Goal: Task Accomplishment & Management: Manage account settings

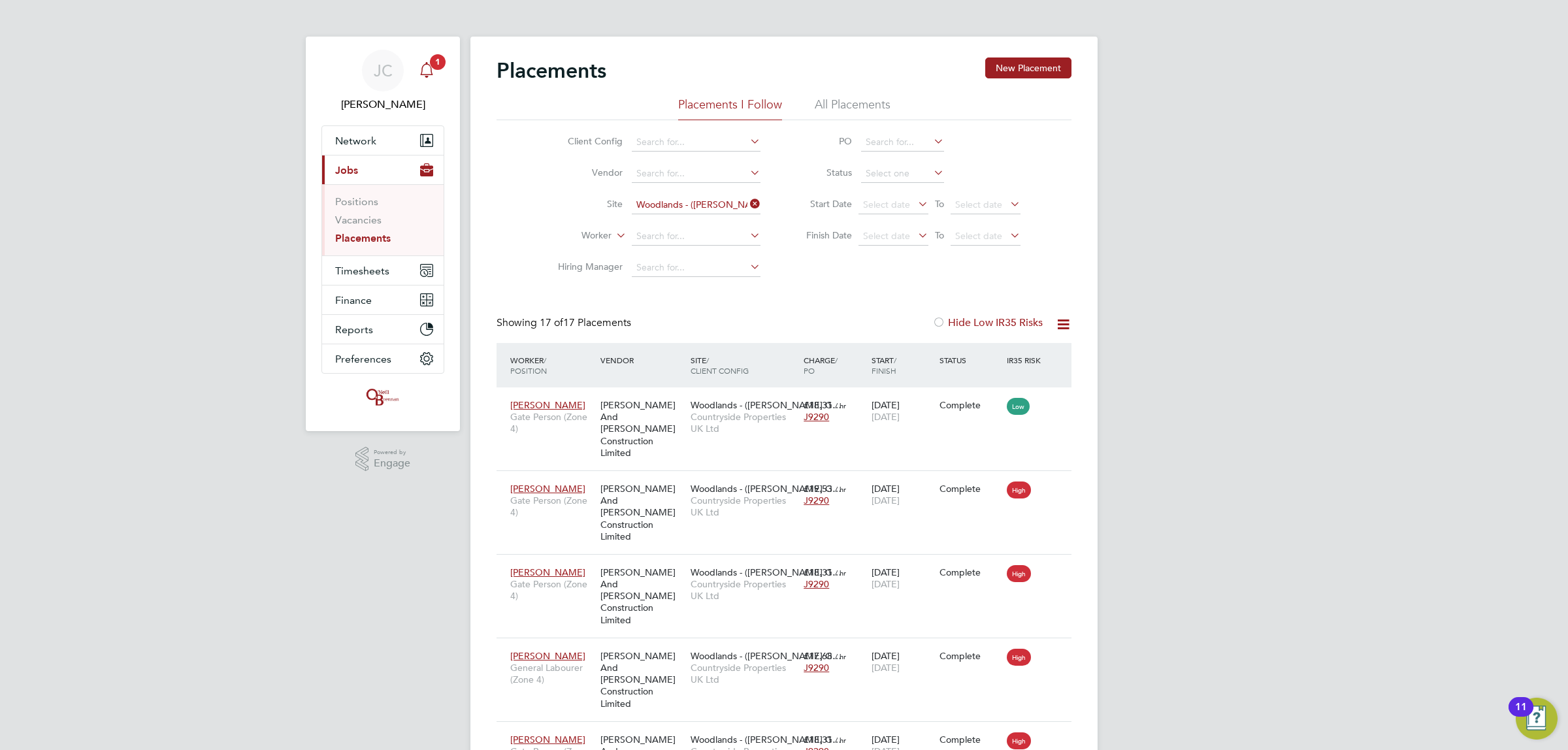
click at [432, 65] on span "1" at bounding box center [438, 62] width 16 height 16
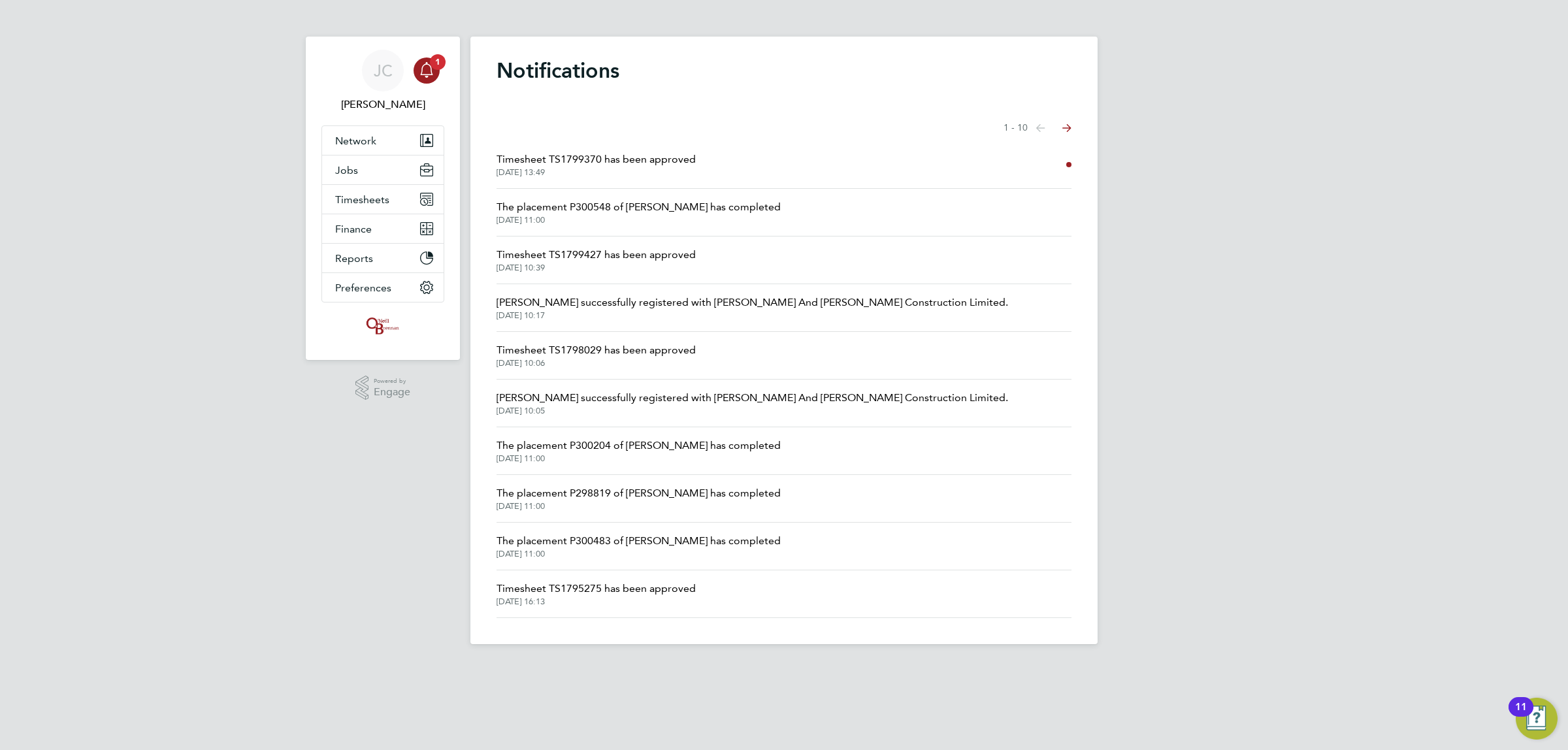
click at [652, 153] on span "Timesheet TS1799370 has been approved" at bounding box center [596, 159] width 199 height 16
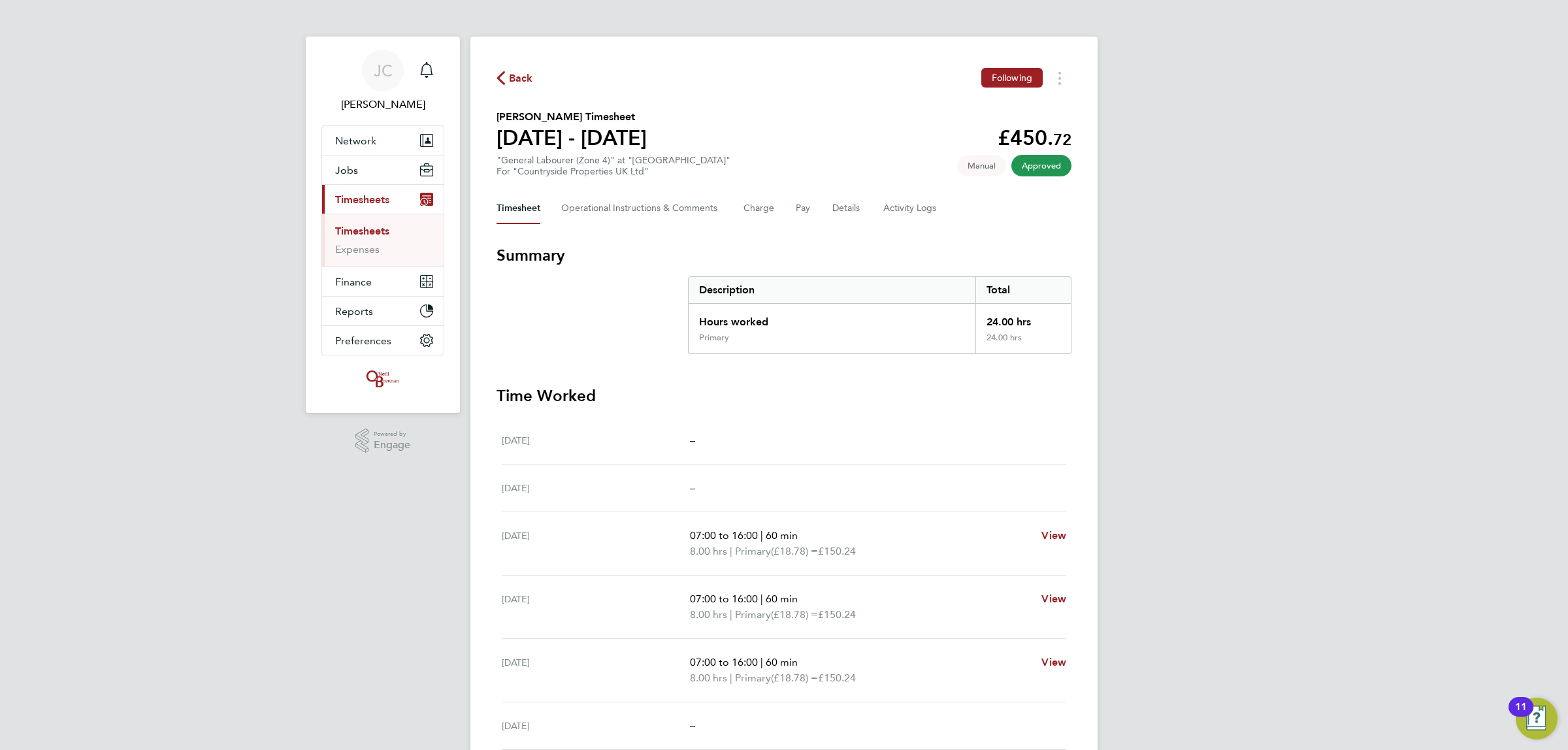
click at [377, 202] on span "Timesheets" at bounding box center [362, 199] width 54 height 12
click at [385, 226] on link "Timesheets" at bounding box center [362, 230] width 54 height 12
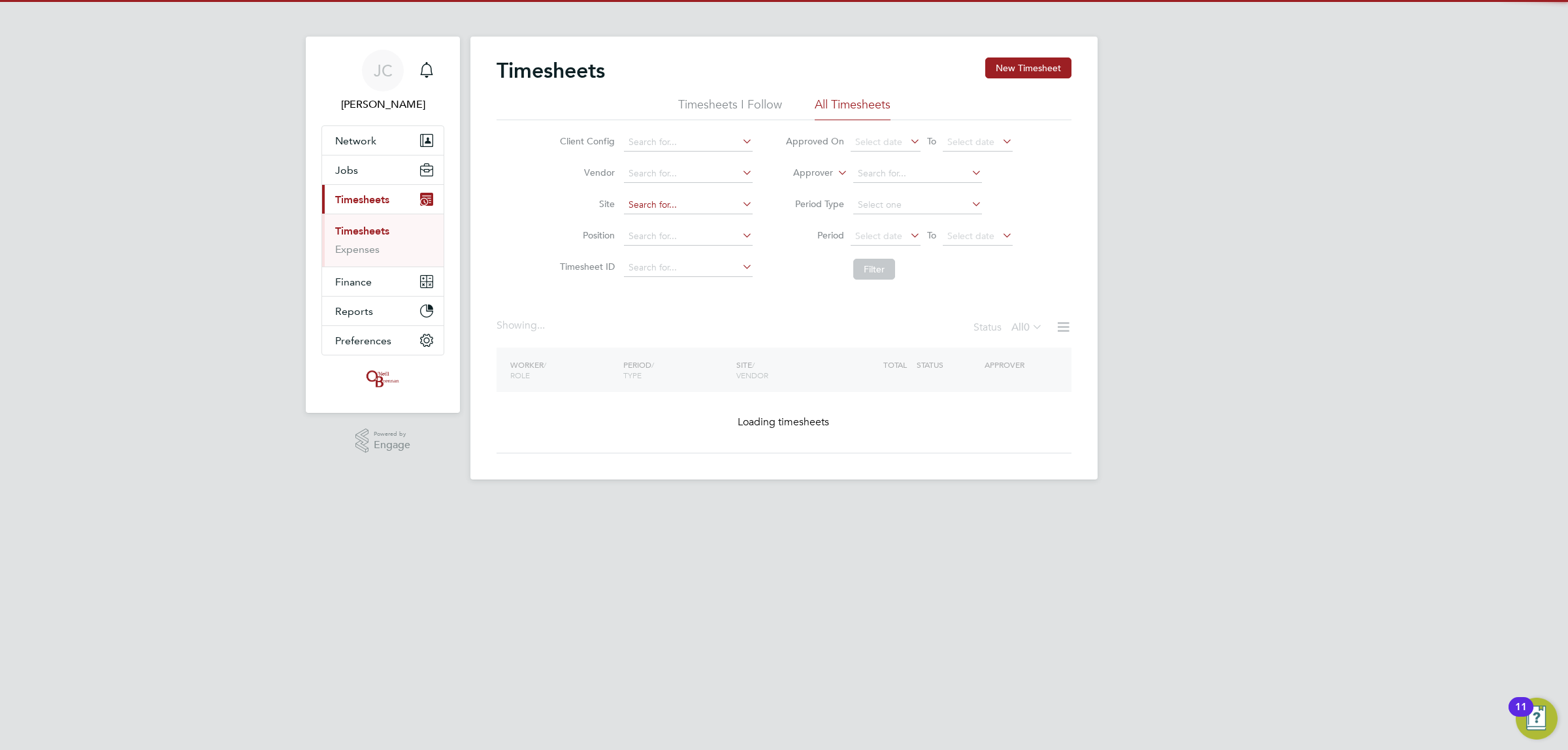
click at [671, 211] on input at bounding box center [688, 205] width 129 height 18
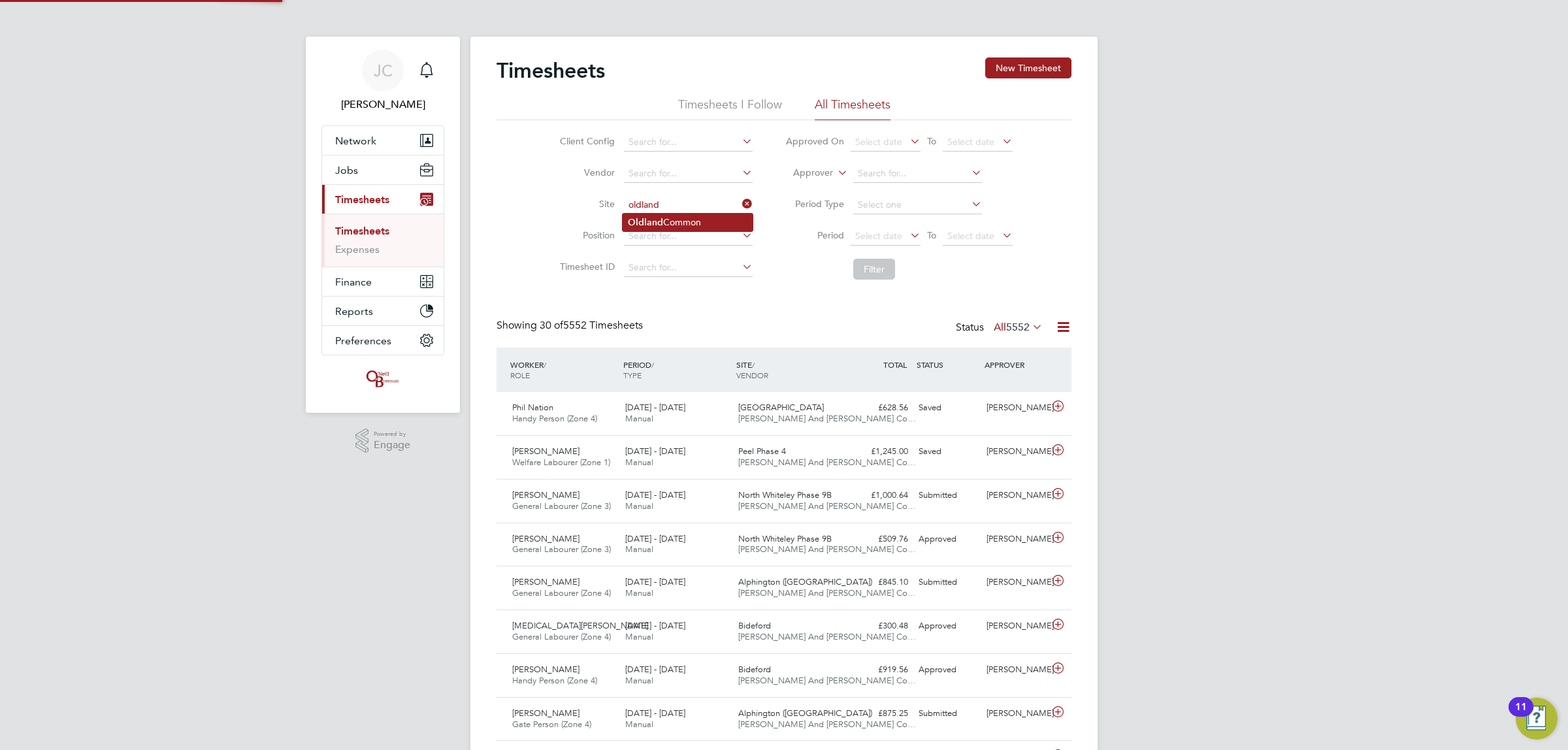
click at [675, 221] on li "Oldland Common" at bounding box center [687, 222] width 130 height 18
type input "Oldland Common"
click at [897, 268] on li "Filter" at bounding box center [899, 269] width 260 height 34
click at [886, 268] on button "Filter" at bounding box center [874, 268] width 42 height 21
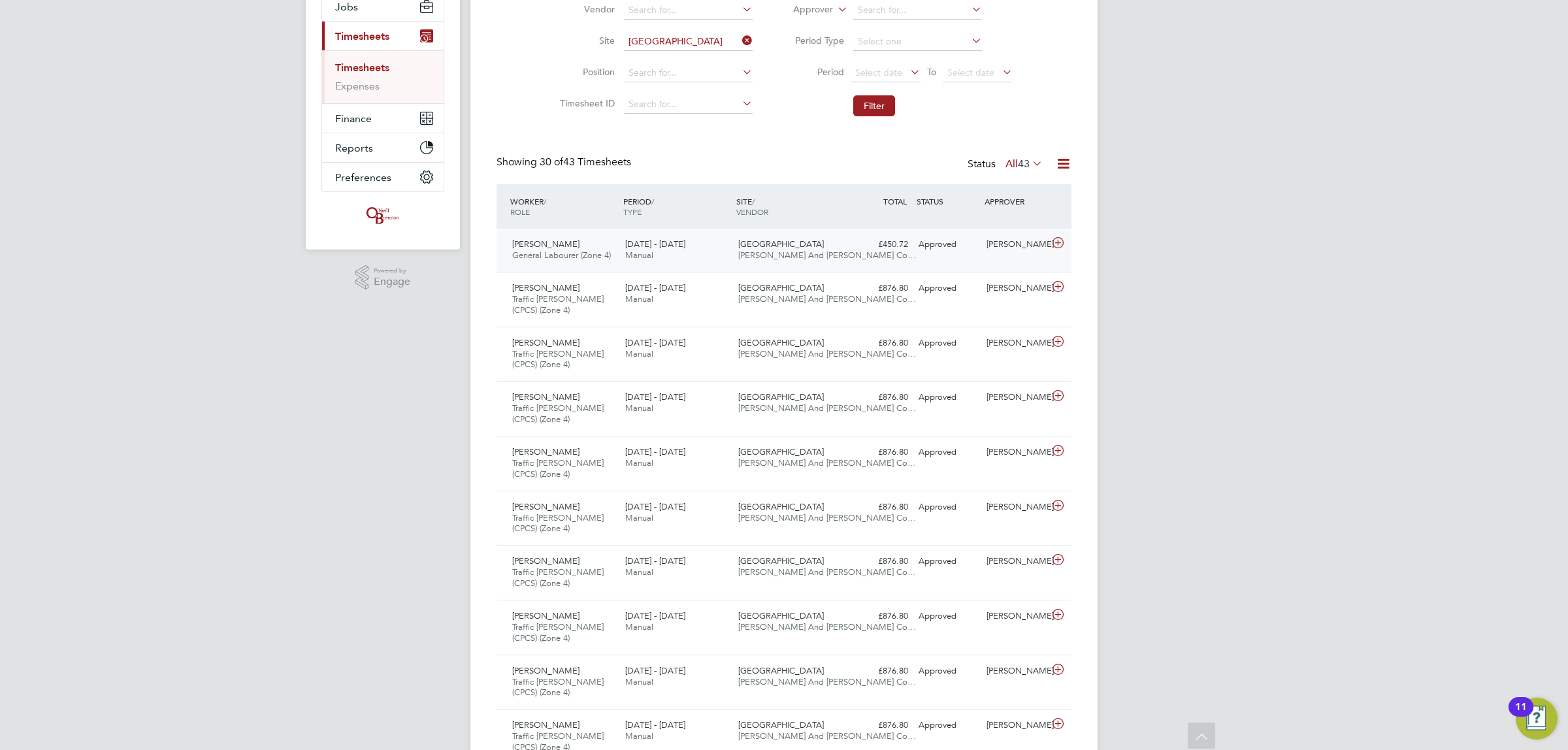
click at [1052, 241] on icon at bounding box center [1058, 243] width 16 height 11
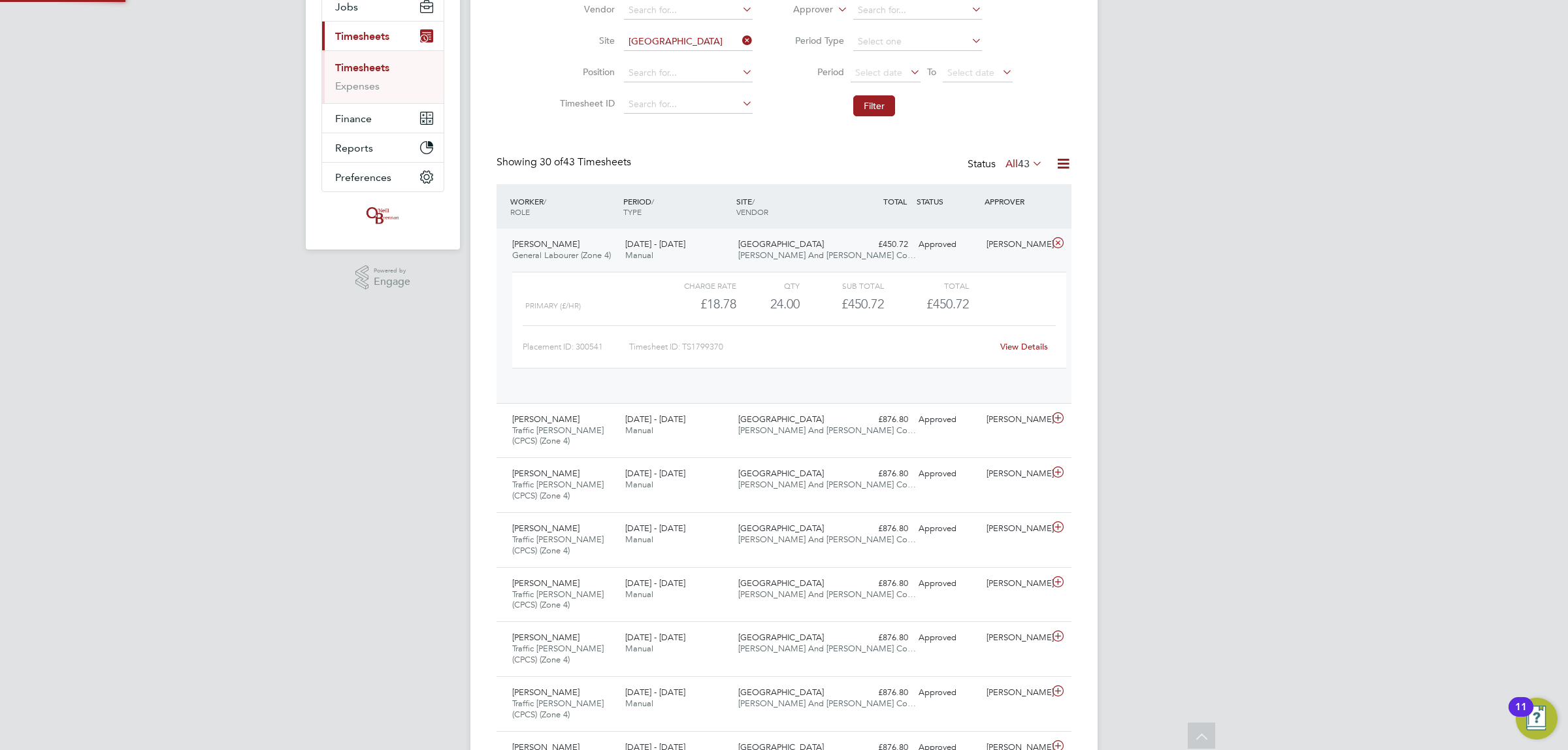
scroll to position [21, 127]
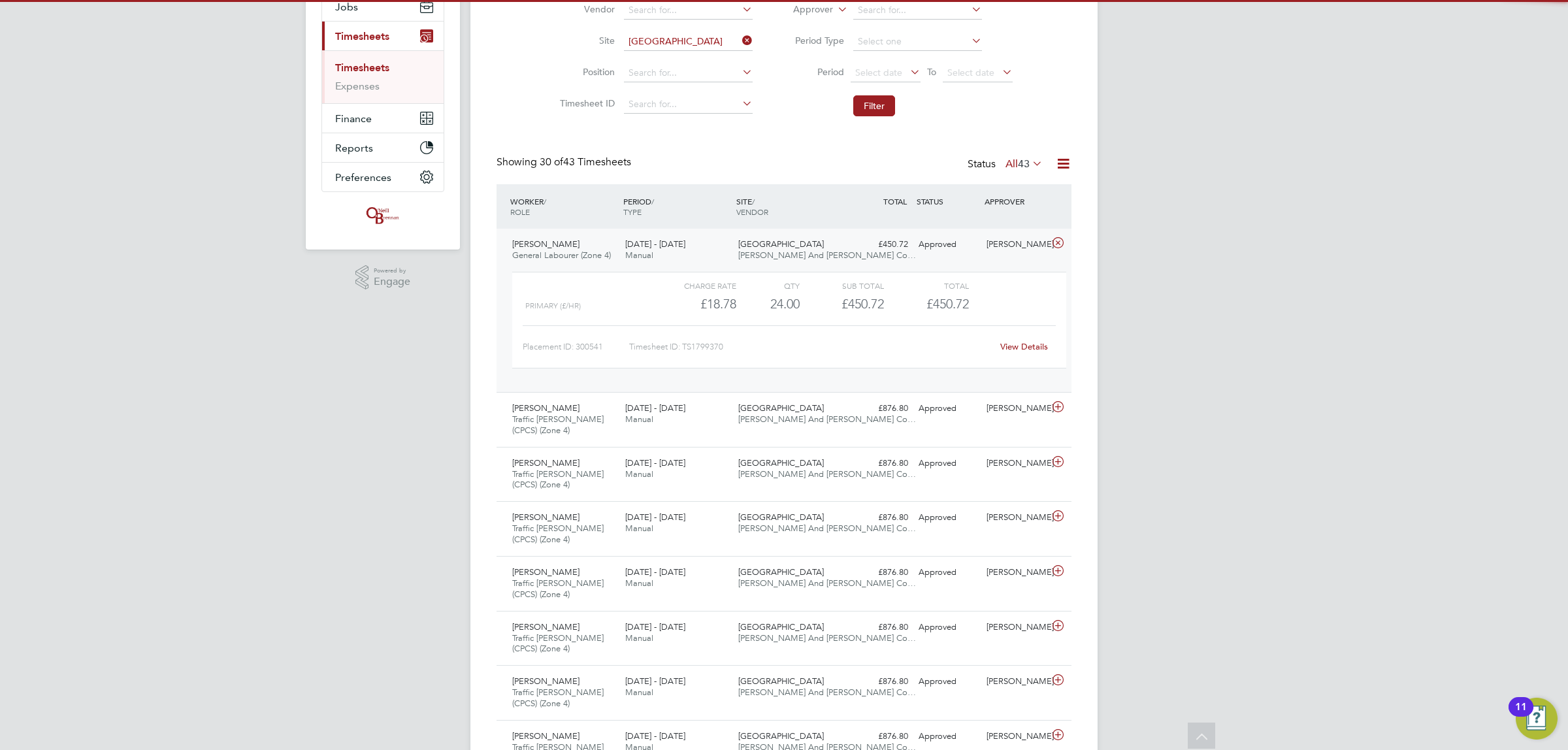
click at [1039, 344] on link "View Details" at bounding box center [1024, 347] width 48 height 11
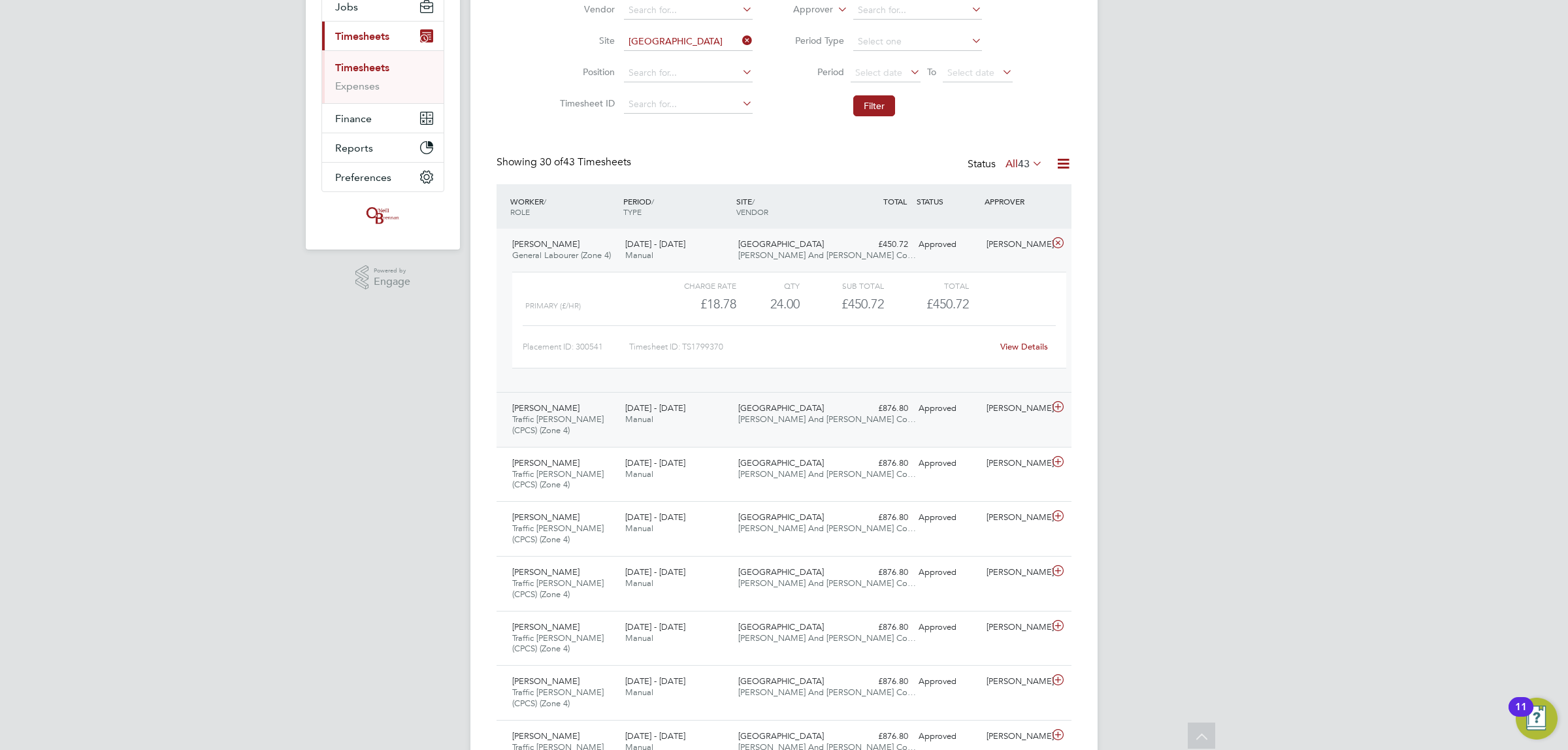
click at [1059, 402] on icon at bounding box center [1058, 406] width 16 height 11
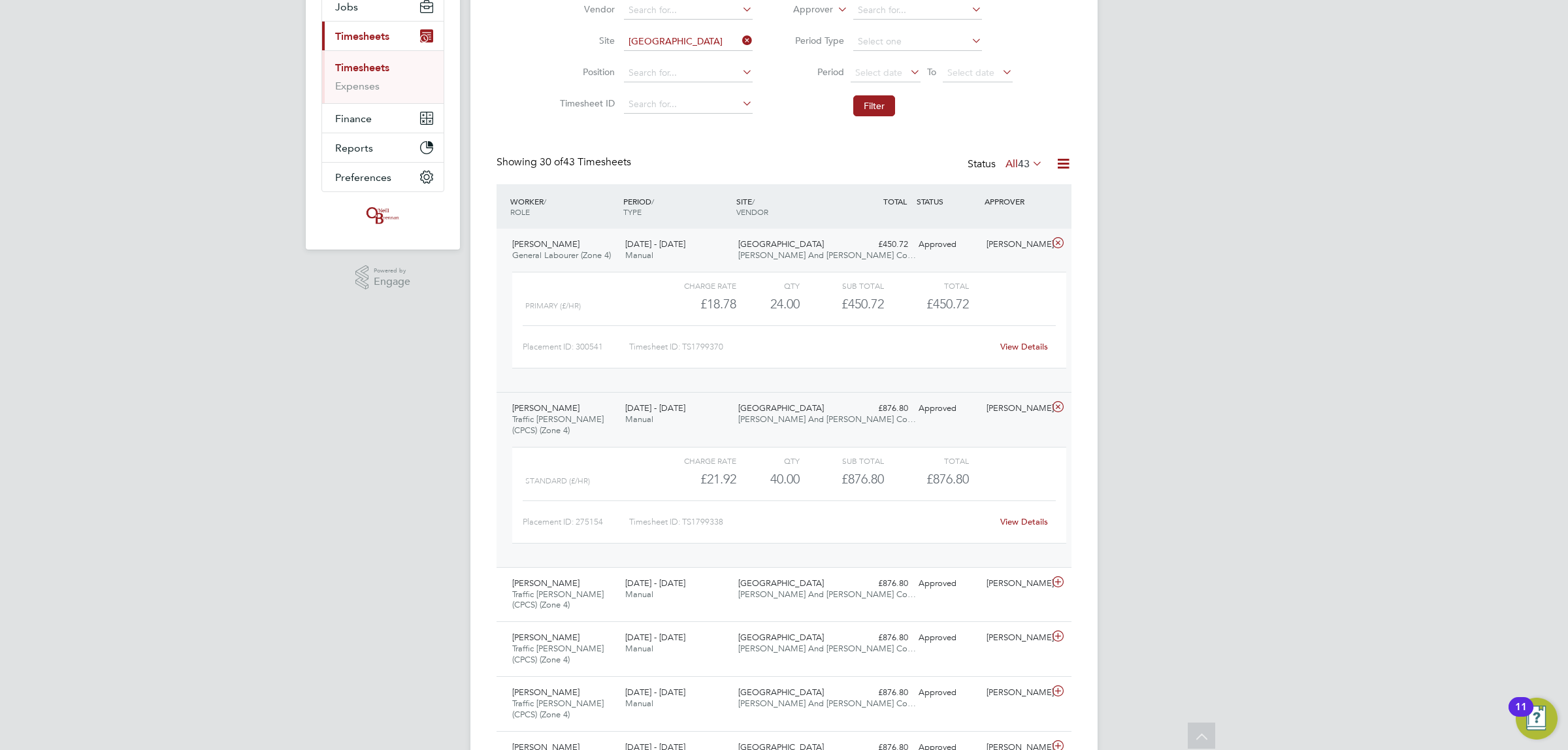
click at [1001, 517] on link "View Details" at bounding box center [1024, 521] width 48 height 11
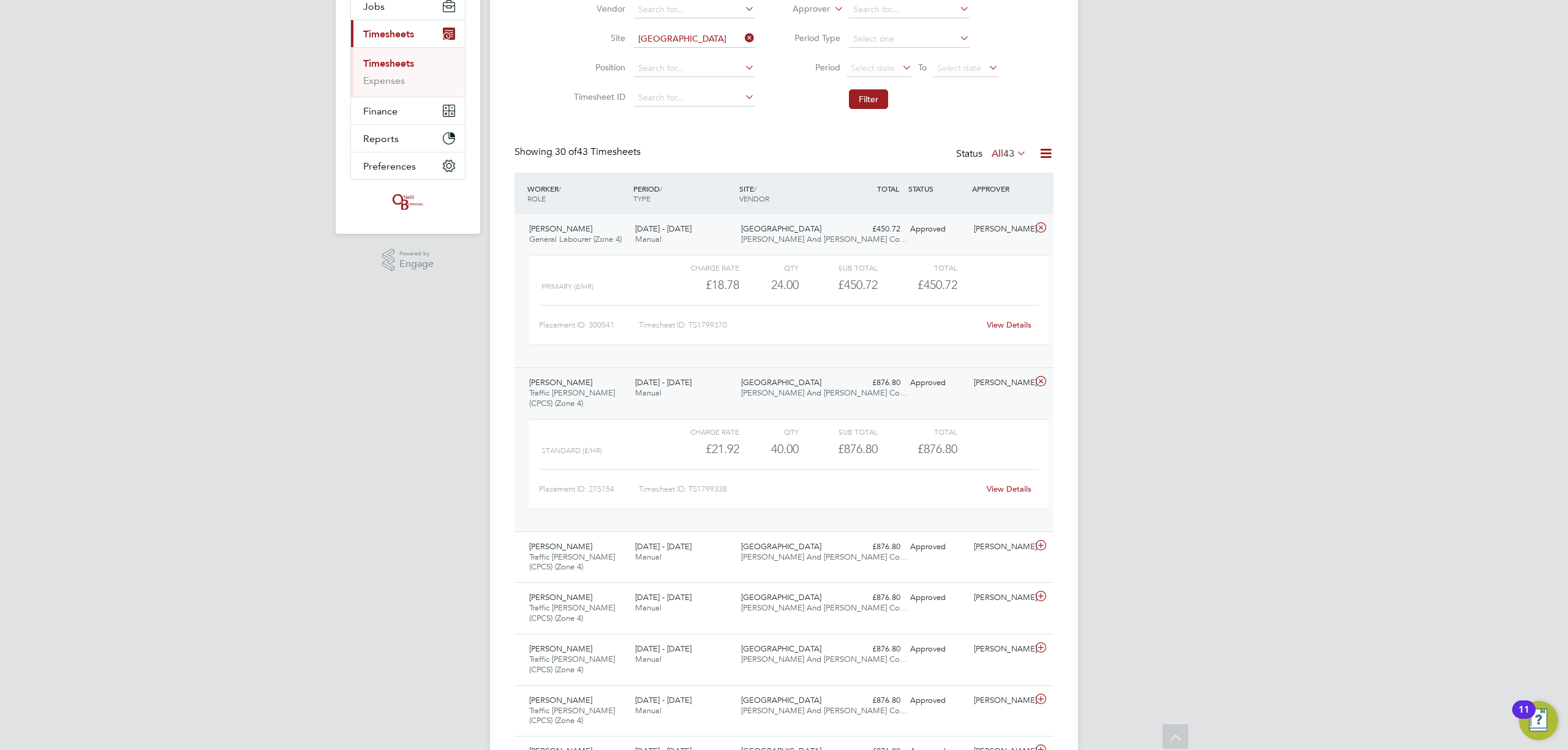
scroll to position [42, 107]
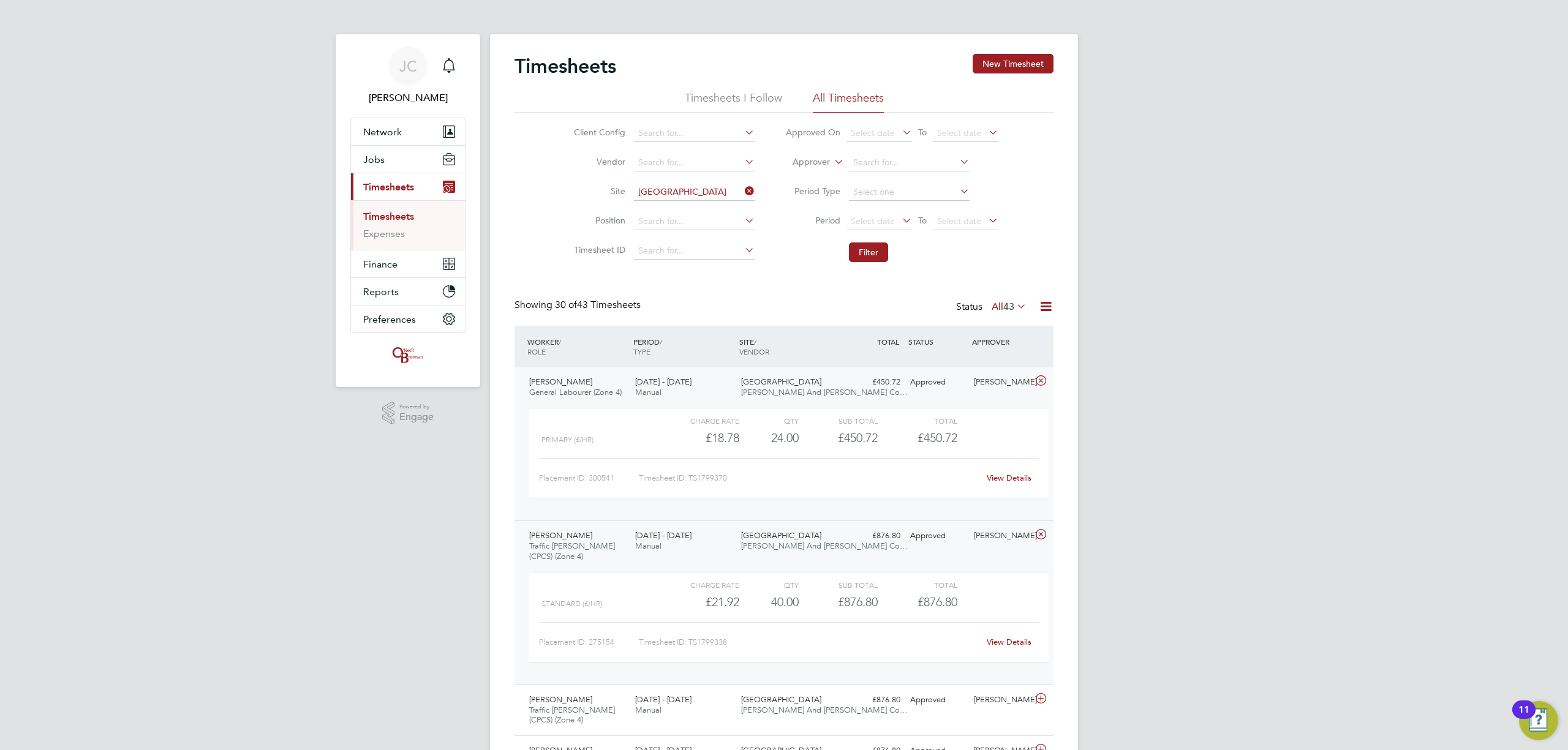
click at [742, 187] on icon at bounding box center [742, 191] width 0 height 17
click at [677, 198] on input at bounding box center [694, 192] width 121 height 17
click at [682, 212] on li "Brentry" at bounding box center [693, 209] width 122 height 17
type input "Brentry"
click at [887, 258] on button "Filter" at bounding box center [868, 252] width 39 height 19
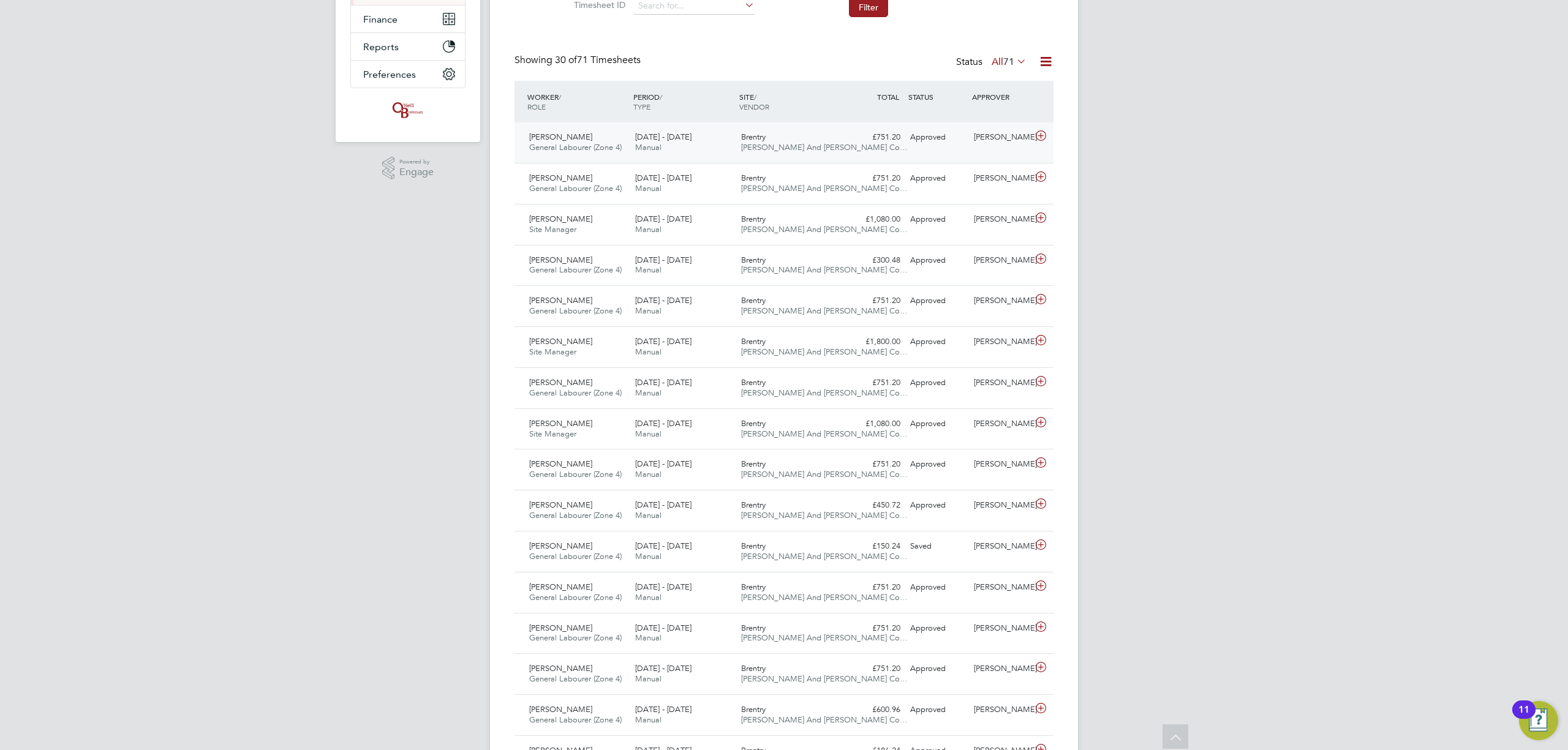
click at [1046, 133] on icon at bounding box center [1040, 136] width 15 height 10
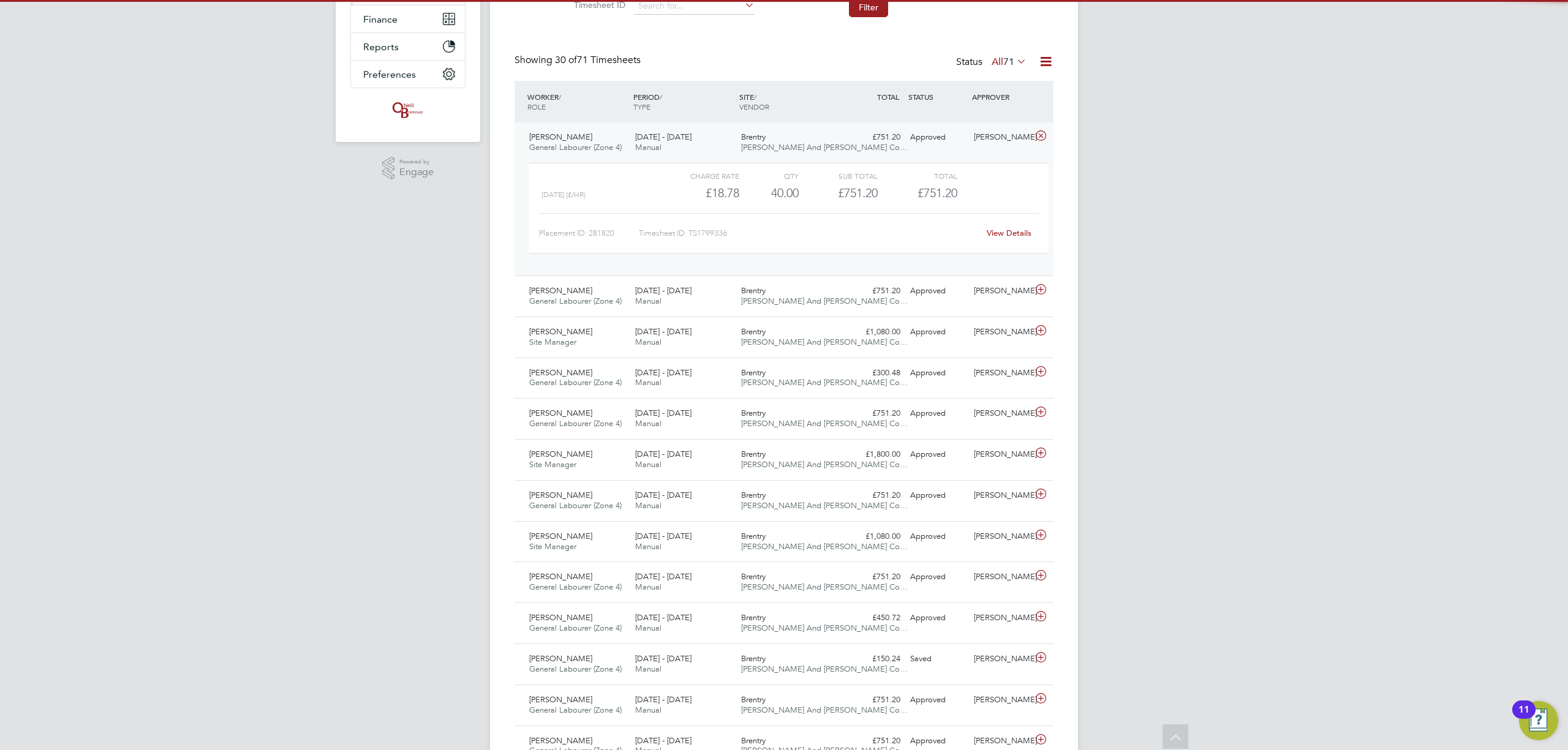
click at [1014, 236] on link "View Details" at bounding box center [1008, 233] width 45 height 11
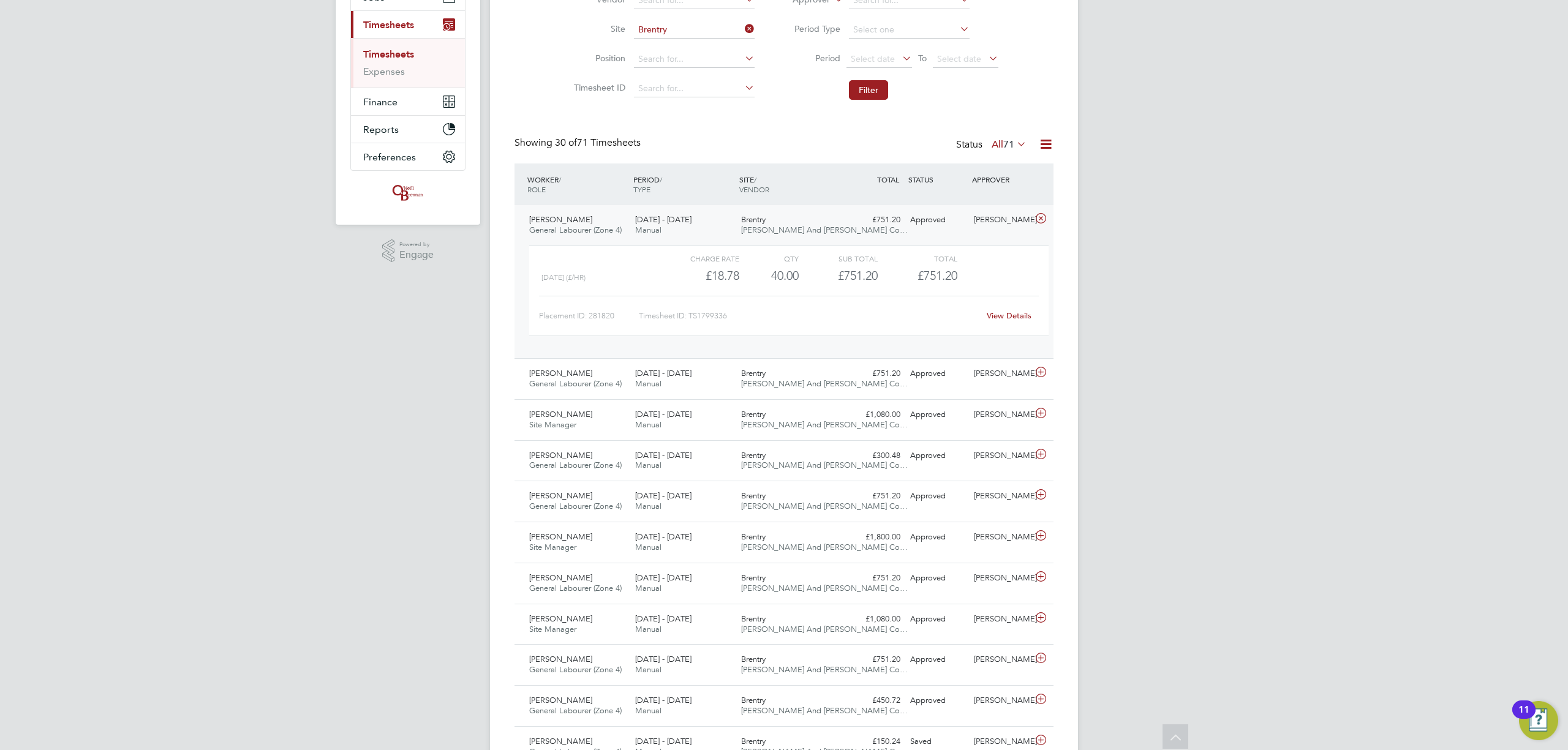
scroll to position [0, 0]
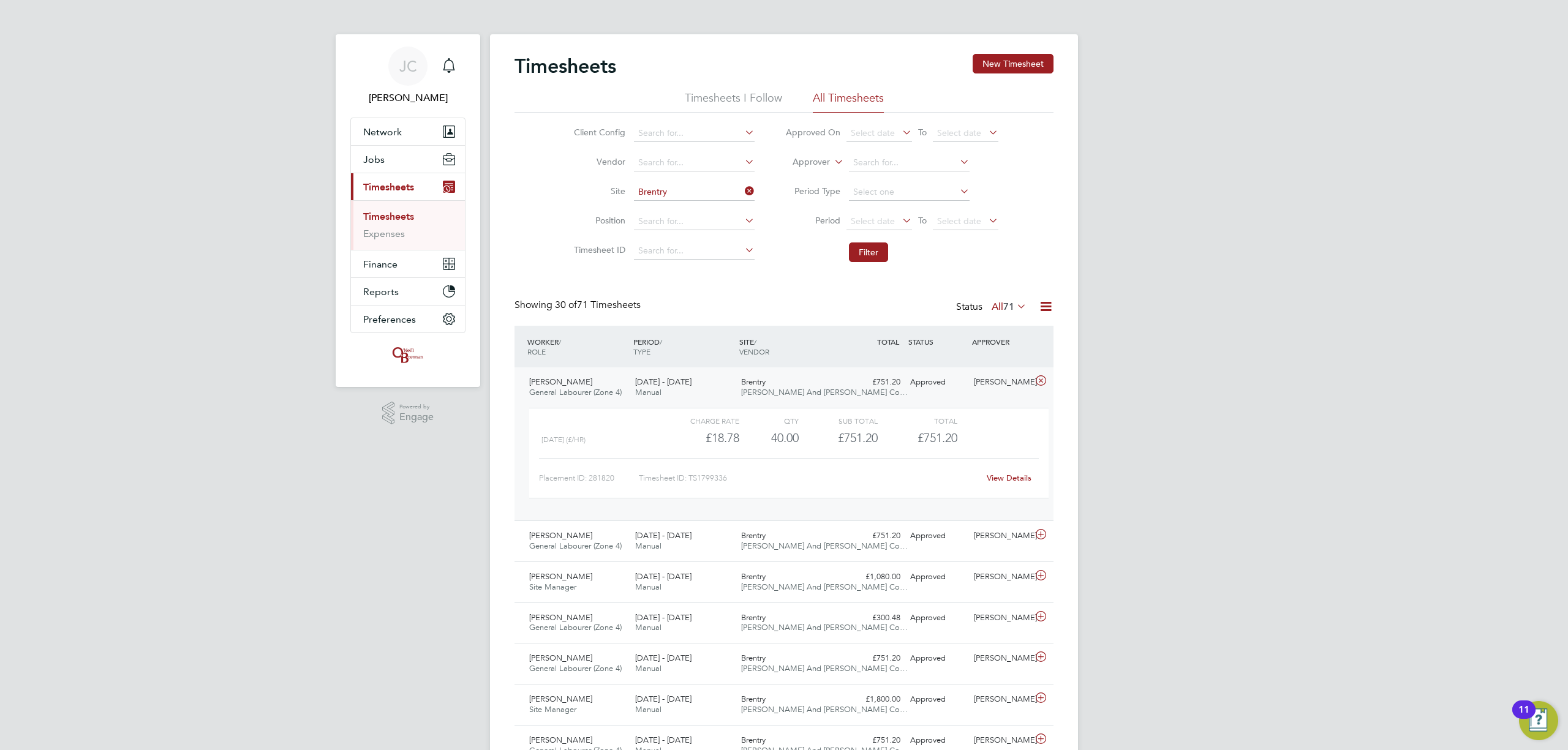
click at [405, 216] on link "Timesheets" at bounding box center [388, 216] width 51 height 11
click at [742, 191] on icon at bounding box center [742, 191] width 0 height 17
click at [687, 192] on input at bounding box center [694, 192] width 121 height 17
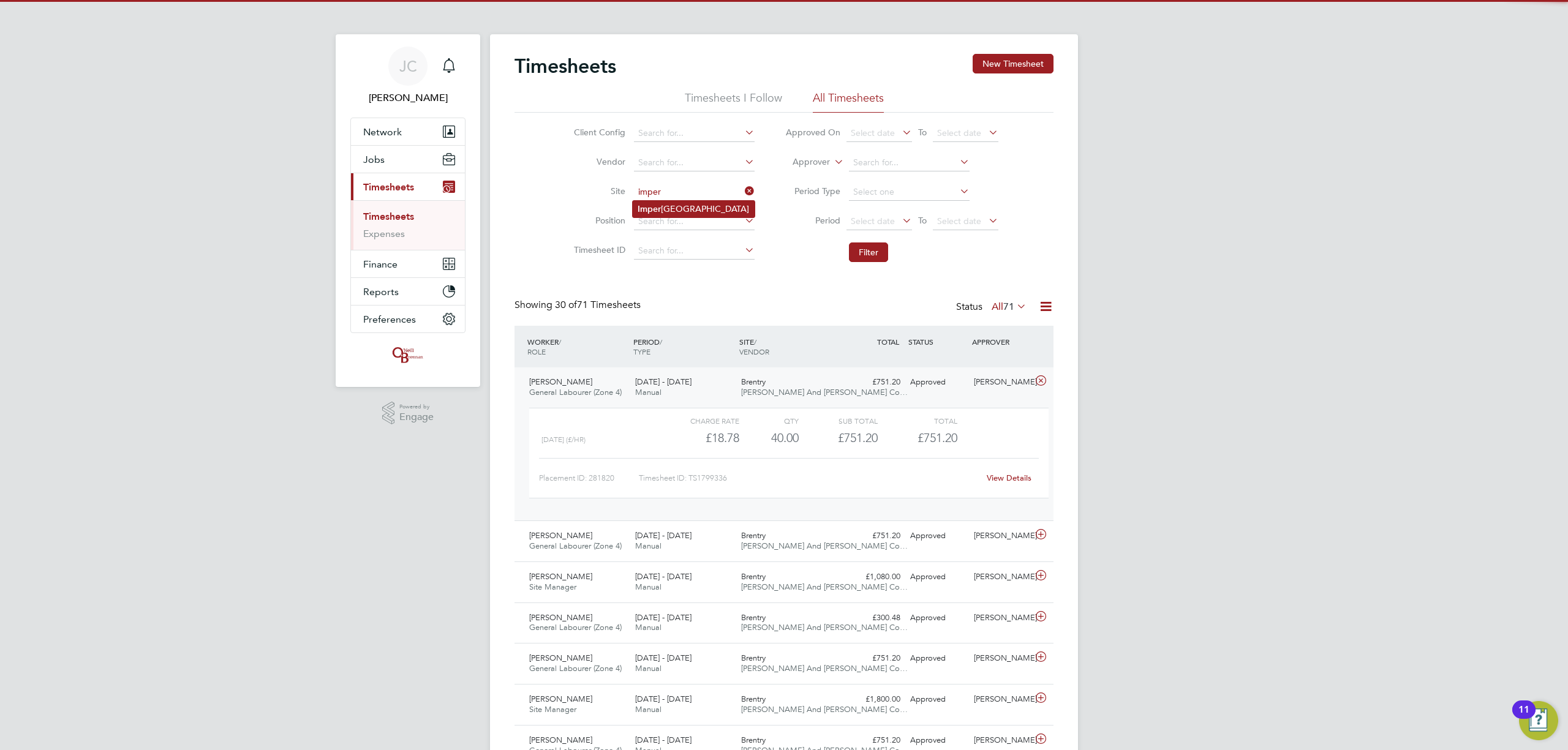
click at [670, 204] on li "Imper ial Park" at bounding box center [693, 209] width 122 height 17
type input "Imperial Park"
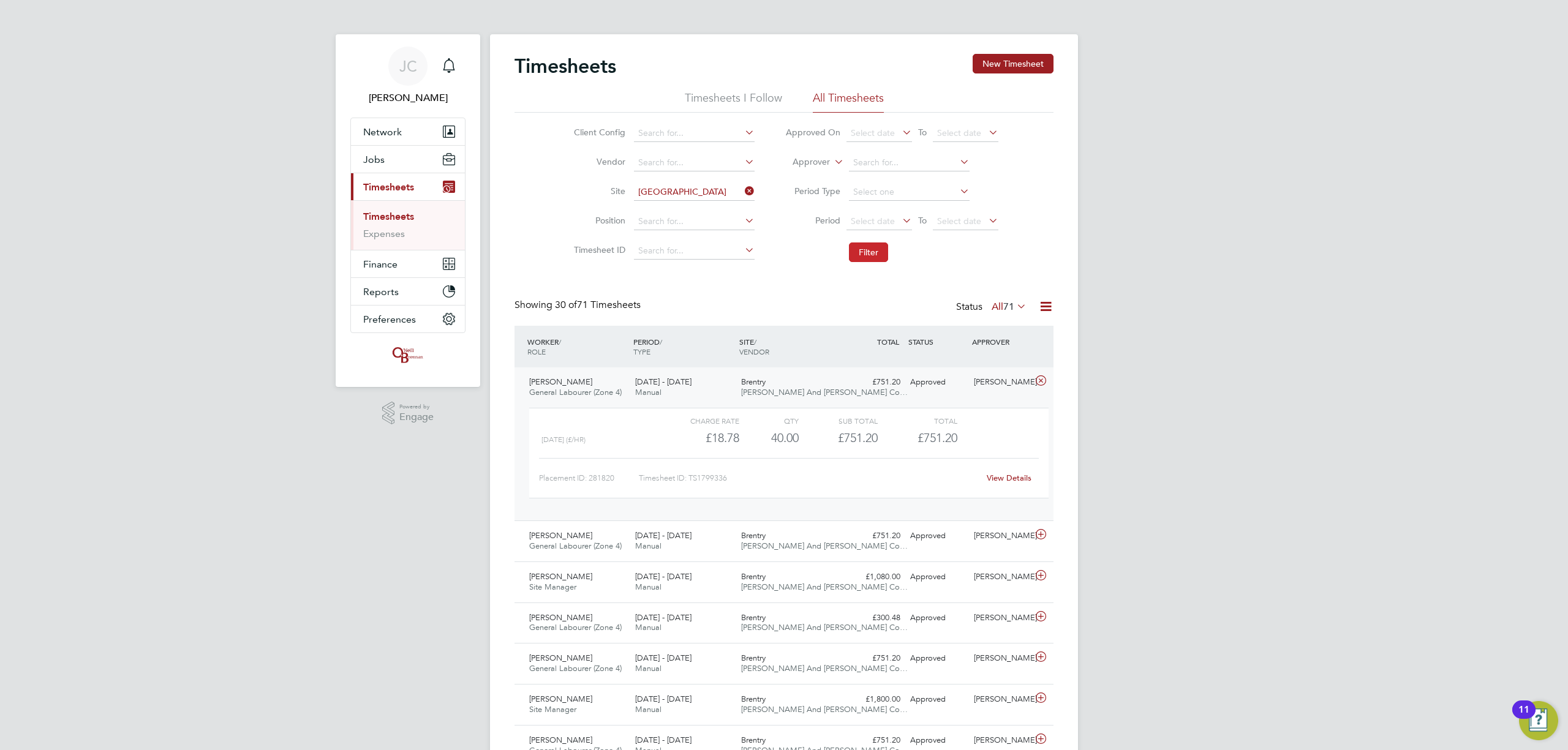
click at [876, 250] on button "Filter" at bounding box center [868, 252] width 39 height 19
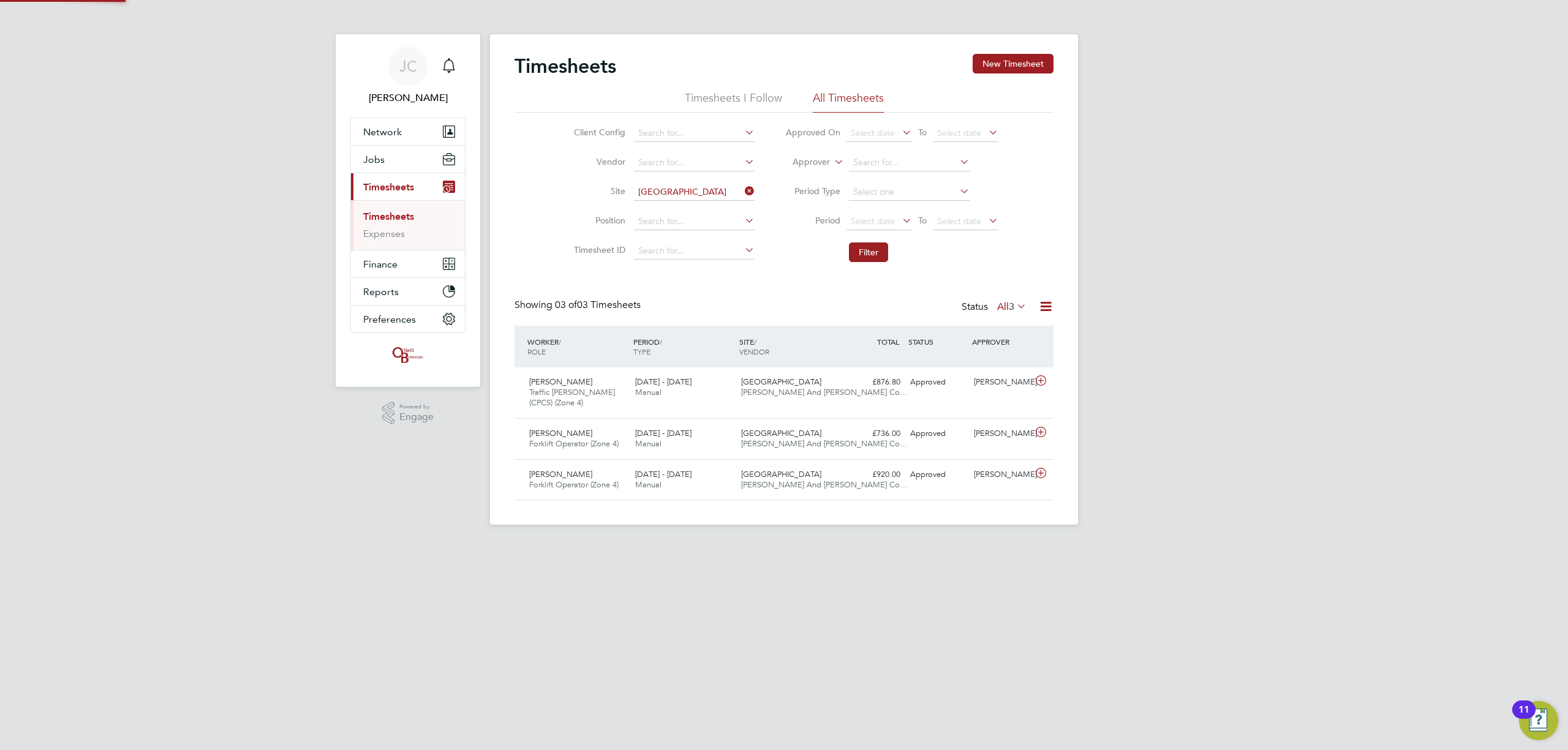
scroll to position [31, 107]
click at [1038, 383] on icon at bounding box center [1040, 381] width 15 height 10
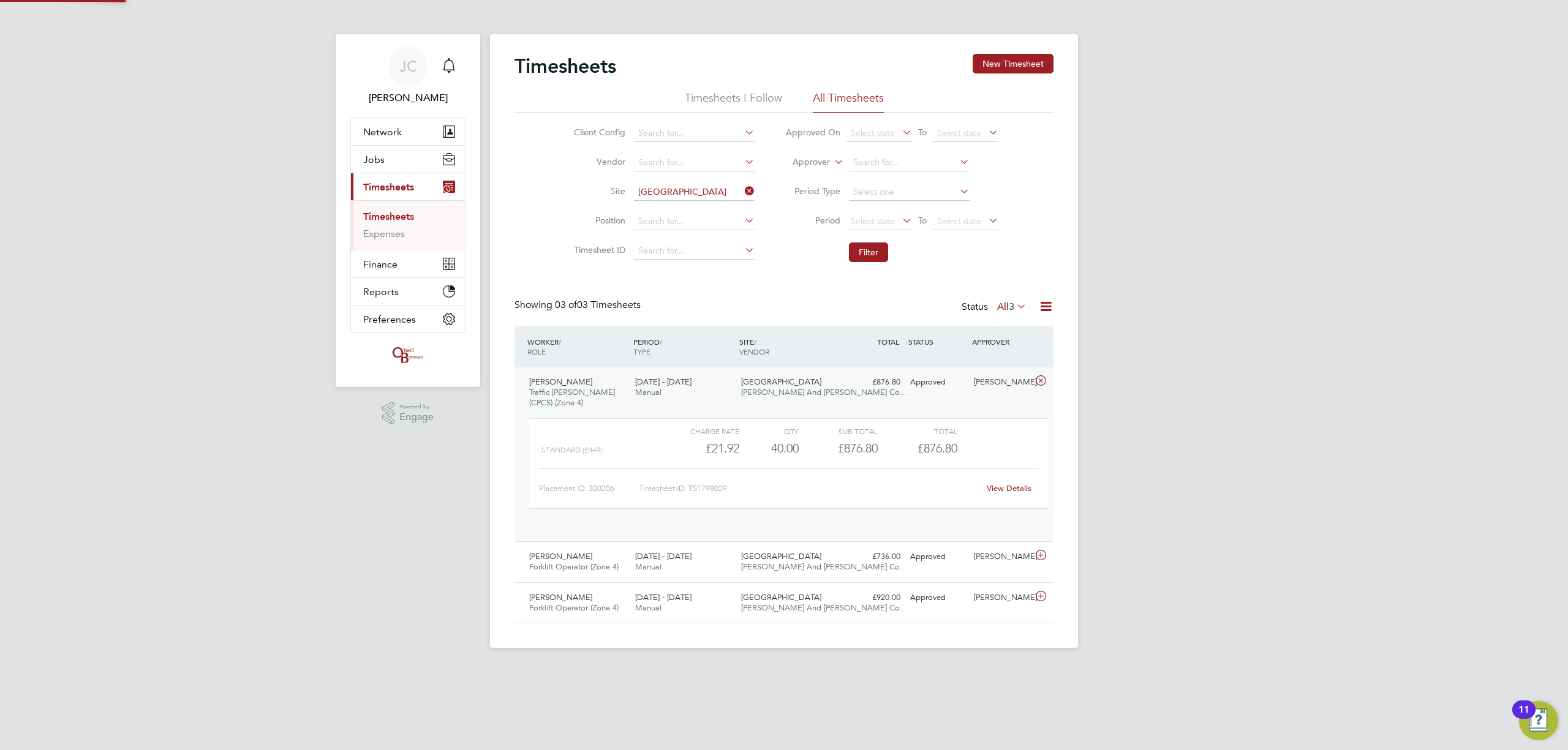
scroll to position [20, 119]
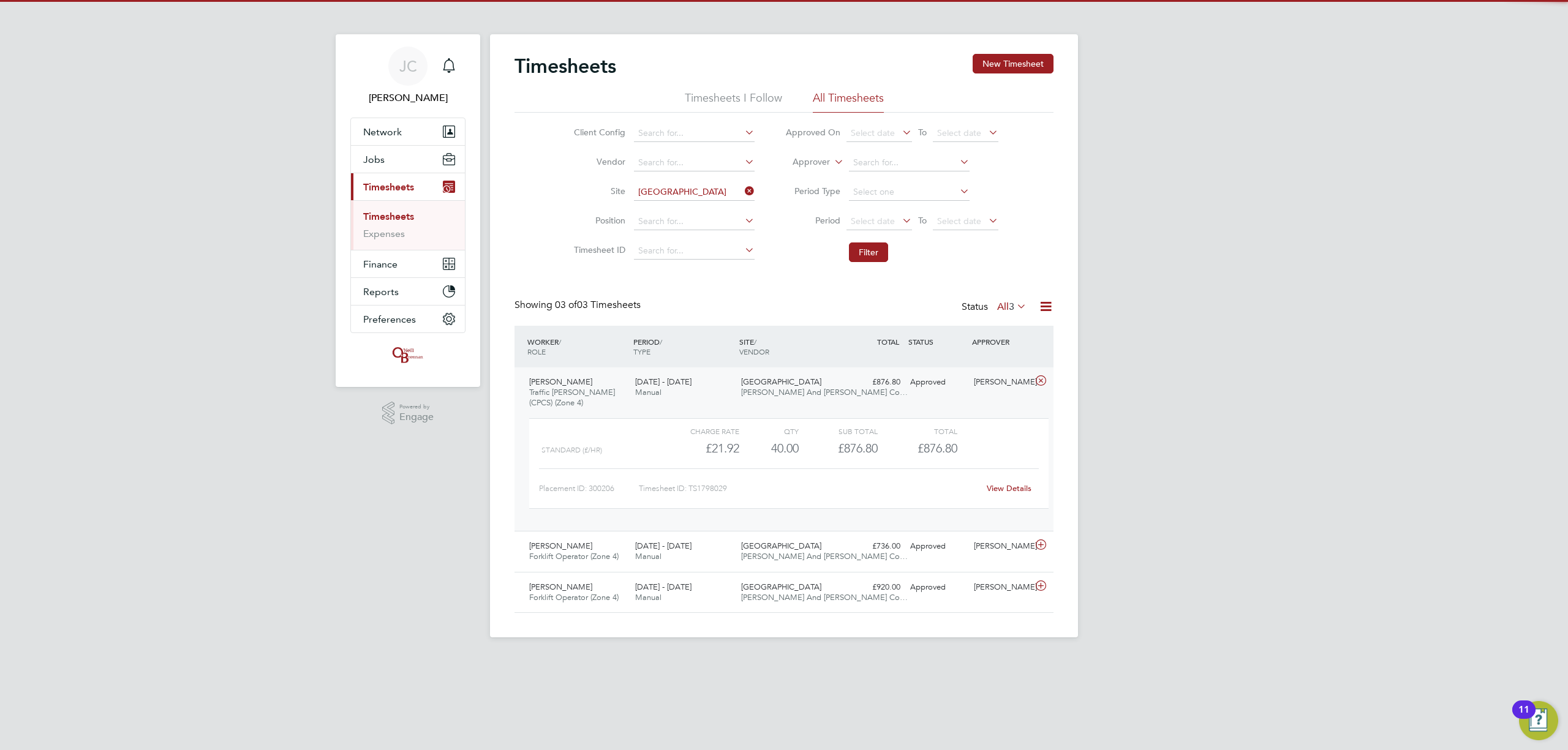
click at [1018, 483] on div "View Details" at bounding box center [1008, 488] width 60 height 19
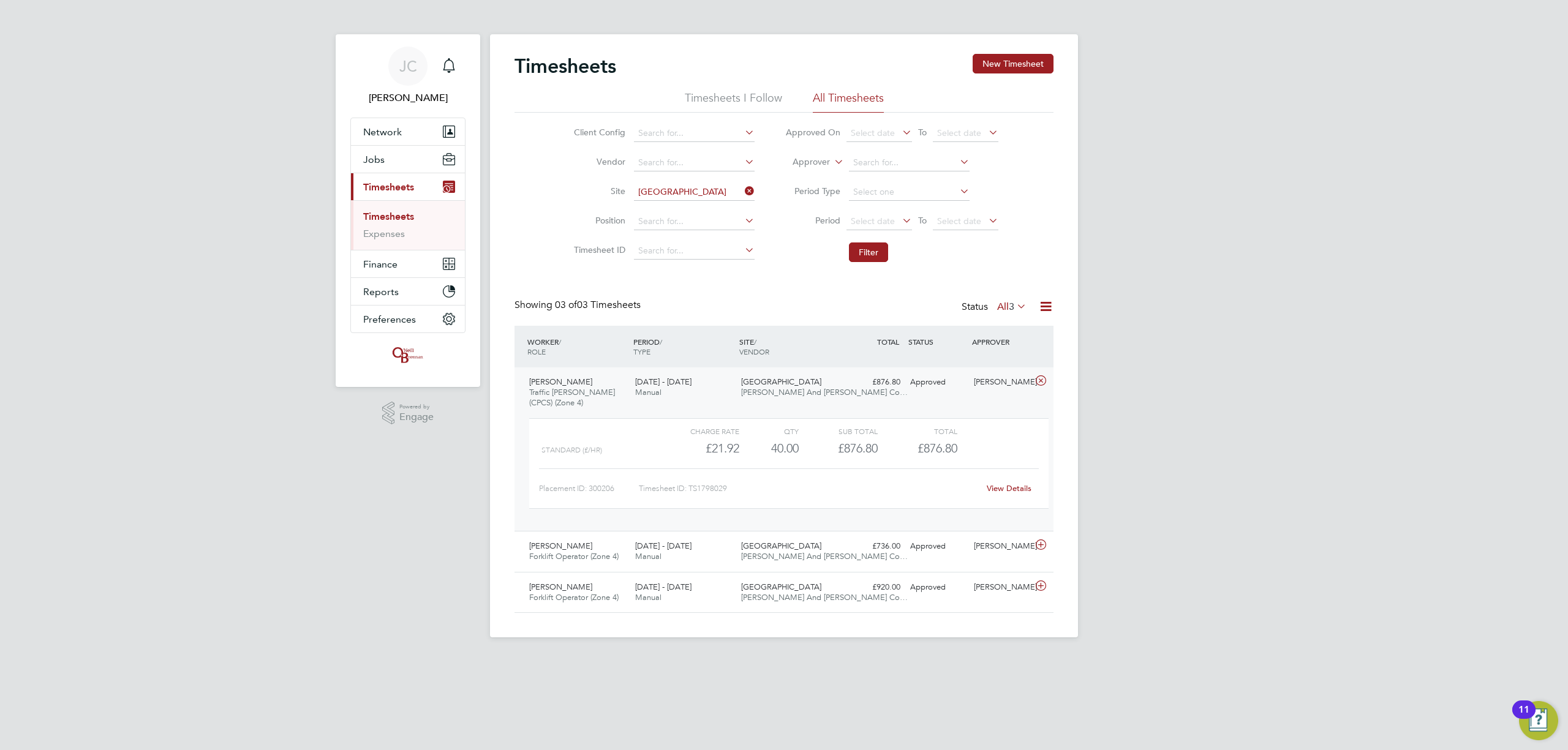
click at [1019, 490] on link "View Details" at bounding box center [1008, 488] width 45 height 11
drag, startPoint x: 746, startPoint y: 187, endPoint x: 733, endPoint y: 189, distance: 13.2
click at [742, 187] on icon at bounding box center [742, 191] width 0 height 17
click at [704, 190] on input at bounding box center [694, 192] width 121 height 17
click at [639, 209] on b "Doverc" at bounding box center [651, 209] width 29 height 11
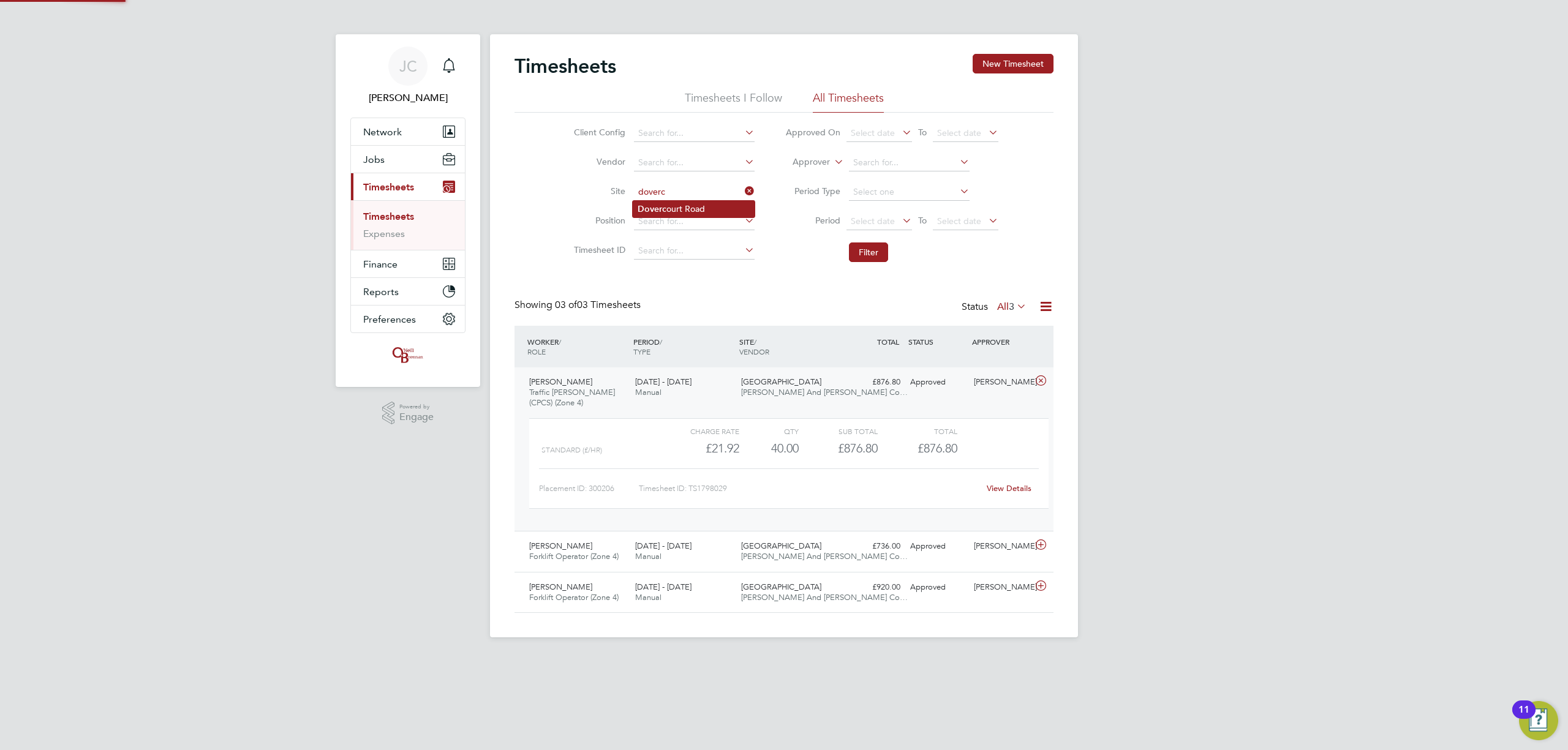
type input "[GEOGRAPHIC_DATA]"
click at [873, 255] on button "Filter" at bounding box center [868, 252] width 39 height 19
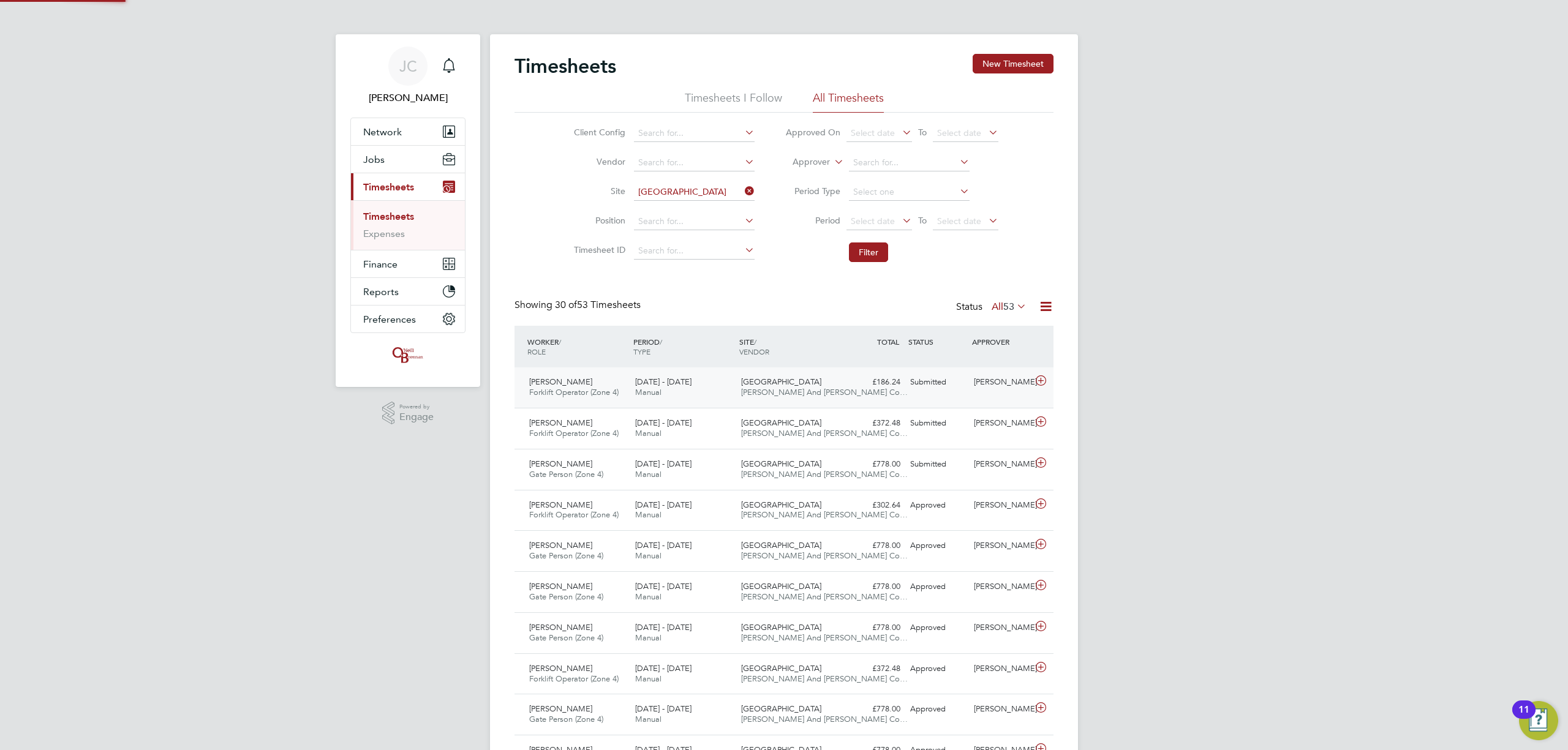
scroll to position [31, 107]
click at [1042, 418] on icon at bounding box center [1040, 422] width 15 height 10
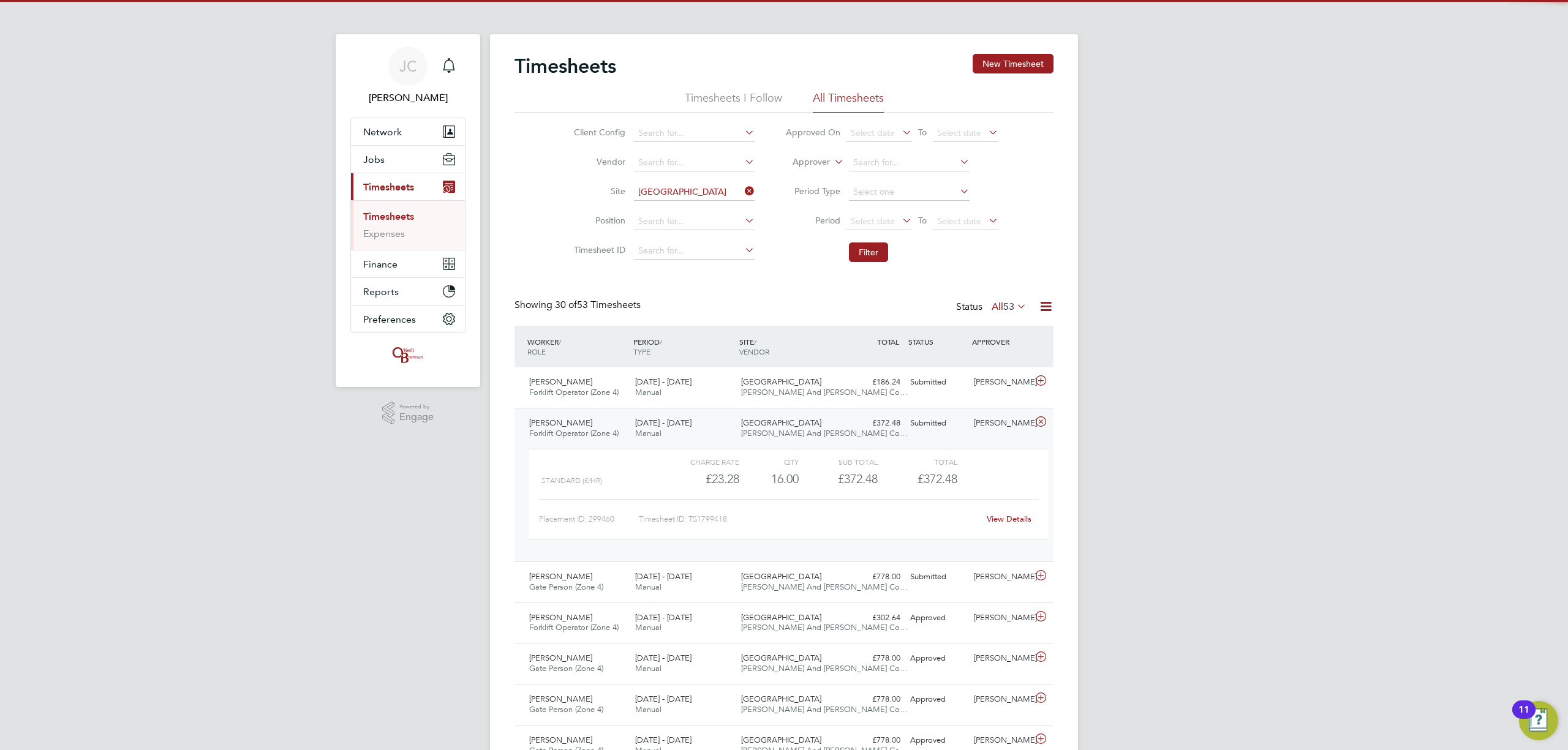
click at [1014, 521] on link "View Details" at bounding box center [1008, 519] width 45 height 11
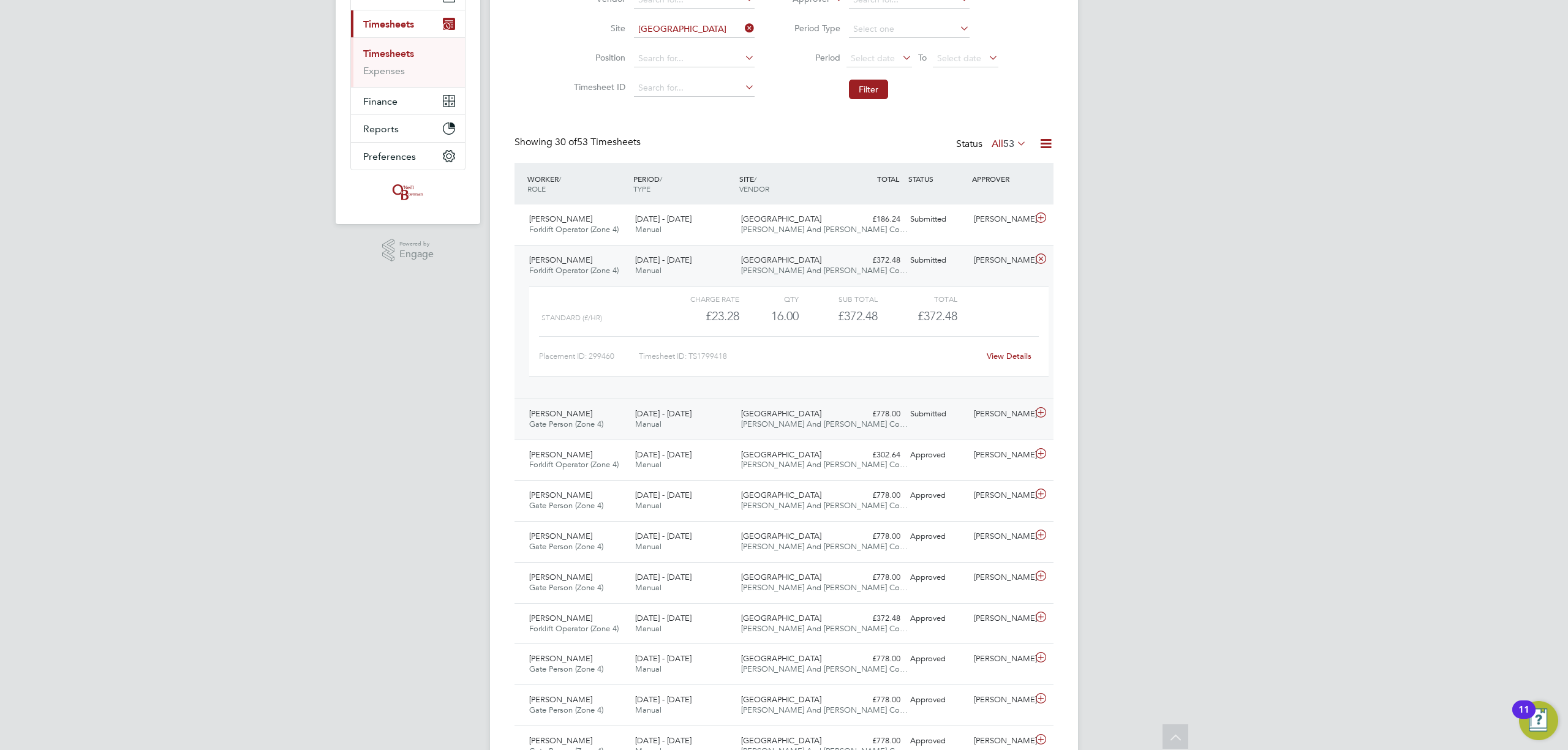
click at [1041, 416] on icon at bounding box center [1040, 412] width 15 height 10
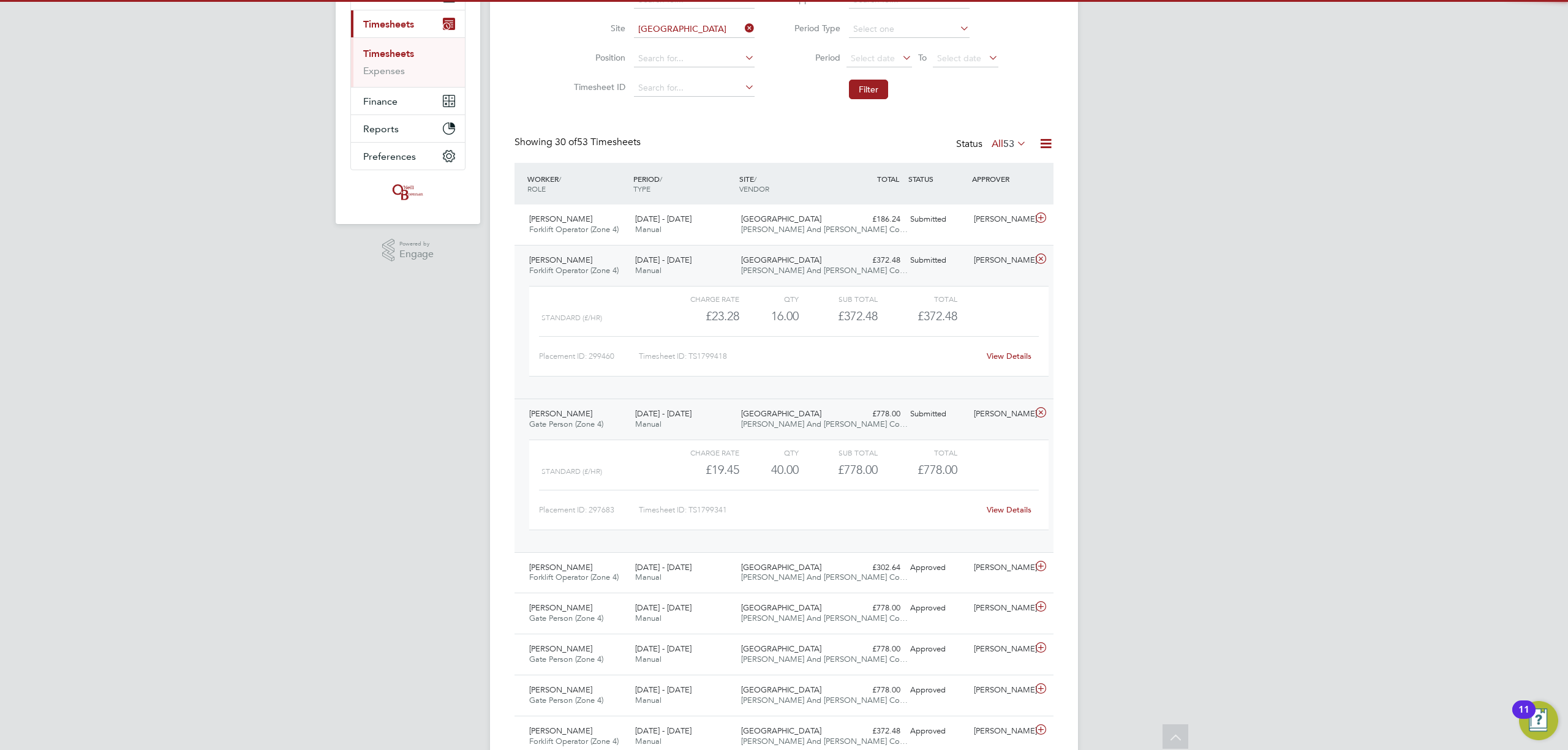
click at [1002, 507] on link "View Details" at bounding box center [1008, 510] width 45 height 11
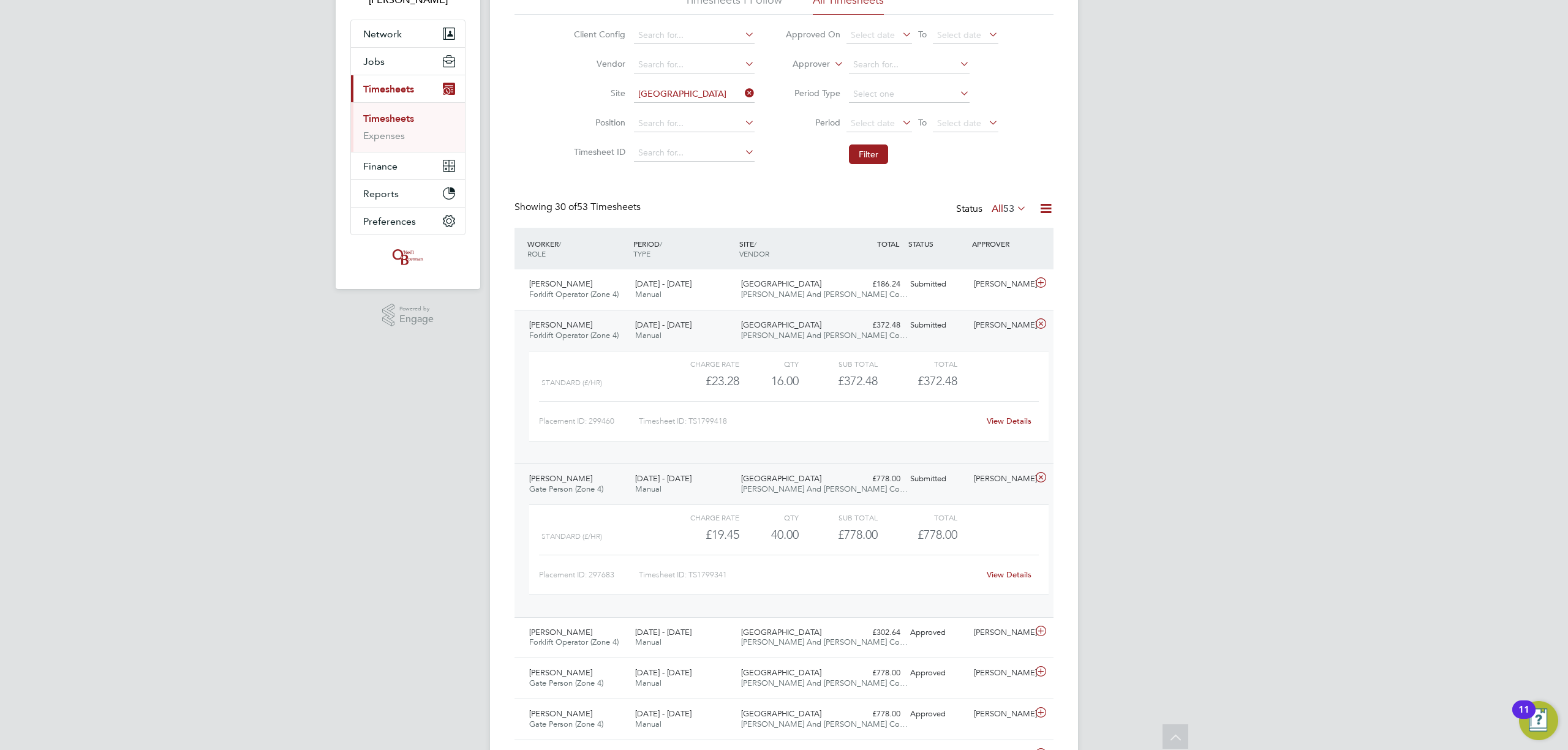
scroll to position [0, 0]
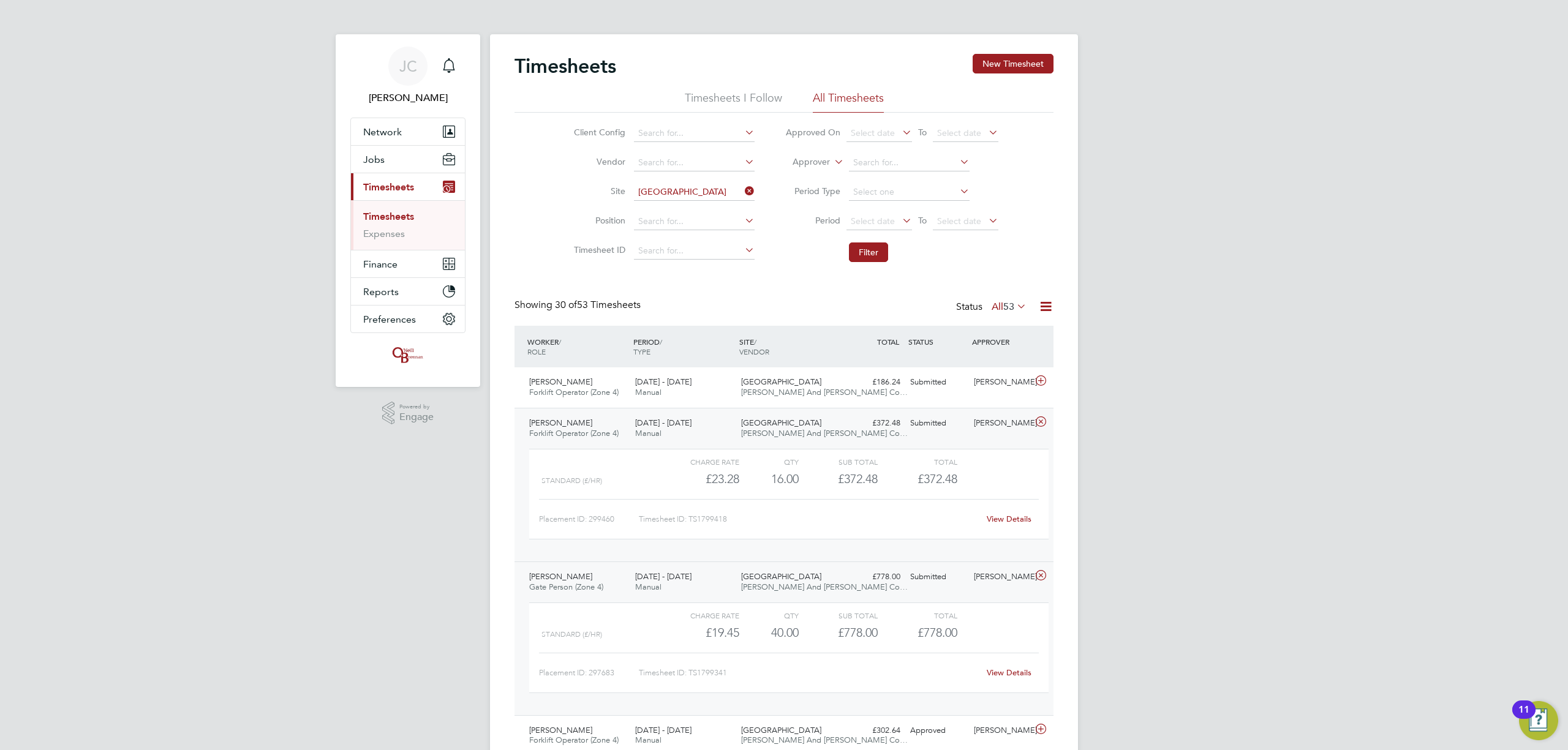
drag, startPoint x: 748, startPoint y: 187, endPoint x: 728, endPoint y: 191, distance: 20.4
click at [742, 188] on icon at bounding box center [742, 191] width 0 height 17
click at [706, 192] on input at bounding box center [694, 192] width 121 height 17
type input "l"
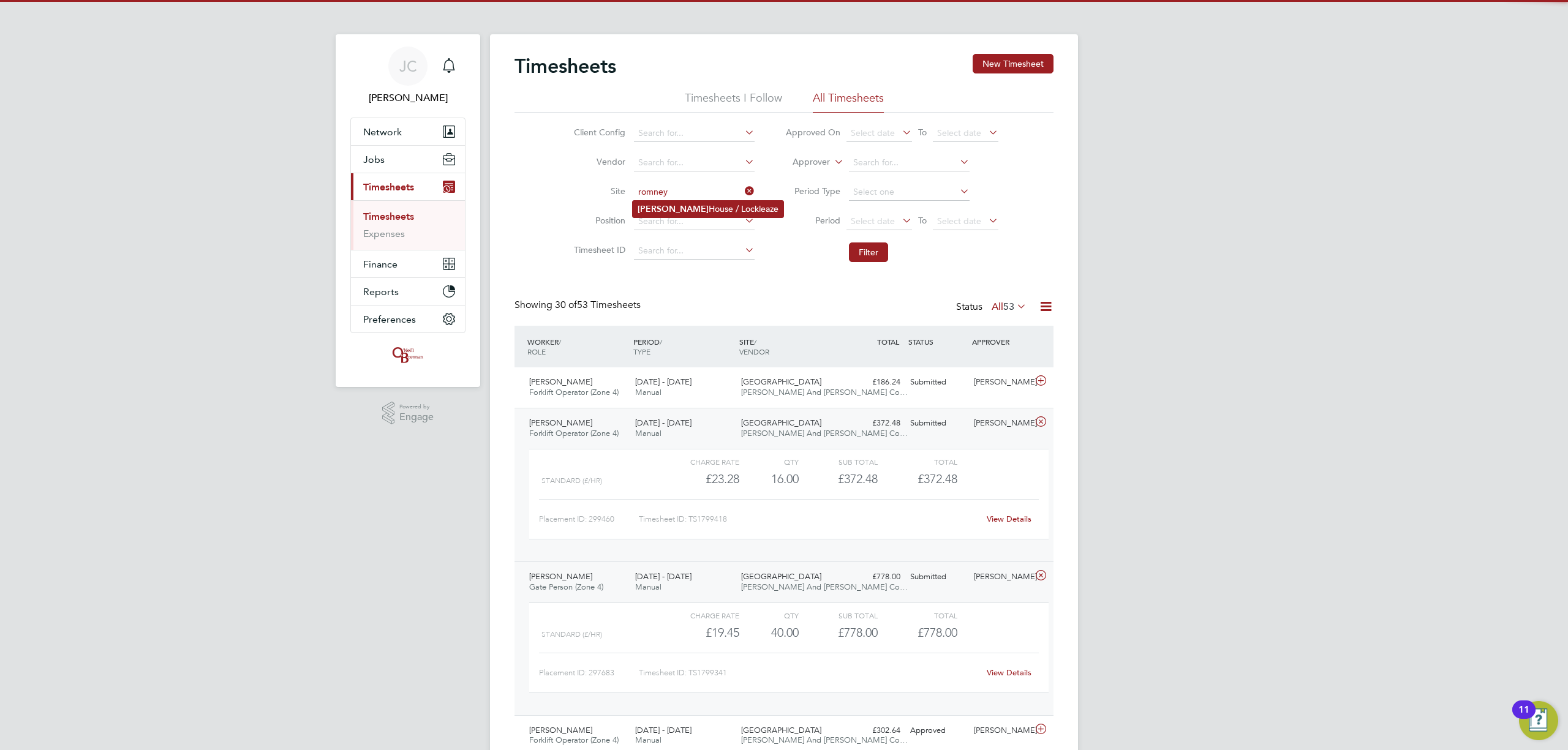
click at [695, 209] on li "Romney House / Lockleaze" at bounding box center [708, 209] width 151 height 17
type input "Romney House / Lockleaze"
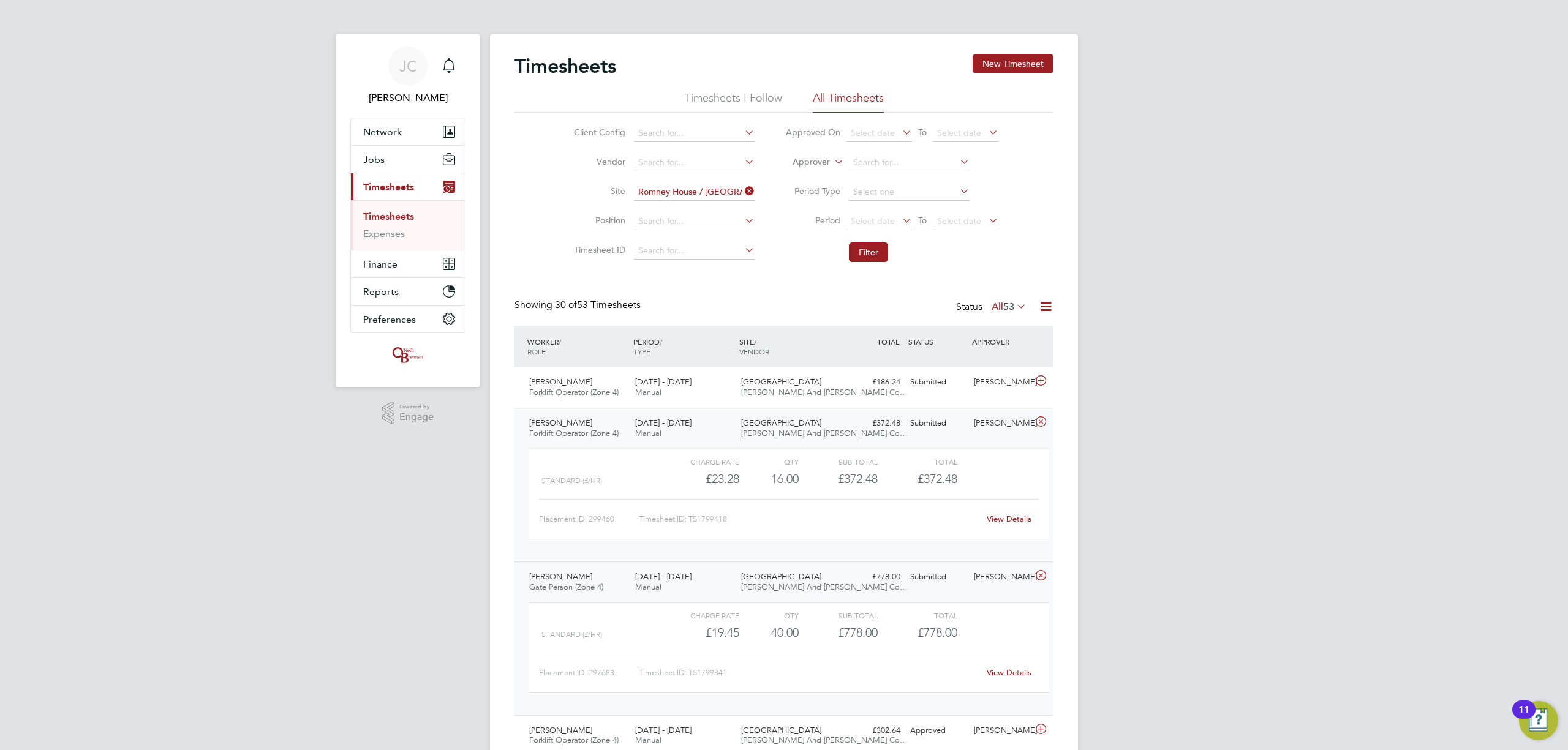
drag, startPoint x: 836, startPoint y: 252, endPoint x: 847, endPoint y: 253, distance: 11.0
click at [839, 253] on li "Filter" at bounding box center [892, 252] width 244 height 32
click at [861, 255] on button "Filter" at bounding box center [868, 252] width 39 height 19
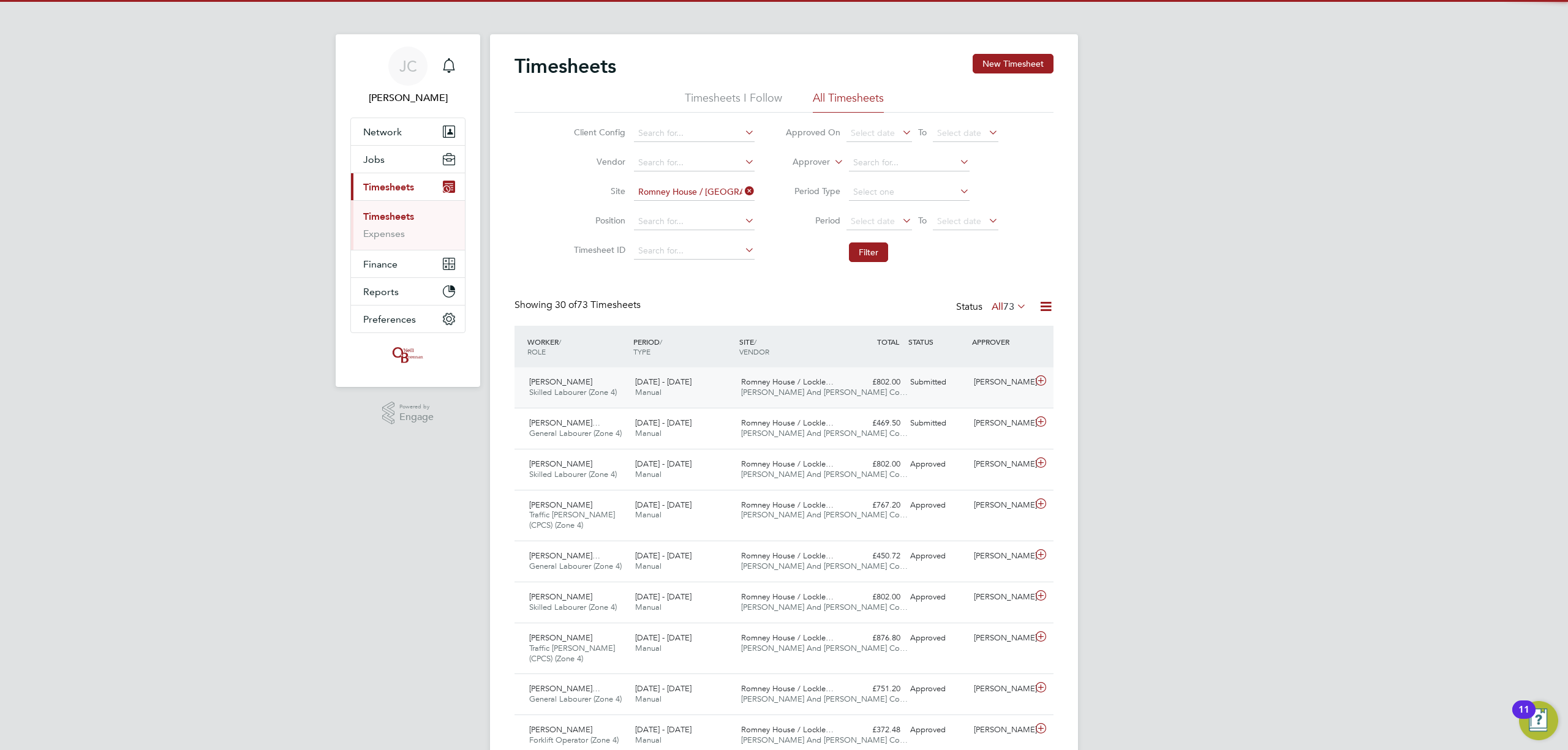
scroll to position [6, 6]
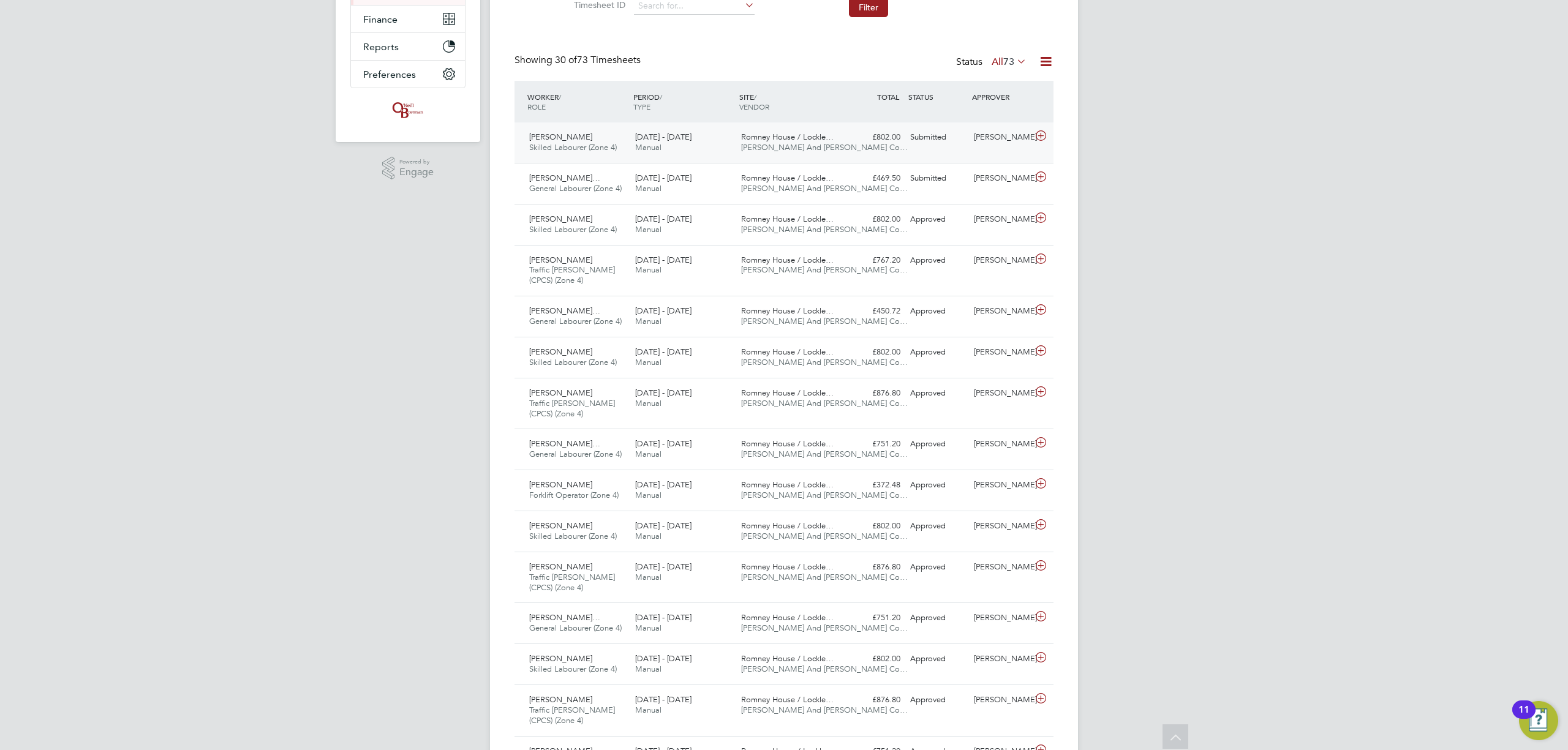
click at [1045, 138] on icon at bounding box center [1040, 136] width 15 height 10
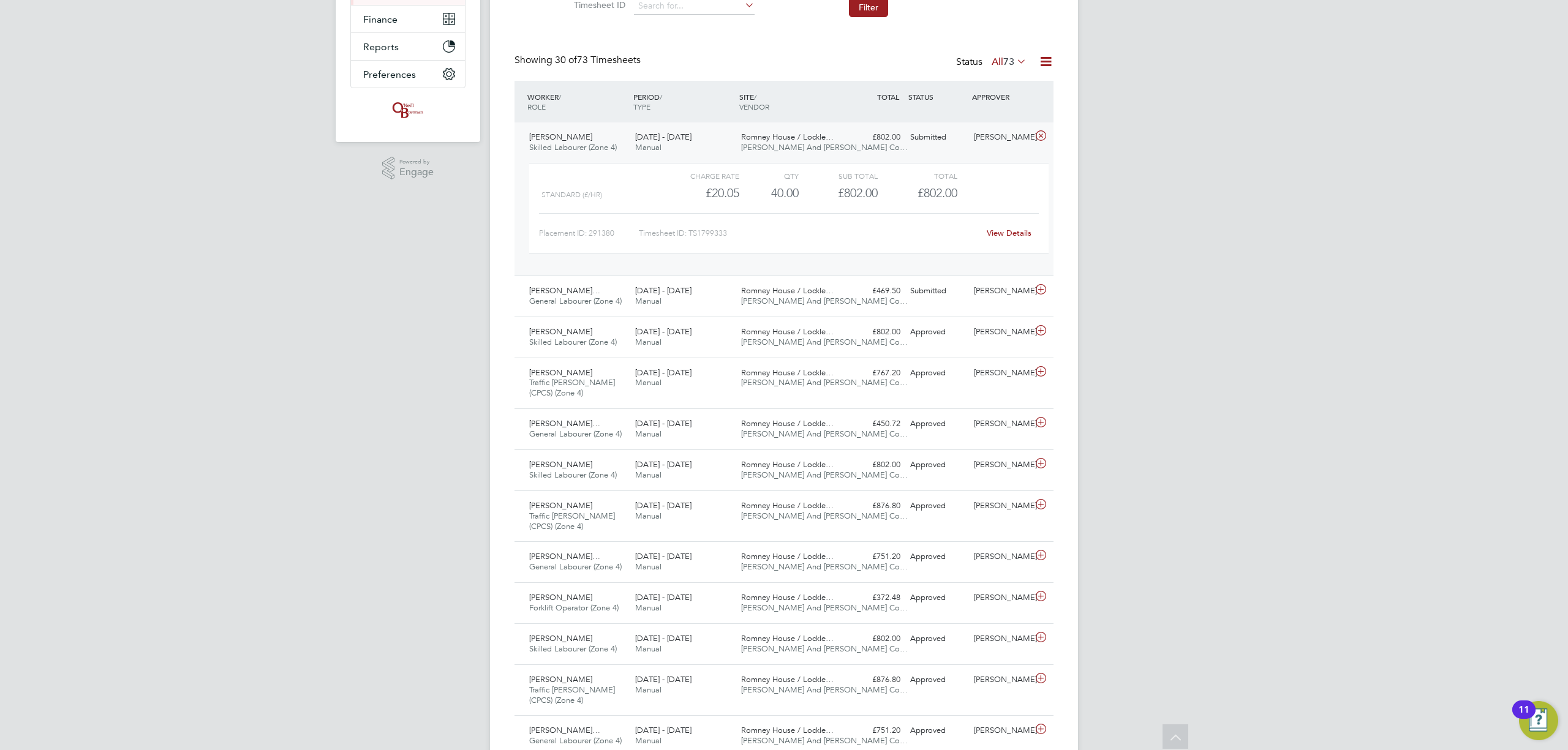
click at [1015, 226] on div "Placement ID: 291380 Timesheet ID: TS1799333 View Details" at bounding box center [789, 228] width 500 height 30
click at [1015, 226] on div "View Details" at bounding box center [1008, 233] width 60 height 19
click at [1016, 233] on link "View Details" at bounding box center [1008, 233] width 45 height 11
click at [1035, 289] on icon at bounding box center [1040, 290] width 15 height 10
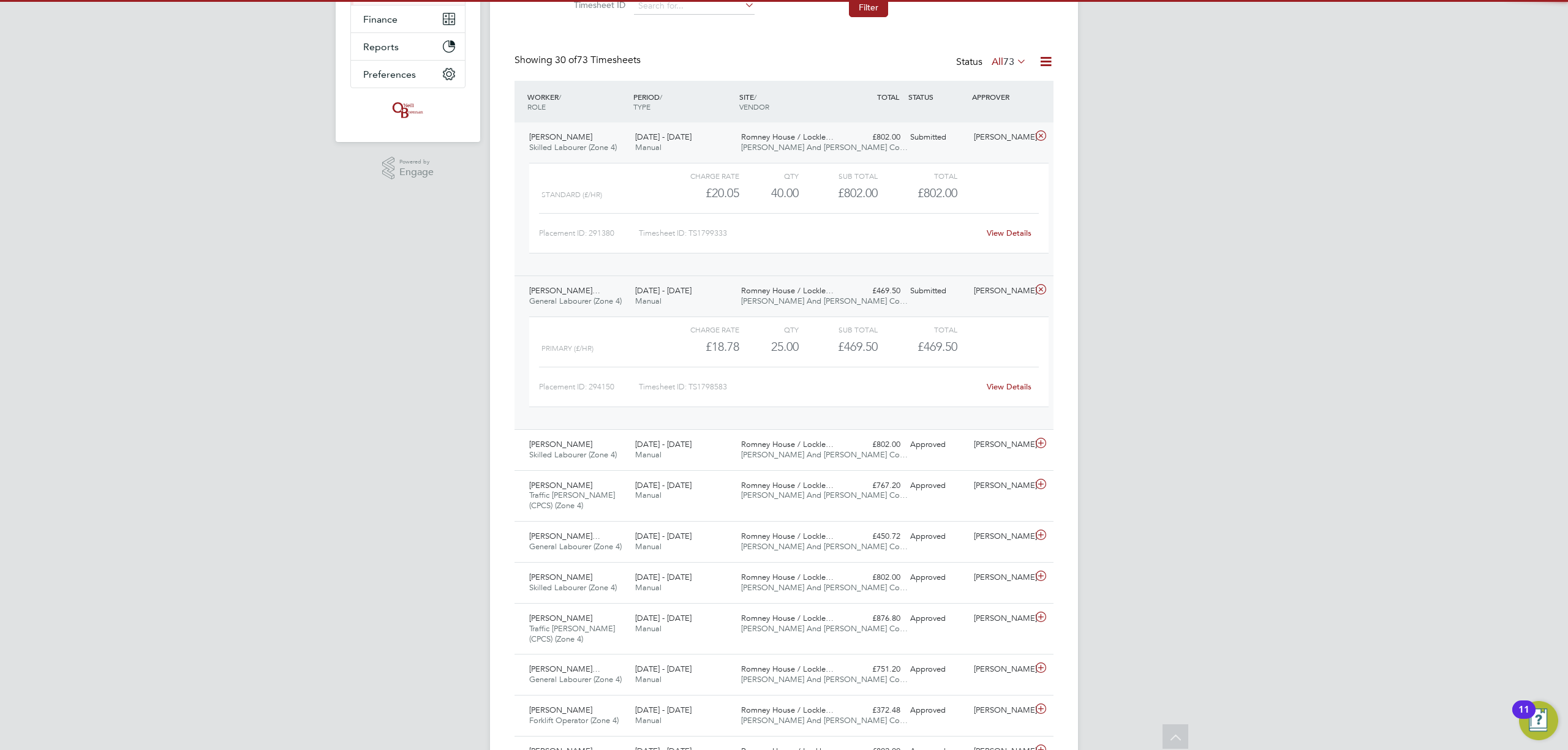
click at [1002, 383] on div "View Details" at bounding box center [1008, 386] width 60 height 19
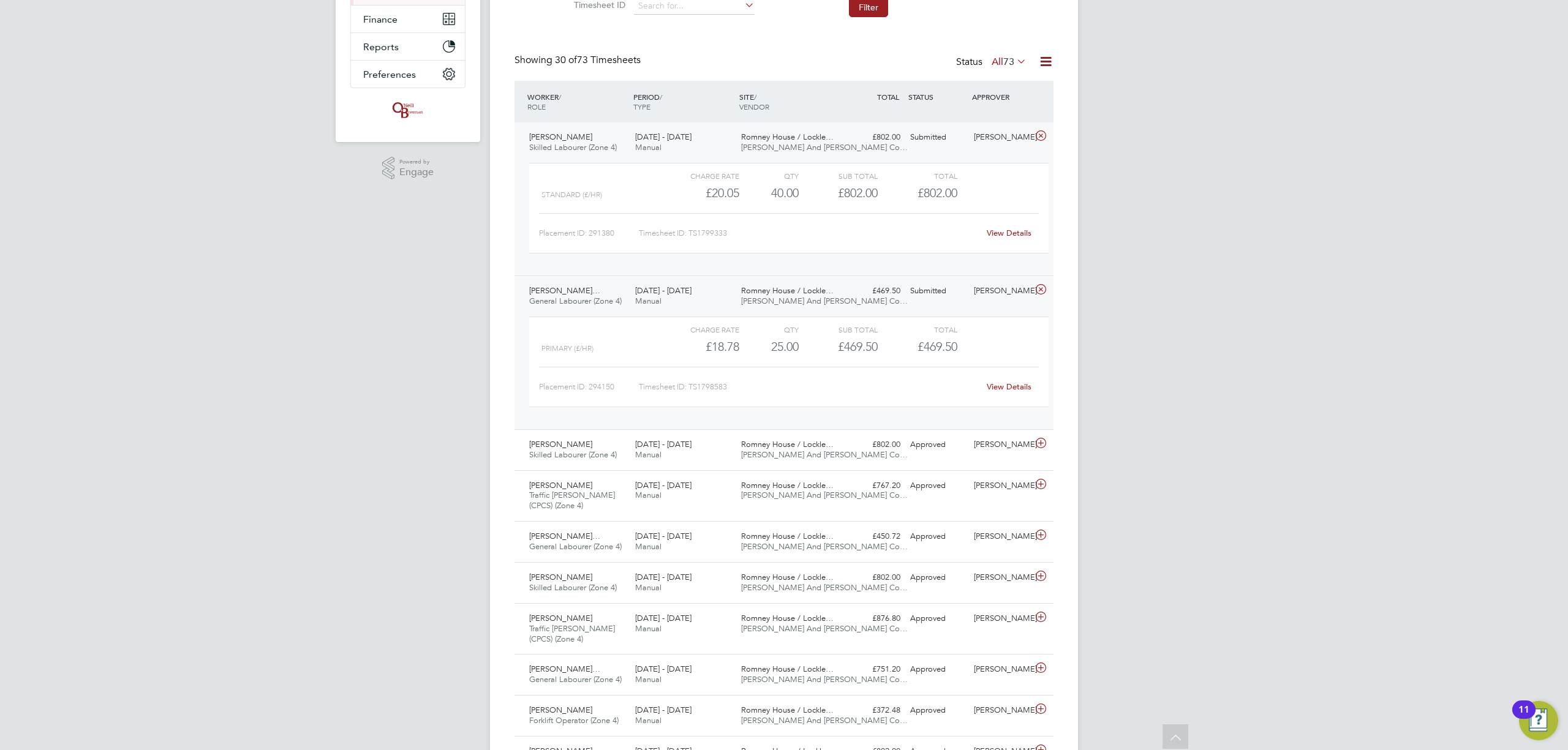
click at [1002, 386] on link "View Details" at bounding box center [1008, 387] width 45 height 11
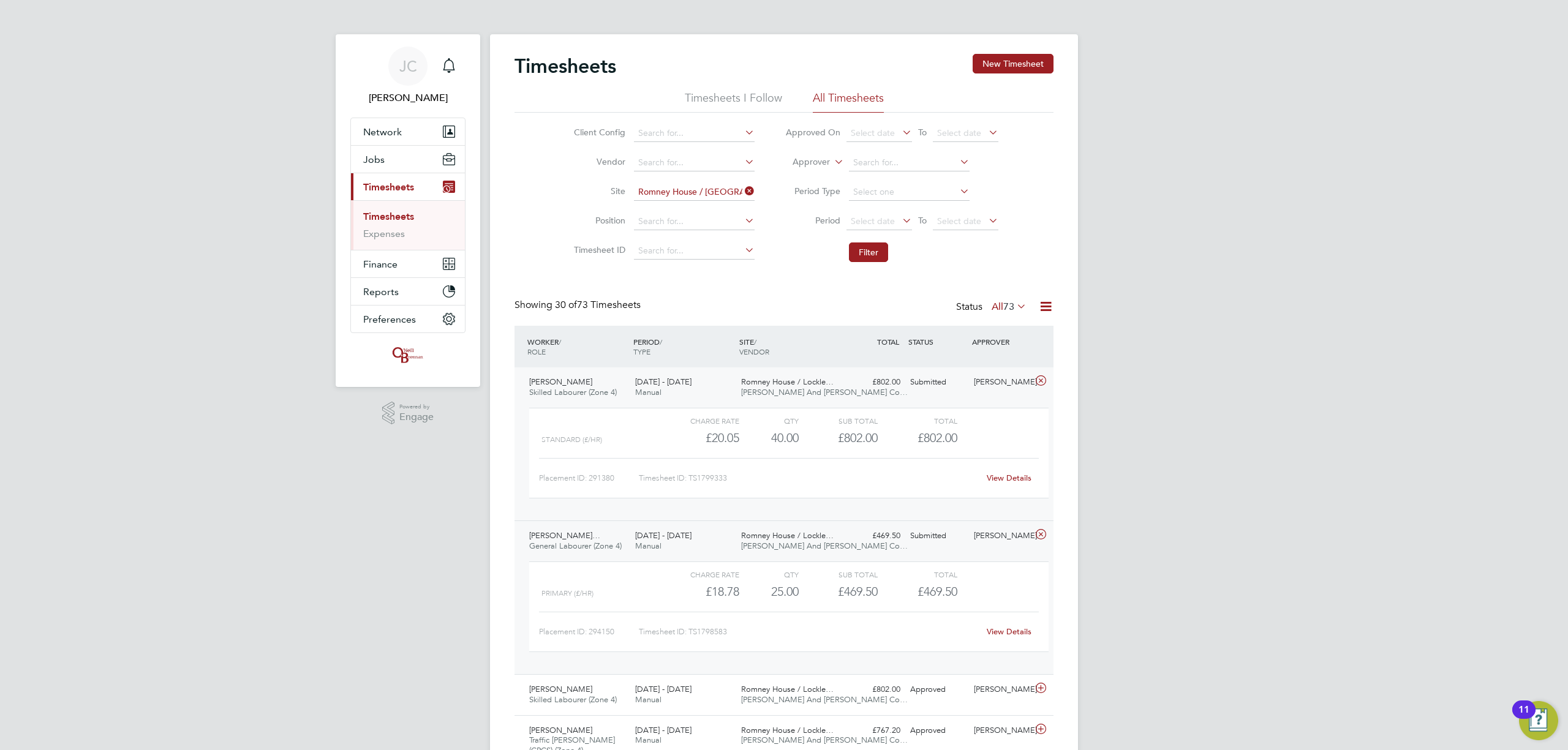
click at [759, 191] on li "Site Romney House / Lockleaze" at bounding box center [662, 192] width 215 height 29
click at [742, 191] on icon at bounding box center [742, 191] width 0 height 17
click at [694, 192] on input at bounding box center [694, 192] width 121 height 17
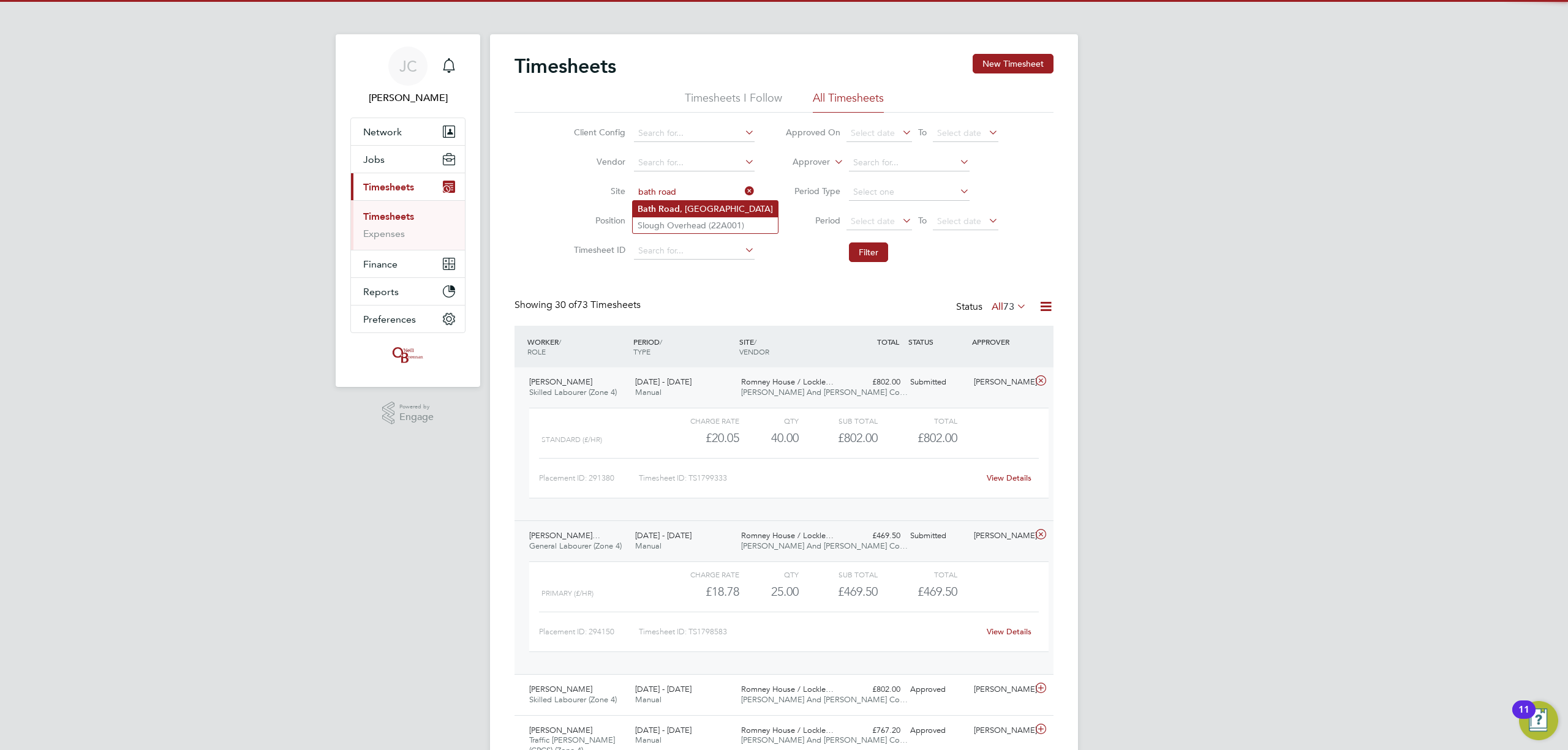
click at [701, 204] on li "Bath Road , Bristol" at bounding box center [705, 209] width 145 height 17
type input "[GEOGRAPHIC_DATA]"
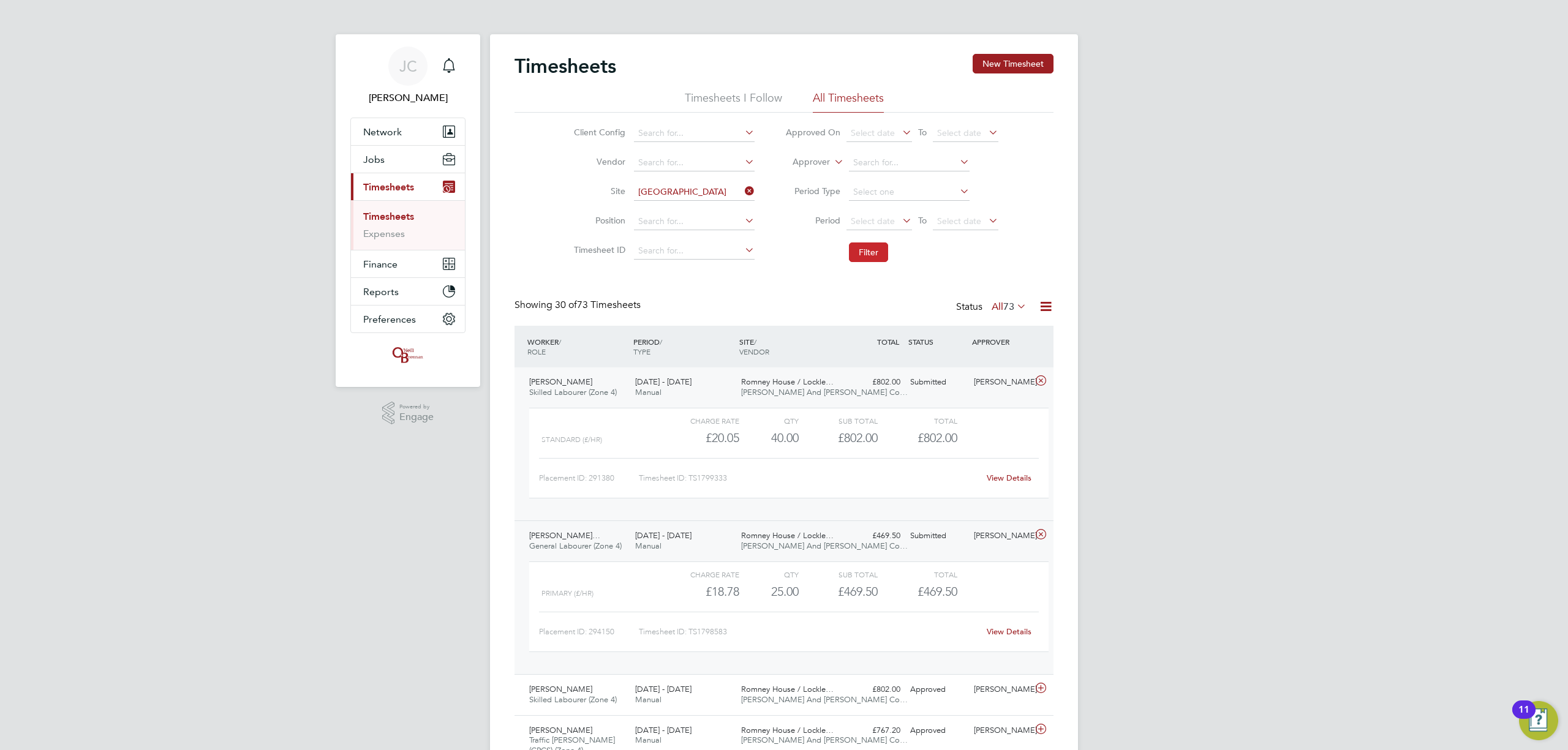
click at [863, 252] on button "Filter" at bounding box center [868, 252] width 39 height 19
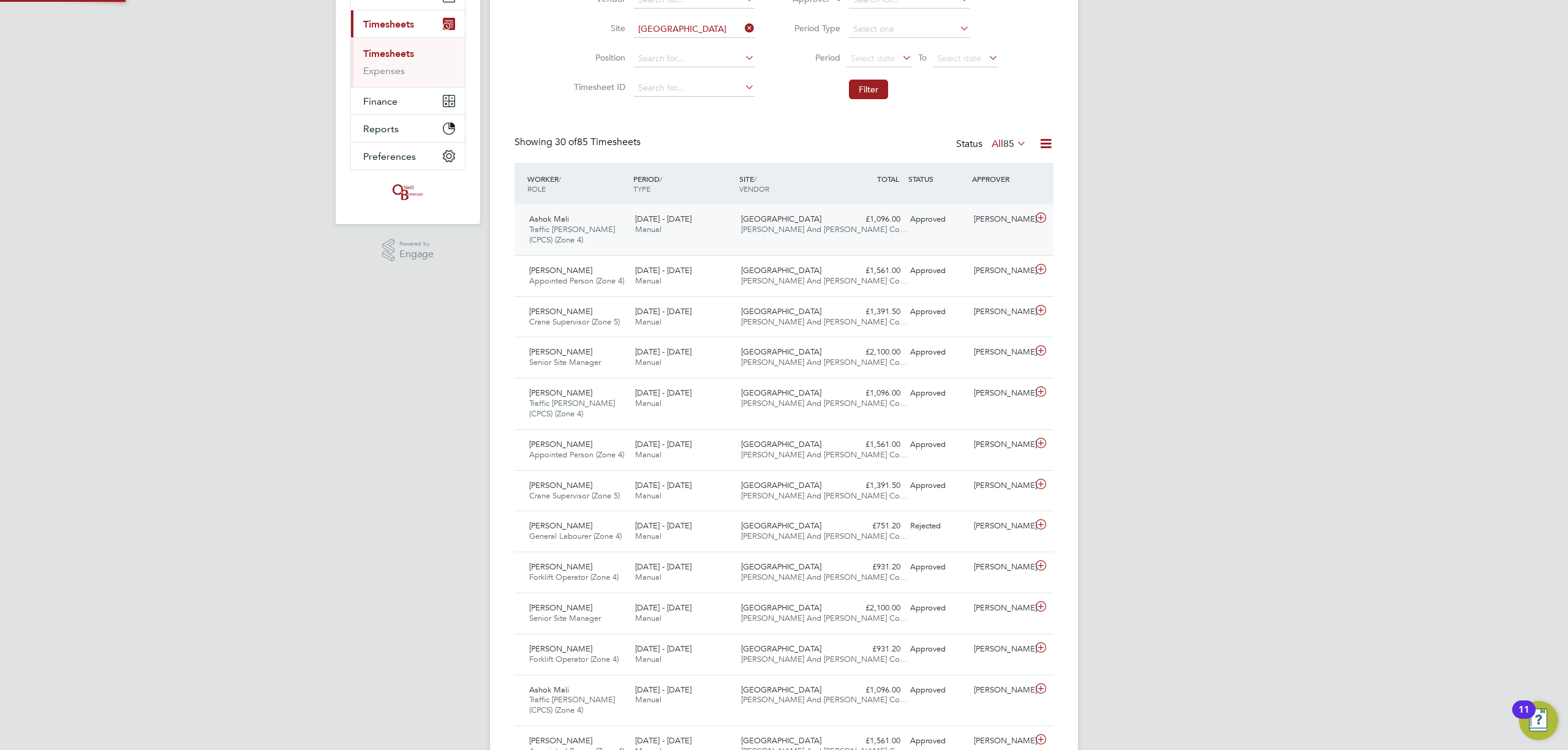
scroll to position [6, 6]
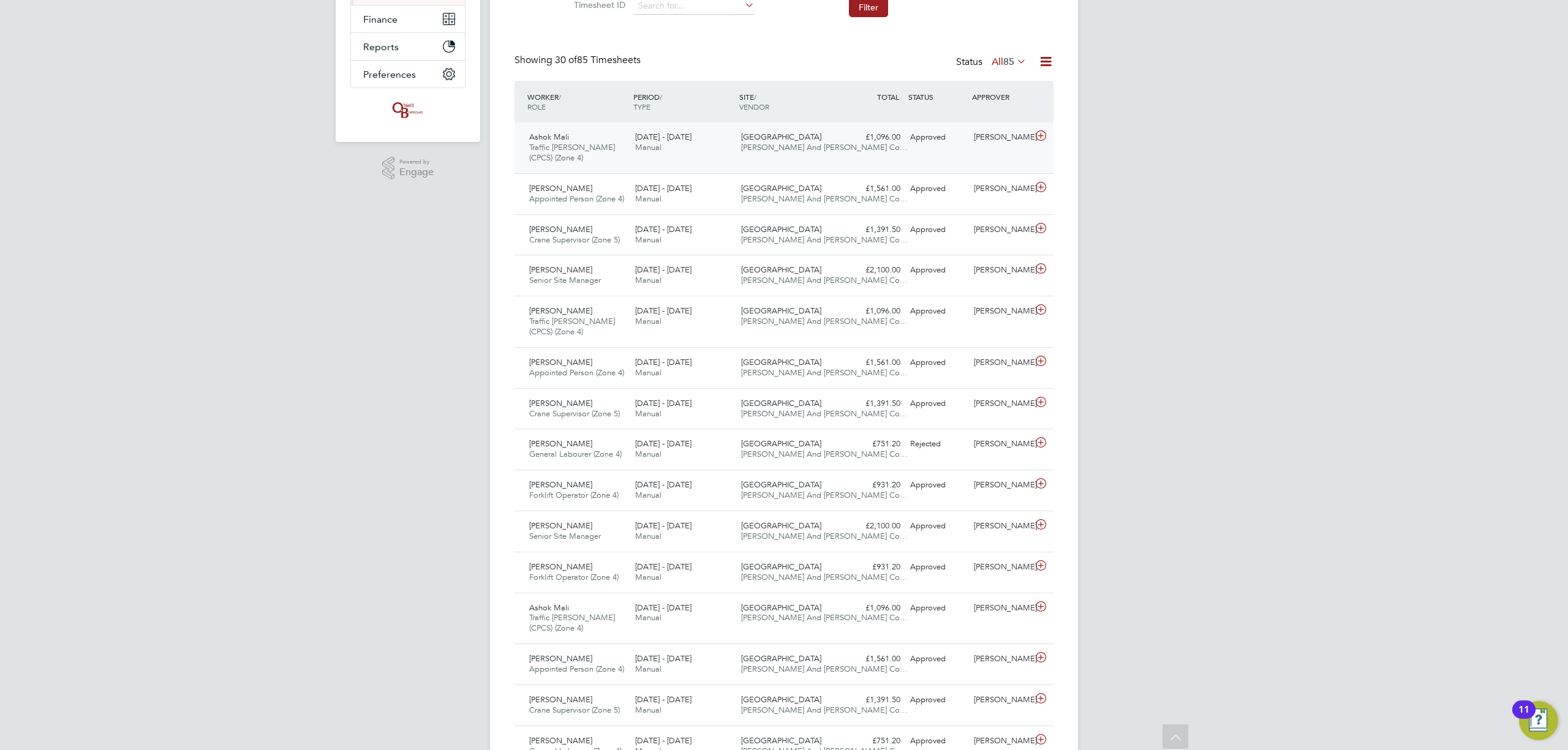
click at [1045, 131] on icon at bounding box center [1040, 136] width 15 height 10
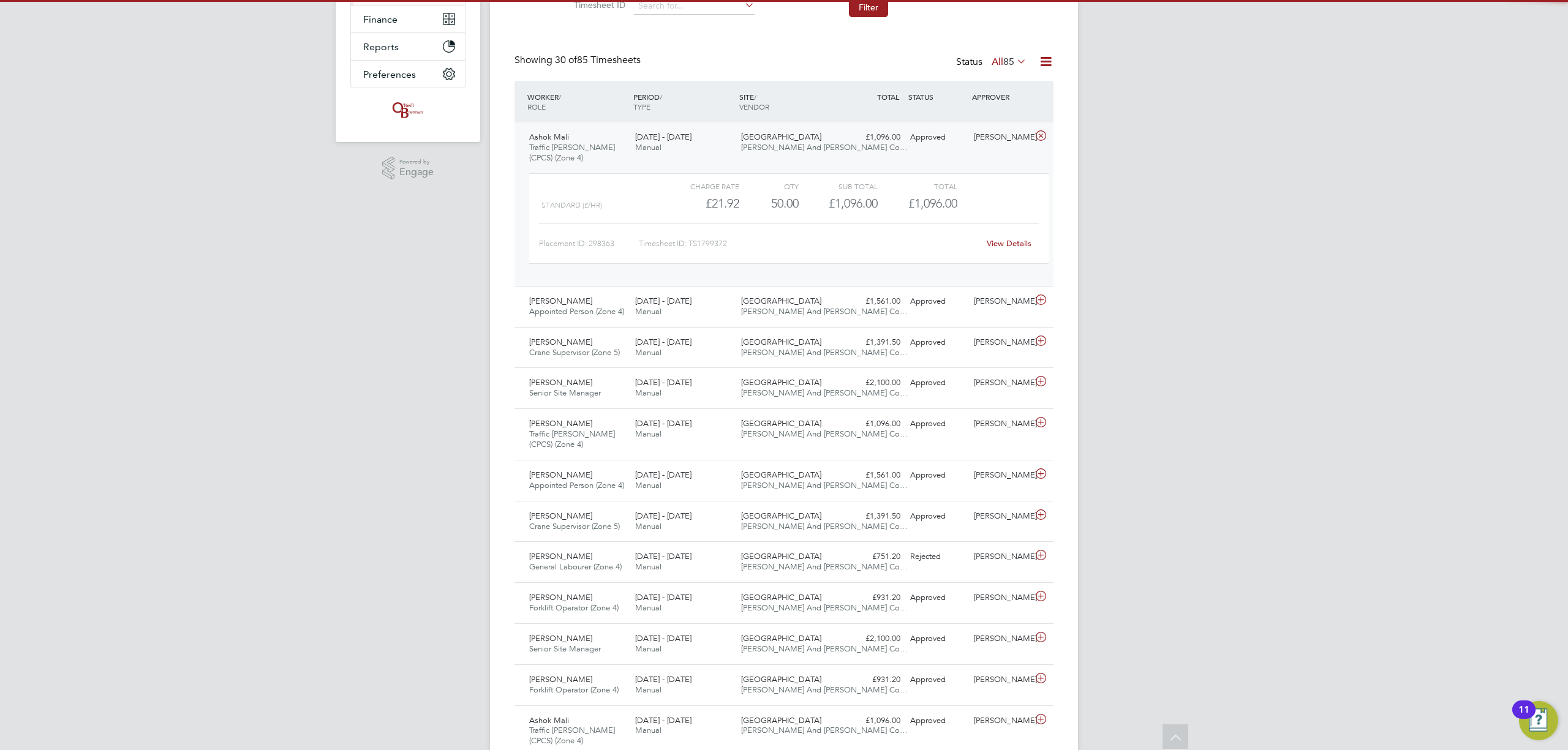
click at [1010, 246] on link "View Details" at bounding box center [1008, 244] width 45 height 11
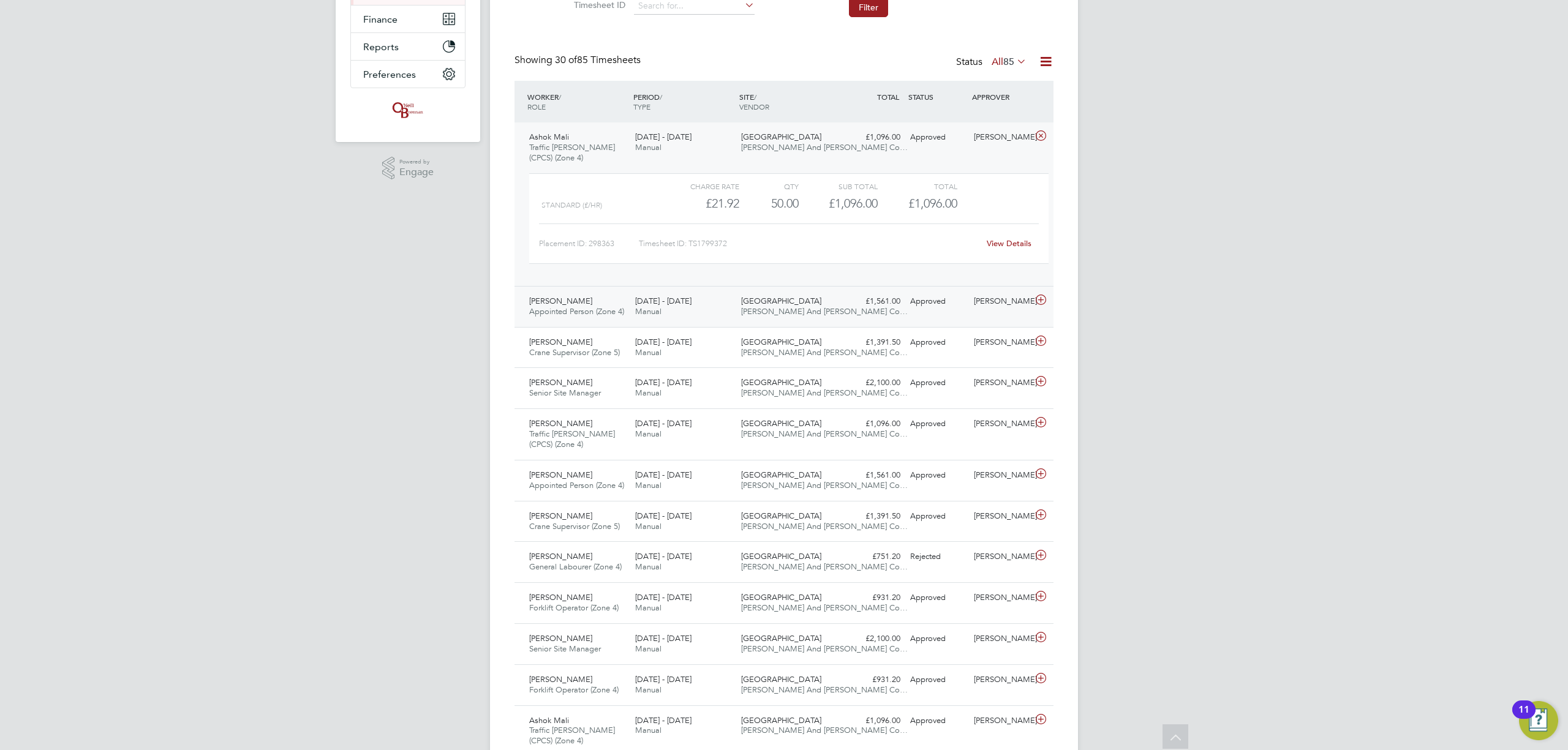
click at [1038, 300] on icon at bounding box center [1040, 300] width 15 height 10
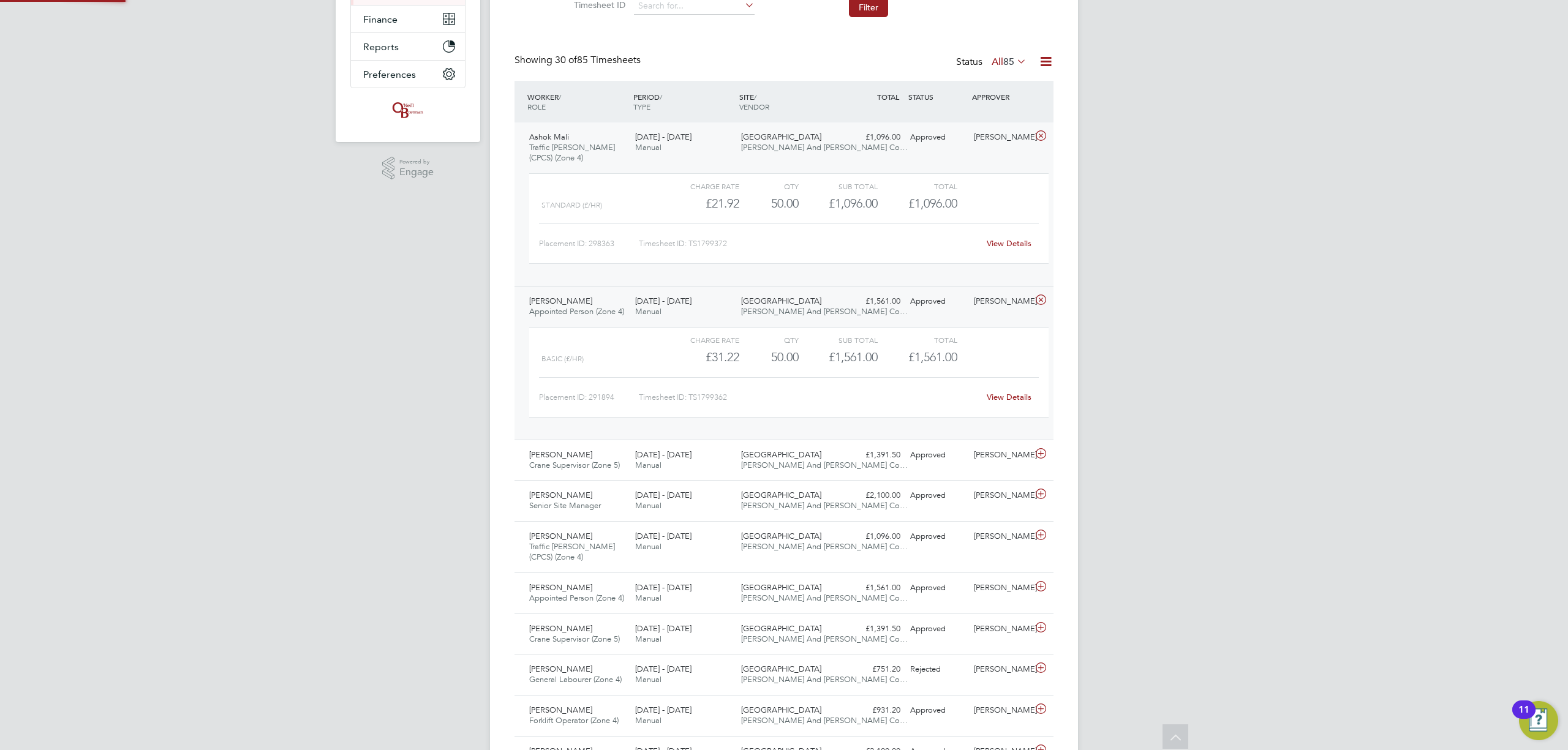
click at [1019, 400] on link "View Details" at bounding box center [1008, 397] width 45 height 11
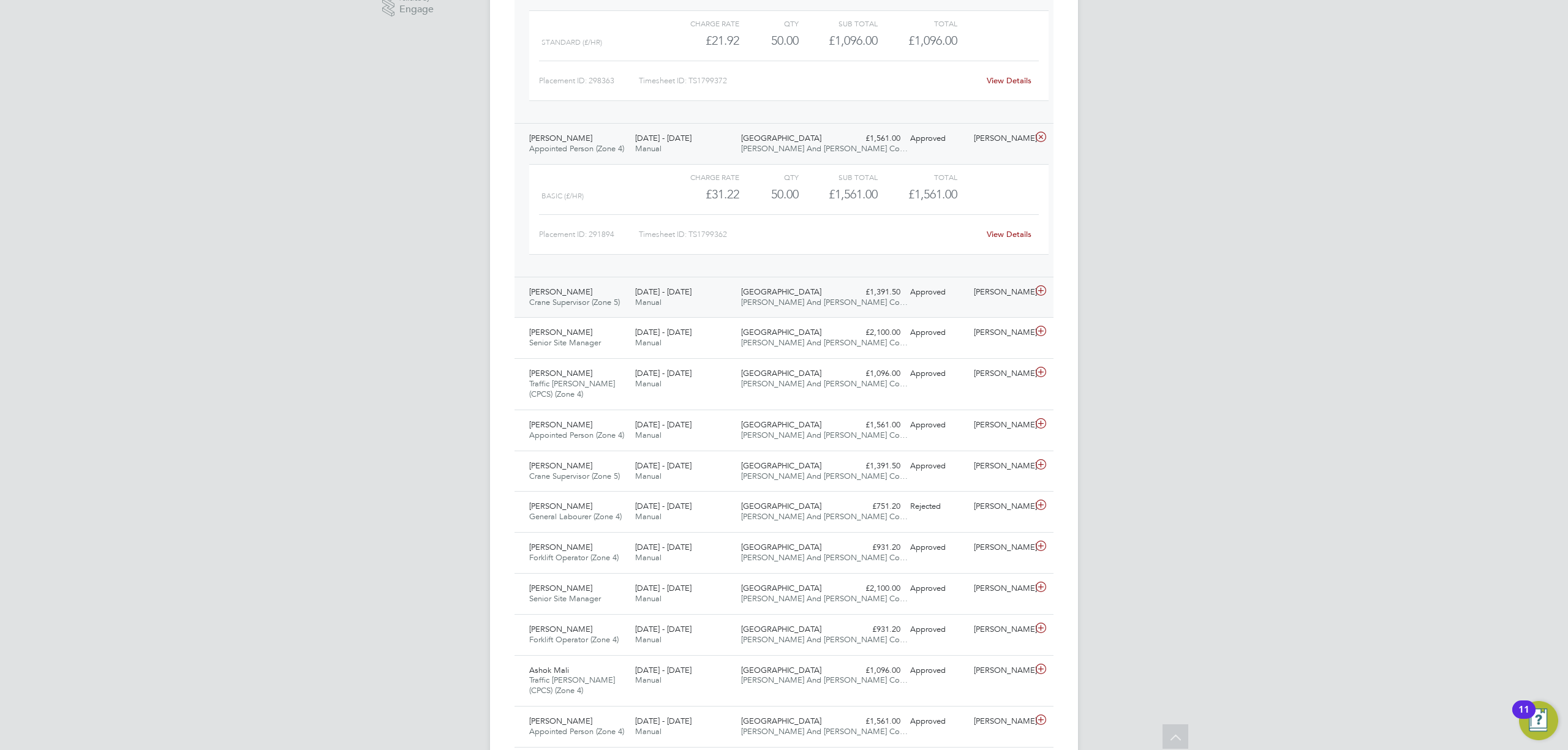
click at [1045, 292] on icon at bounding box center [1040, 290] width 15 height 10
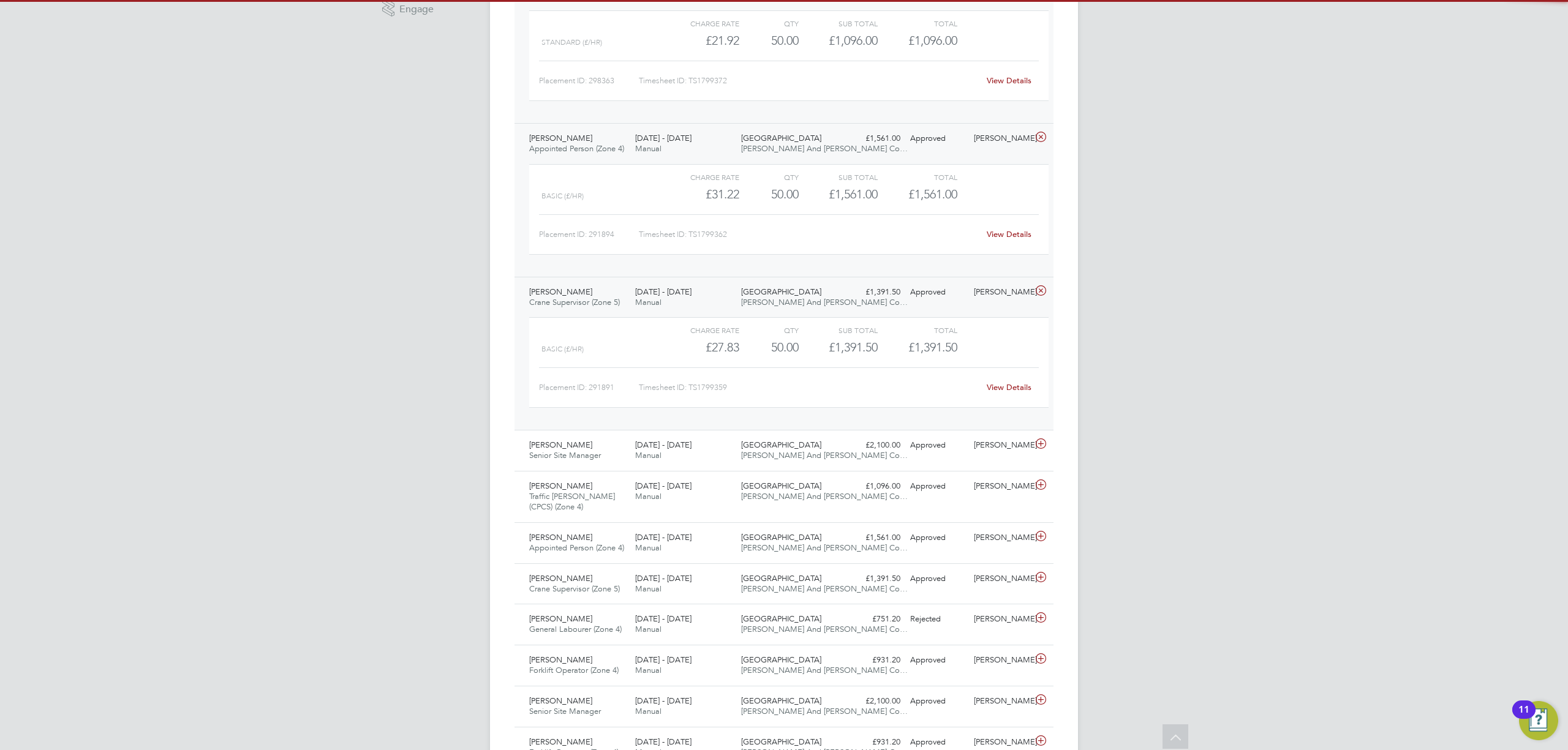
click at [1012, 391] on link "View Details" at bounding box center [1008, 388] width 45 height 11
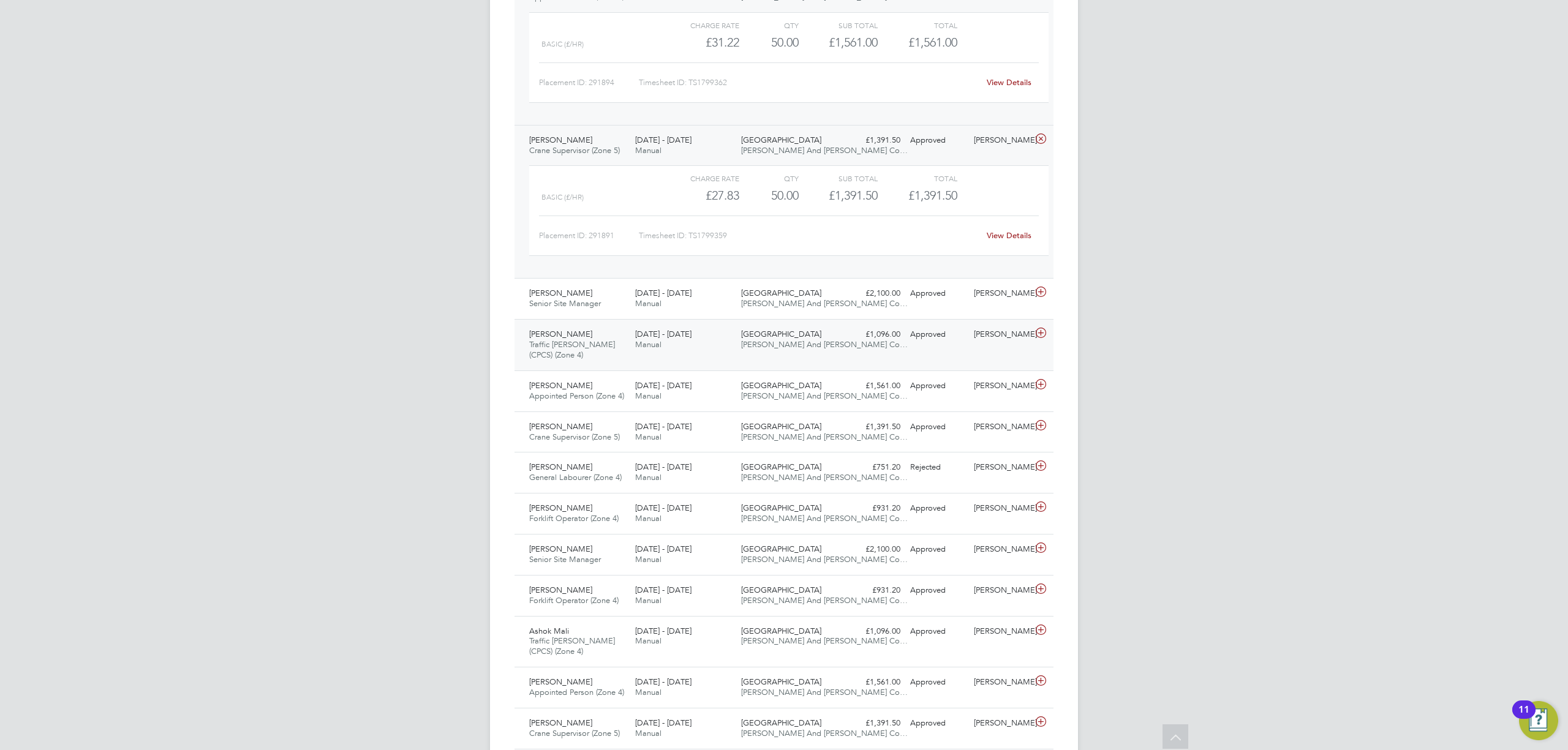
scroll to position [571, 0]
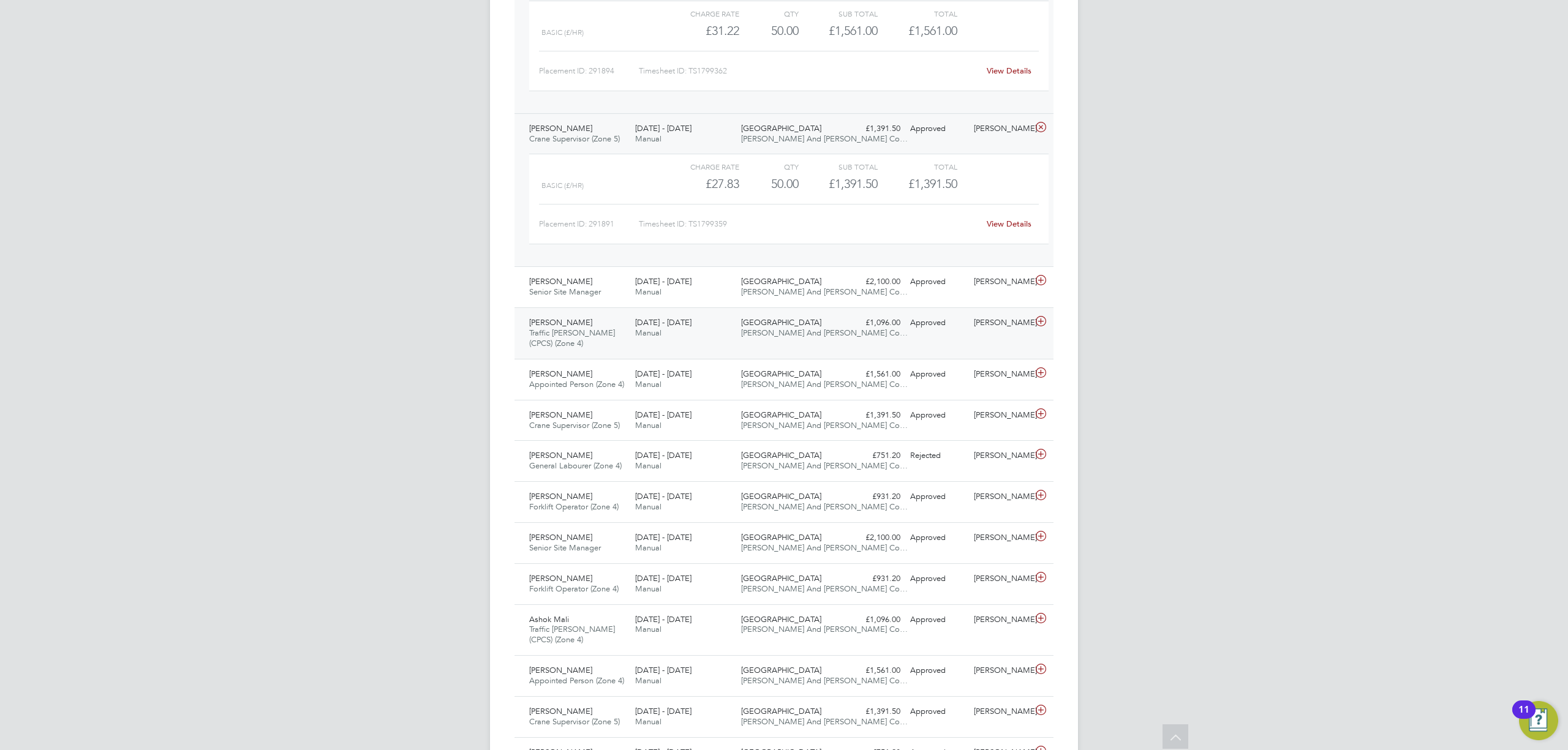
click at [1041, 326] on icon at bounding box center [1040, 321] width 15 height 10
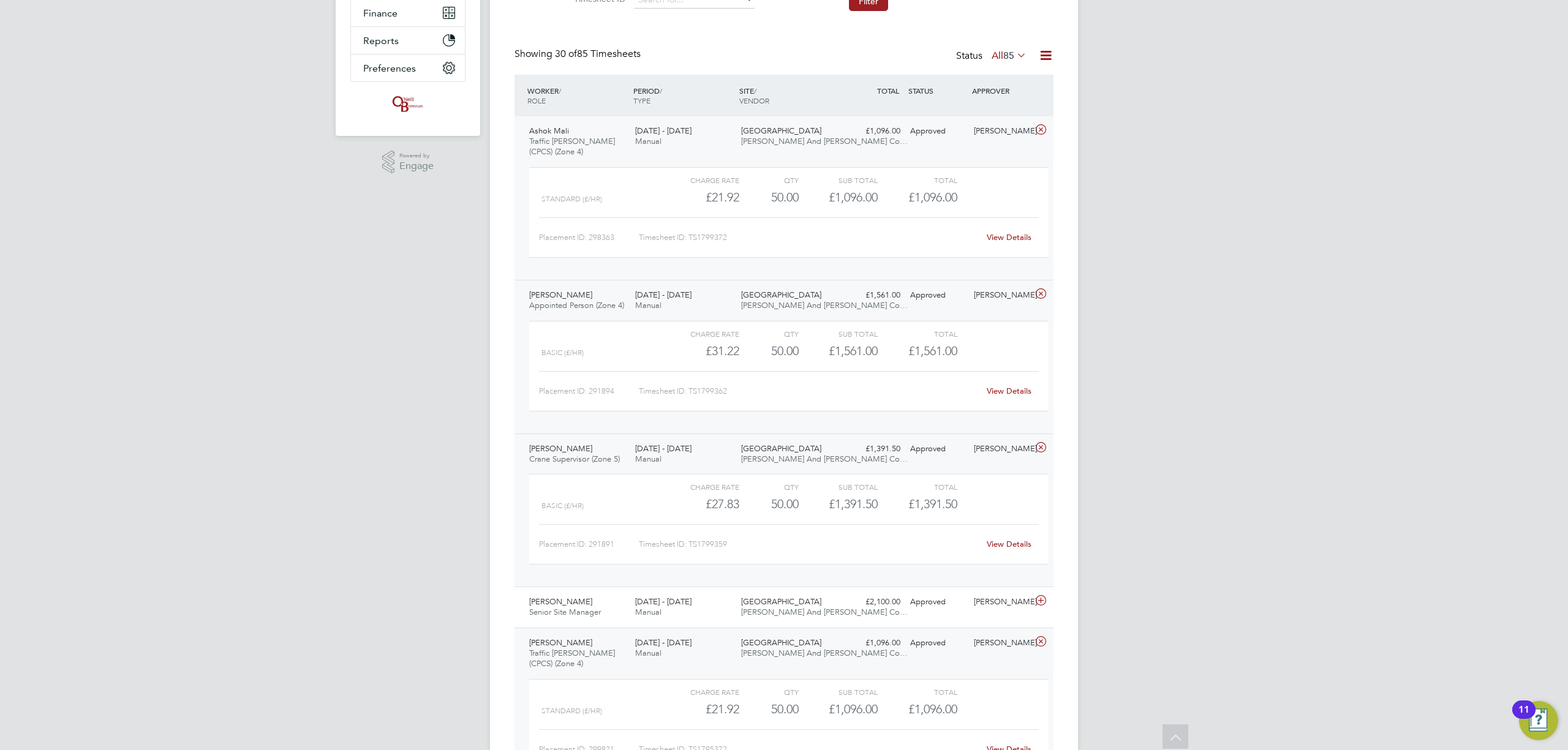
scroll to position [0, 0]
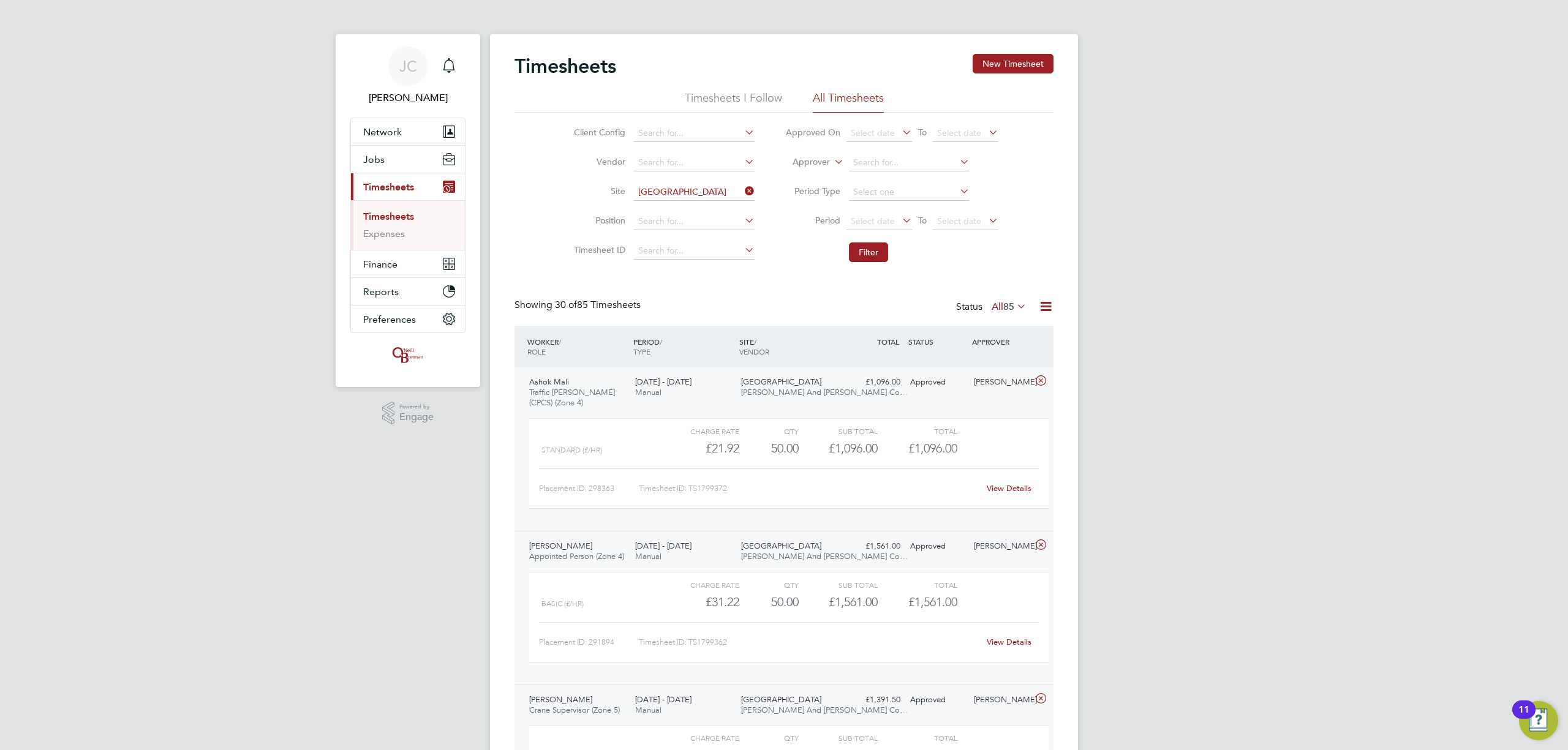
click at [736, 189] on input "[GEOGRAPHIC_DATA]" at bounding box center [694, 192] width 121 height 17
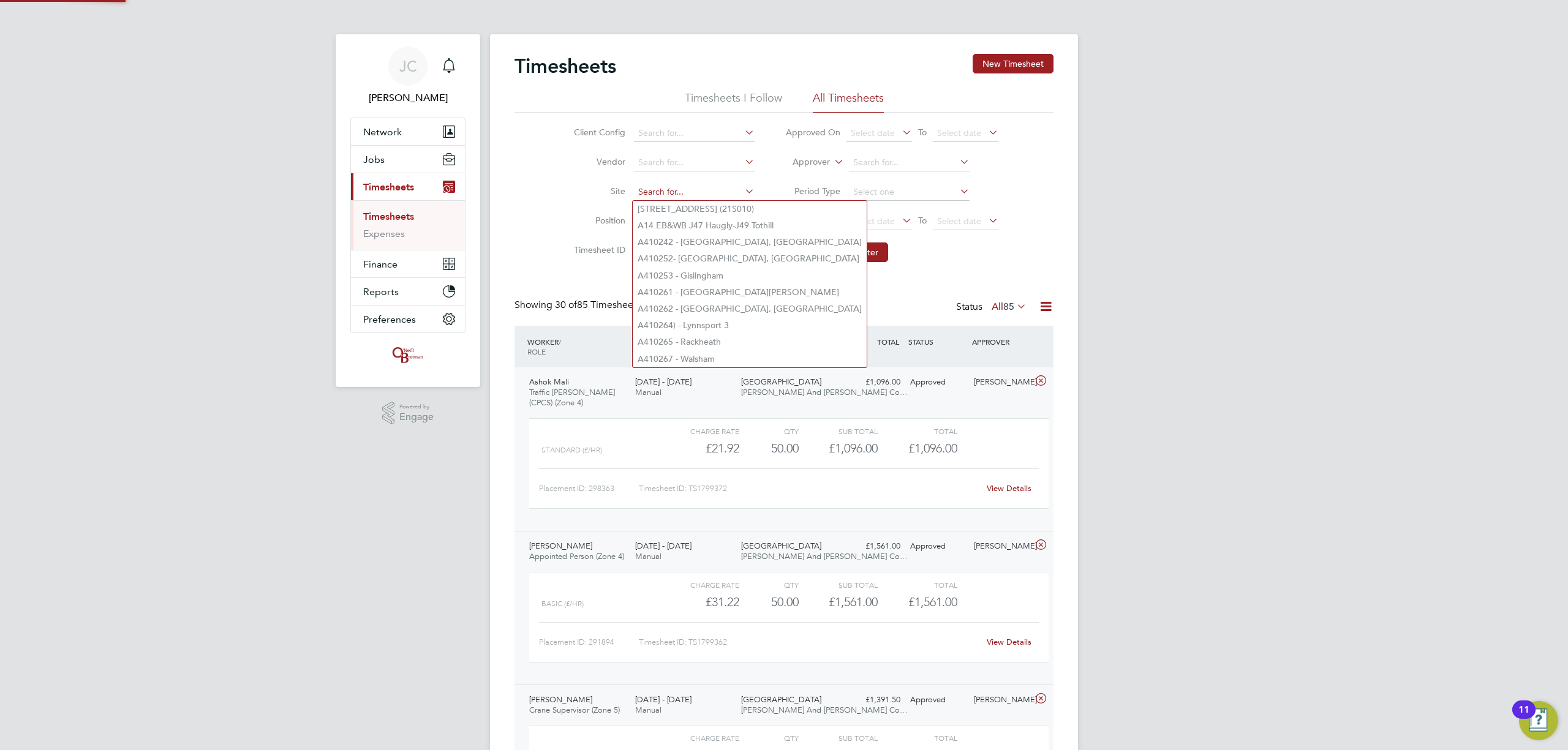
click at [723, 190] on input at bounding box center [694, 192] width 121 height 17
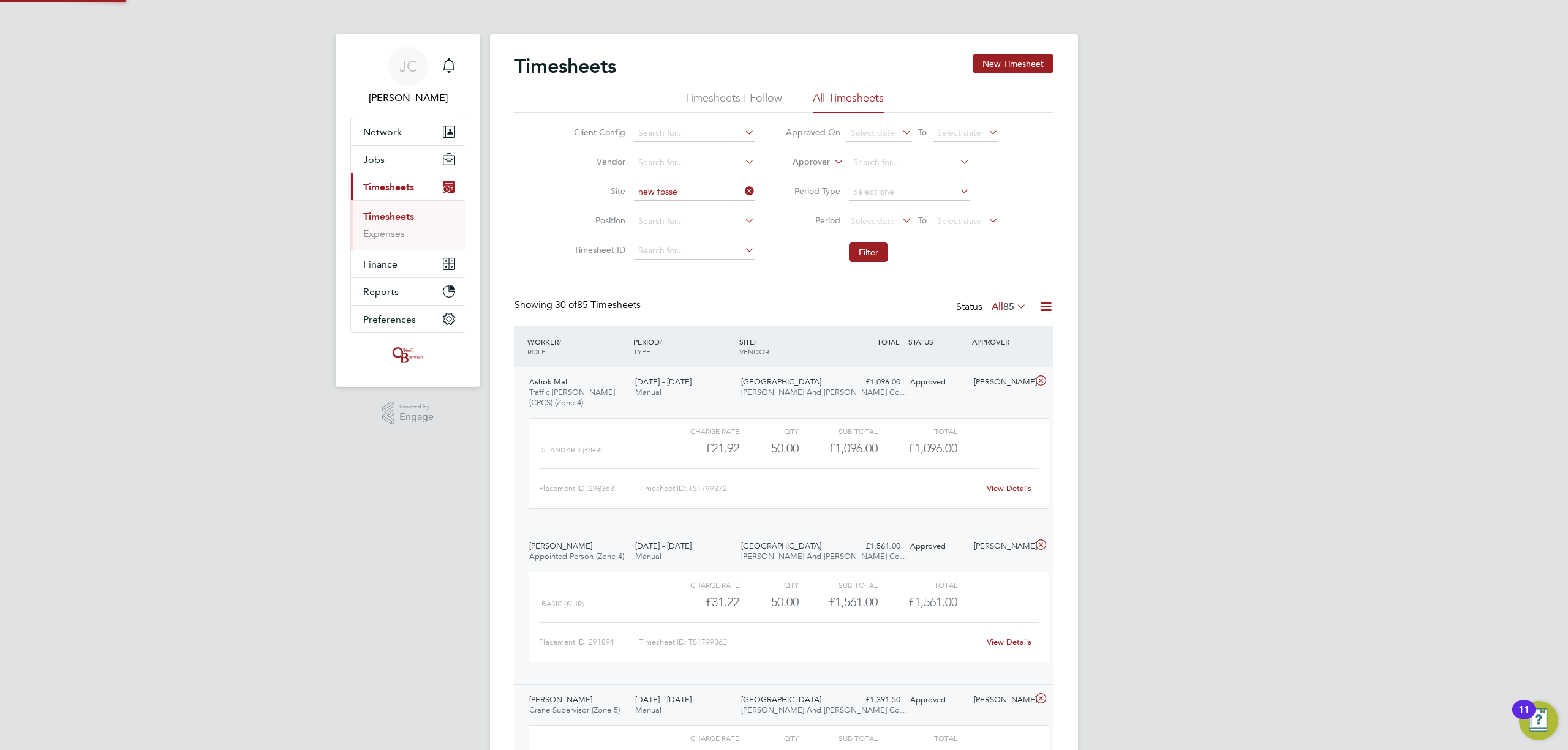
drag, startPoint x: 677, startPoint y: 209, endPoint x: 765, endPoint y: 240, distance: 93.3
click at [677, 209] on b "Fosse" at bounding box center [669, 209] width 23 height 11
type input "[GEOGRAPHIC_DATA]"
click at [871, 252] on button "Filter" at bounding box center [868, 252] width 39 height 19
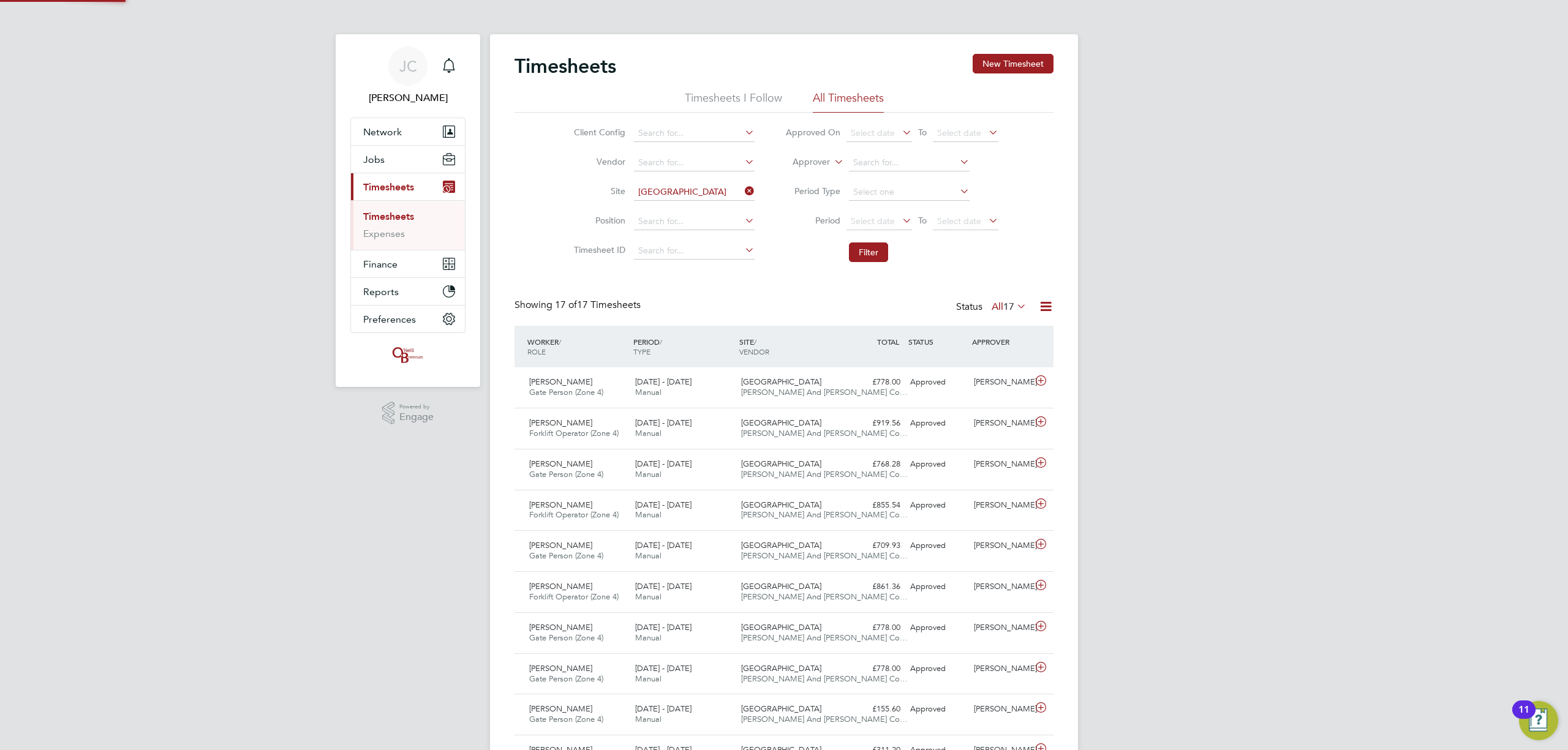
scroll to position [31, 107]
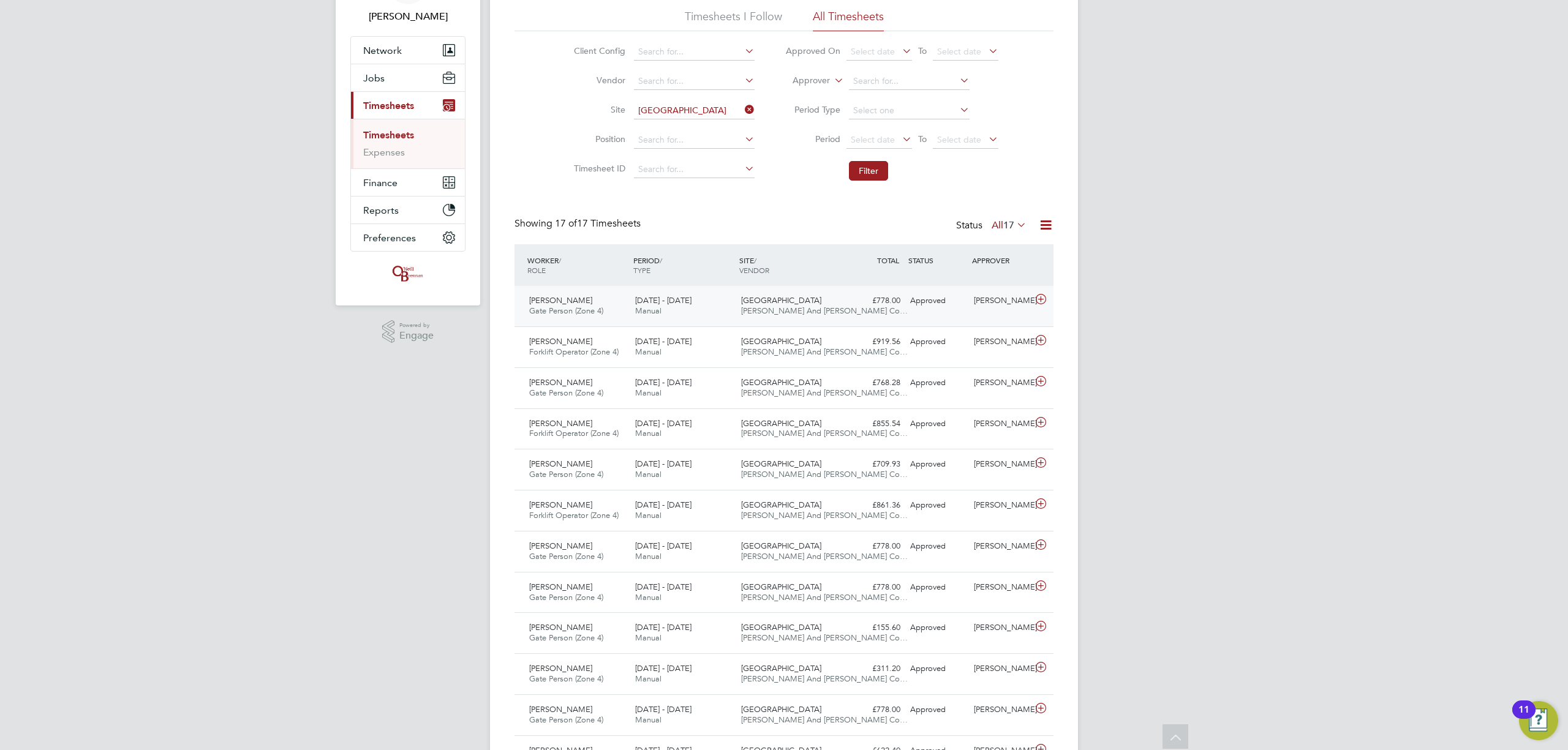
click at [1041, 300] on icon at bounding box center [1040, 299] width 15 height 10
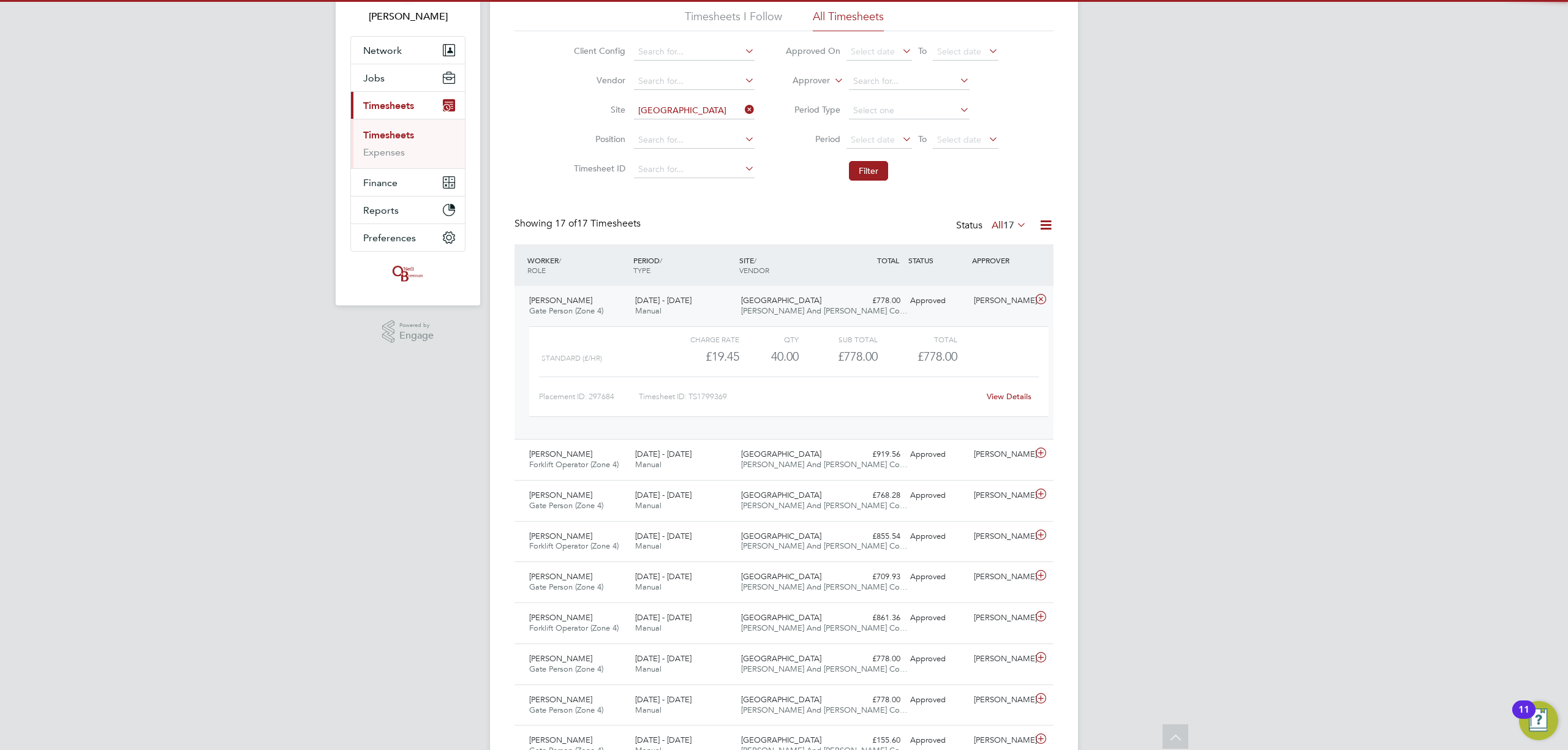
click at [996, 398] on link "View Details" at bounding box center [1008, 397] width 45 height 11
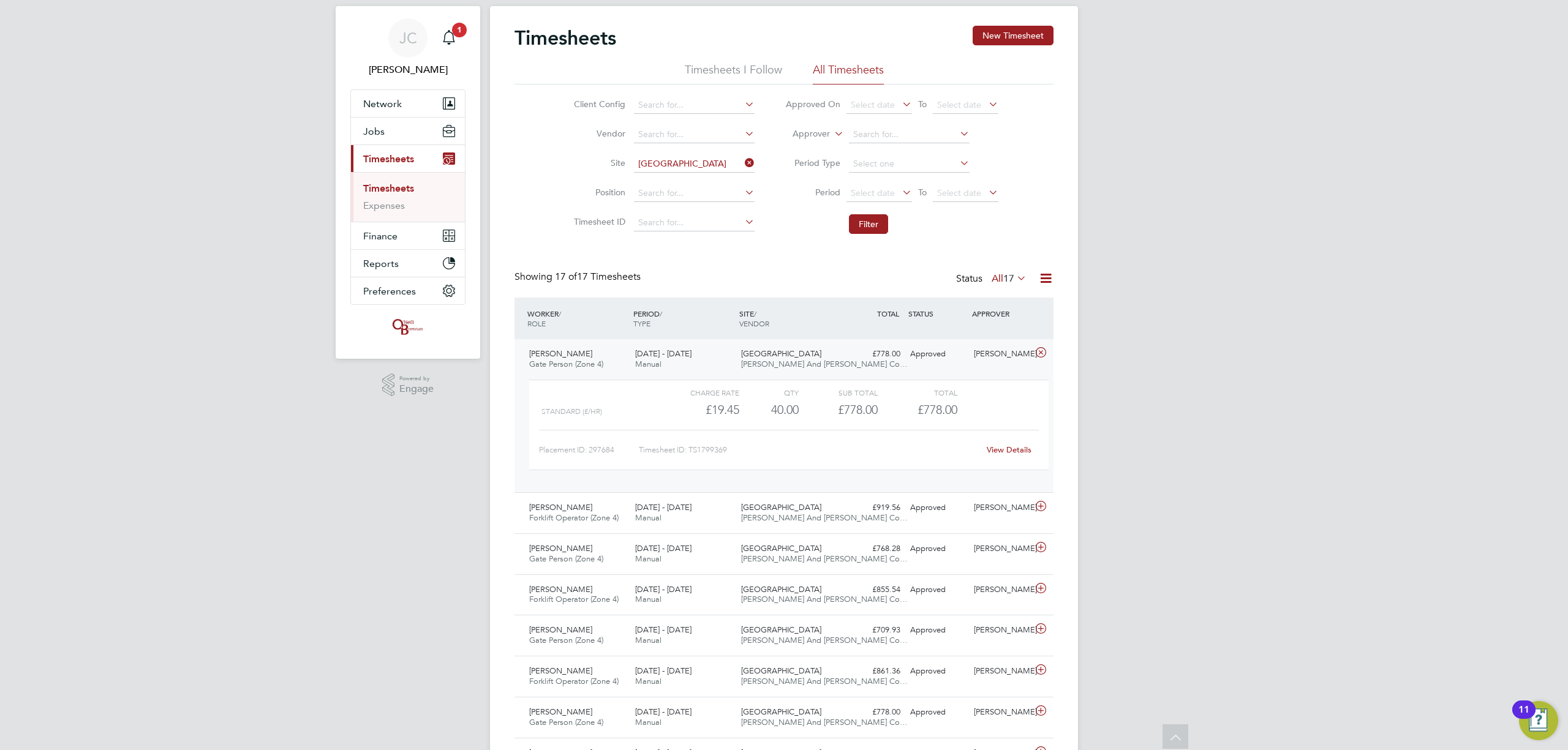
scroll to position [0, 0]
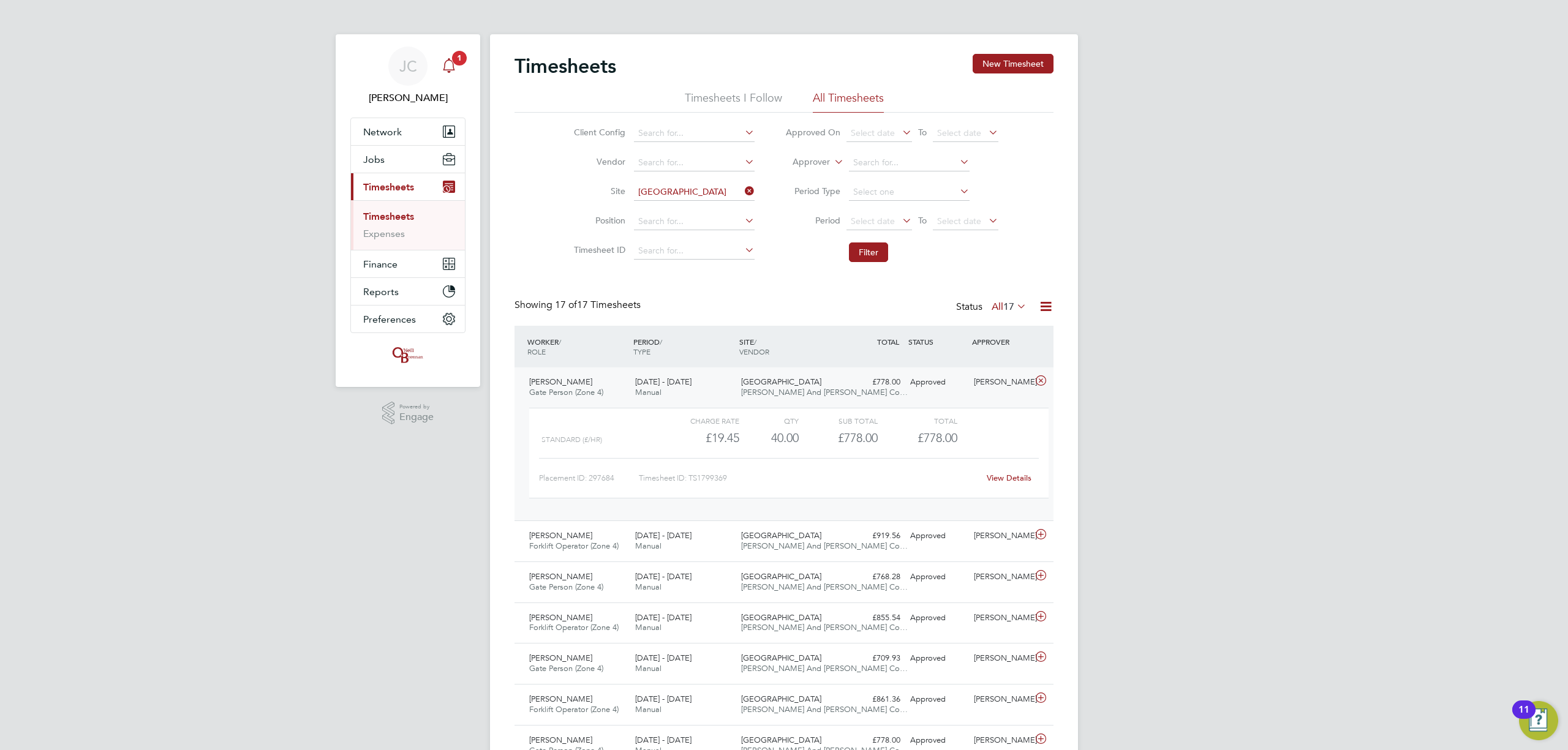
click at [442, 65] on icon "Main navigation" at bounding box center [449, 65] width 15 height 15
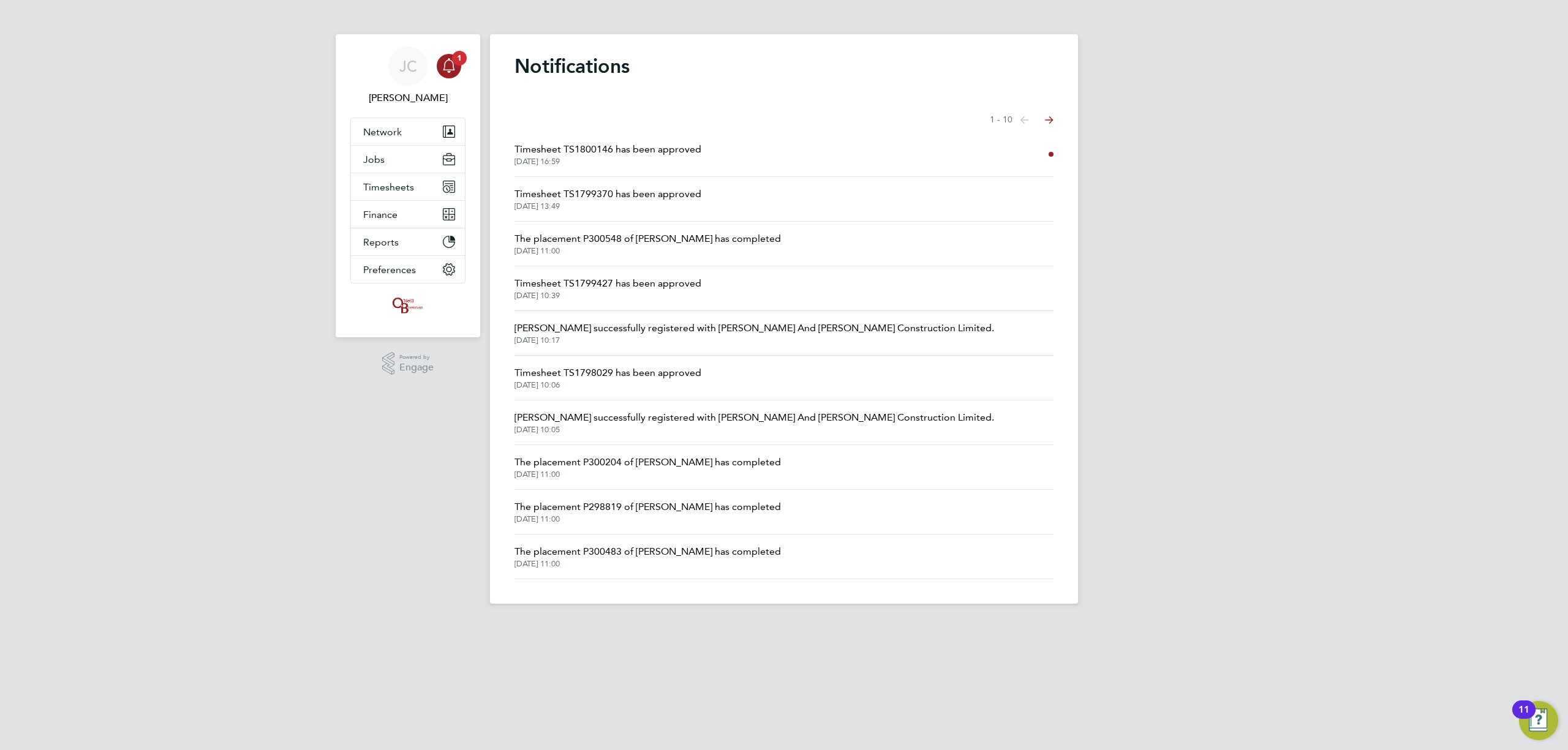
click at [665, 146] on span "Timesheet TS1800146 has been approved" at bounding box center [607, 149] width 187 height 15
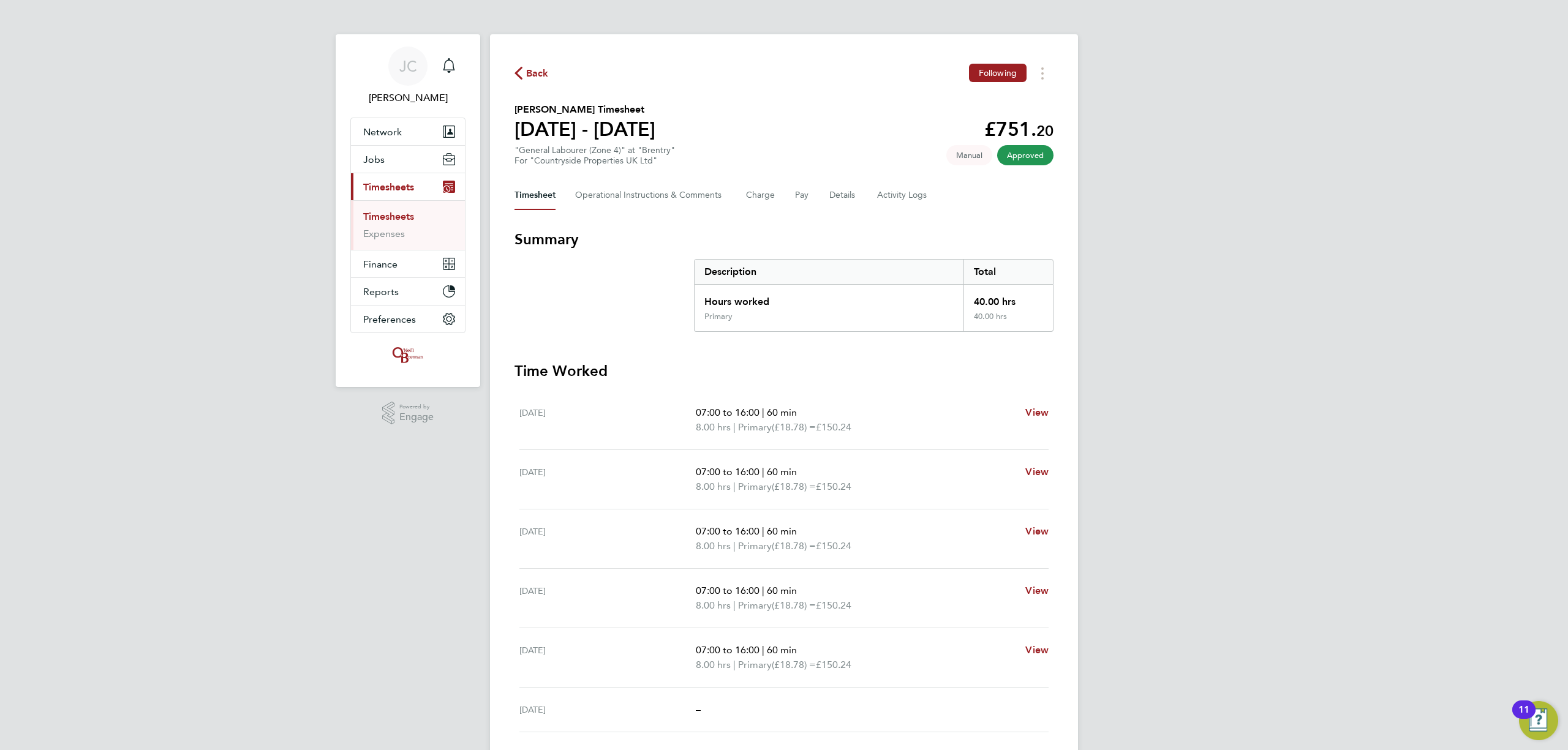
click at [386, 221] on link "Timesheets" at bounding box center [388, 216] width 51 height 11
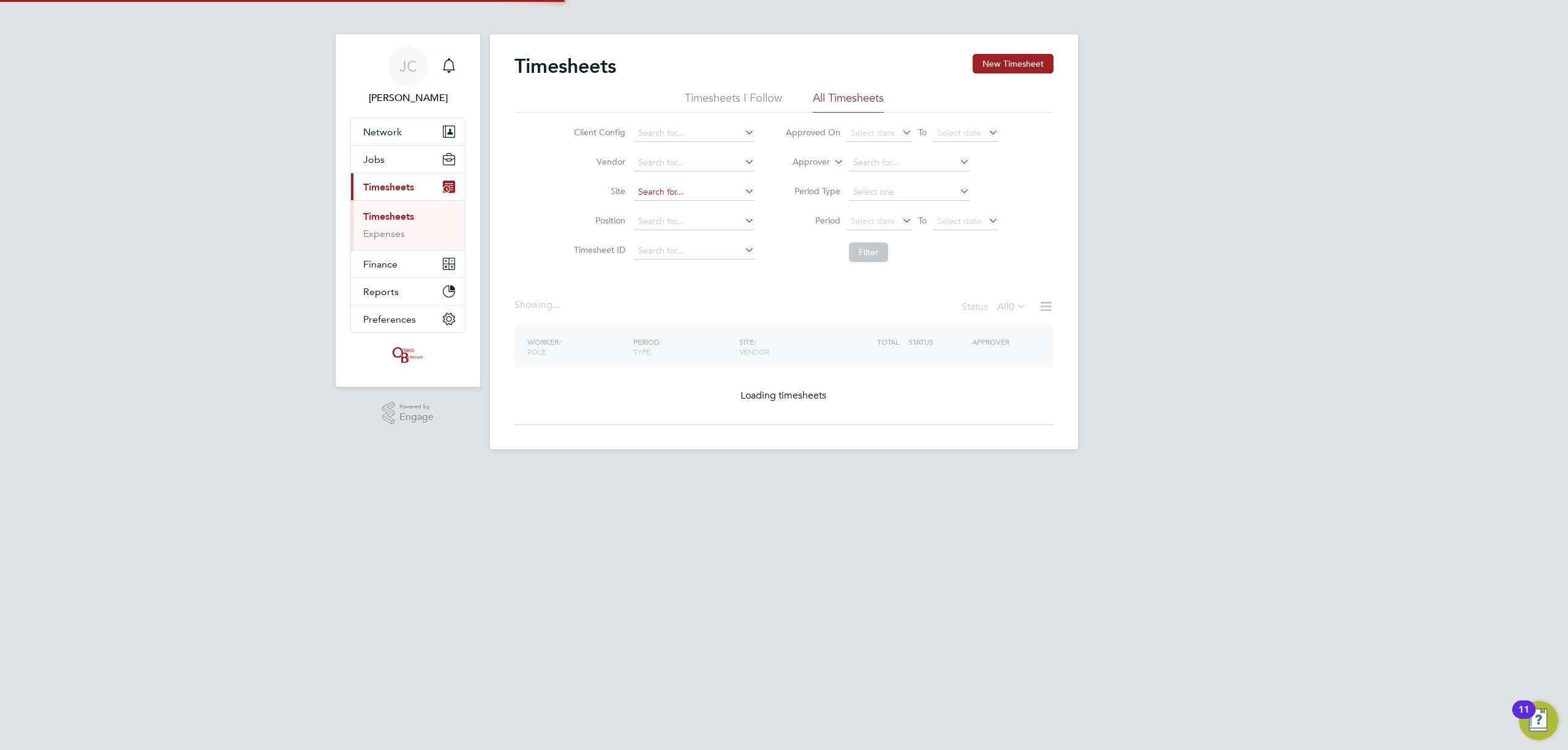
click at [674, 189] on input at bounding box center [694, 192] width 121 height 17
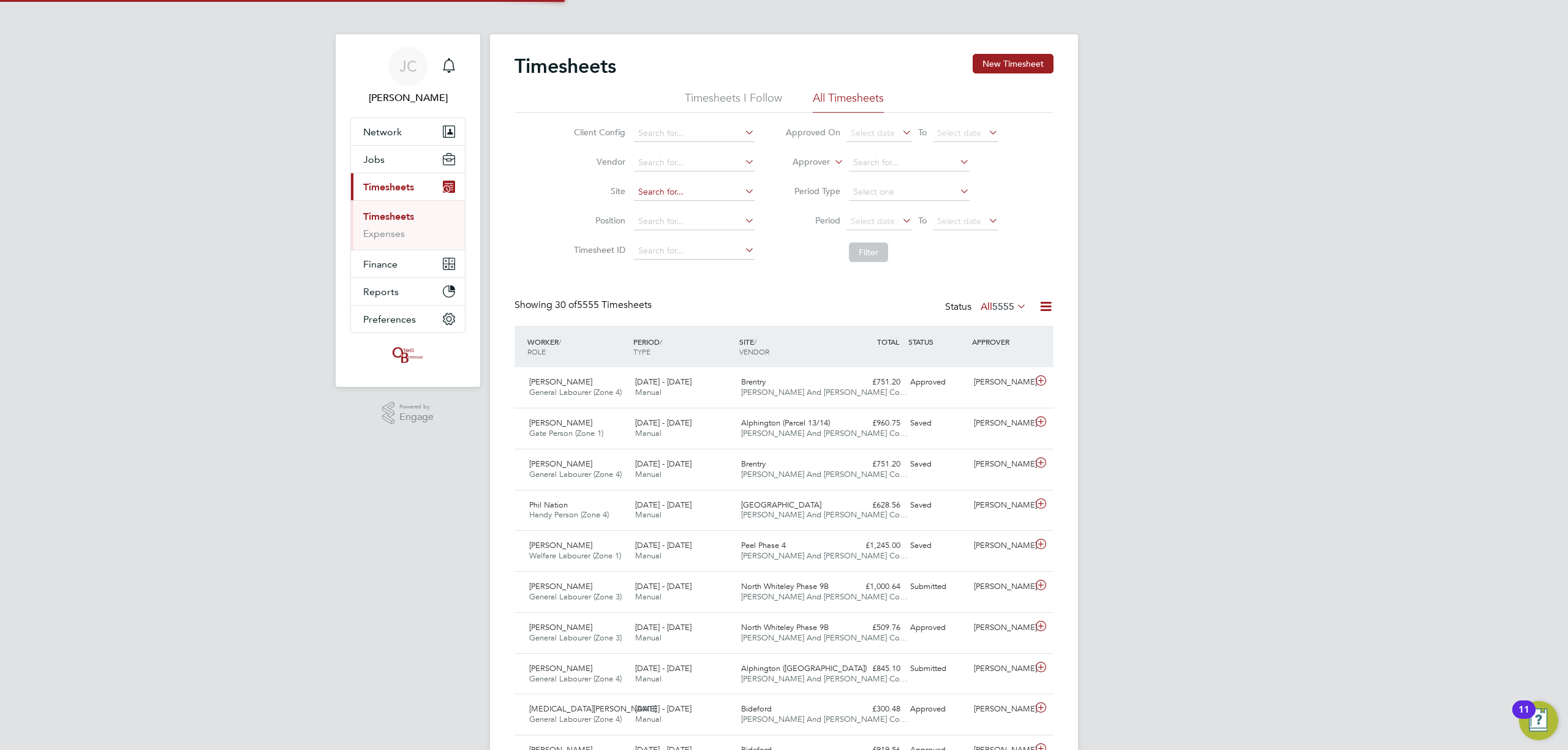
scroll to position [31, 107]
type input "v"
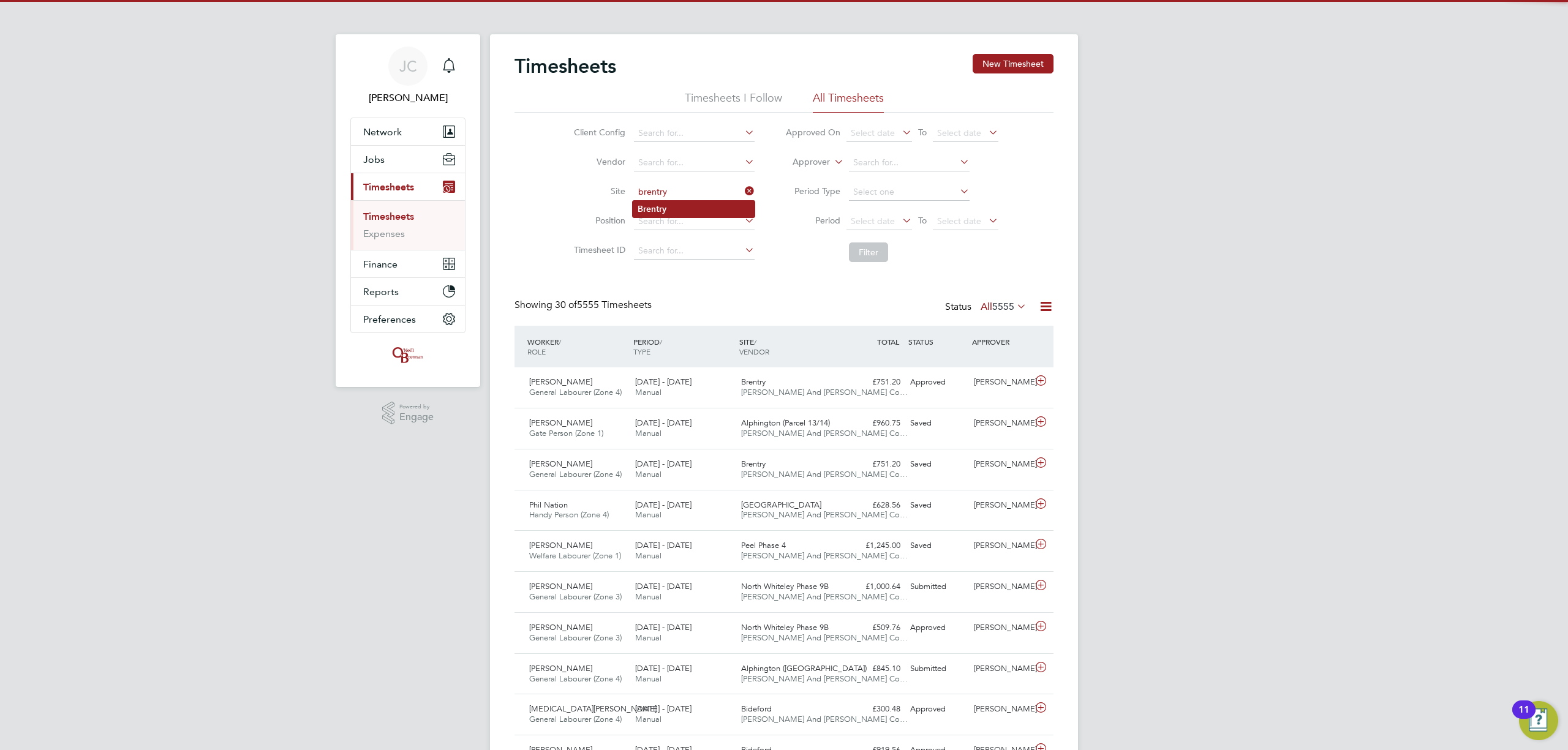
click at [650, 206] on b "Brentry" at bounding box center [651, 209] width 29 height 11
type input "Brentry"
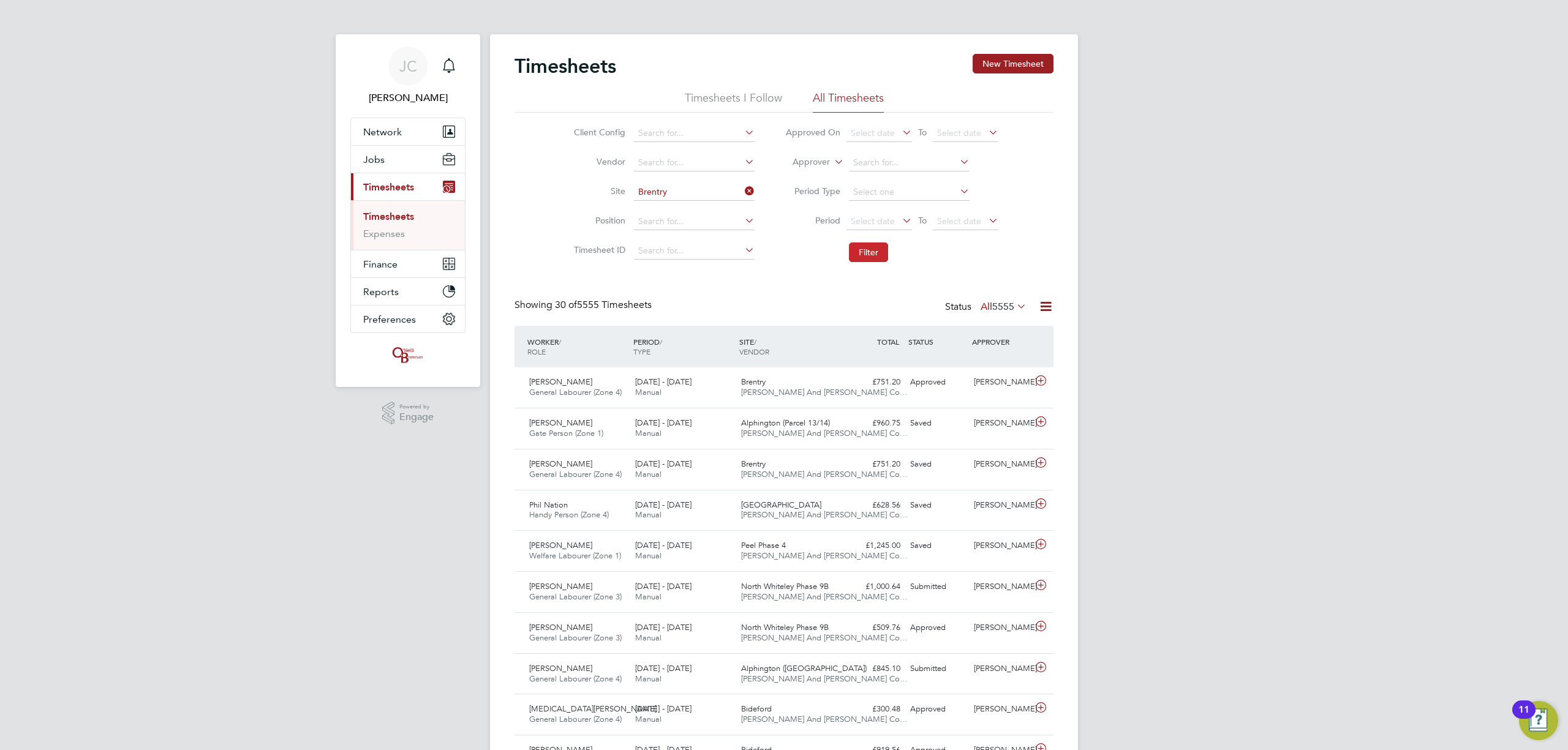
click at [867, 253] on button "Filter" at bounding box center [868, 252] width 39 height 19
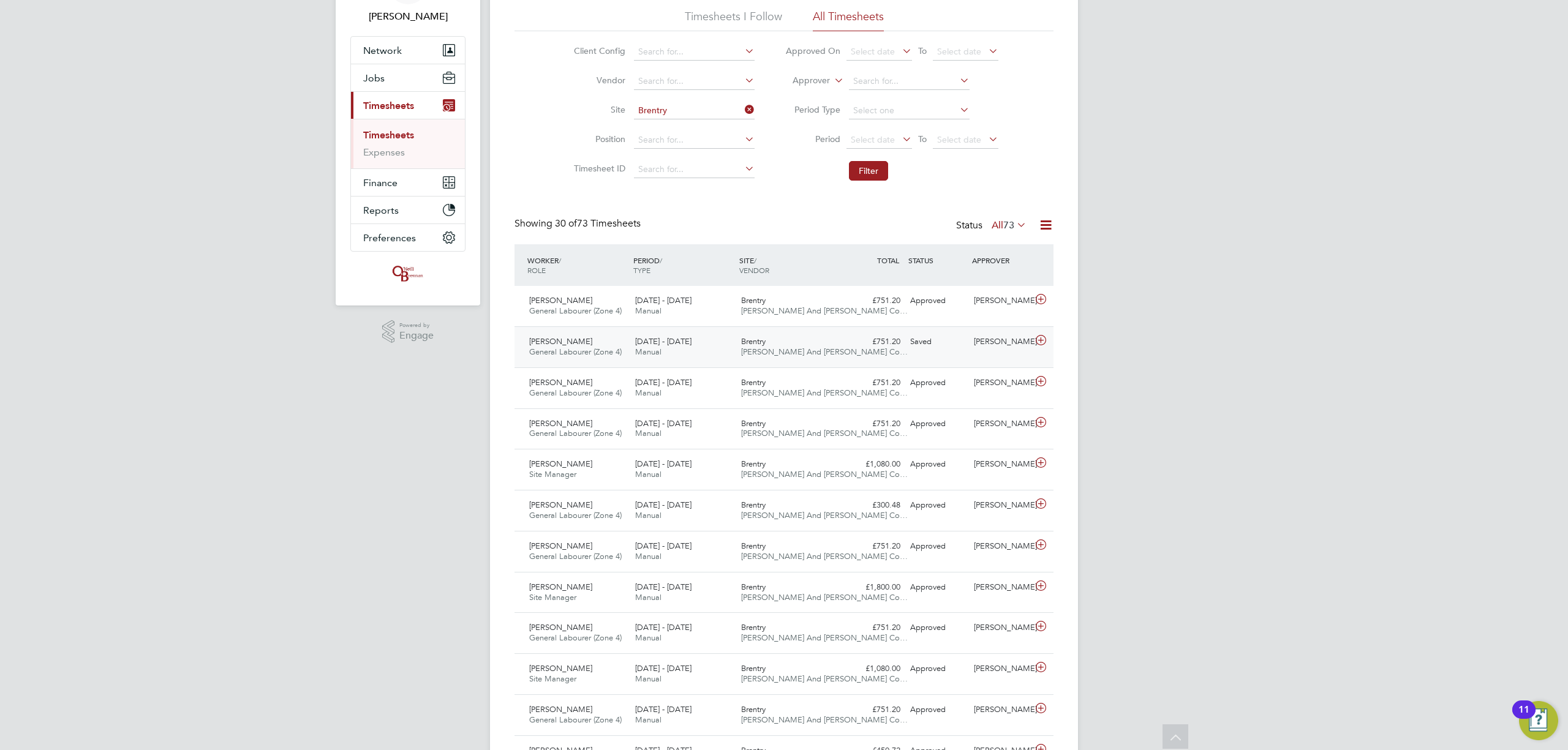
click at [1037, 340] on icon at bounding box center [1040, 340] width 15 height 10
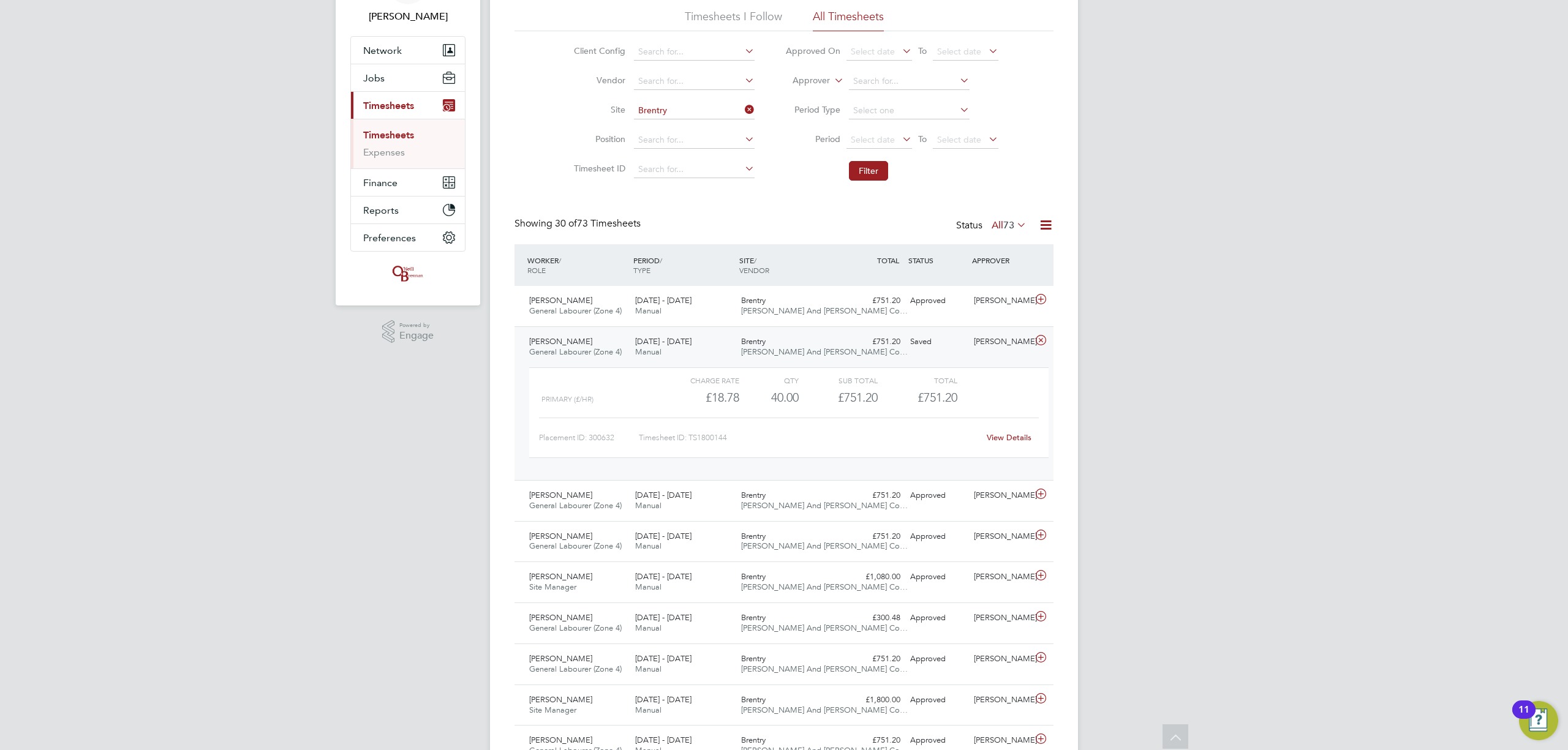
click at [997, 424] on div "Placement ID: 300632 Timesheet ID: TS1800144 View Details" at bounding box center [789, 432] width 500 height 30
click at [1000, 435] on link "View Details" at bounding box center [1008, 438] width 45 height 11
click at [742, 106] on icon at bounding box center [742, 110] width 0 height 17
click at [691, 111] on input at bounding box center [694, 111] width 121 height 17
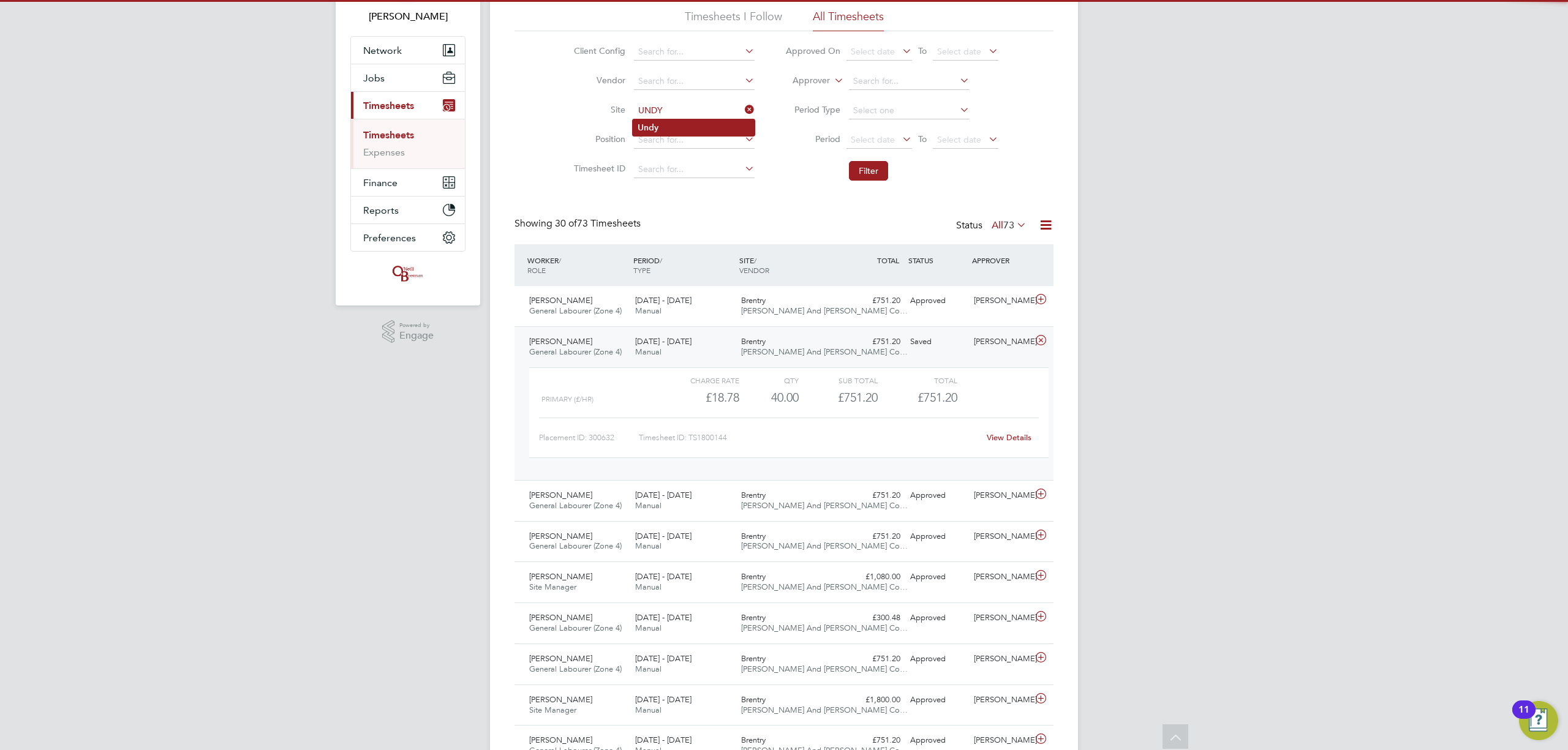
click at [663, 129] on li "Undy" at bounding box center [693, 127] width 122 height 17
type input "Undy"
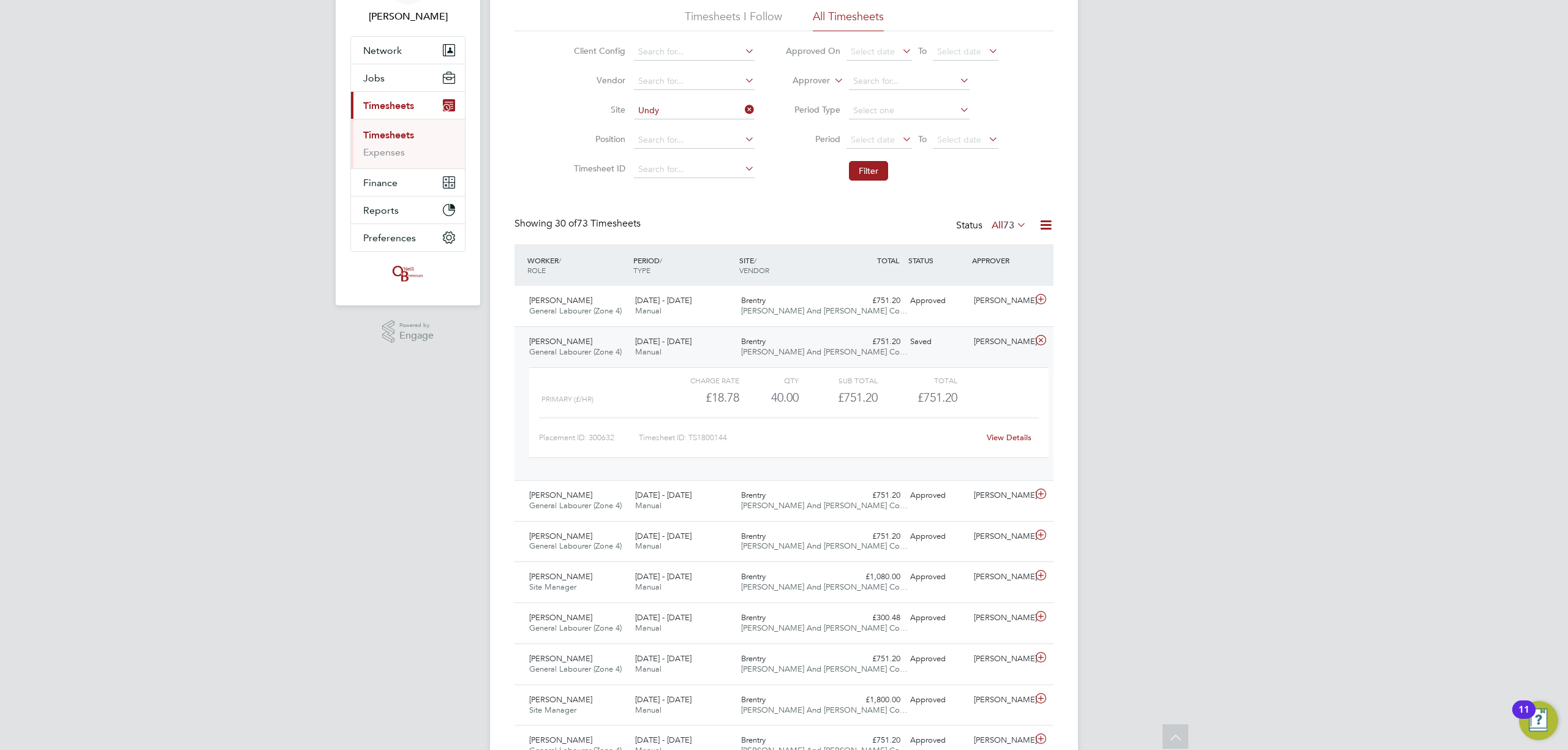
click at [883, 177] on button "Filter" at bounding box center [868, 171] width 39 height 19
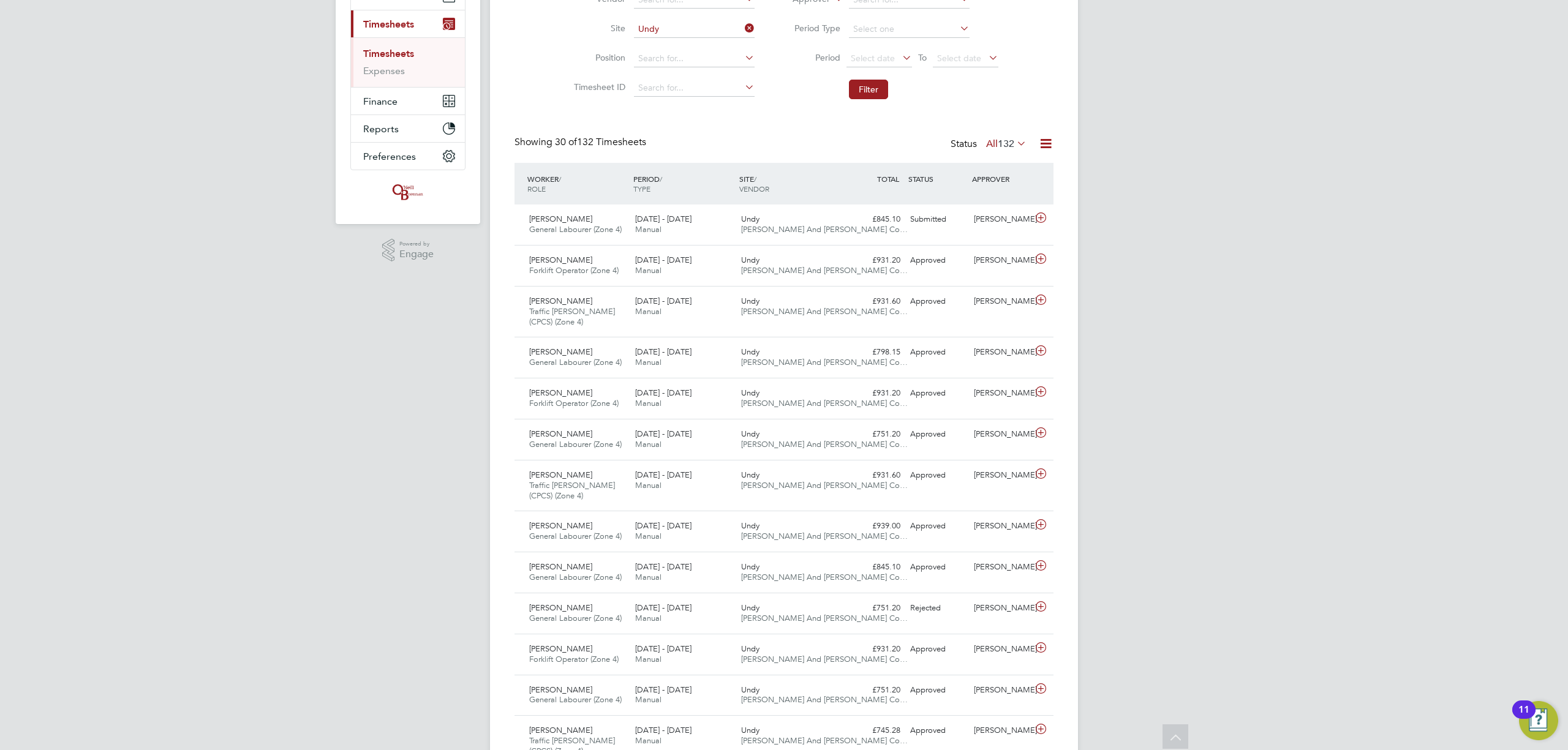
click at [1226, 315] on div "JC James Crawley Notifications Applications: Network Team Members Businesses Si…" at bounding box center [784, 710] width 1568 height 1747
click at [1032, 221] on div at bounding box center [1042, 218] width 21 height 19
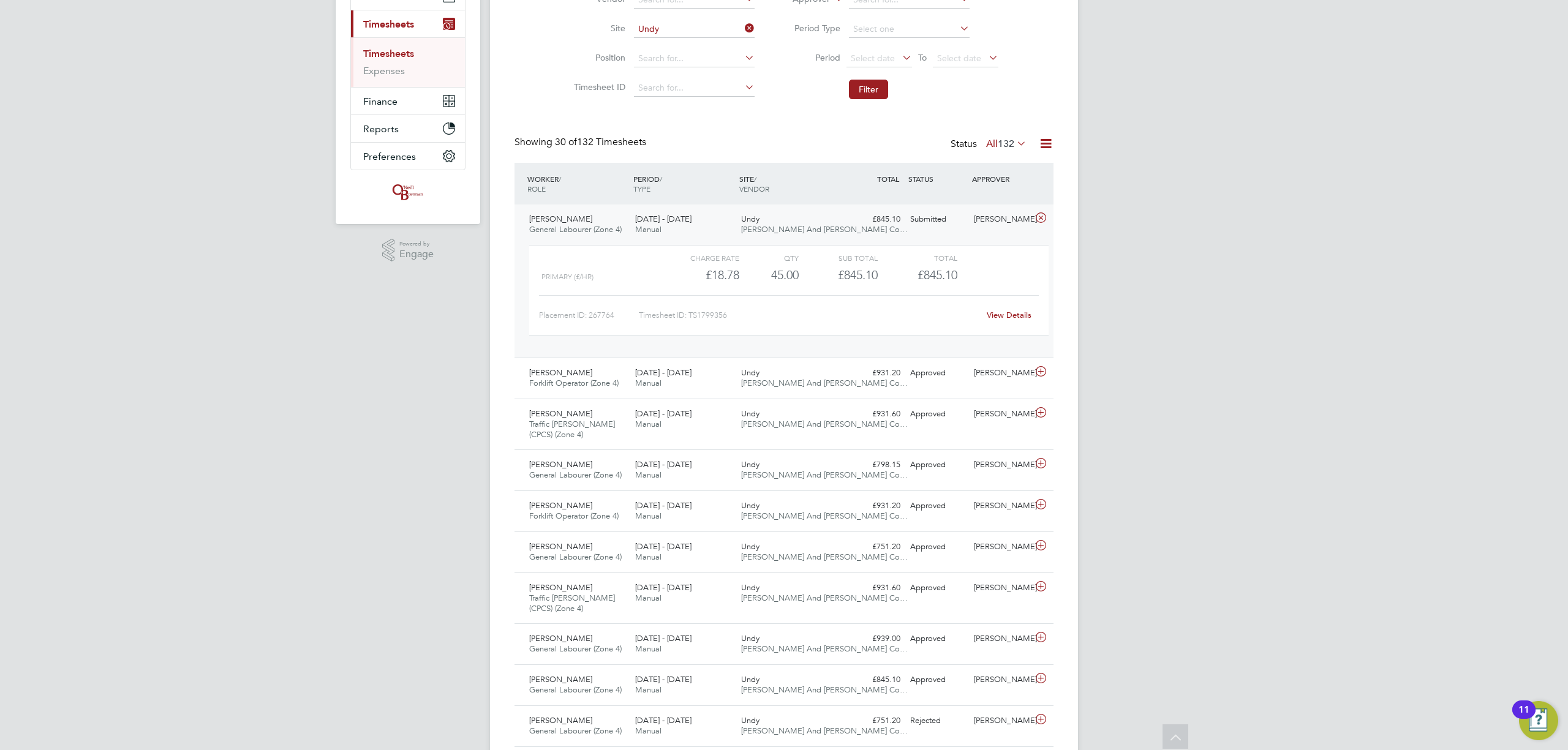
click at [1009, 312] on link "View Details" at bounding box center [1008, 315] width 45 height 11
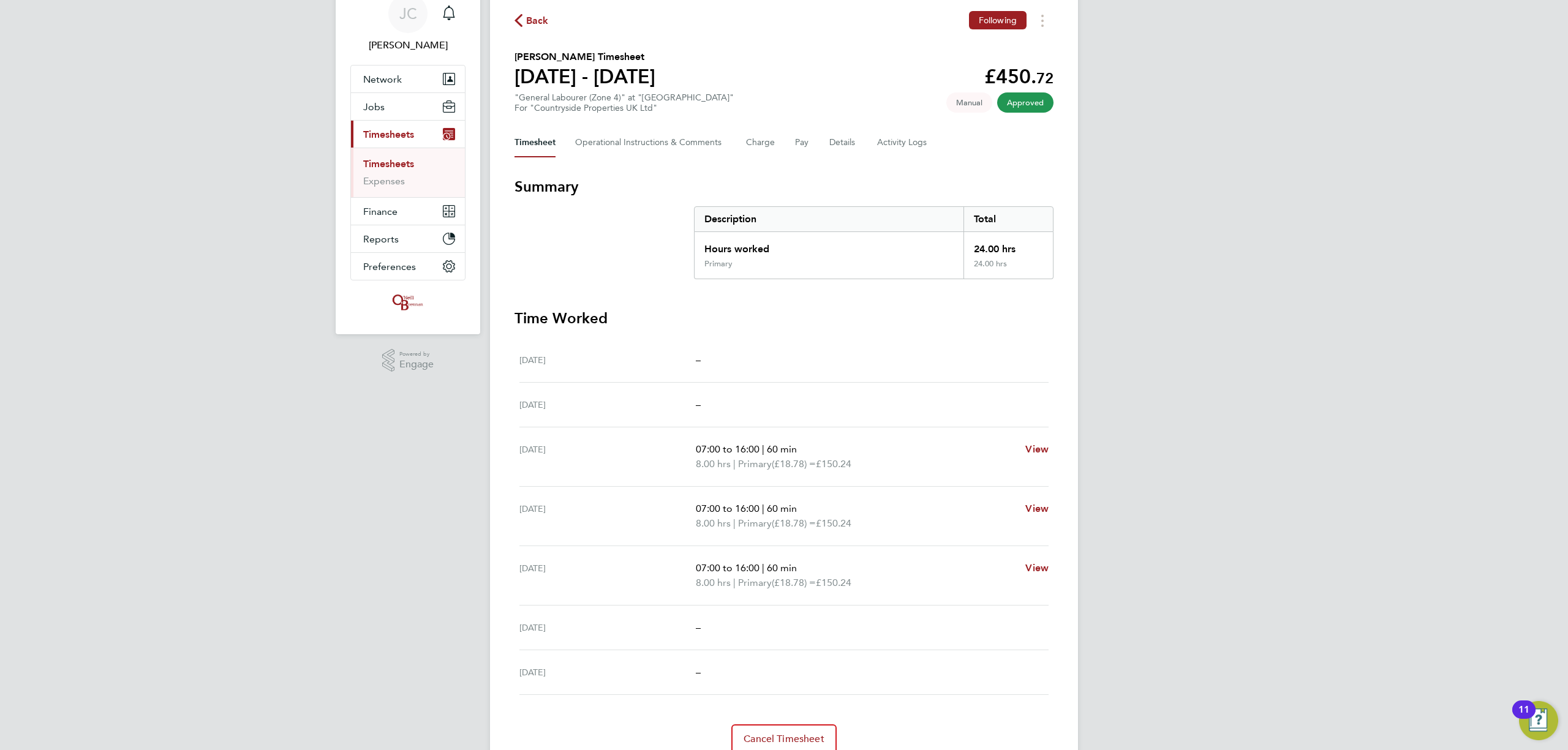
scroll to position [81, 0]
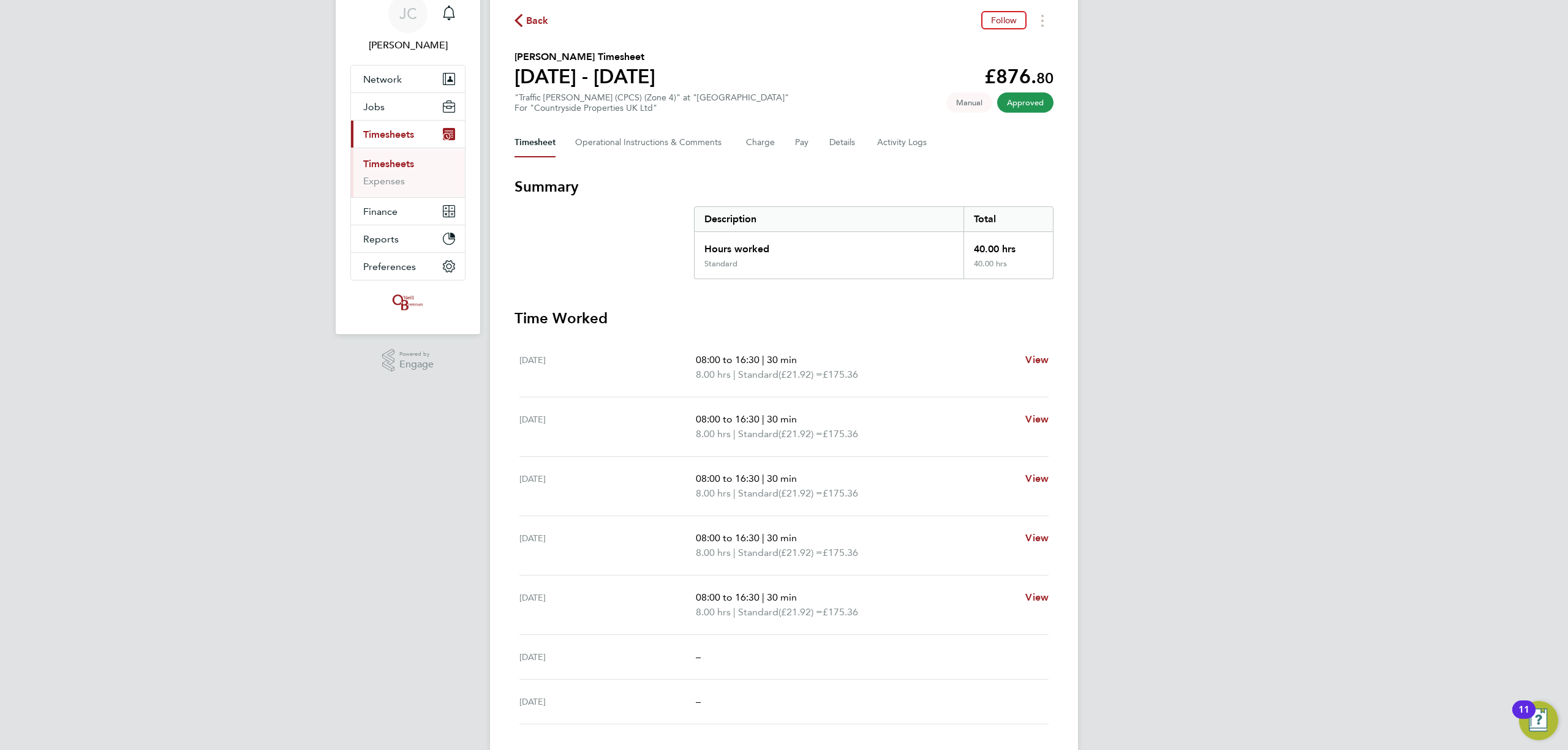
scroll to position [81, 0]
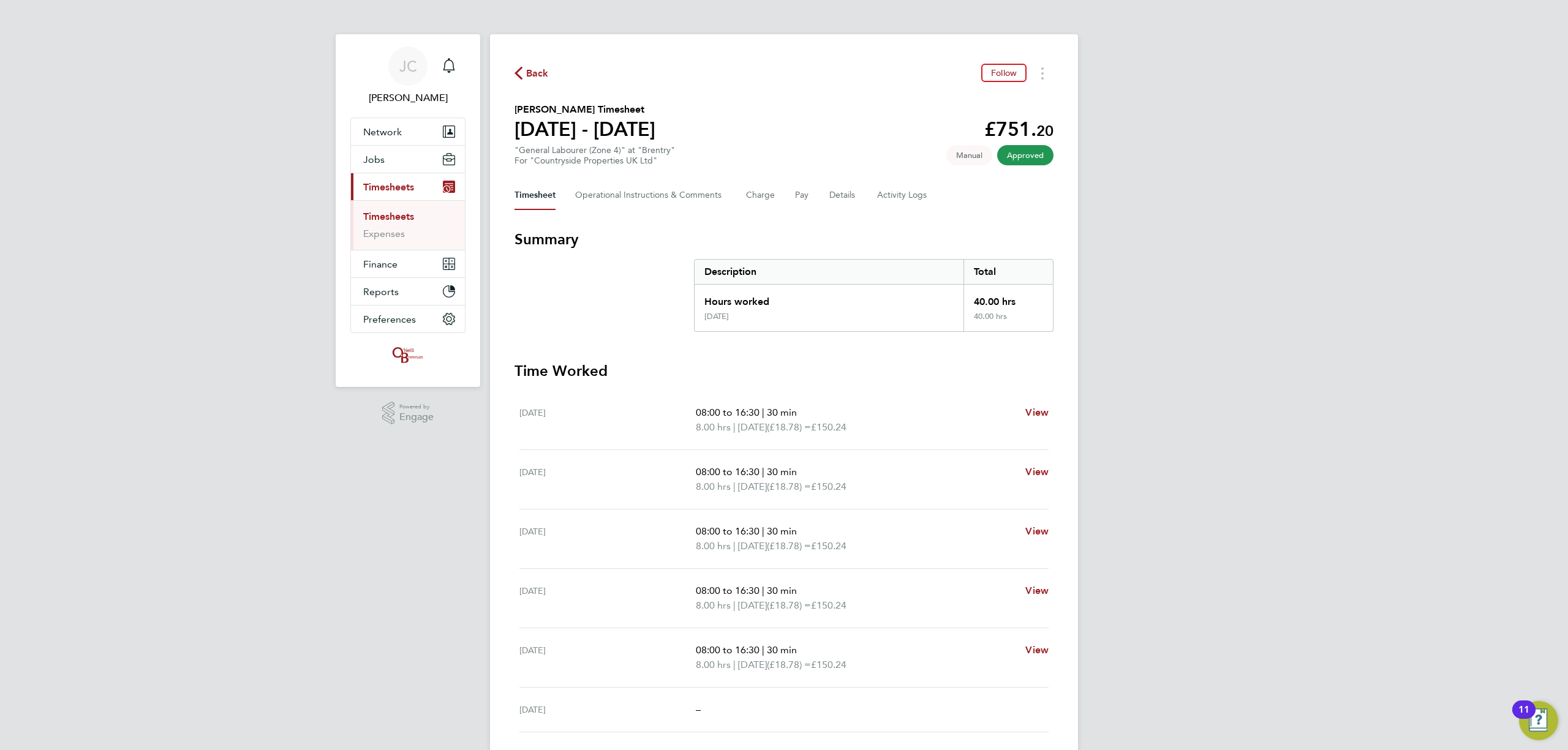
click at [1186, 297] on div "JC James Crawley Notifications Applications: Network Team Members Businesses Si…" at bounding box center [784, 442] width 1568 height 885
click at [388, 161] on button "Jobs" at bounding box center [408, 159] width 114 height 27
click at [390, 208] on link "Vacancies" at bounding box center [384, 206] width 43 height 11
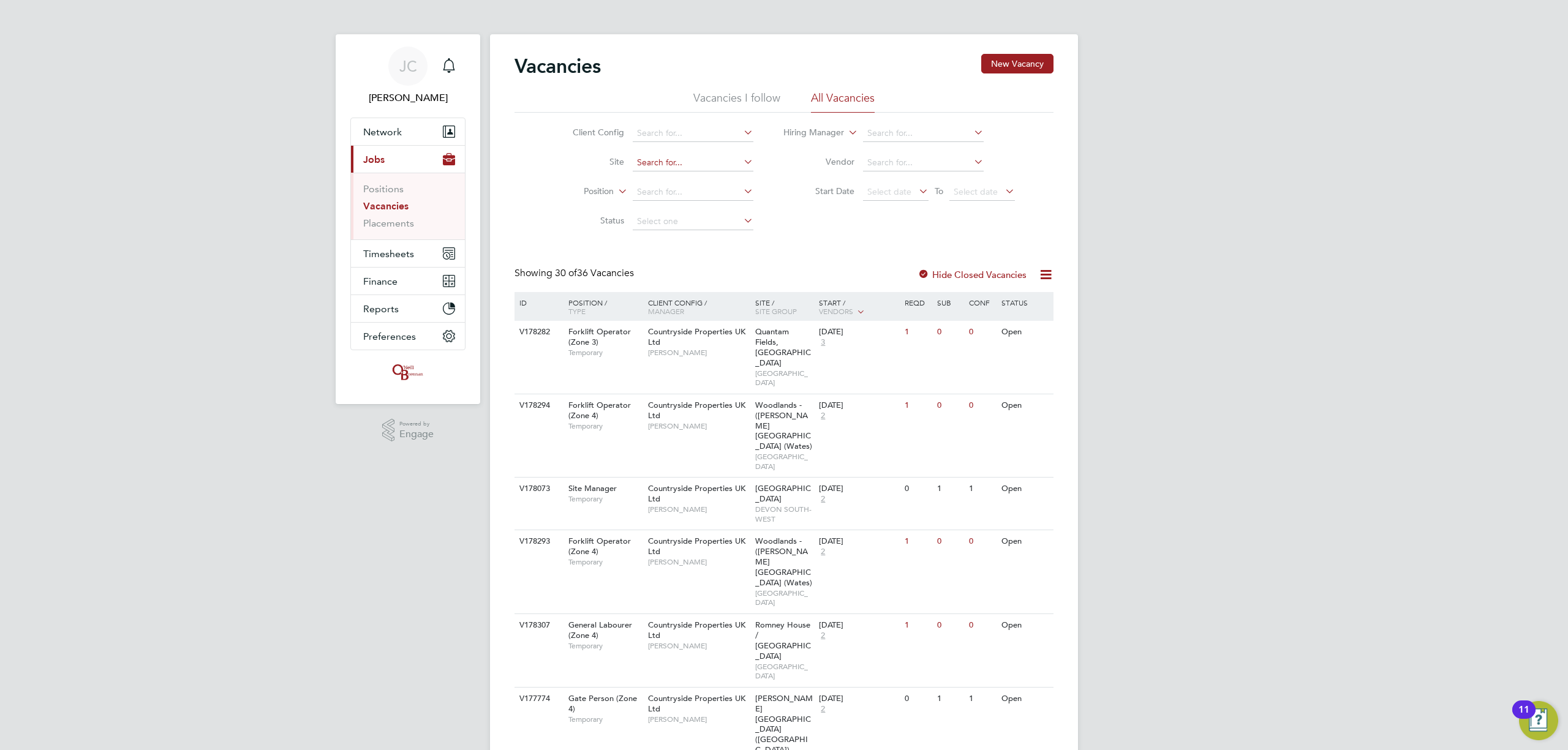
click at [664, 163] on input at bounding box center [693, 163] width 121 height 17
click at [675, 172] on li "Brentry" at bounding box center [692, 179] width 122 height 17
type input "Brentry"
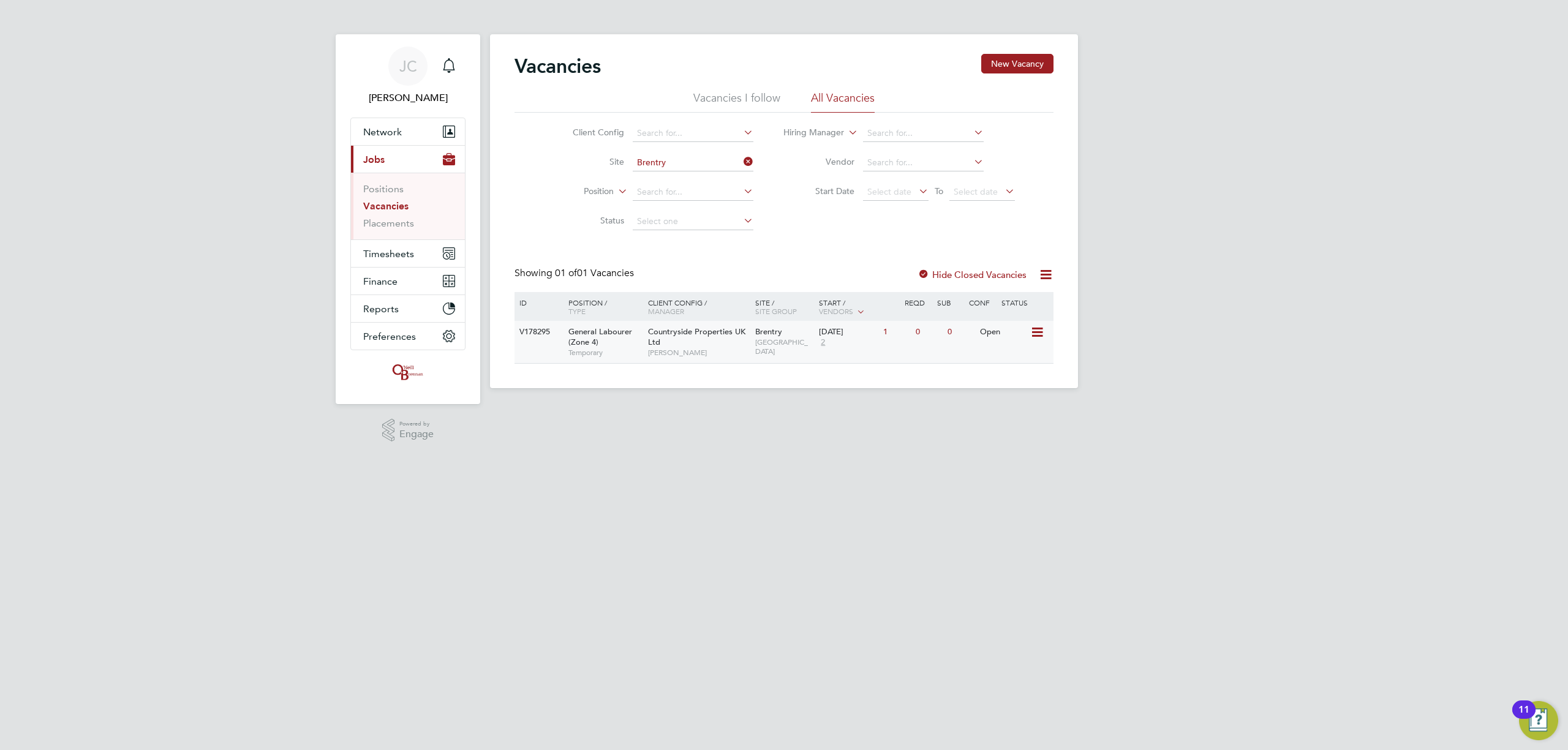
click at [1032, 333] on icon at bounding box center [1036, 332] width 12 height 15
click at [998, 360] on li "View Details" at bounding box center [1007, 361] width 71 height 17
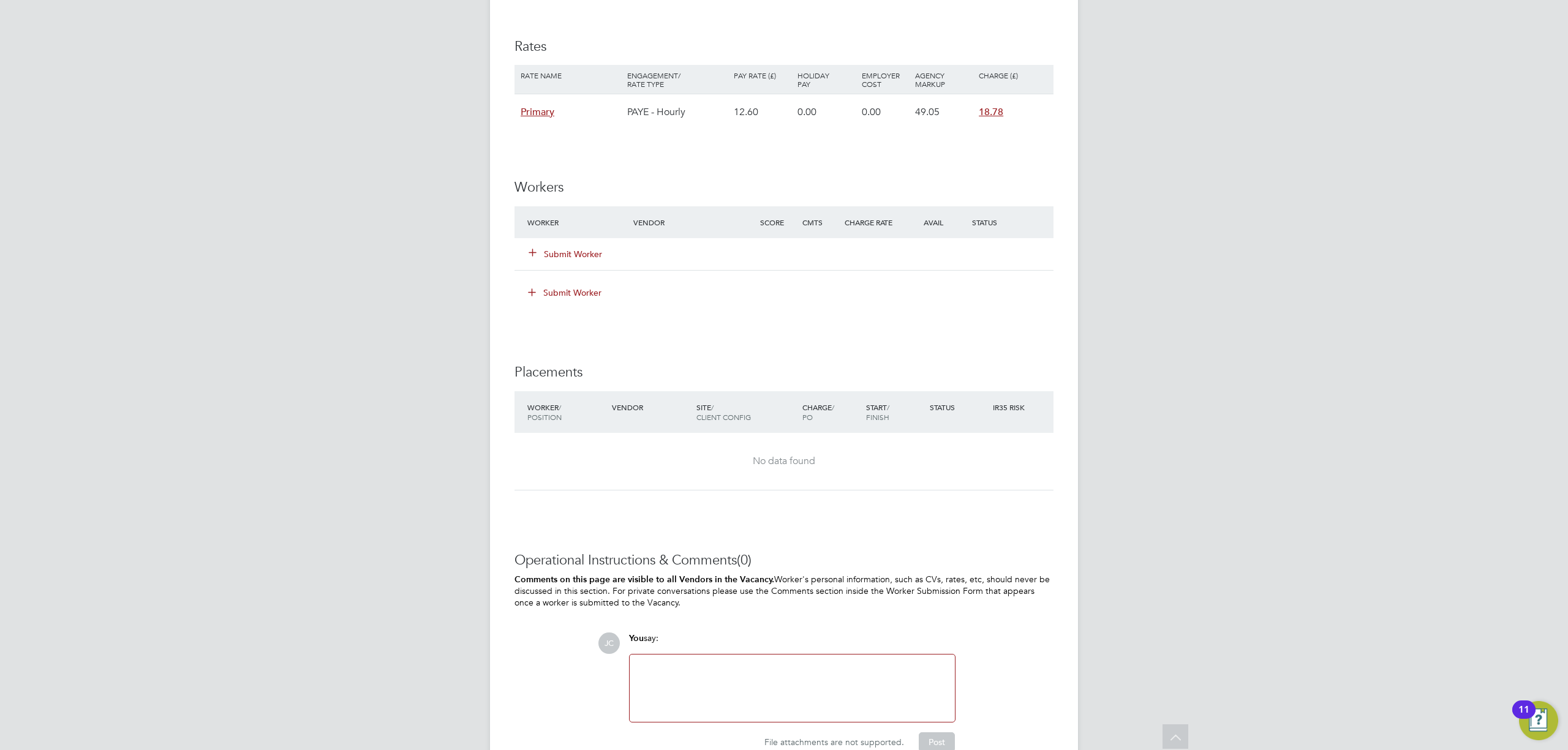
click at [556, 254] on button "Submit Worker" at bounding box center [566, 254] width 73 height 12
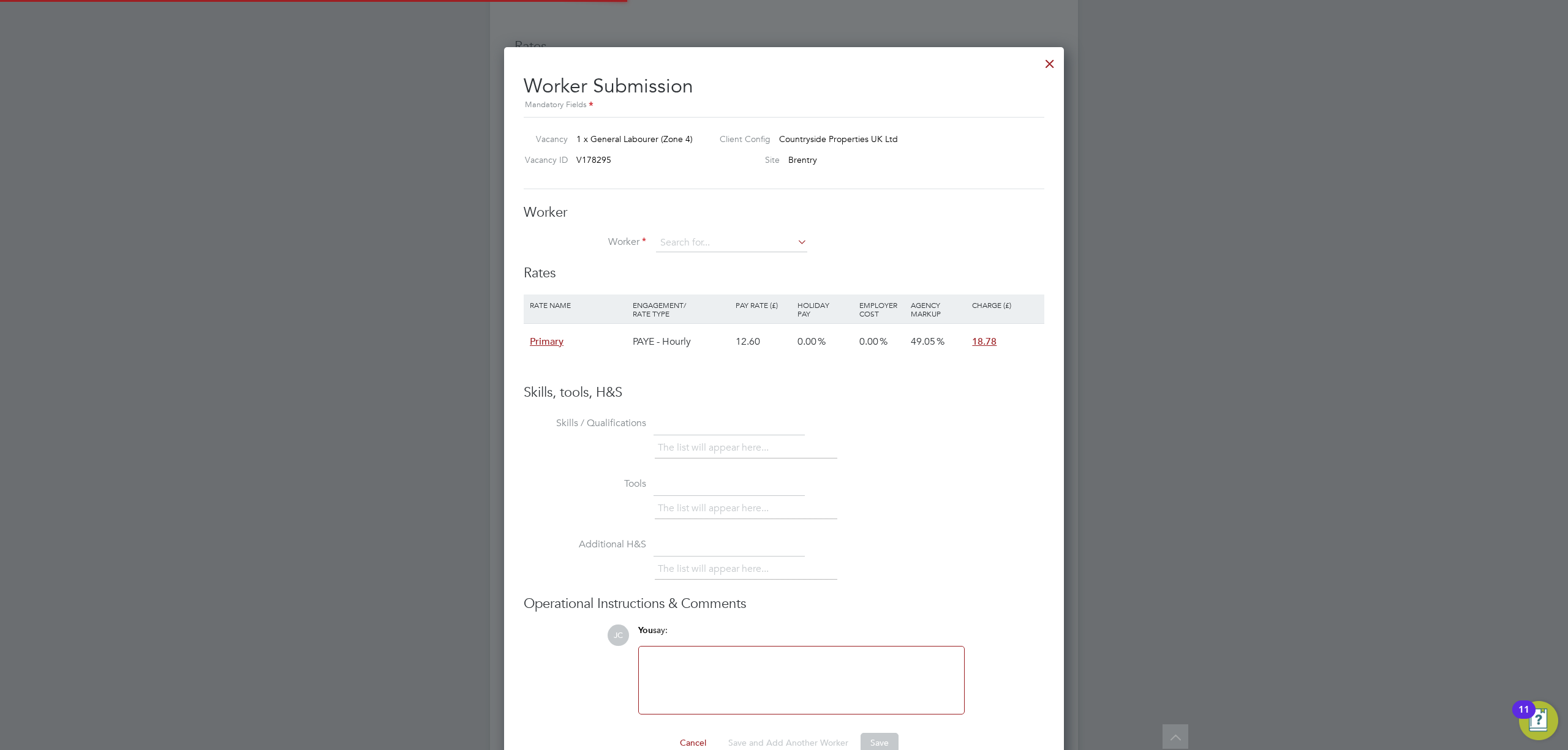
scroll to position [37, 103]
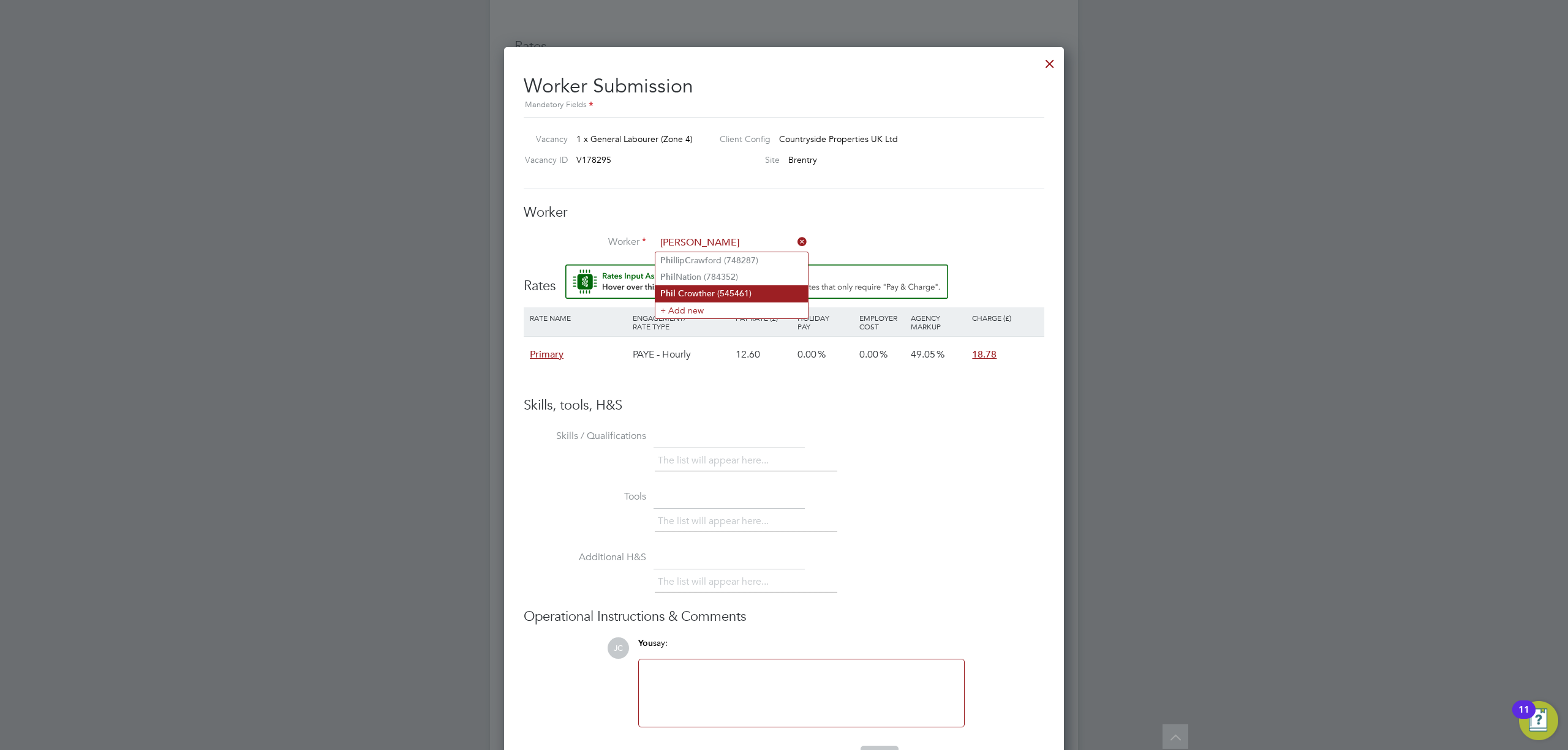
click at [742, 292] on li "Phil C rowther (545461)" at bounding box center [731, 293] width 153 height 17
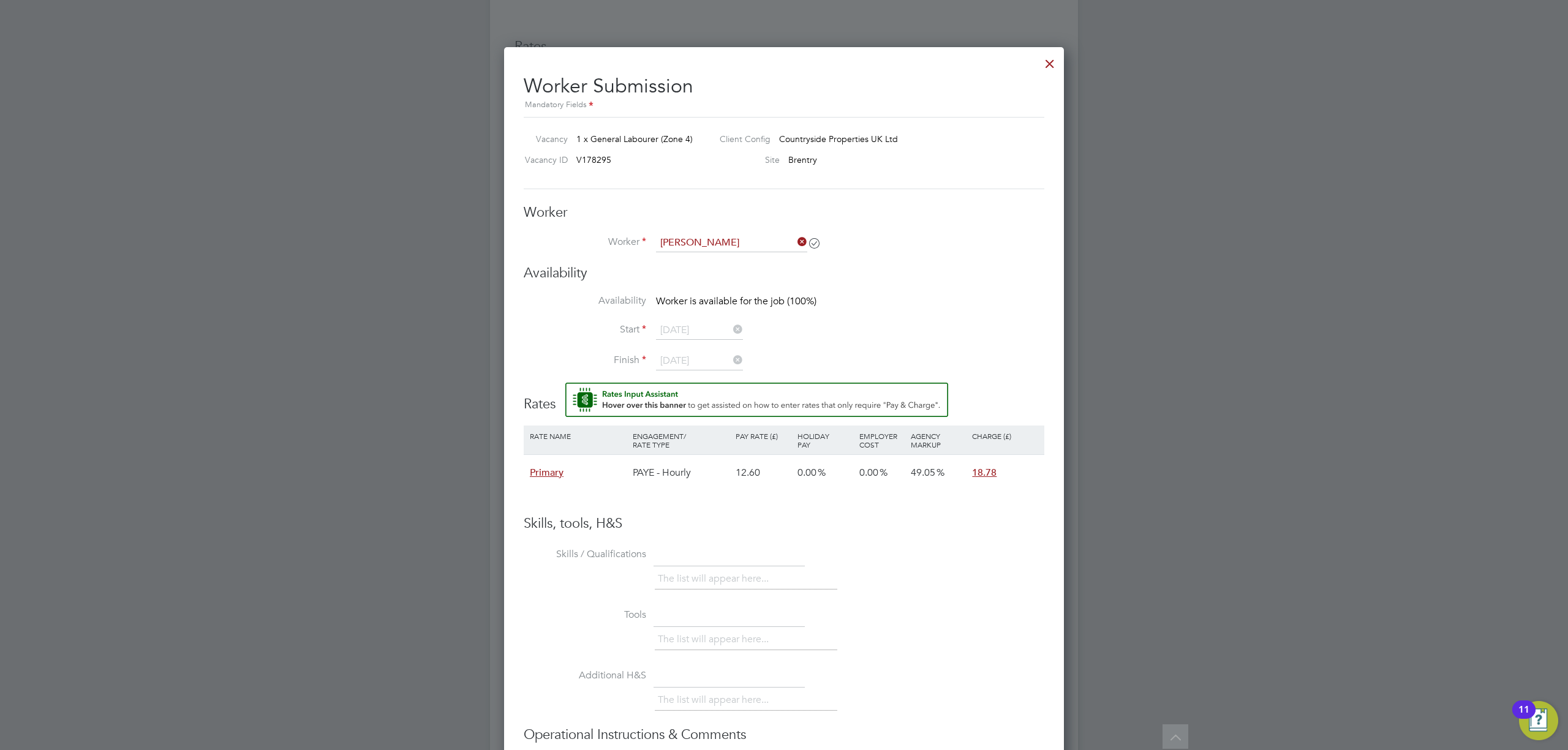
type input "Phil Crowther (545461)"
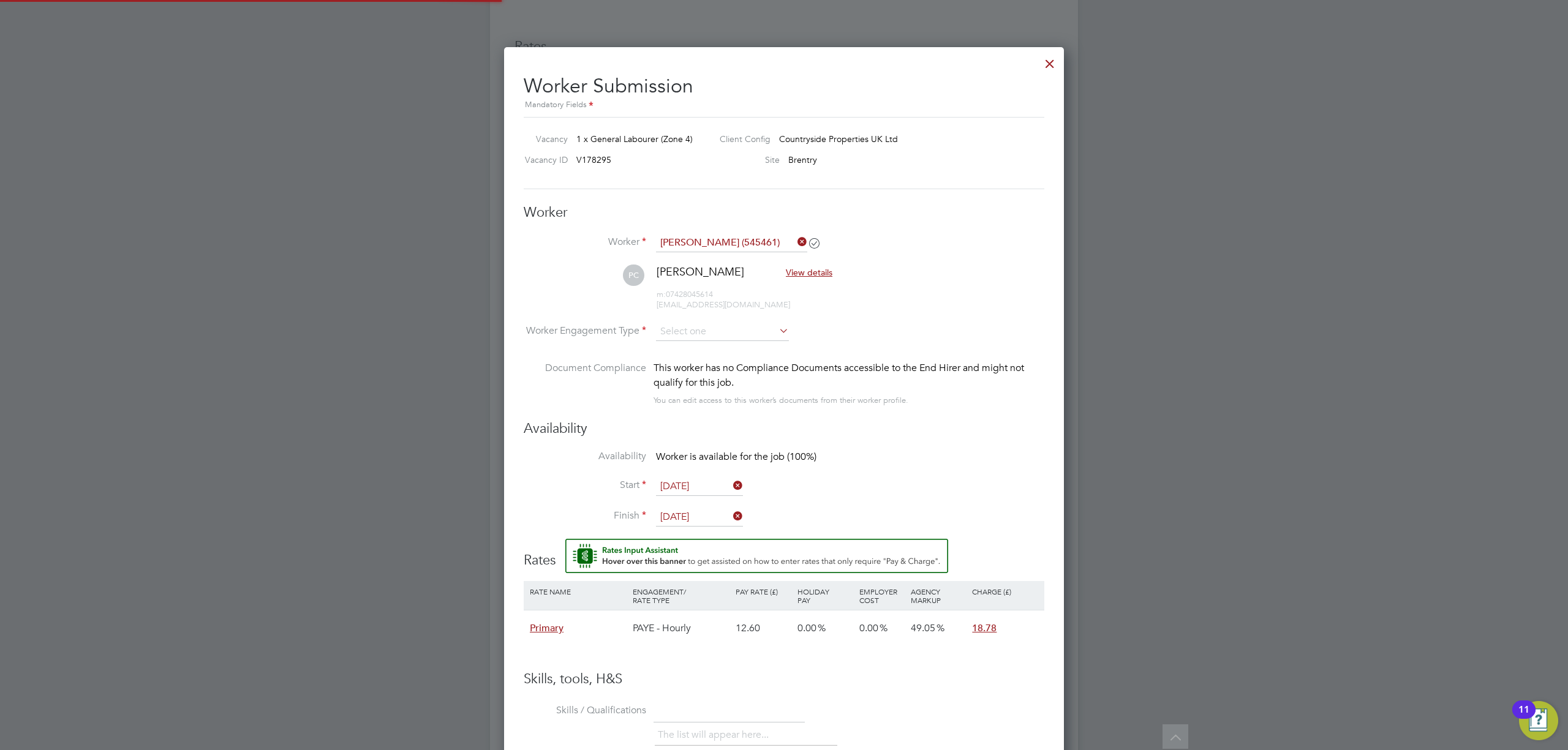
scroll to position [5, 6]
click at [713, 330] on input at bounding box center [723, 332] width 133 height 19
click at [717, 358] on li "PAYE" at bounding box center [722, 364] width 134 height 16
type input "PAYE"
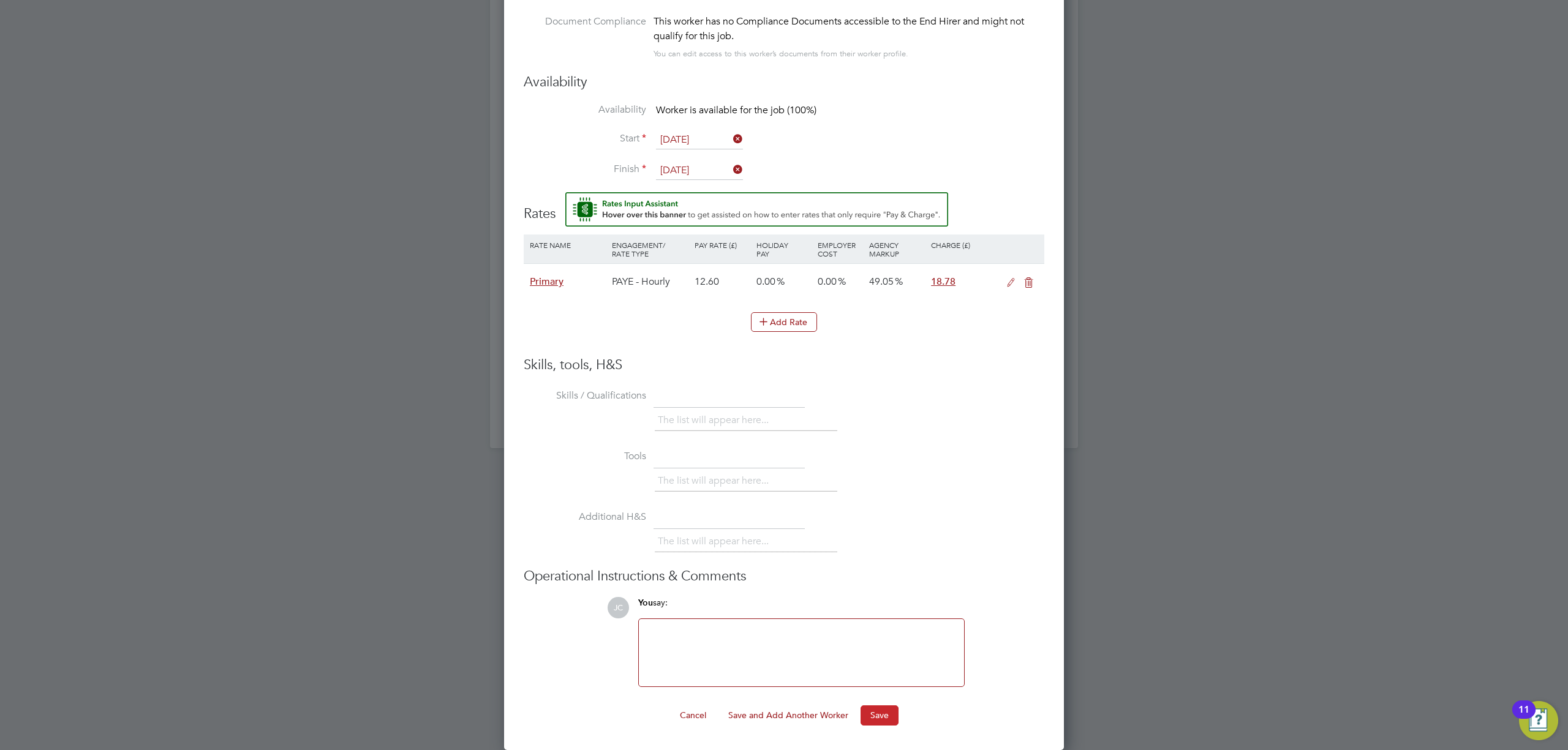
click at [870, 713] on button "Save" at bounding box center [879, 715] width 38 height 19
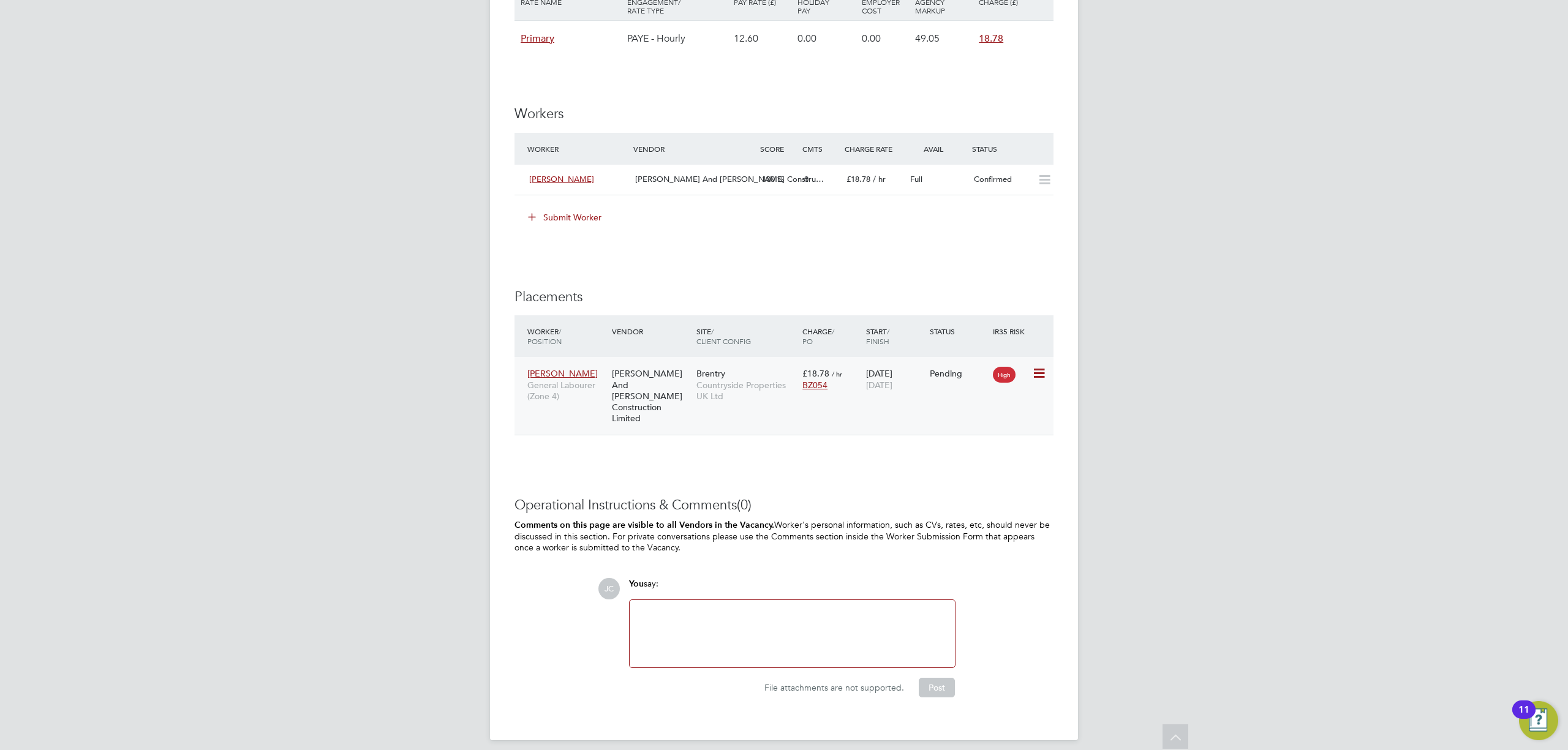
click at [1038, 378] on icon at bounding box center [1038, 374] width 12 height 15
click at [970, 452] on li "Start" at bounding box center [1000, 452] width 87 height 17
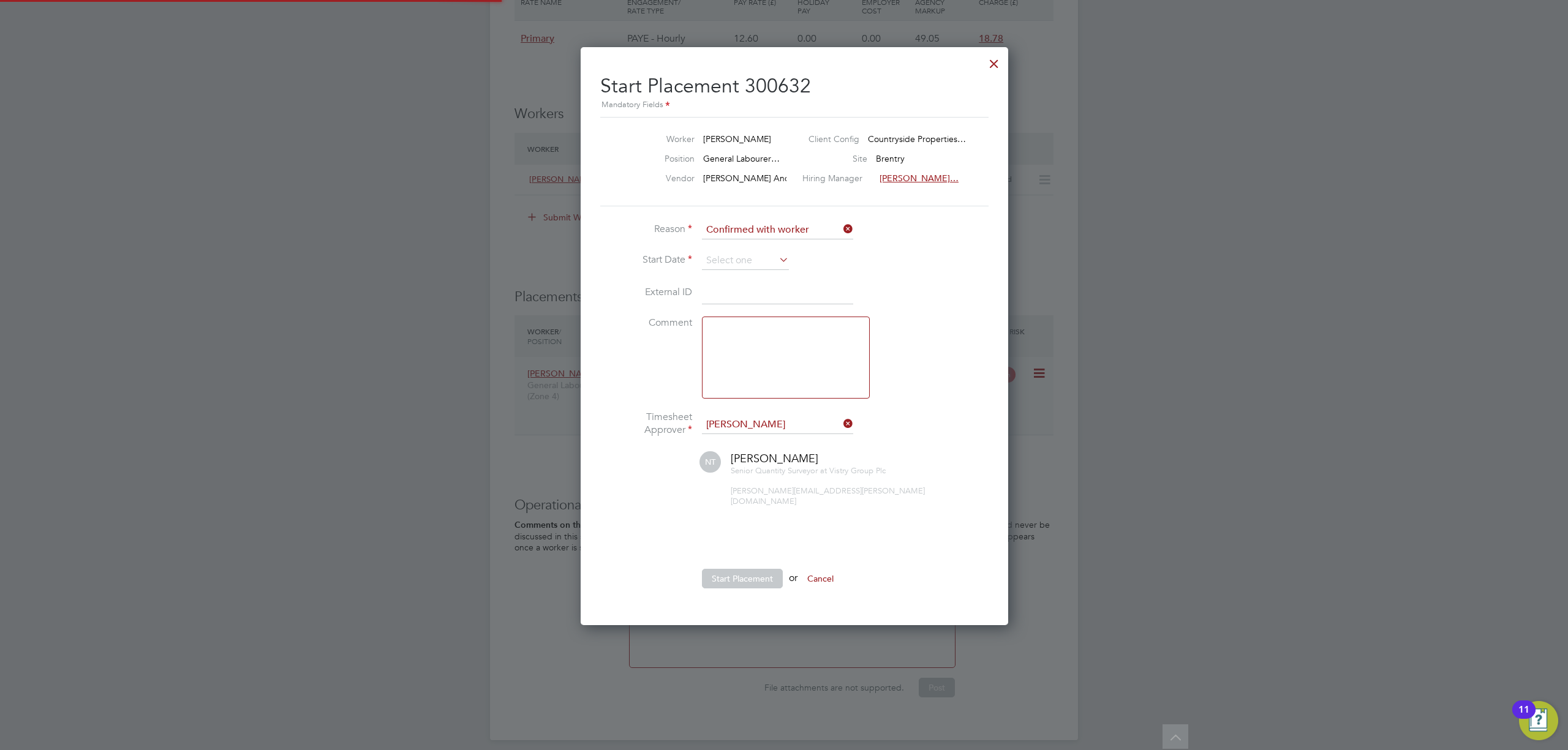
scroll to position [6, 5]
click at [772, 260] on input at bounding box center [745, 261] width 87 height 19
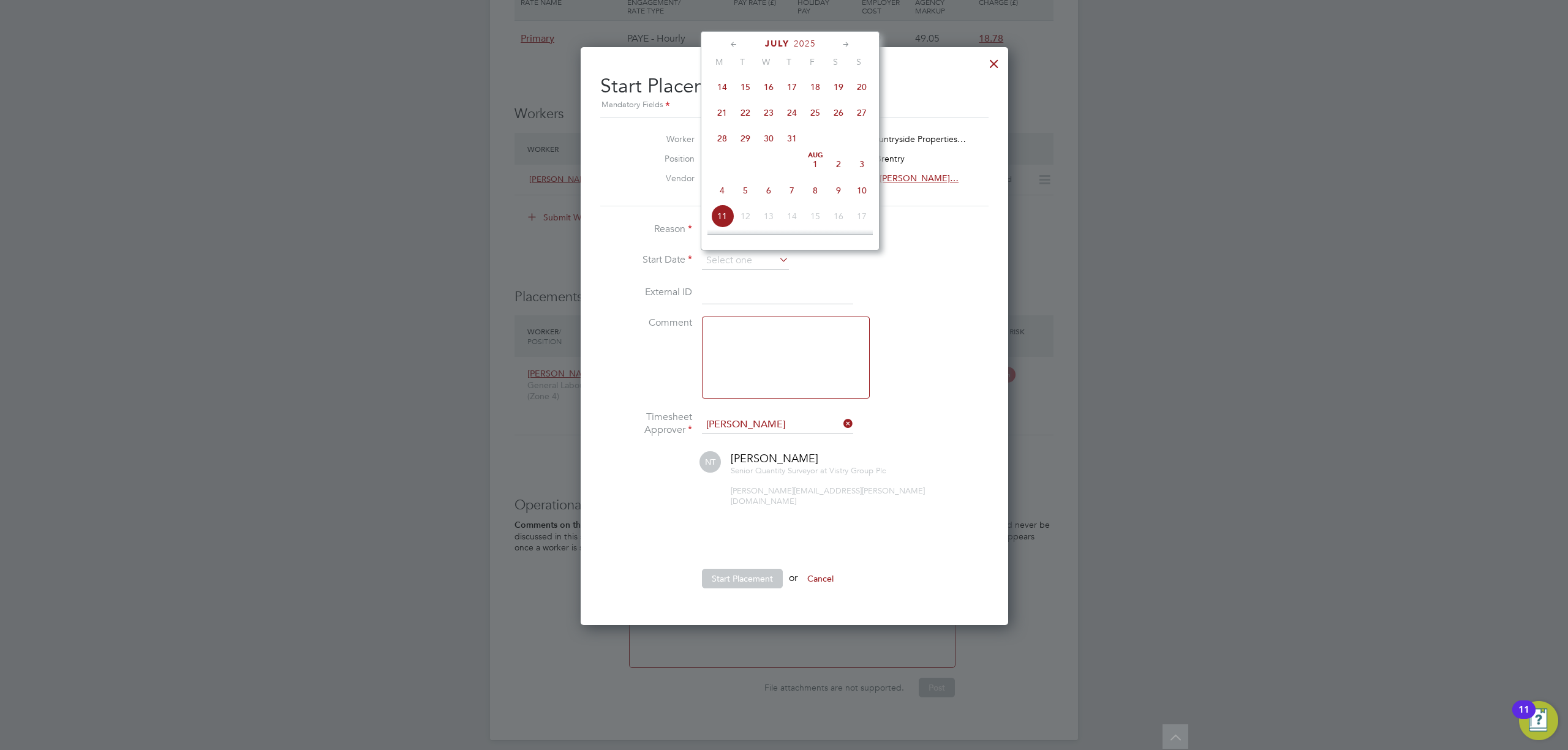
drag, startPoint x: 726, startPoint y: 140, endPoint x: 721, endPoint y: 163, distance: 23.5
click at [725, 140] on span "28" at bounding box center [722, 138] width 23 height 23
type input "28 Jul 2025"
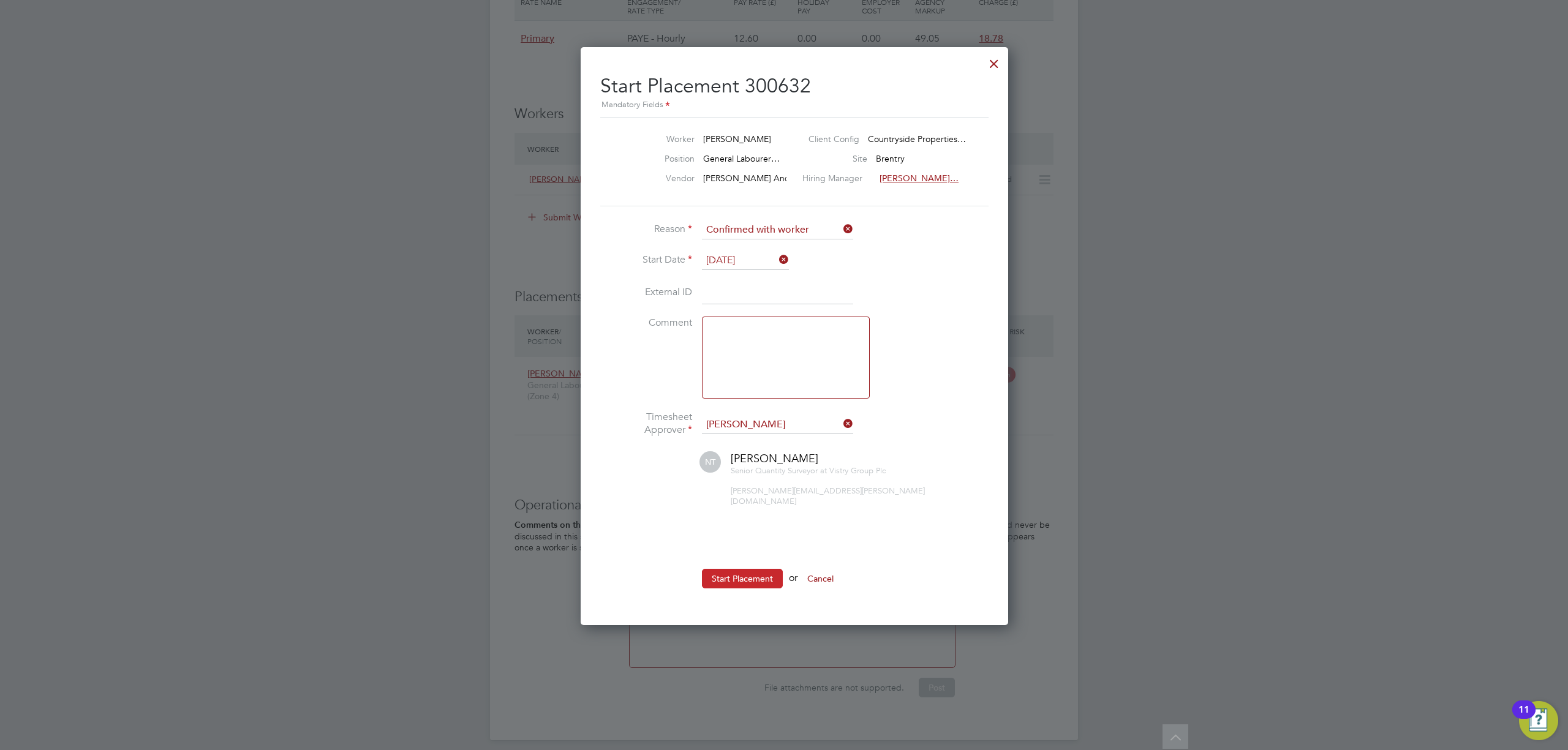
click at [764, 569] on button "Start Placement" at bounding box center [742, 578] width 81 height 19
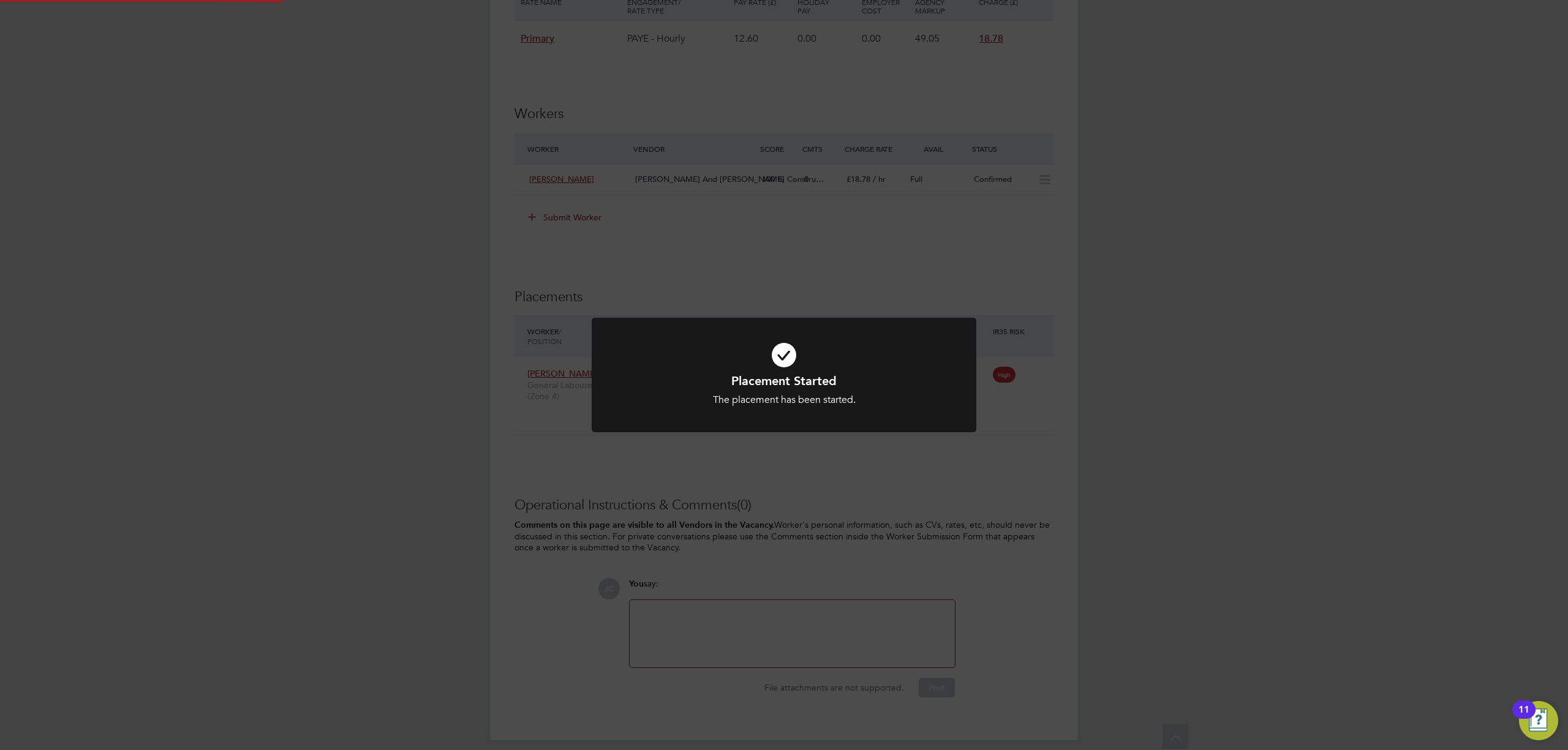
click at [945, 248] on div "Placement Started The placement has been started. Cancel Okay" at bounding box center [784, 375] width 1568 height 750
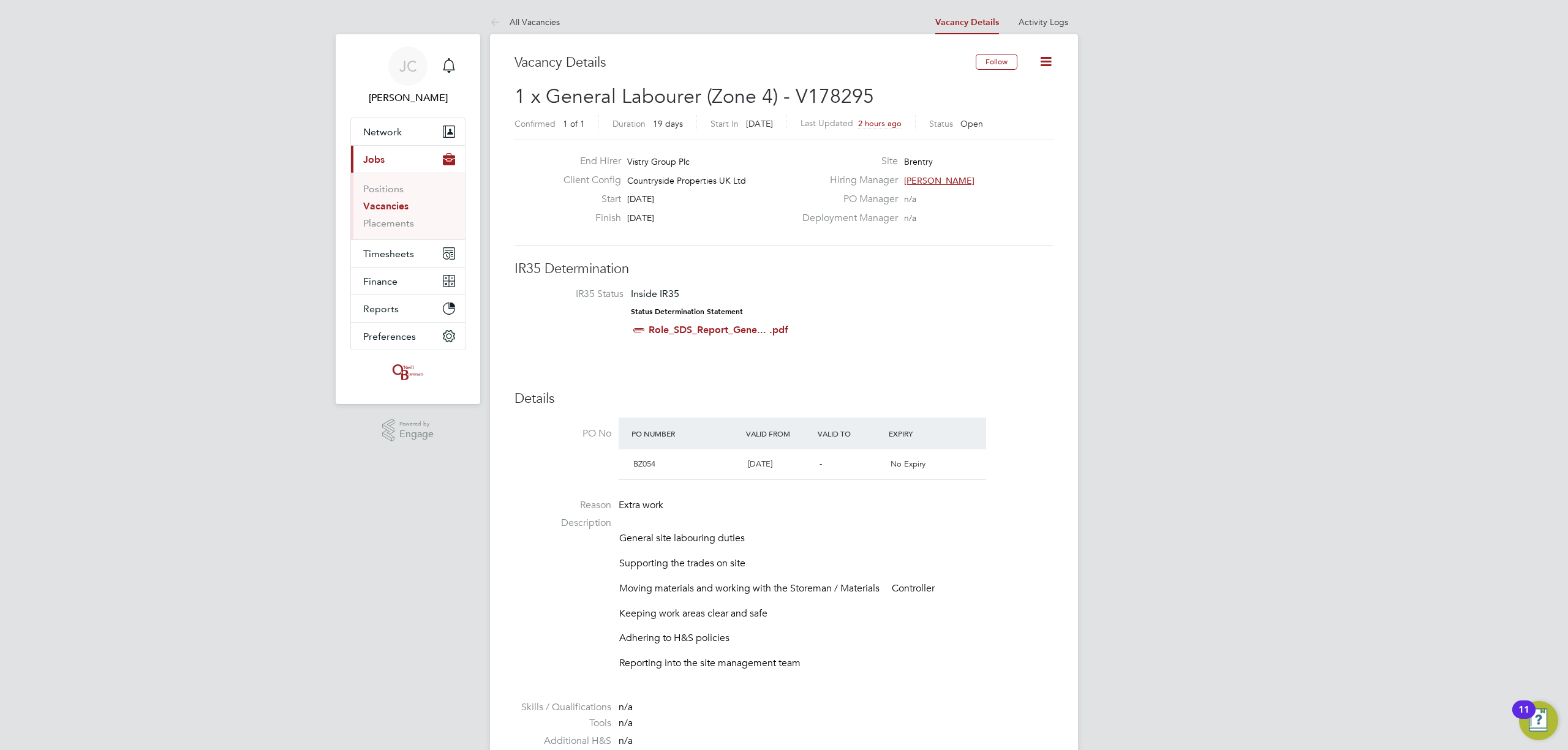
click at [1042, 60] on icon at bounding box center [1045, 61] width 15 height 15
click at [1008, 111] on li "Update Status" at bounding box center [1015, 108] width 71 height 17
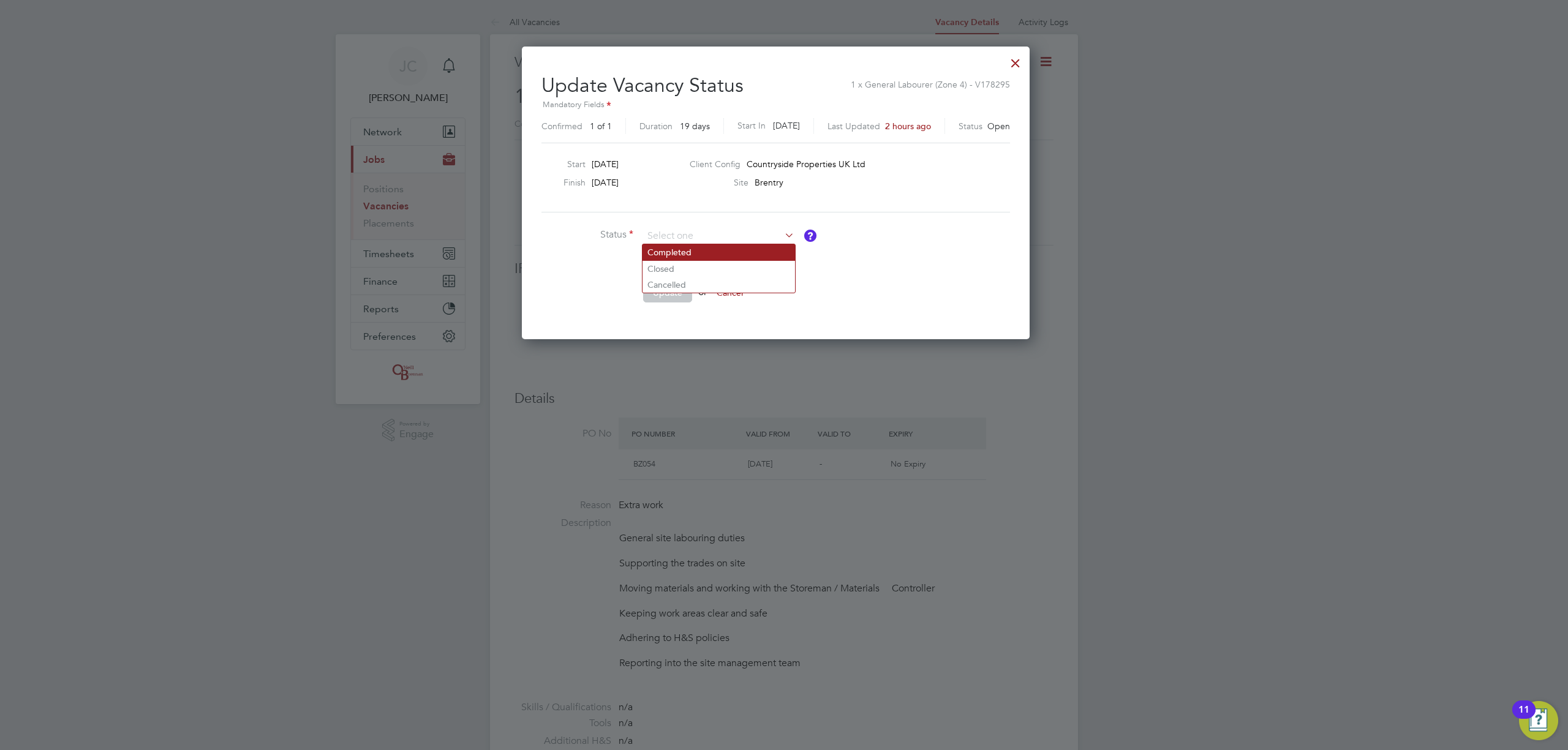
click at [691, 255] on li "Completed" at bounding box center [719, 252] width 153 height 16
type input "Completed"
click at [662, 292] on button "Update" at bounding box center [667, 292] width 49 height 19
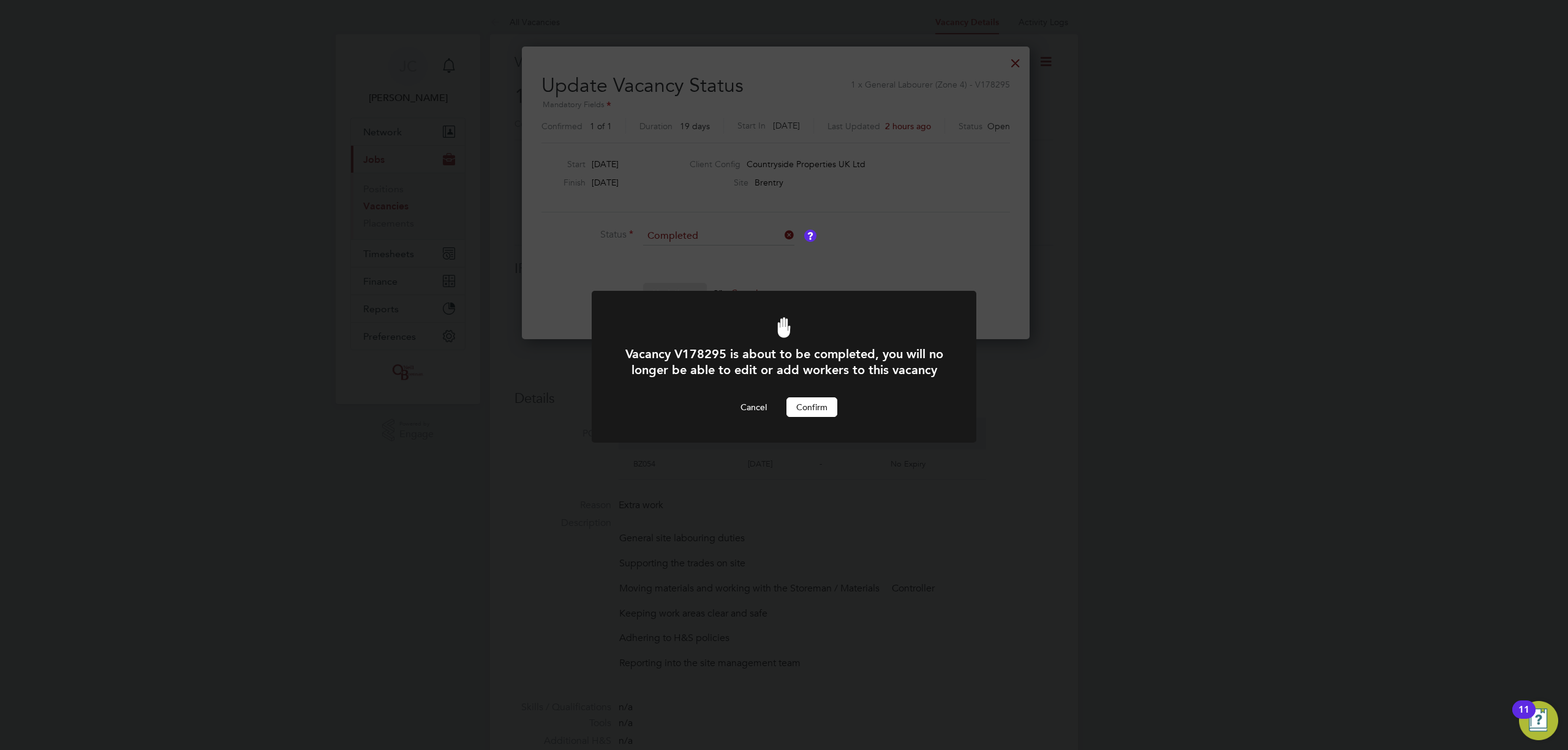
click at [806, 417] on button "Confirm" at bounding box center [812, 407] width 51 height 19
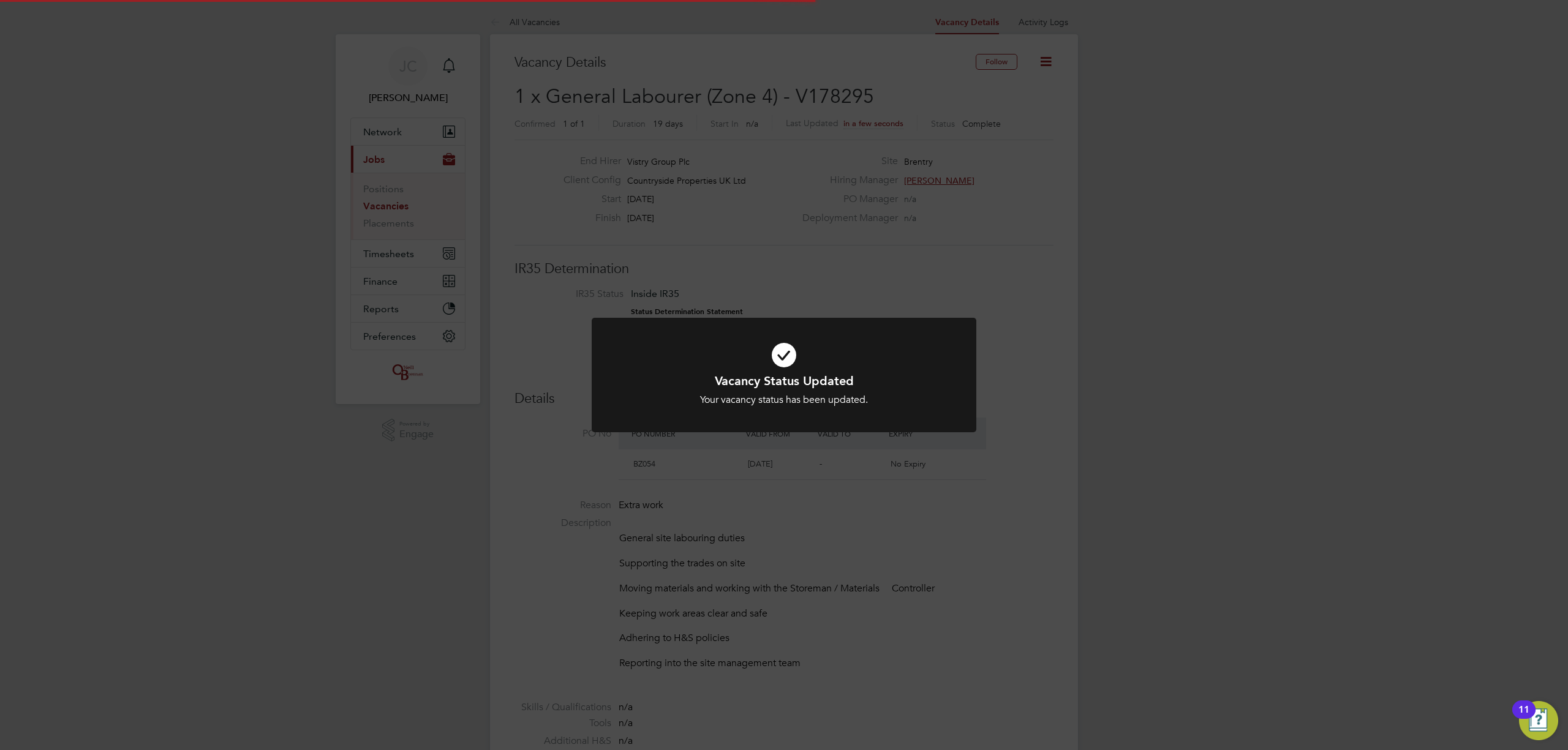
click at [994, 209] on div "Vacancy Status Updated Your vacancy status has been updated. Cancel Okay" at bounding box center [784, 375] width 1568 height 750
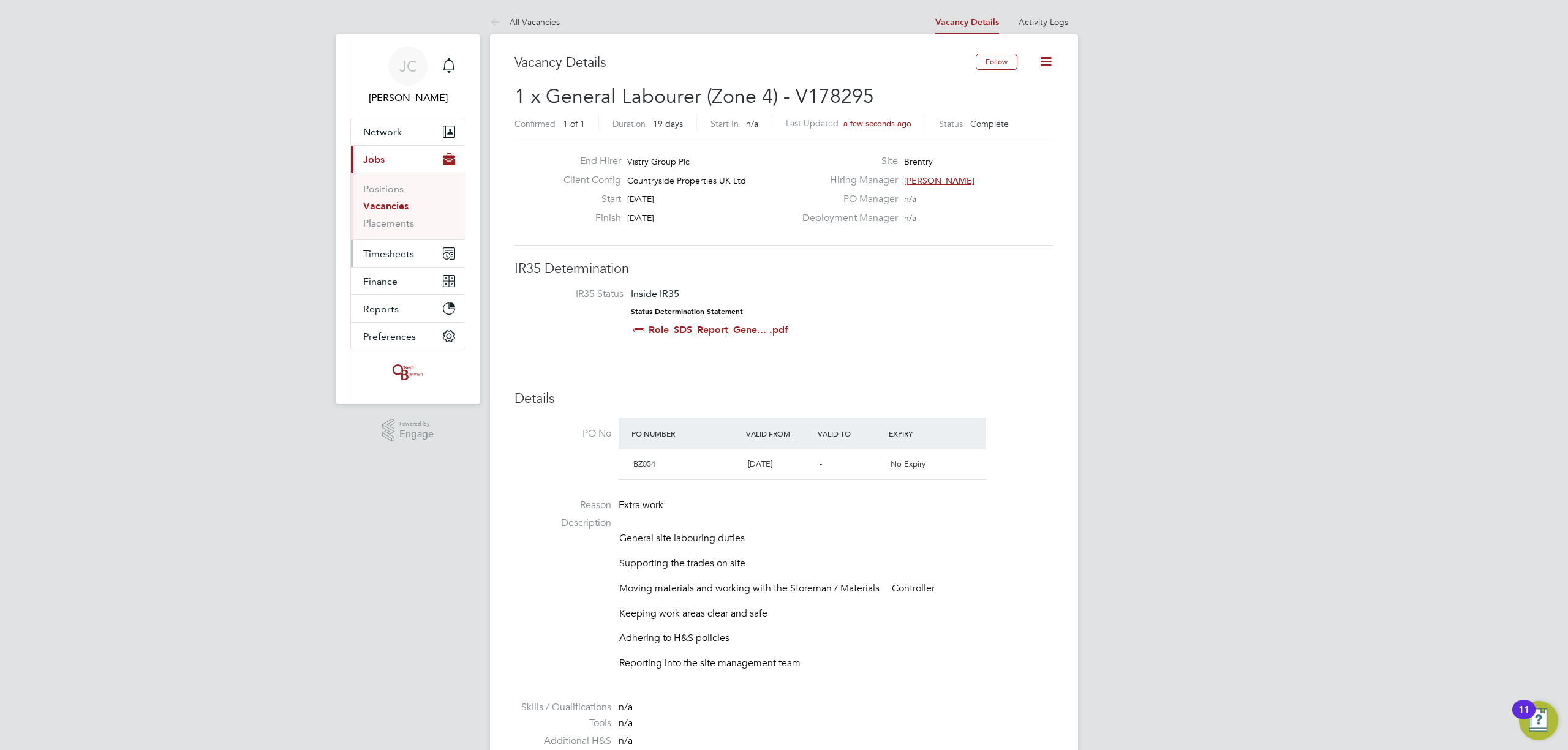
click at [432, 246] on button "Timesheets" at bounding box center [408, 253] width 114 height 27
click at [396, 222] on link "Timesheets" at bounding box center [388, 216] width 51 height 11
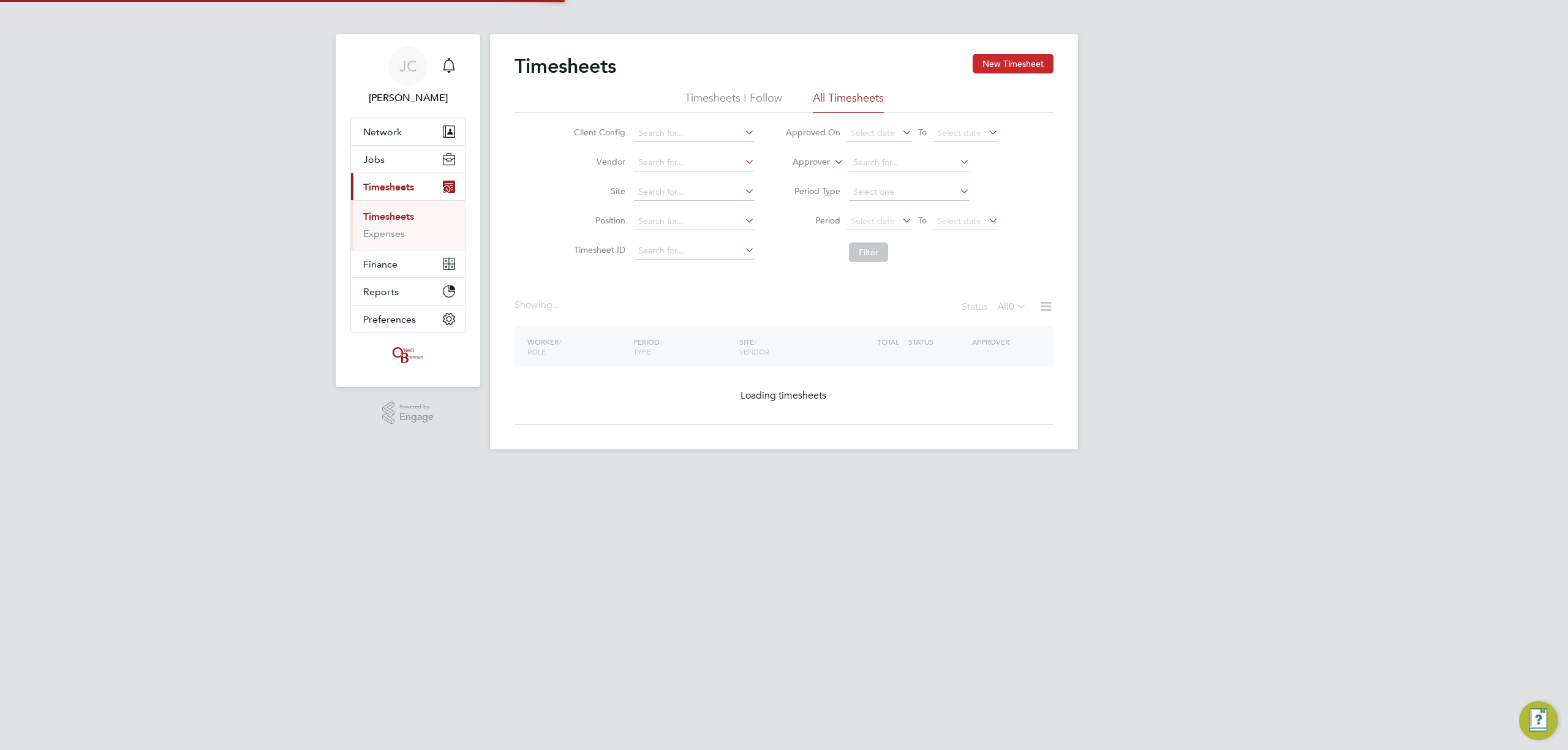
click at [998, 65] on button "New Timesheet" at bounding box center [1012, 63] width 81 height 19
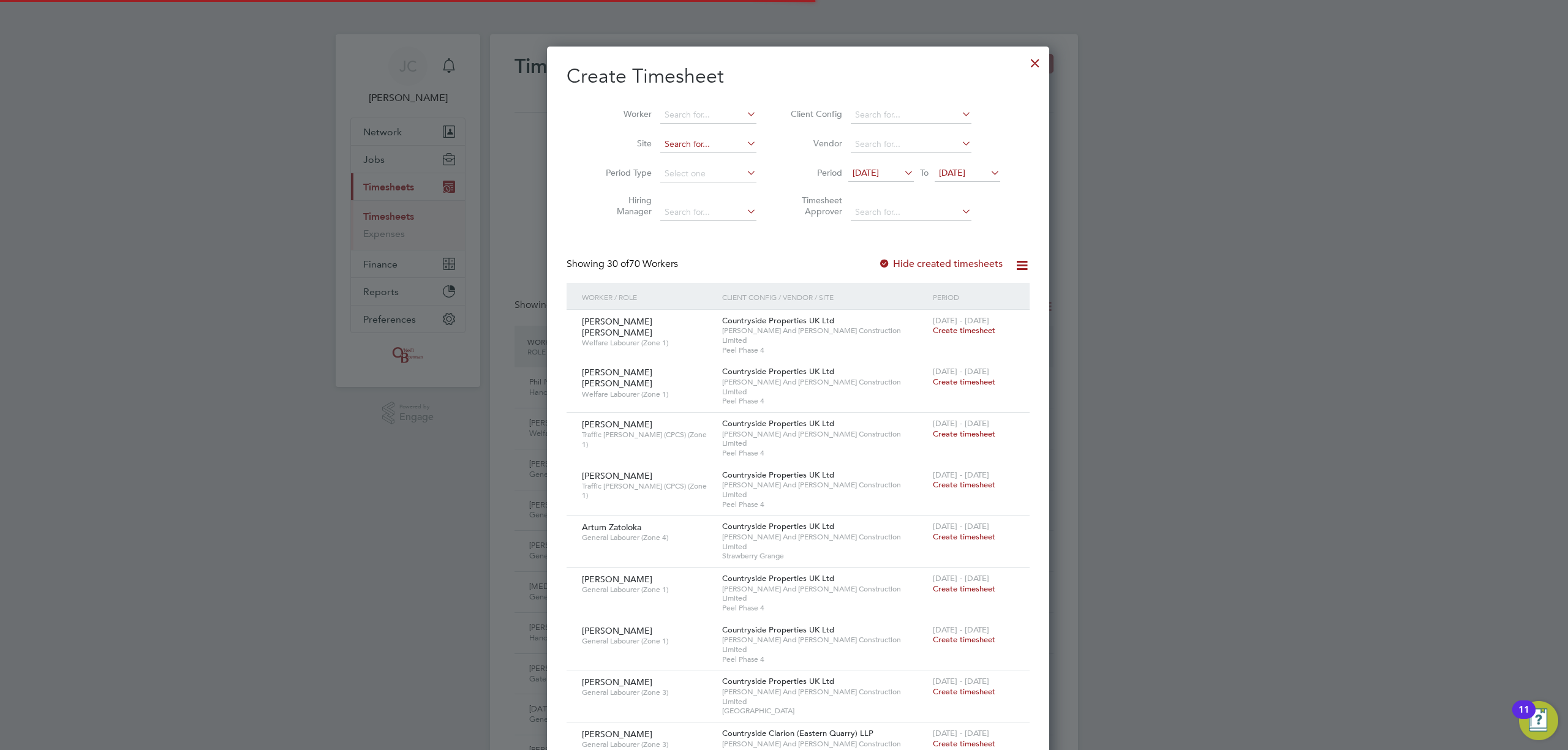
click at [673, 145] on input at bounding box center [708, 145] width 96 height 17
click at [691, 164] on li "Brentry" at bounding box center [693, 161] width 97 height 17
type input "Brentry"
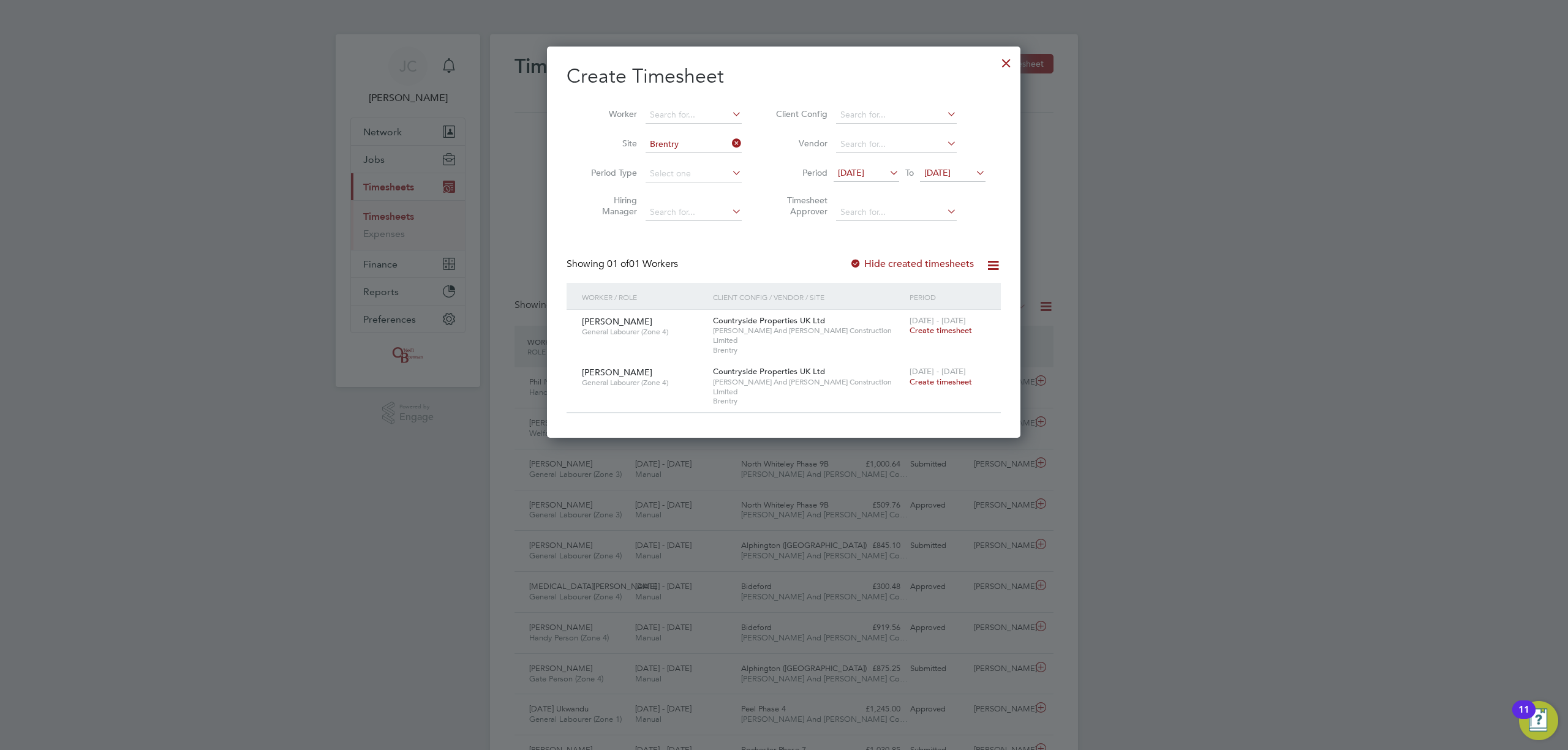
click at [939, 330] on span "Create timesheet" at bounding box center [941, 330] width 63 height 11
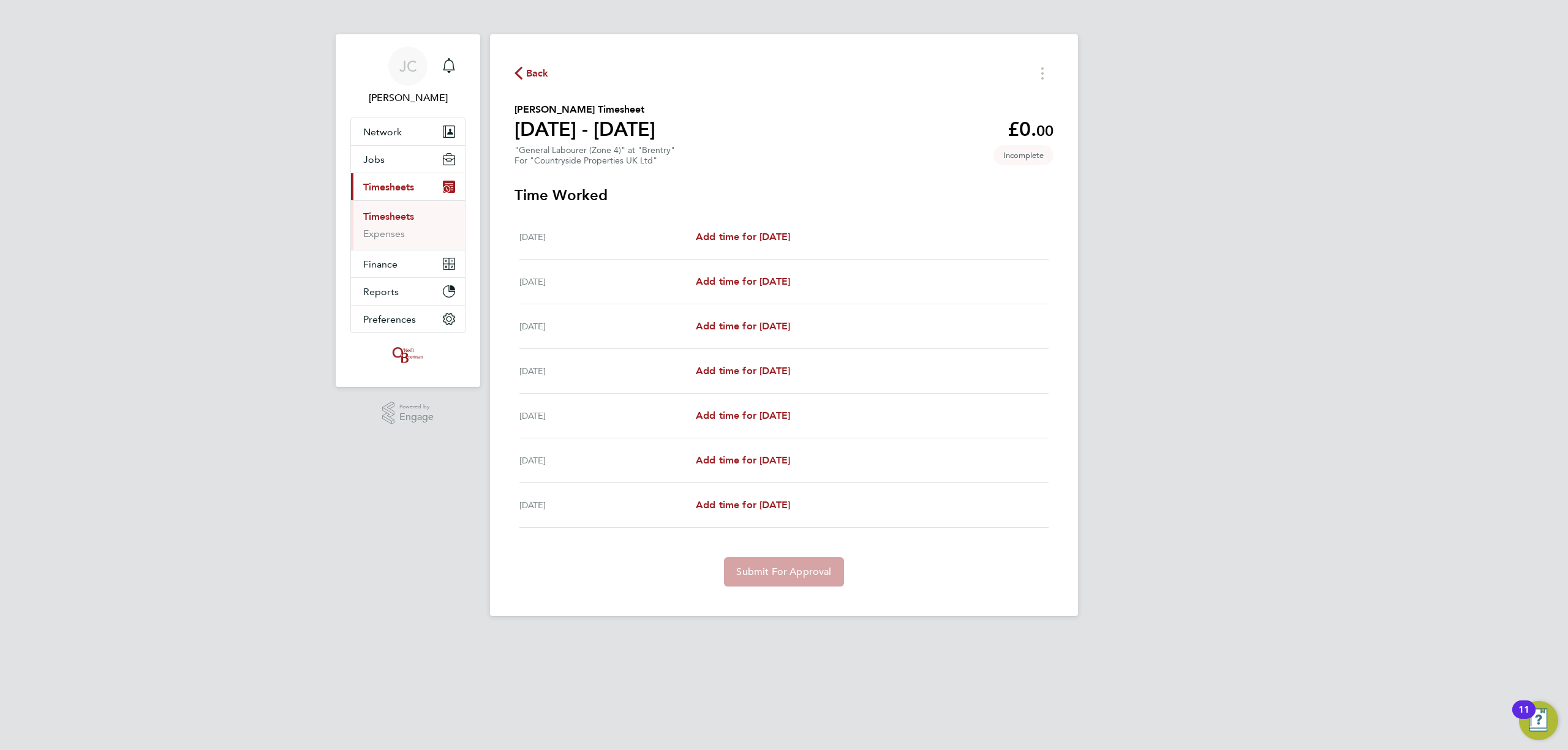
click at [753, 226] on div "Mon 28 Jul Add time for Mon 28 Jul Add time for Mon 28 Jul" at bounding box center [784, 237] width 529 height 45
click at [762, 239] on span "Add time for Mon 28 Jul" at bounding box center [743, 236] width 95 height 11
select select "30"
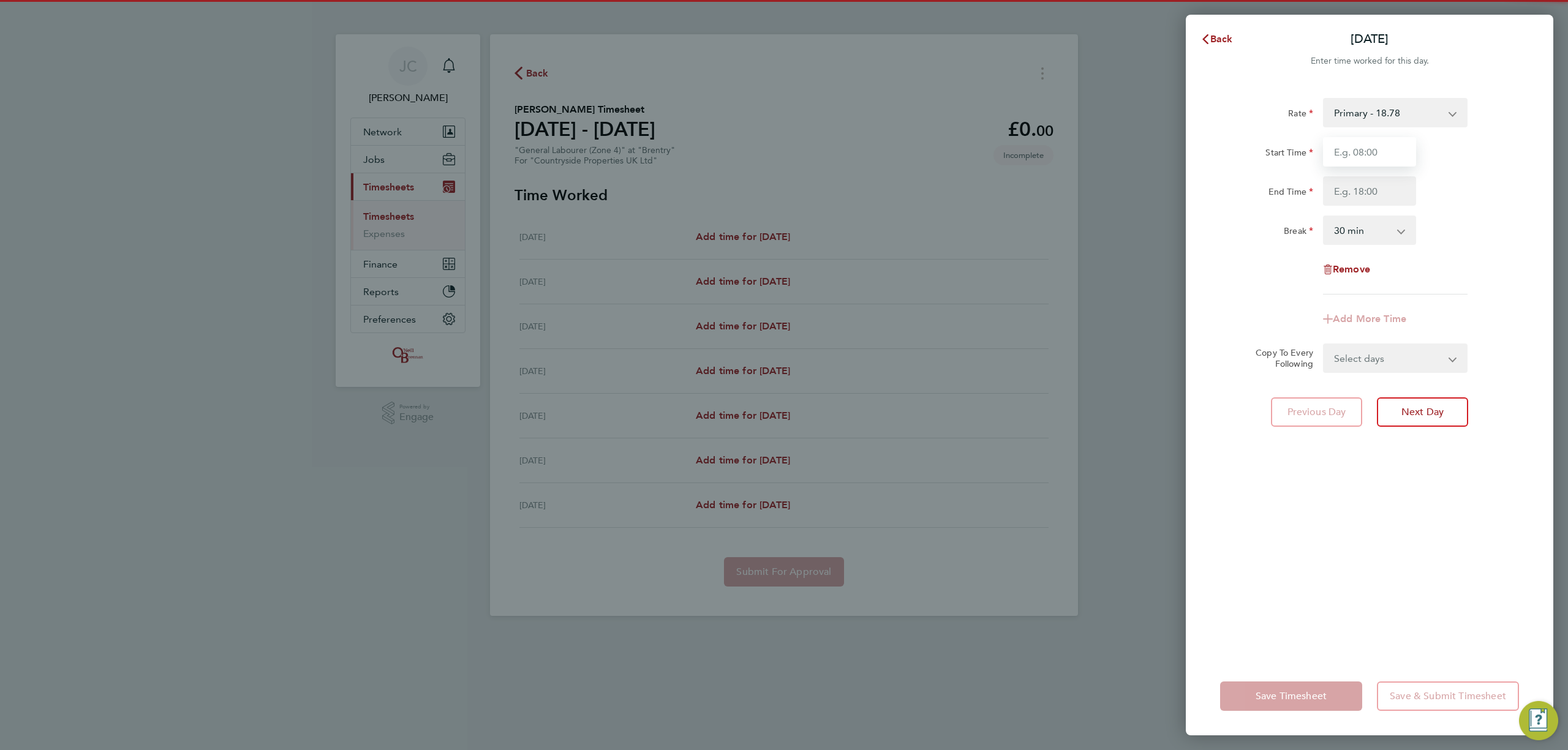
click at [1358, 146] on input "Start Time" at bounding box center [1370, 152] width 93 height 29
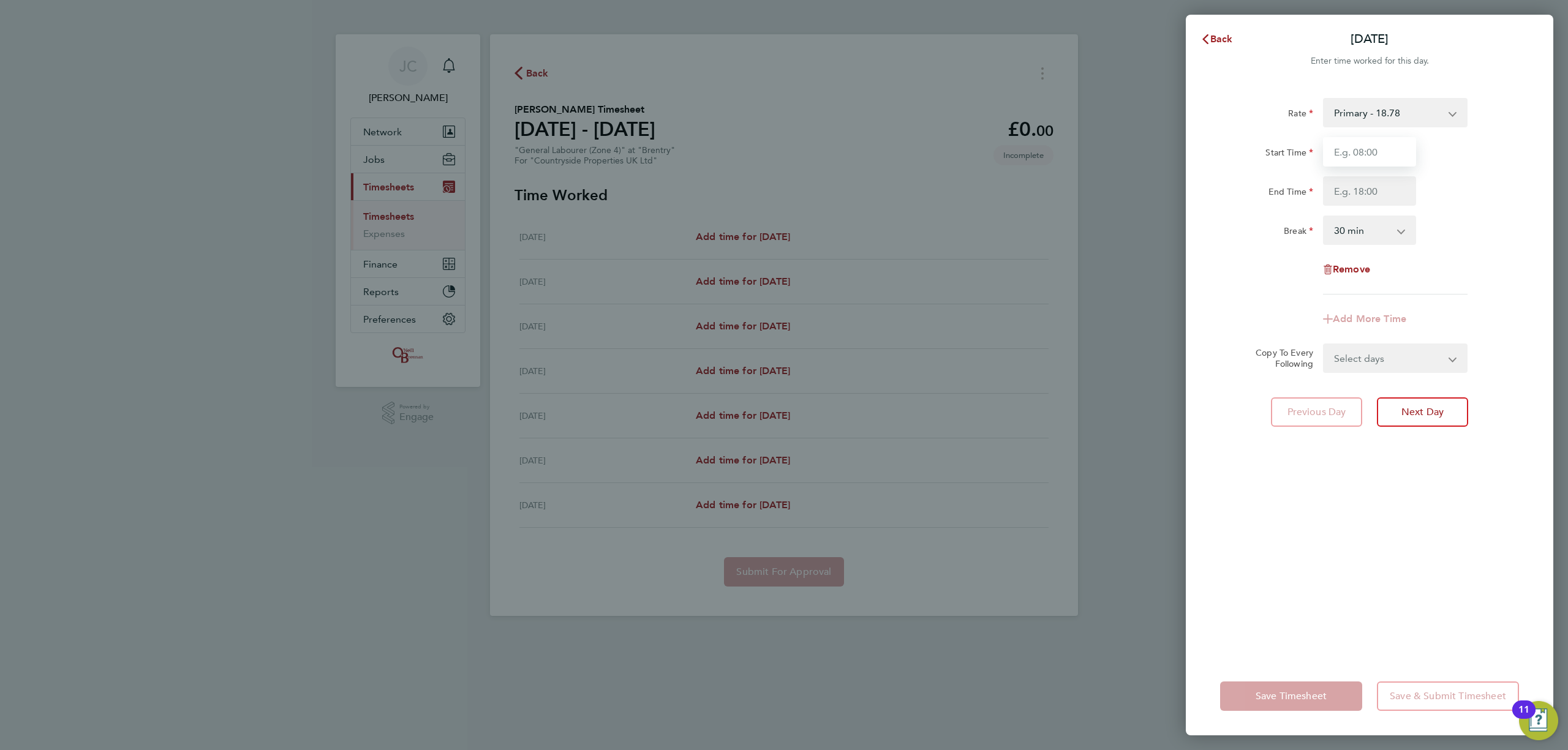
type input "07:00"
click at [1356, 194] on input "End Time" at bounding box center [1370, 191] width 93 height 29
type input "16:00"
click at [1499, 266] on div "Rate Primary - 18.78 Start Time 07:00 End Time 16:00 Break 0 min 15 min 30 min …" at bounding box center [1370, 196] width 299 height 196
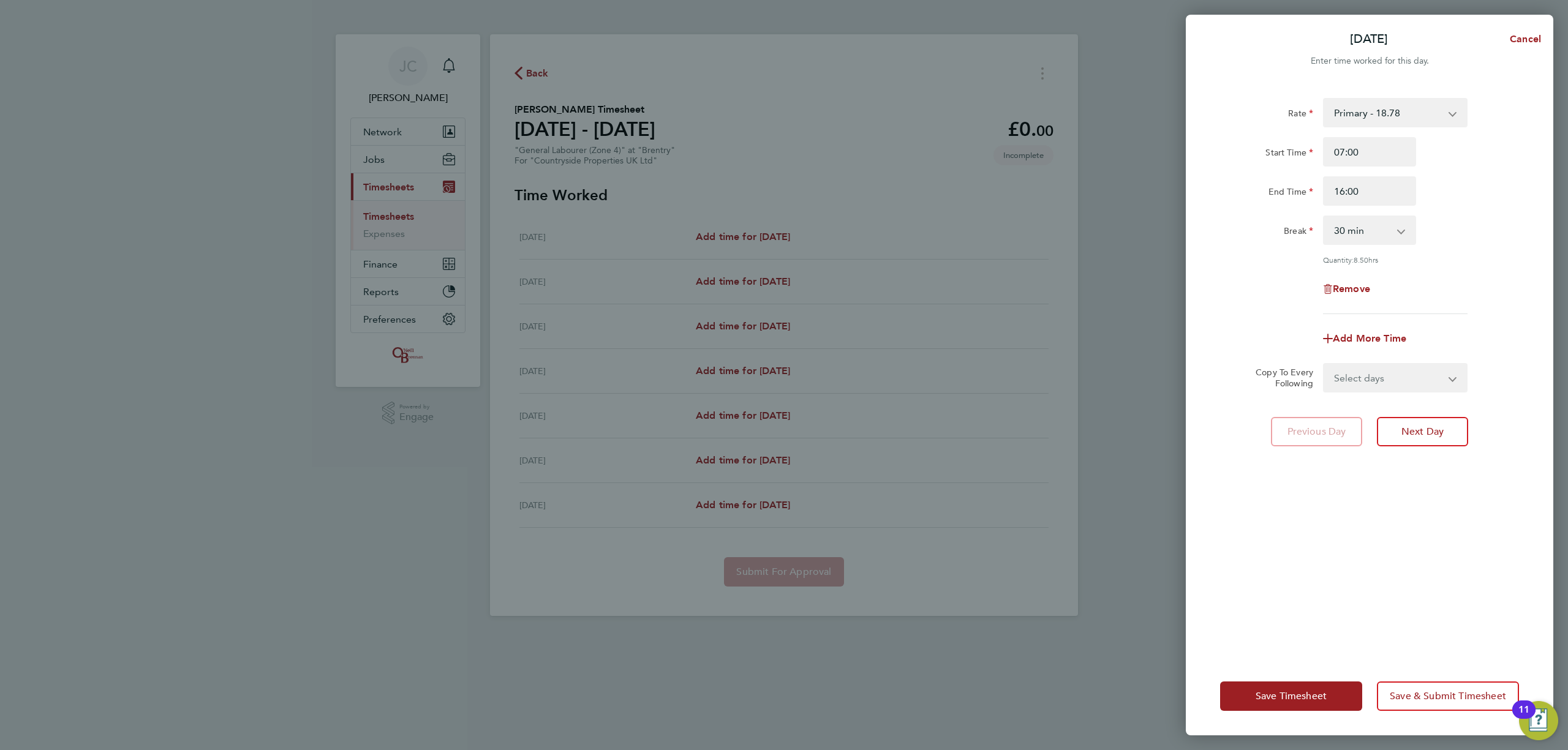
click at [1389, 234] on select "0 min 15 min 30 min 45 min 60 min 75 min 90 min" at bounding box center [1362, 230] width 76 height 27
select select "60"
click at [1324, 216] on select "0 min 15 min 30 min 45 min 60 min 75 min 90 min" at bounding box center [1362, 230] width 76 height 27
click at [1453, 260] on div "Quantity: 8.00 hrs" at bounding box center [1395, 259] width 145 height 10
click at [1422, 374] on select "Select days Day Weekday (Mon-Fri) Weekend (Sat-Sun) Tuesday Wednesday Thursday …" at bounding box center [1388, 378] width 129 height 27
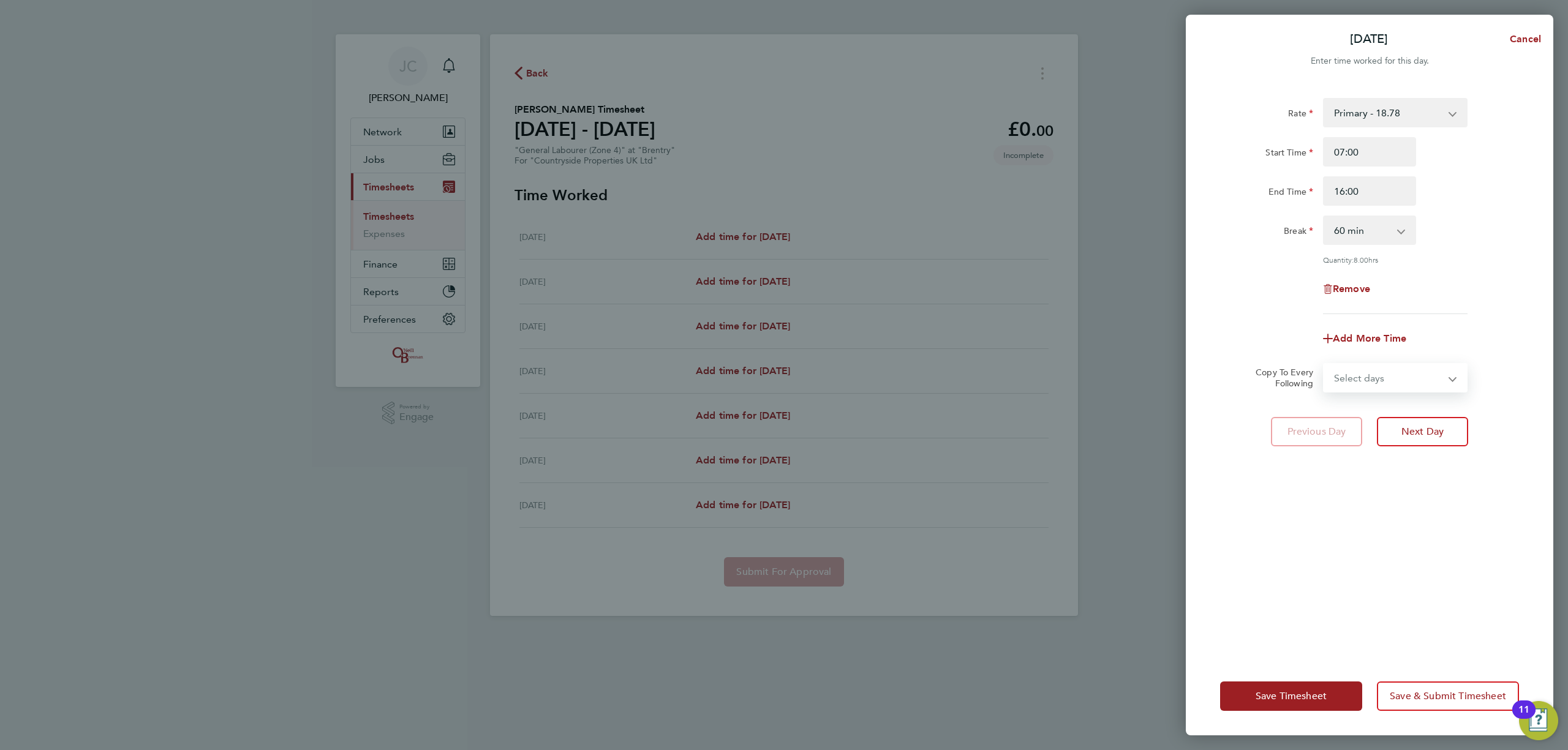
select select "WEEKDAY"
click at [1324, 364] on select "Select days Day Weekday (Mon-Fri) Weekend (Sat-Sun) Tuesday Wednesday Thursday …" at bounding box center [1388, 378] width 129 height 27
select select "2025-08-03"
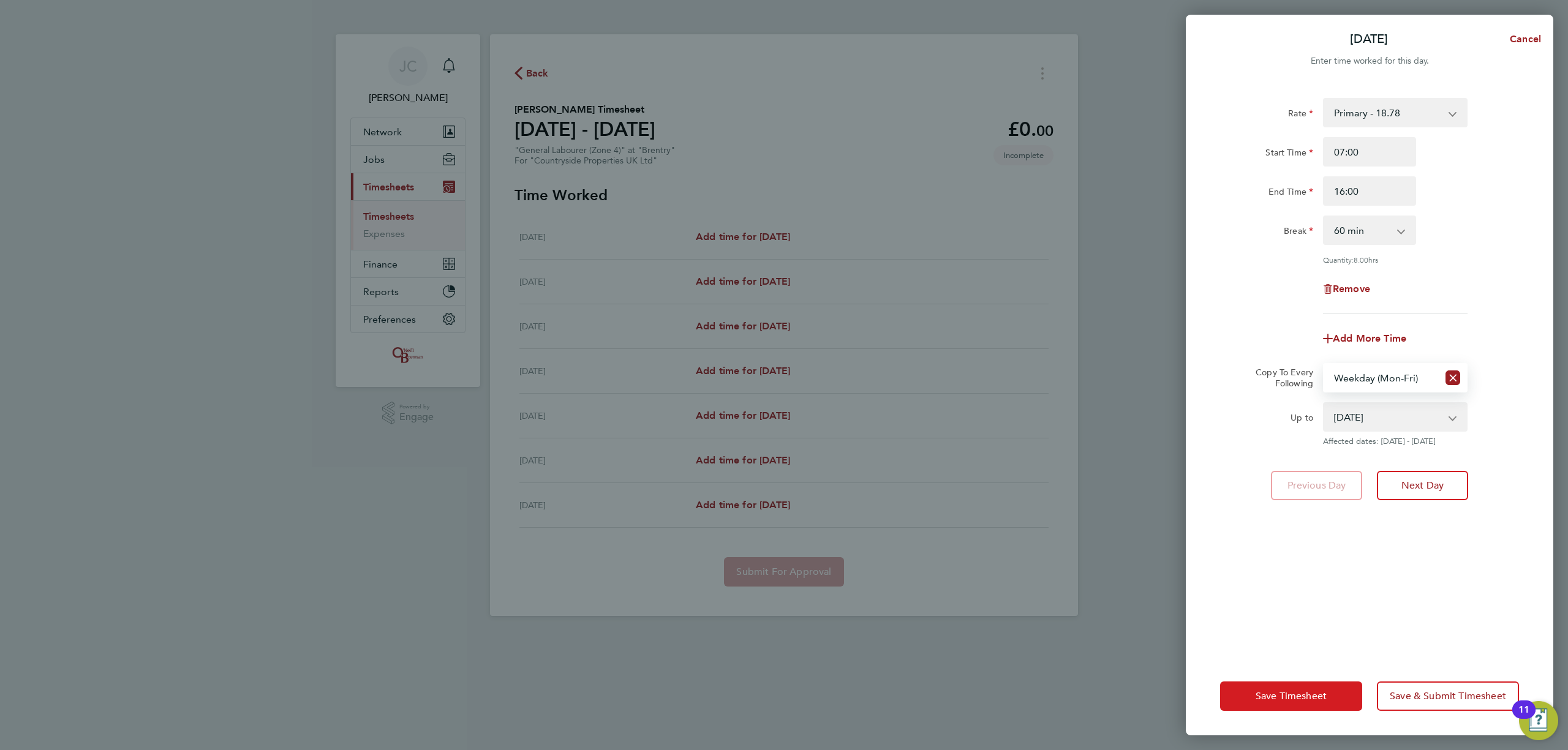
drag, startPoint x: 1326, startPoint y: 689, endPoint x: 1323, endPoint y: 698, distance: 9.5
click at [1323, 699] on button "Save Timesheet" at bounding box center [1291, 696] width 142 height 29
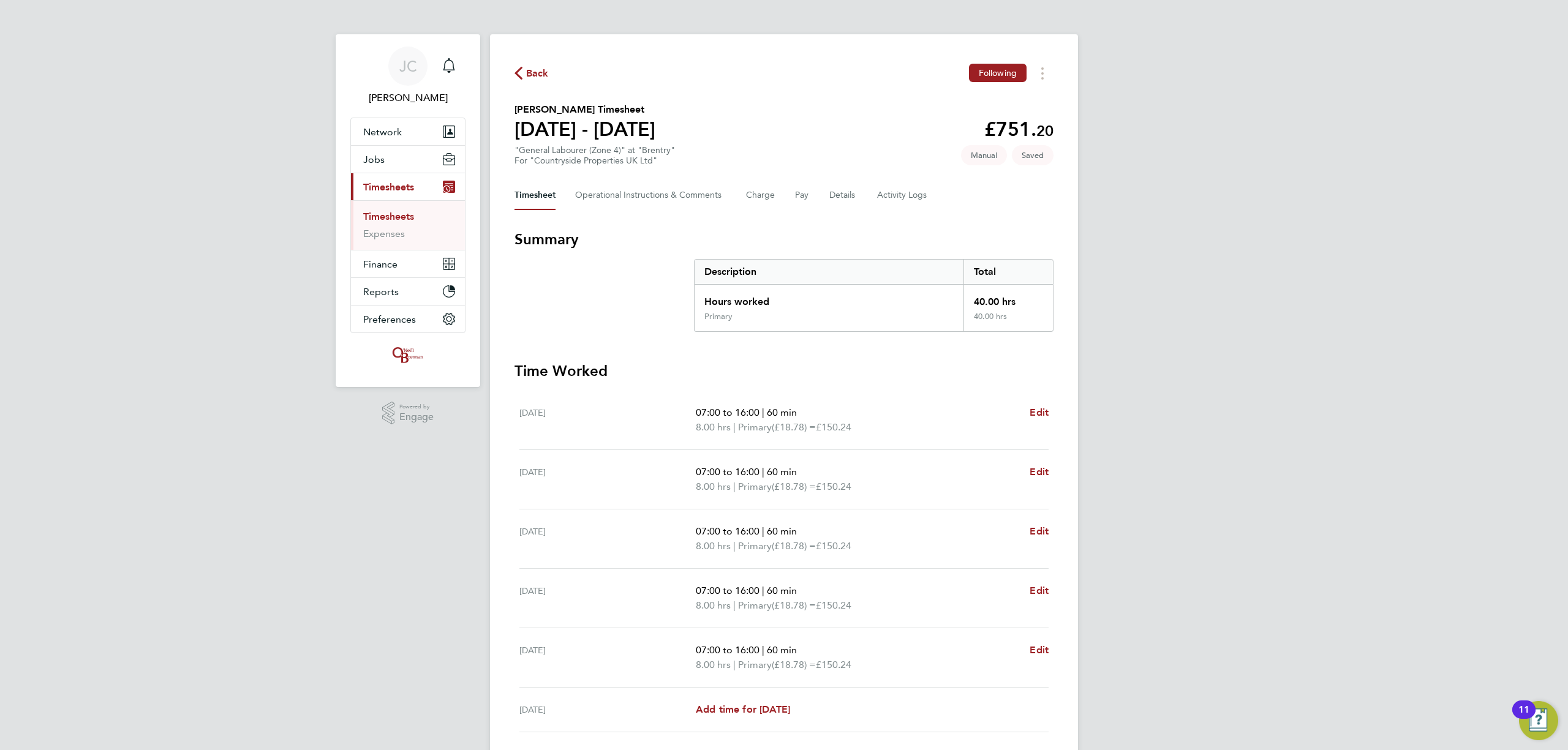
click at [521, 71] on icon "button" at bounding box center [518, 73] width 8 height 13
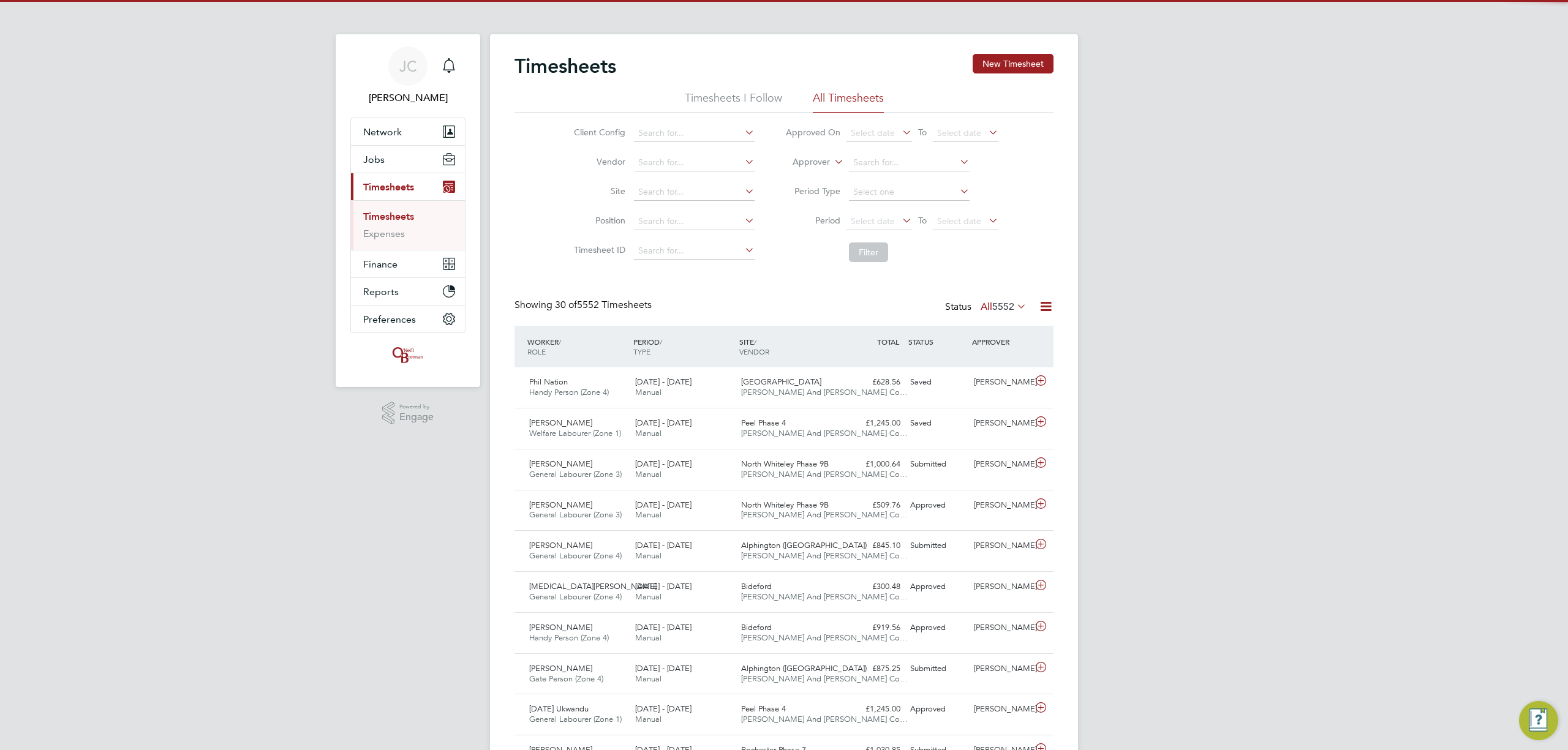
drag, startPoint x: 1008, startPoint y: 64, endPoint x: 977, endPoint y: 80, distance: 34.9
click at [1008, 63] on button "New Timesheet" at bounding box center [1012, 63] width 81 height 19
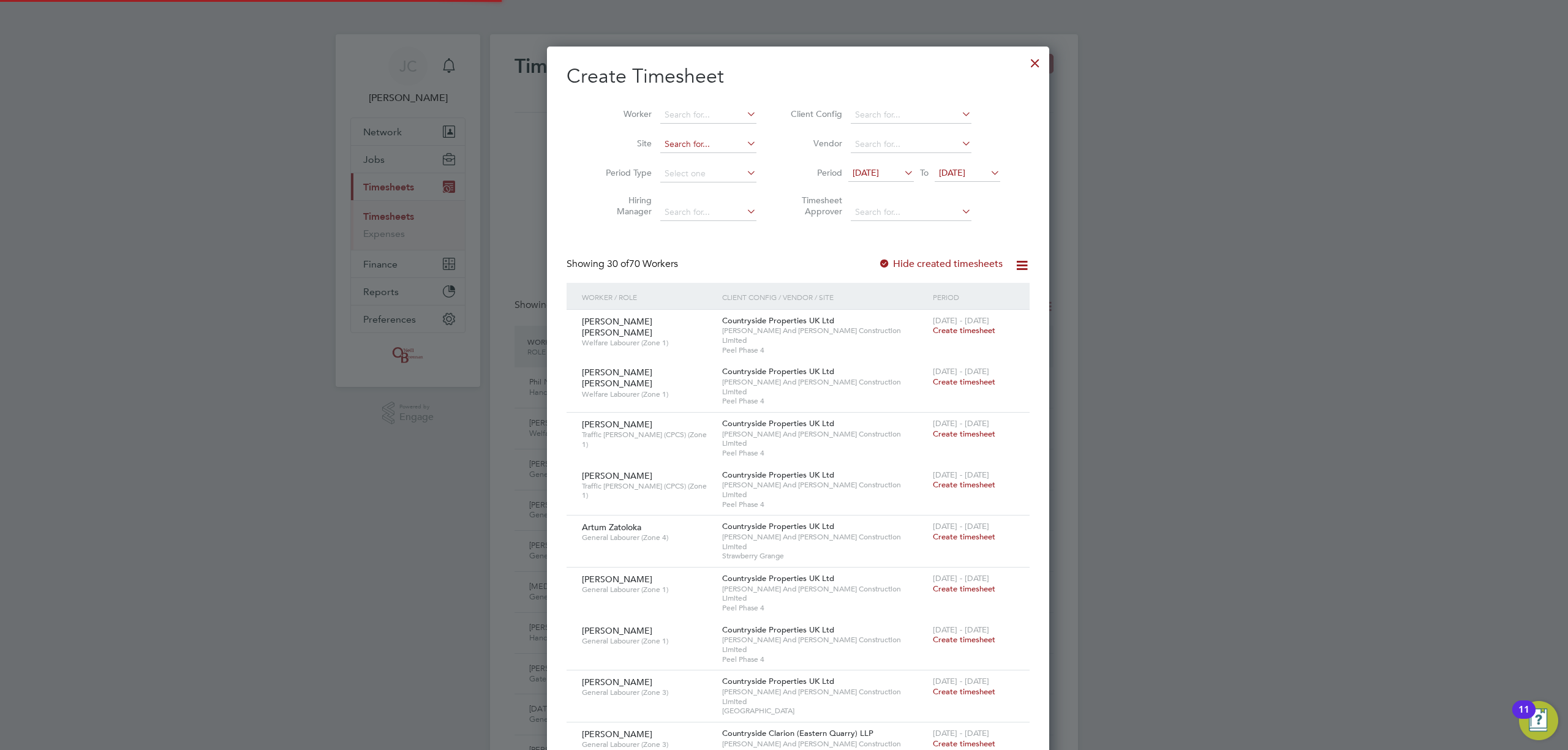
click at [693, 151] on input at bounding box center [708, 145] width 96 height 17
click at [662, 157] on b "Brentry" at bounding box center [664, 161] width 29 height 11
type input "Brentry"
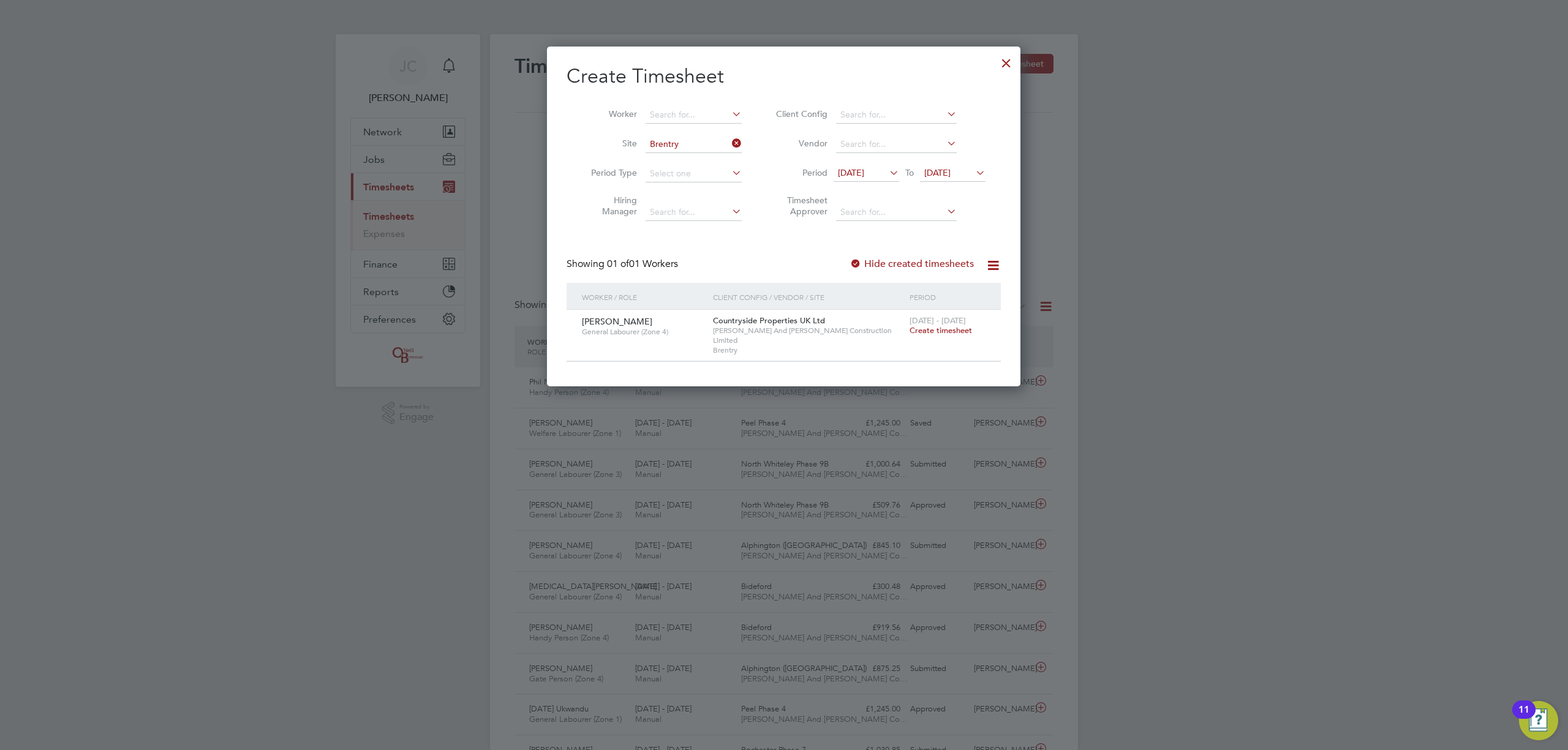
click at [932, 328] on span "Create timesheet" at bounding box center [941, 330] width 63 height 11
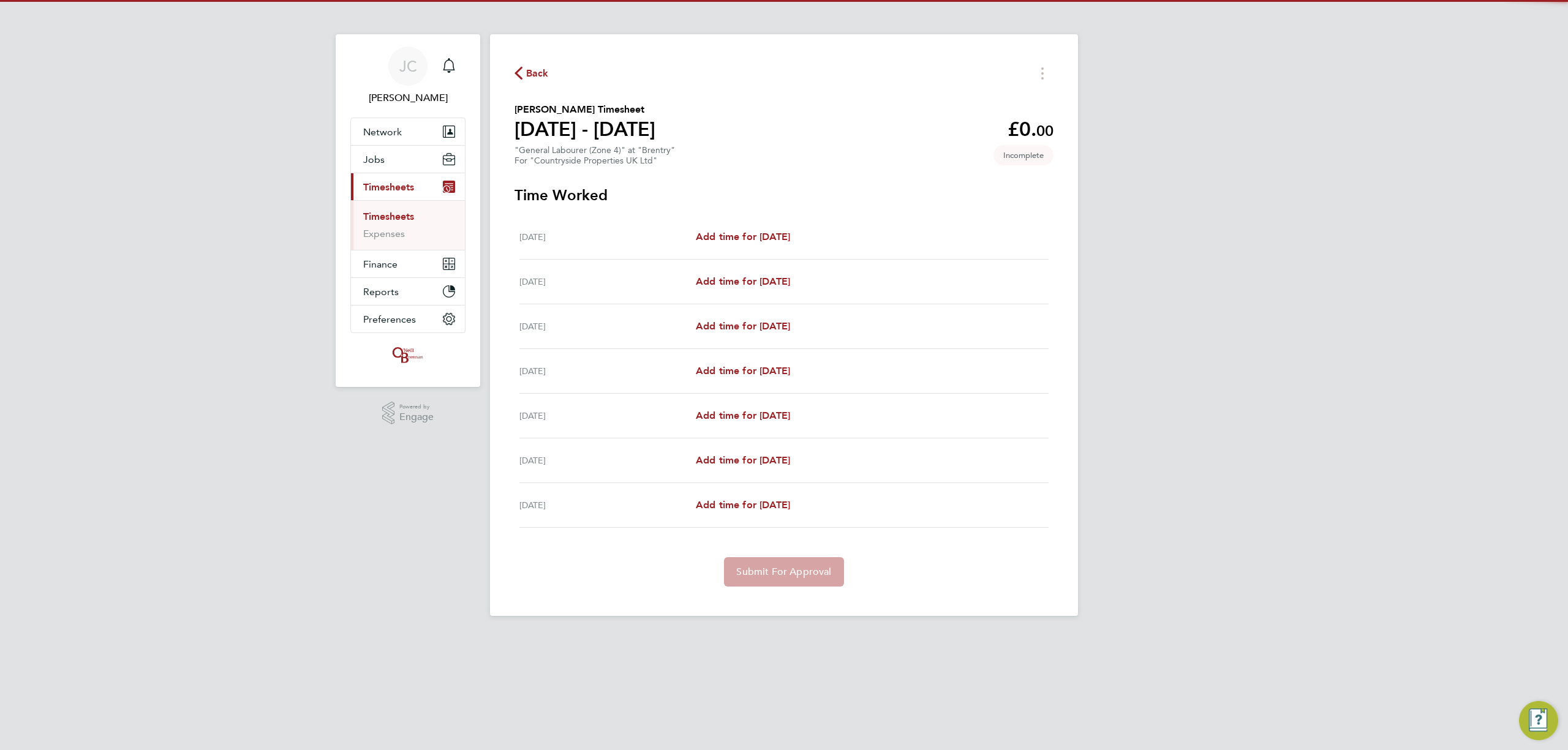
click at [733, 222] on div "Mon 04 Aug Add time for Mon 04 Aug Add time for Mon 04 Aug" at bounding box center [784, 237] width 529 height 45
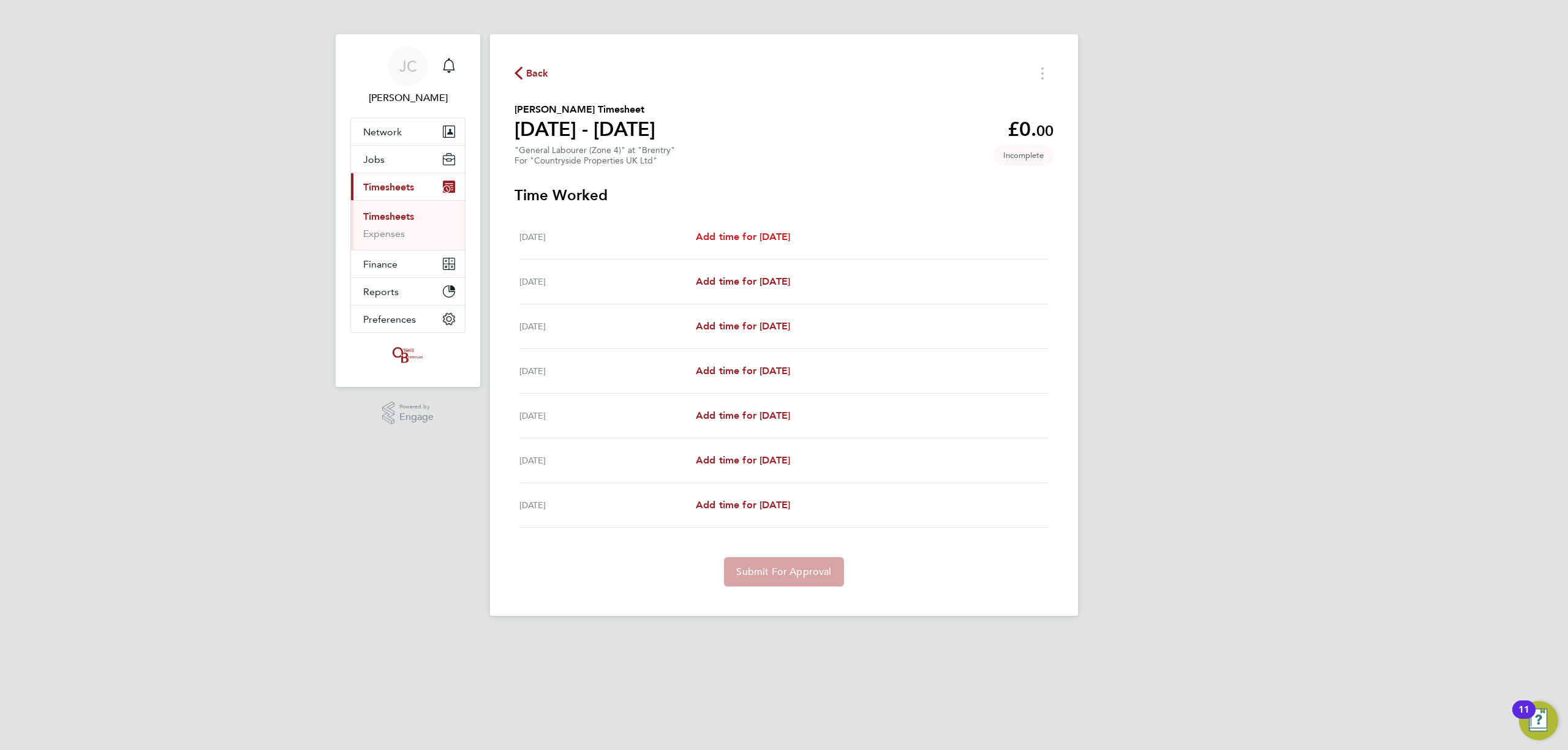
click at [735, 240] on span "Add time for Mon 04 Aug" at bounding box center [743, 236] width 95 height 11
select select "30"
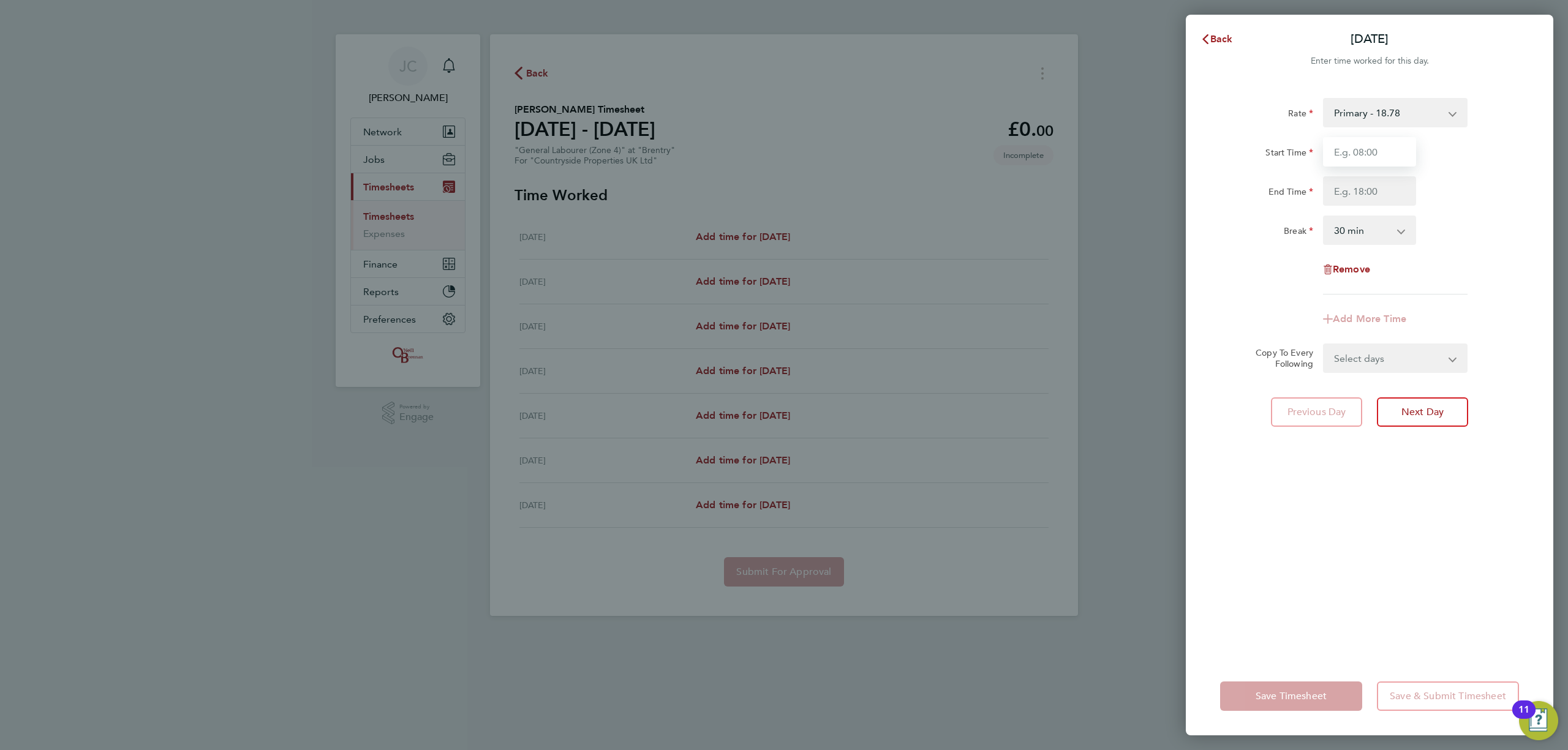
click at [1371, 153] on input "Start Time" at bounding box center [1370, 152] width 93 height 29
type input "07:00"
click at [1368, 194] on input "End Time" at bounding box center [1370, 191] width 93 height 29
type input "16:00"
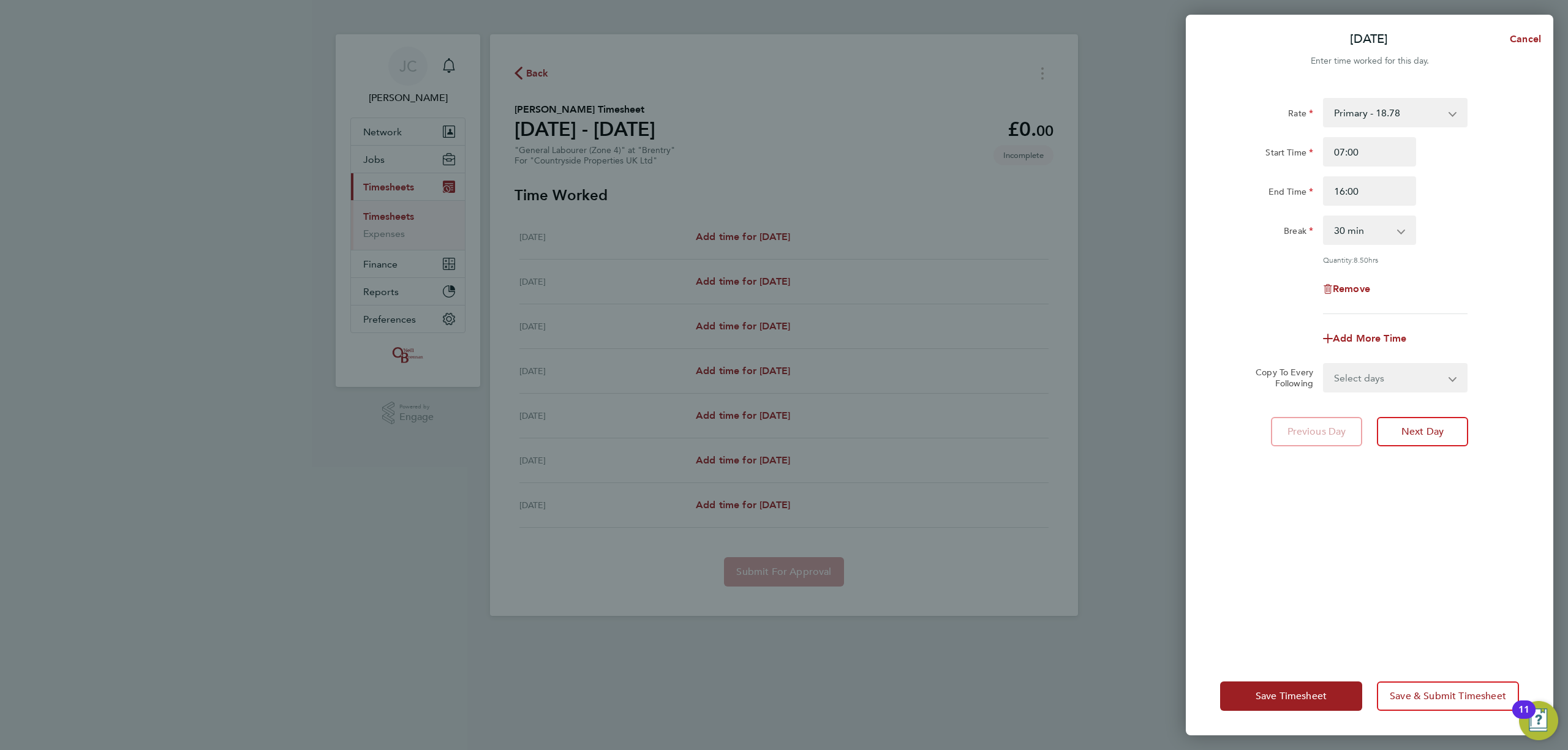
click at [1453, 214] on div "Rate Primary - 18.78 Start Time 07:00 End Time 16:00 Break 0 min 15 min 30 min …" at bounding box center [1370, 206] width 299 height 216
click at [1391, 228] on select "0 min 15 min 30 min 45 min 60 min 75 min 90 min" at bounding box center [1362, 230] width 76 height 27
select select "60"
click at [1324, 216] on select "0 min 15 min 30 min 45 min 60 min 75 min 90 min" at bounding box center [1362, 230] width 76 height 27
click at [1483, 297] on div "Remove" at bounding box center [1369, 289] width 308 height 29
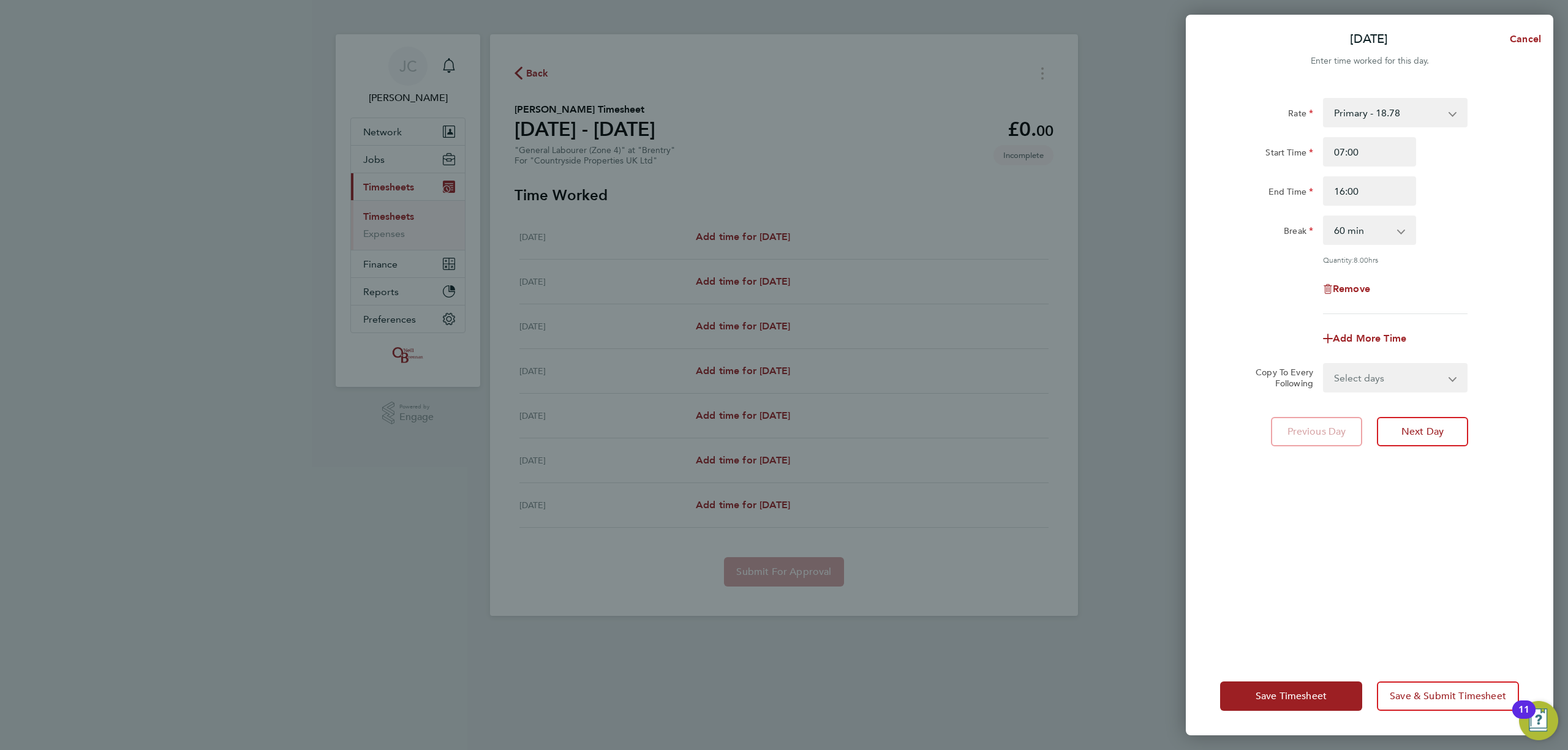
click at [1409, 378] on select "Select days Day Weekday (Mon-Fri) Weekend (Sat-Sun) Tuesday Wednesday Thursday …" at bounding box center [1388, 378] width 129 height 27
select select "WEEKDAY"
click at [1324, 364] on select "Select days Day Weekday (Mon-Fri) Weekend (Sat-Sun) Tuesday Wednesday Thursday …" at bounding box center [1388, 378] width 129 height 27
select select "2025-08-10"
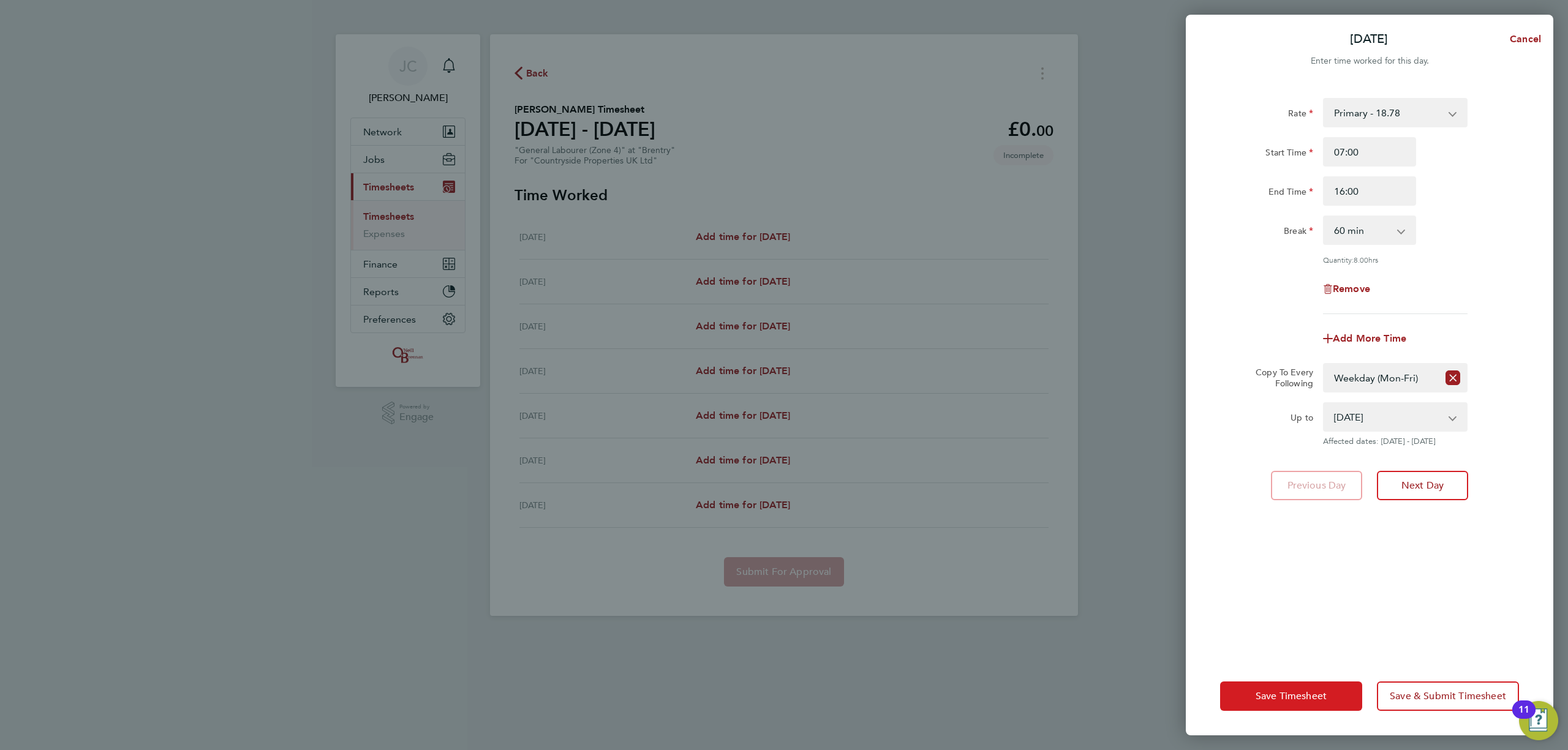
click at [1322, 696] on span "Save Timesheet" at bounding box center [1291, 696] width 71 height 12
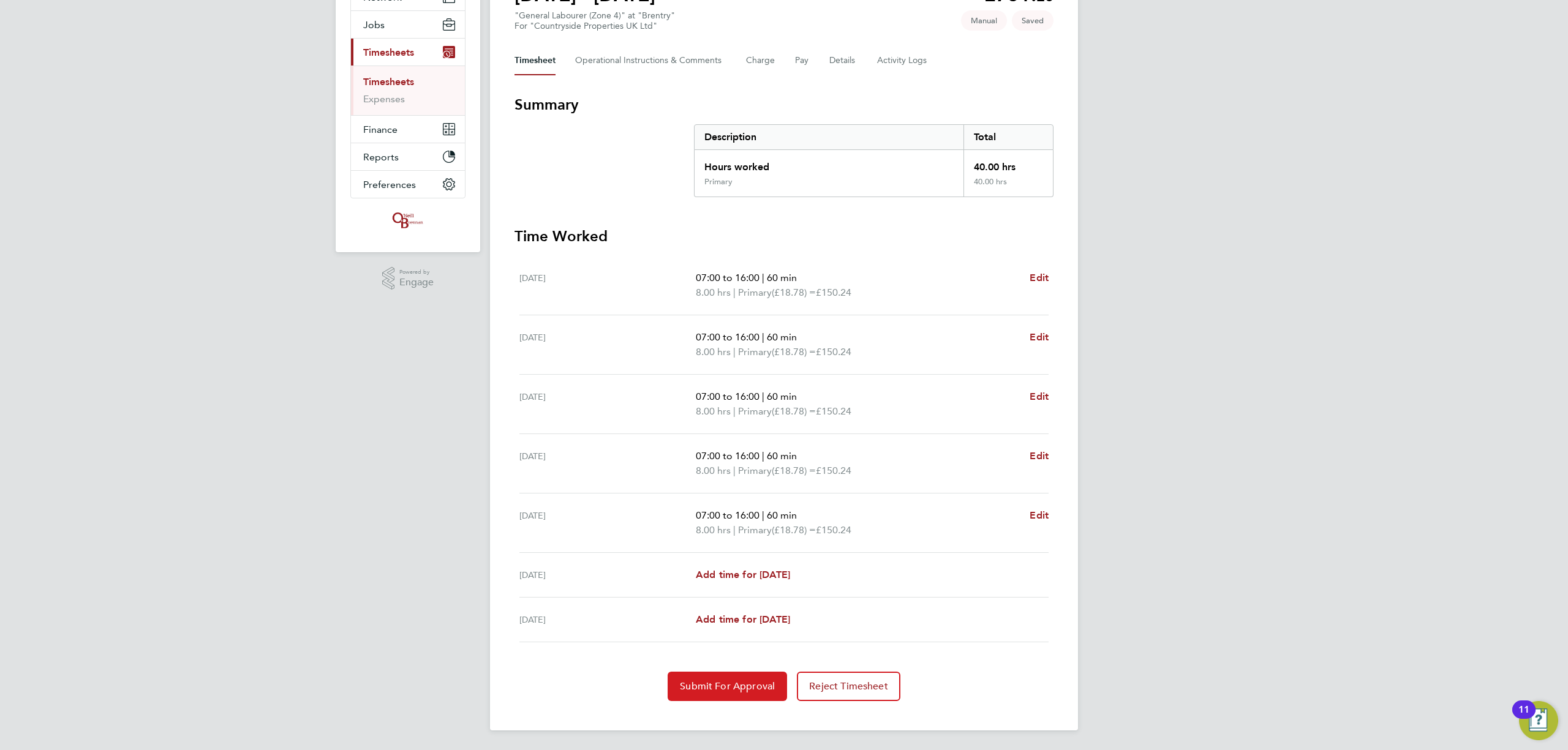
click at [720, 687] on span "Submit For Approval" at bounding box center [727, 687] width 95 height 12
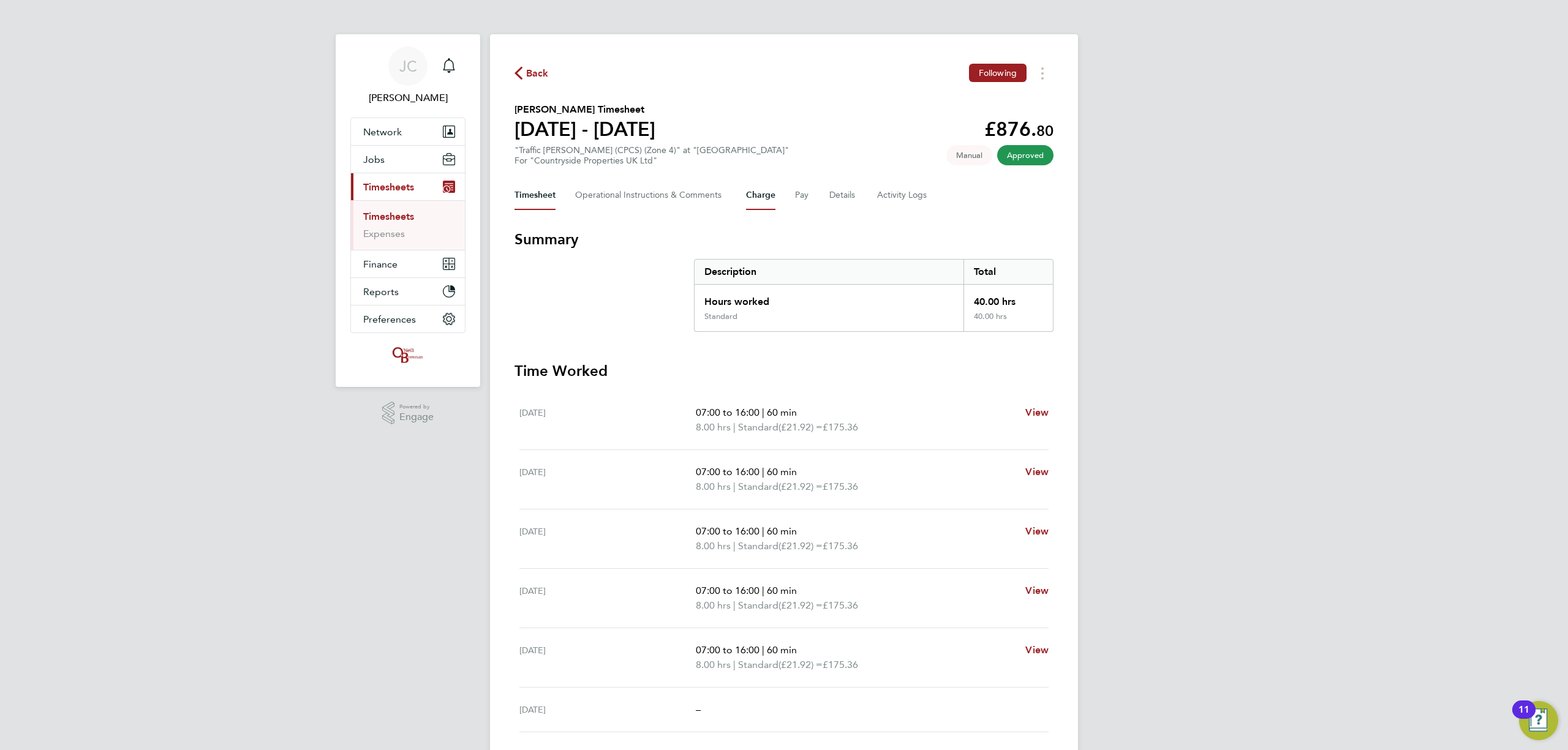
click at [777, 199] on div "Timesheet Operational Instructions & Comments Charge Pay Details Activity Logs" at bounding box center [783, 195] width 539 height 29
click at [765, 201] on button "Charge" at bounding box center [761, 195] width 29 height 29
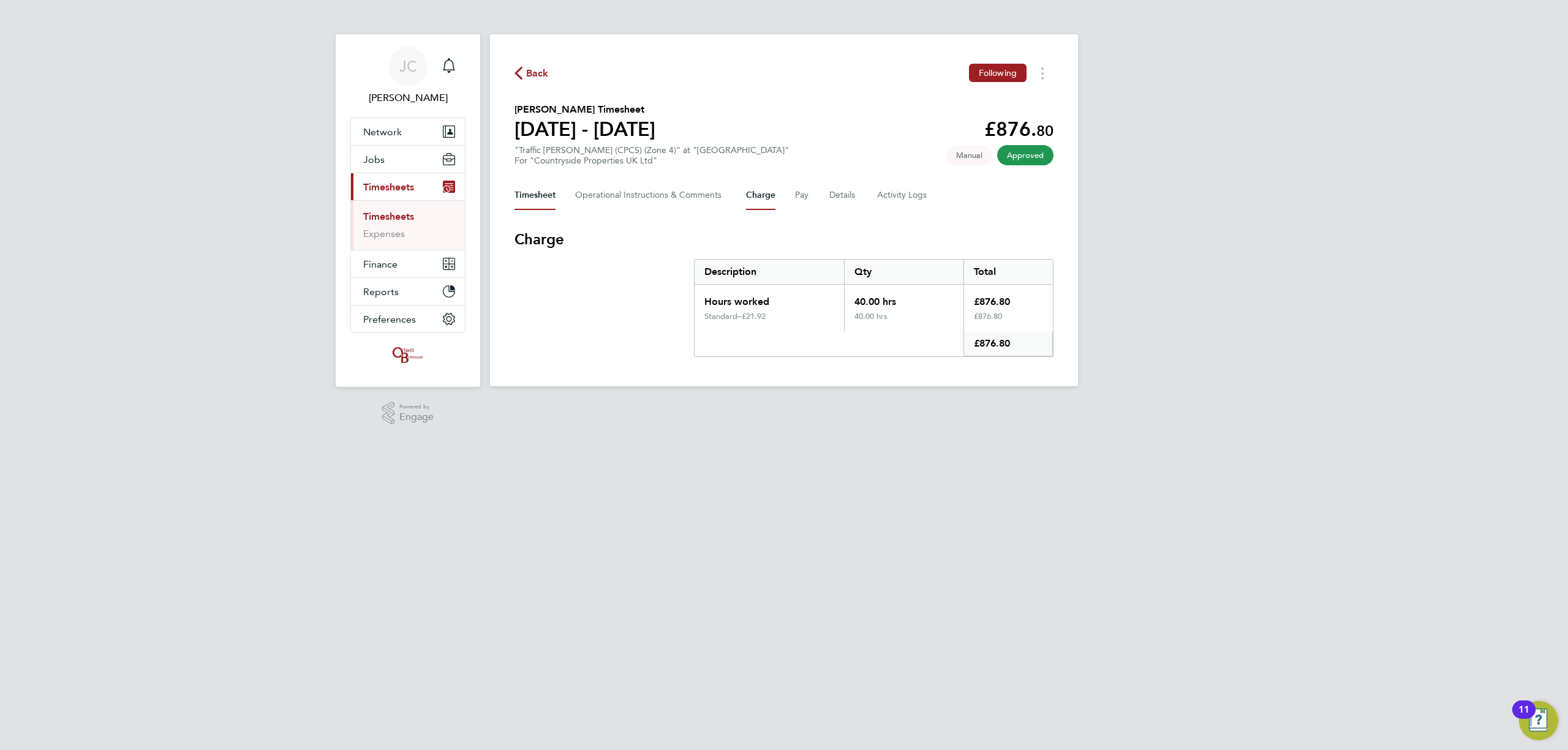
click at [522, 187] on button "Timesheet" at bounding box center [535, 195] width 41 height 29
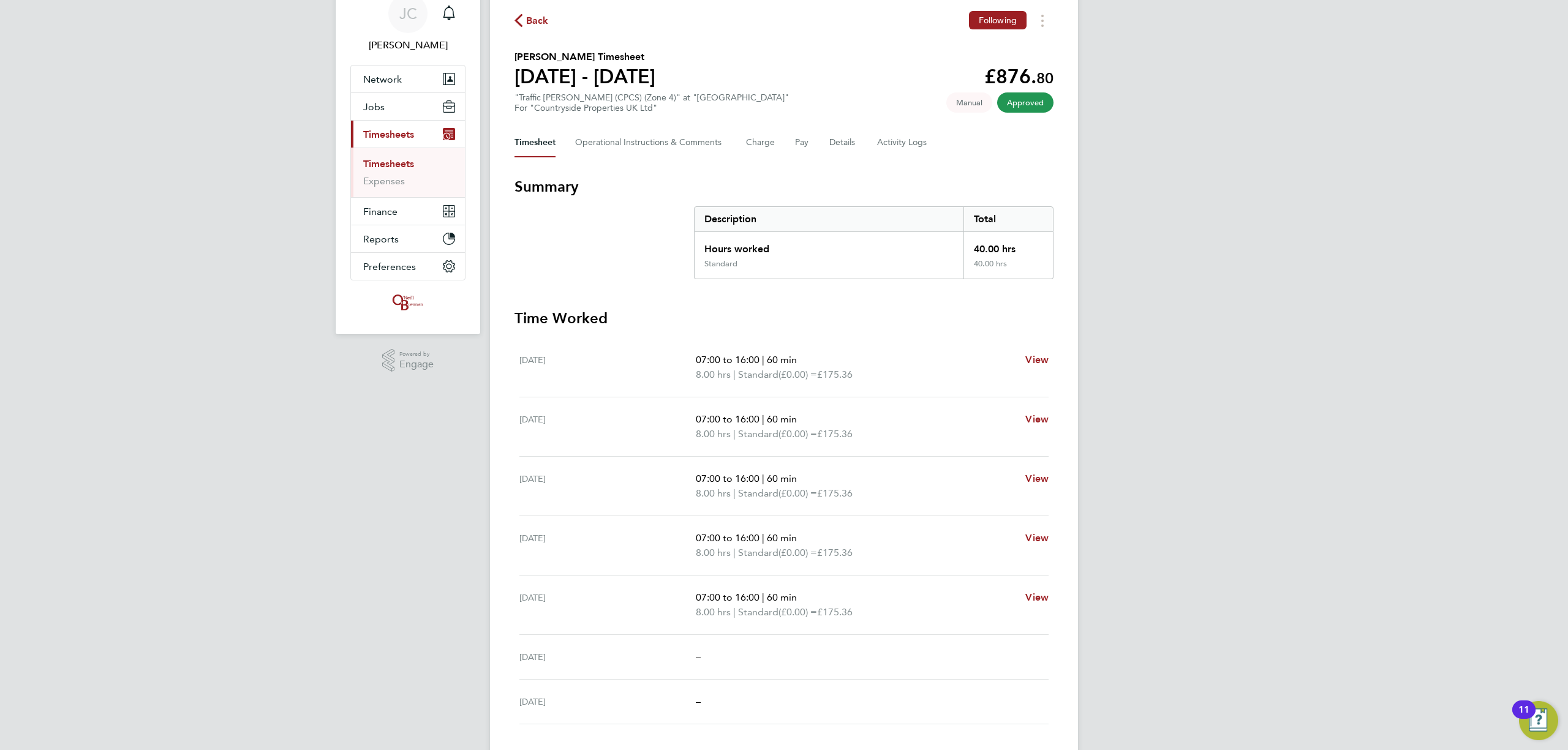
scroll to position [81, 0]
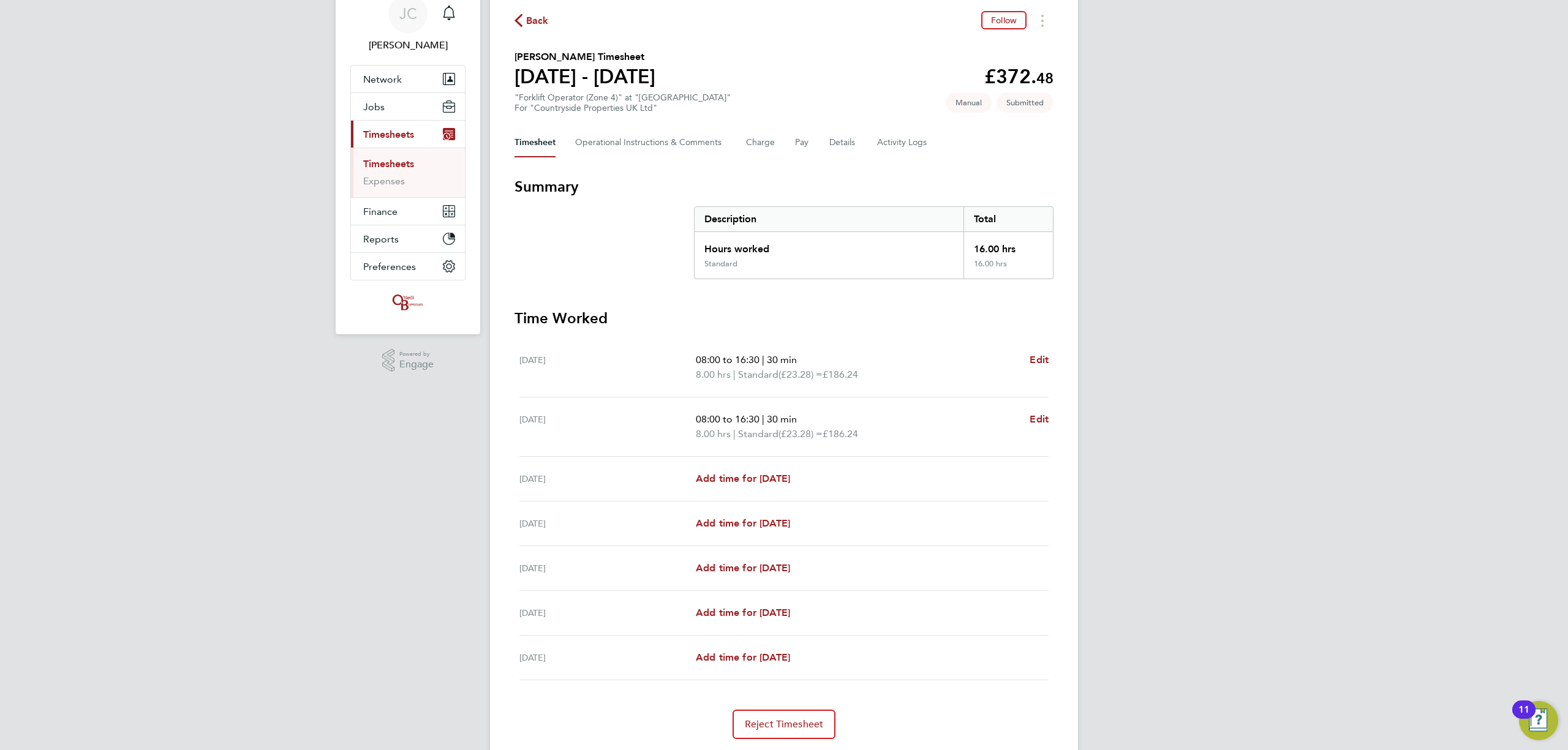
scroll to position [81, 0]
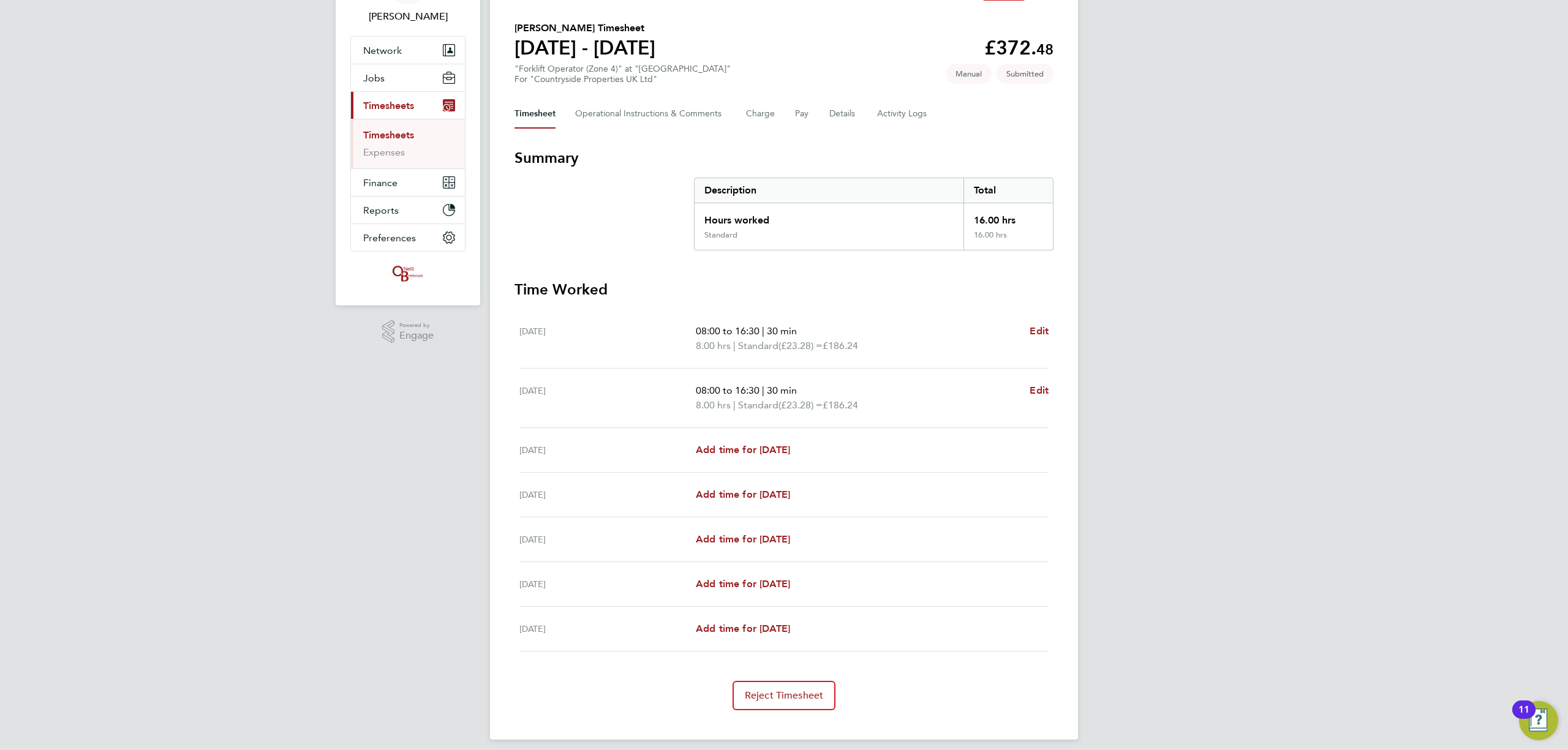
click at [1099, 200] on div "JC James Crawley Notifications Applications: Network Team Members Businesses Si…" at bounding box center [784, 339] width 1568 height 841
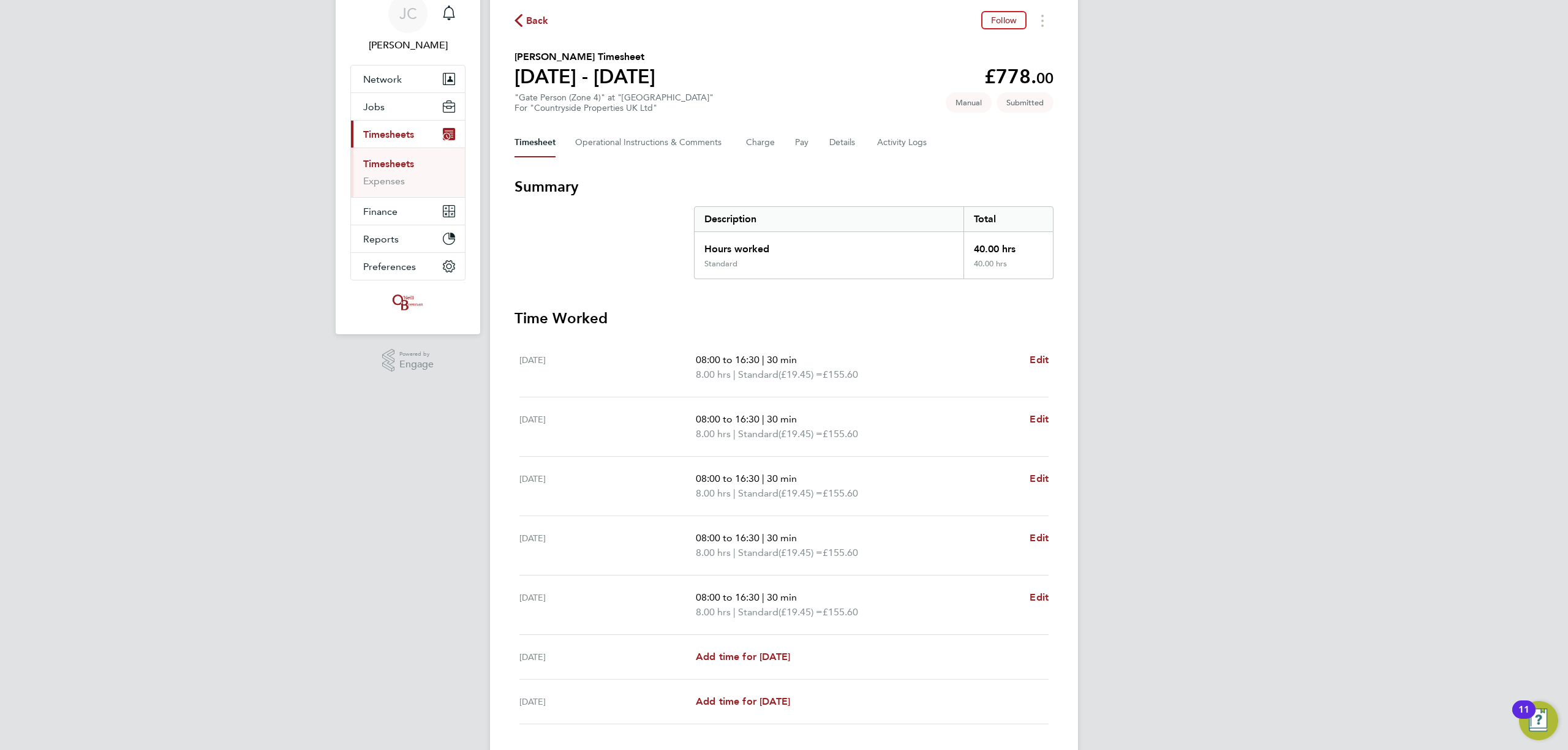
scroll to position [81, 0]
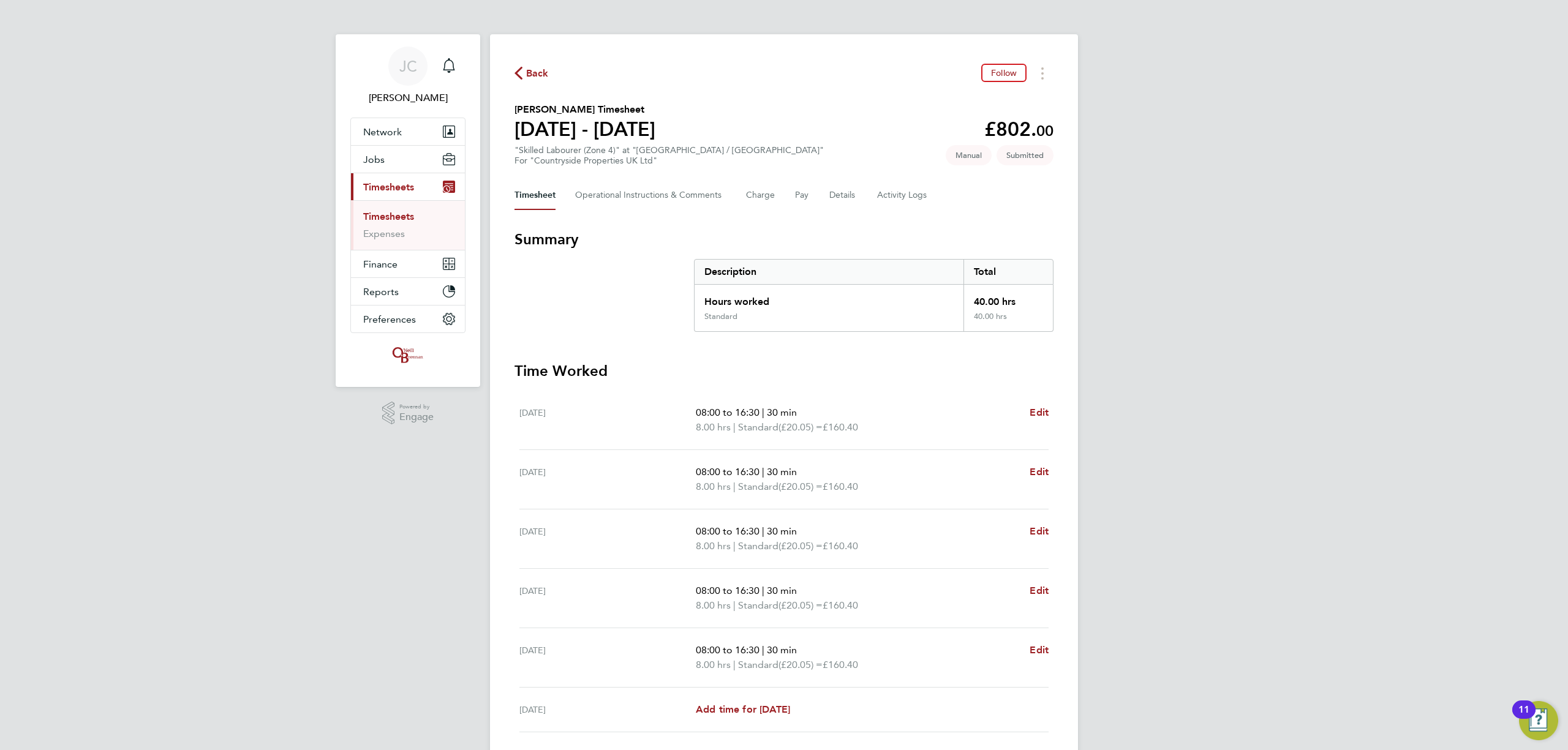
click at [860, 194] on div "Timesheet Operational Instructions & Comments Charge Pay Details Activity Logs" at bounding box center [783, 195] width 539 height 29
click at [834, 194] on button "Details" at bounding box center [843, 195] width 28 height 29
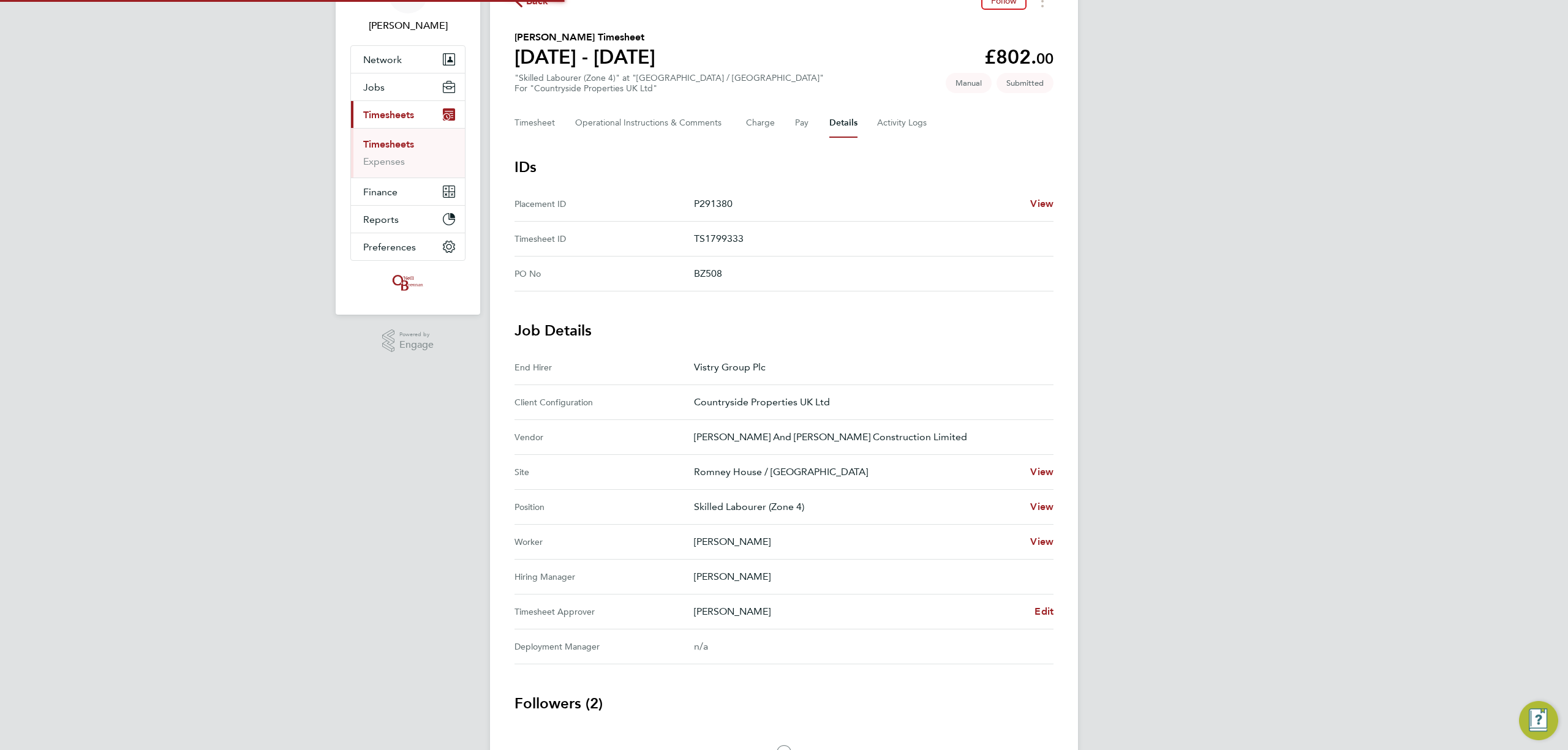
scroll to position [155, 0]
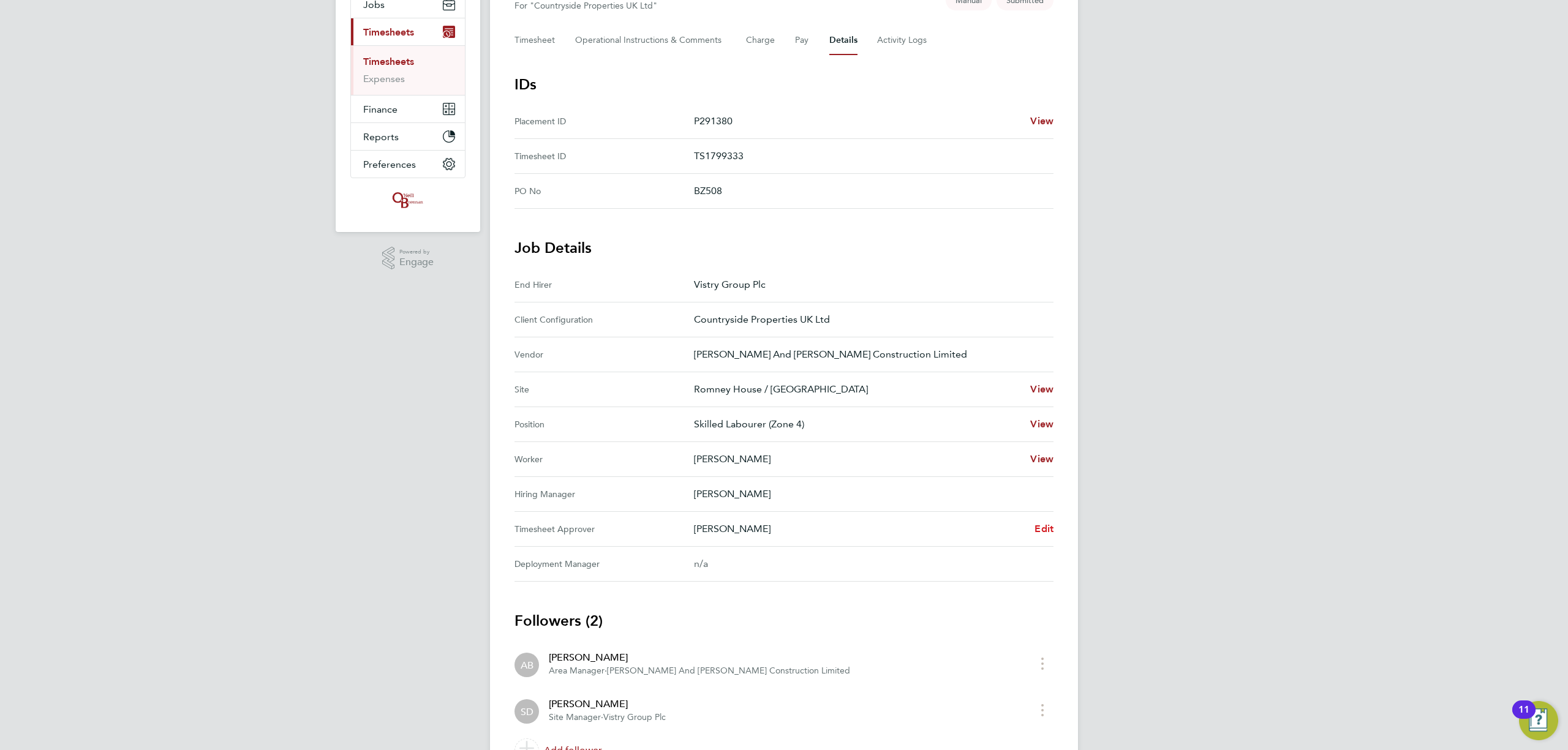
click at [1044, 525] on span "Edit" at bounding box center [1044, 528] width 19 height 11
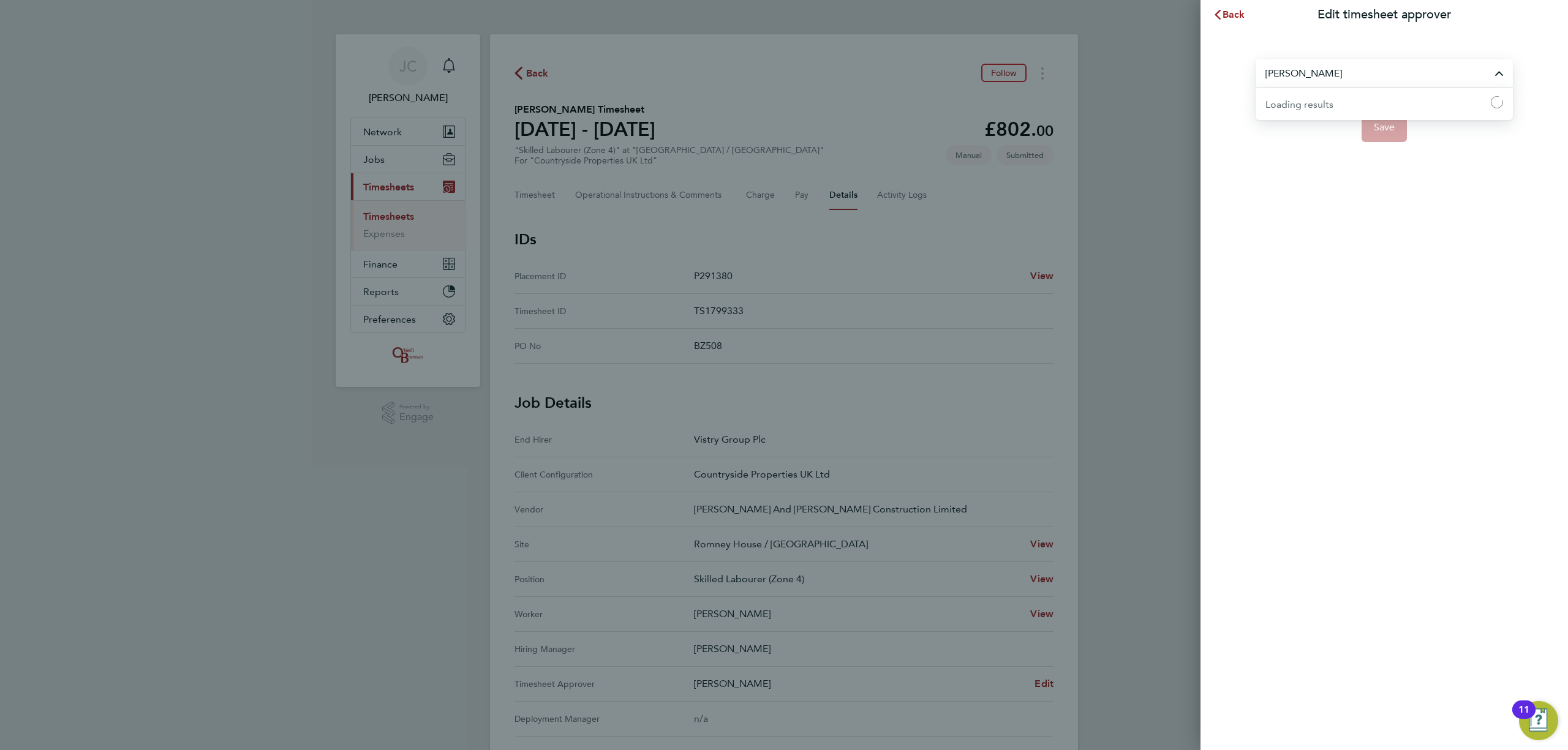
click at [1320, 65] on input "[PERSON_NAME]" at bounding box center [1384, 73] width 257 height 29
click at [1316, 103] on span "[PERSON_NAME]" at bounding box center [1305, 103] width 79 height 15
type input "[PERSON_NAME]"
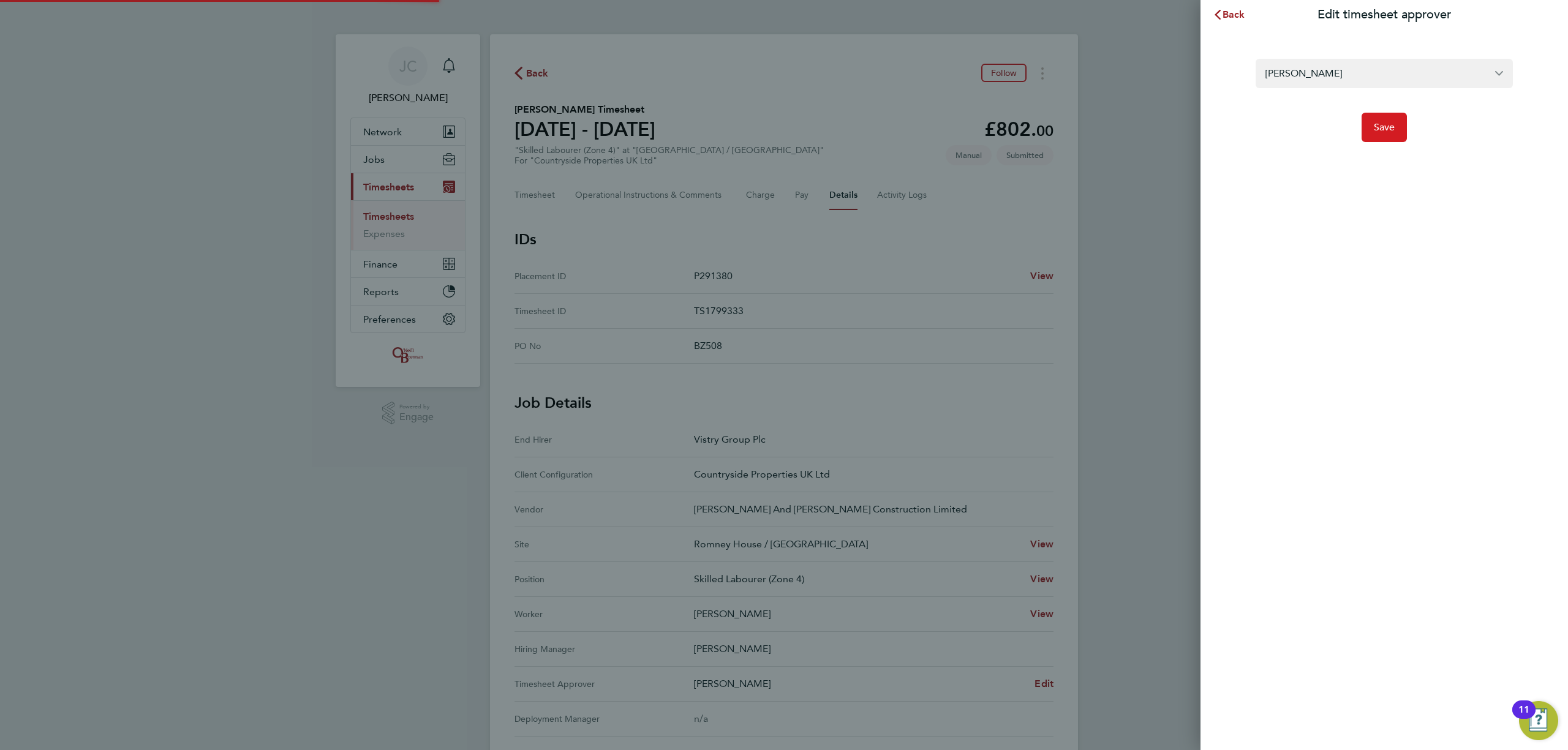
click at [1383, 133] on span "Save" at bounding box center [1384, 127] width 21 height 12
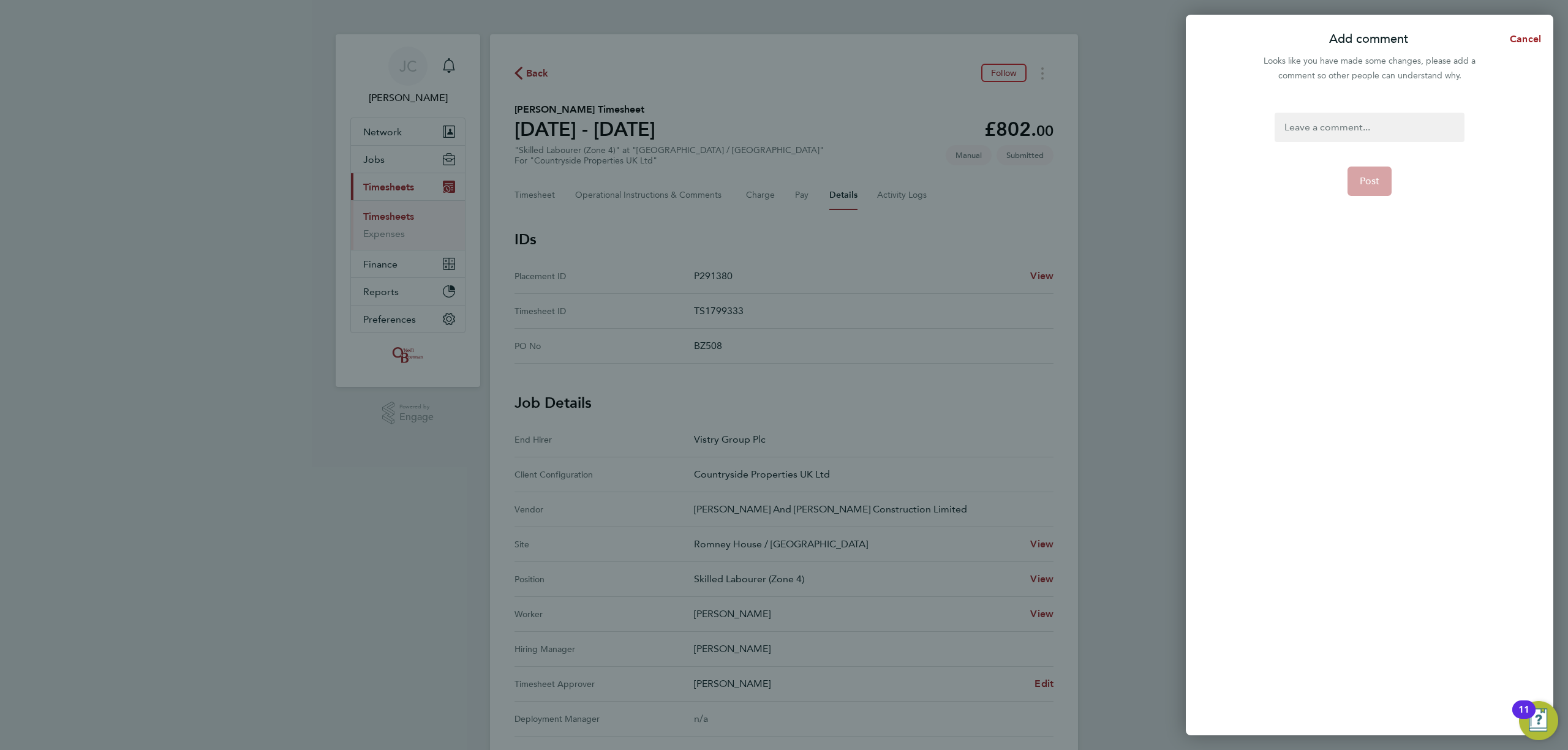
click at [1360, 126] on div at bounding box center [1369, 127] width 189 height 29
click at [1358, 126] on div at bounding box center [1369, 127] width 189 height 29
click at [1372, 185] on span "Post" at bounding box center [1370, 181] width 20 height 12
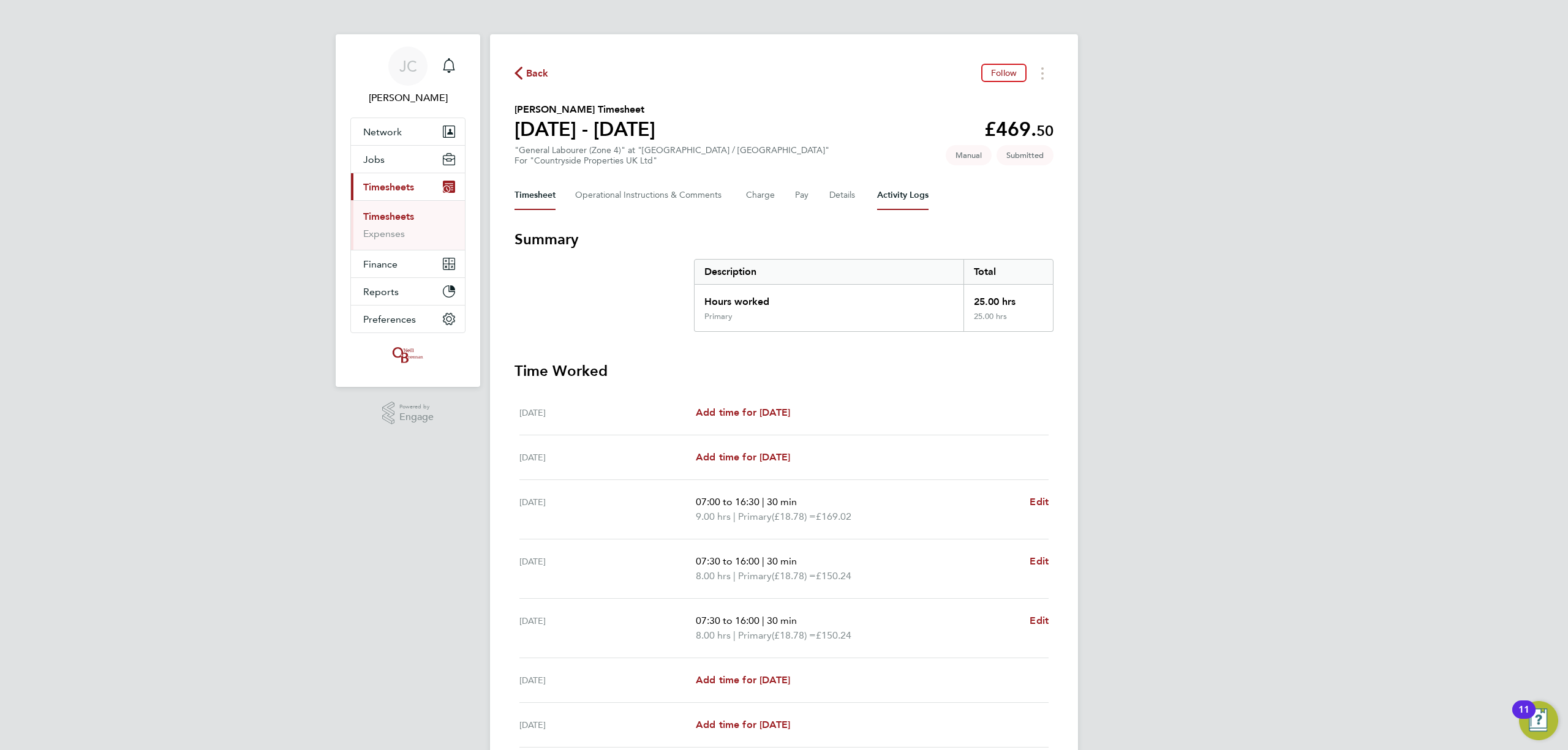
click at [898, 192] on Logs-tab "Activity Logs" at bounding box center [903, 195] width 51 height 29
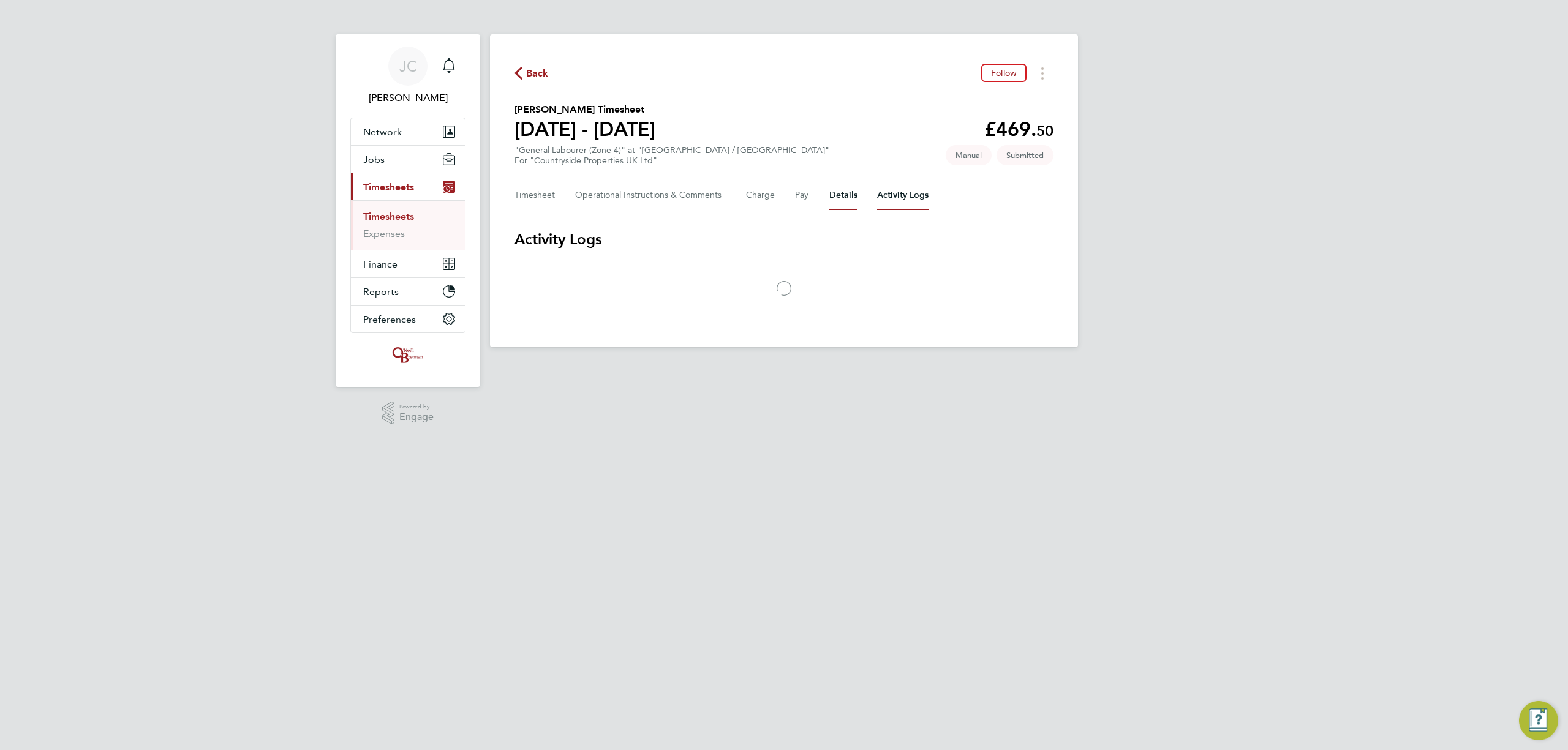
click at [841, 192] on button "Details" at bounding box center [843, 195] width 28 height 29
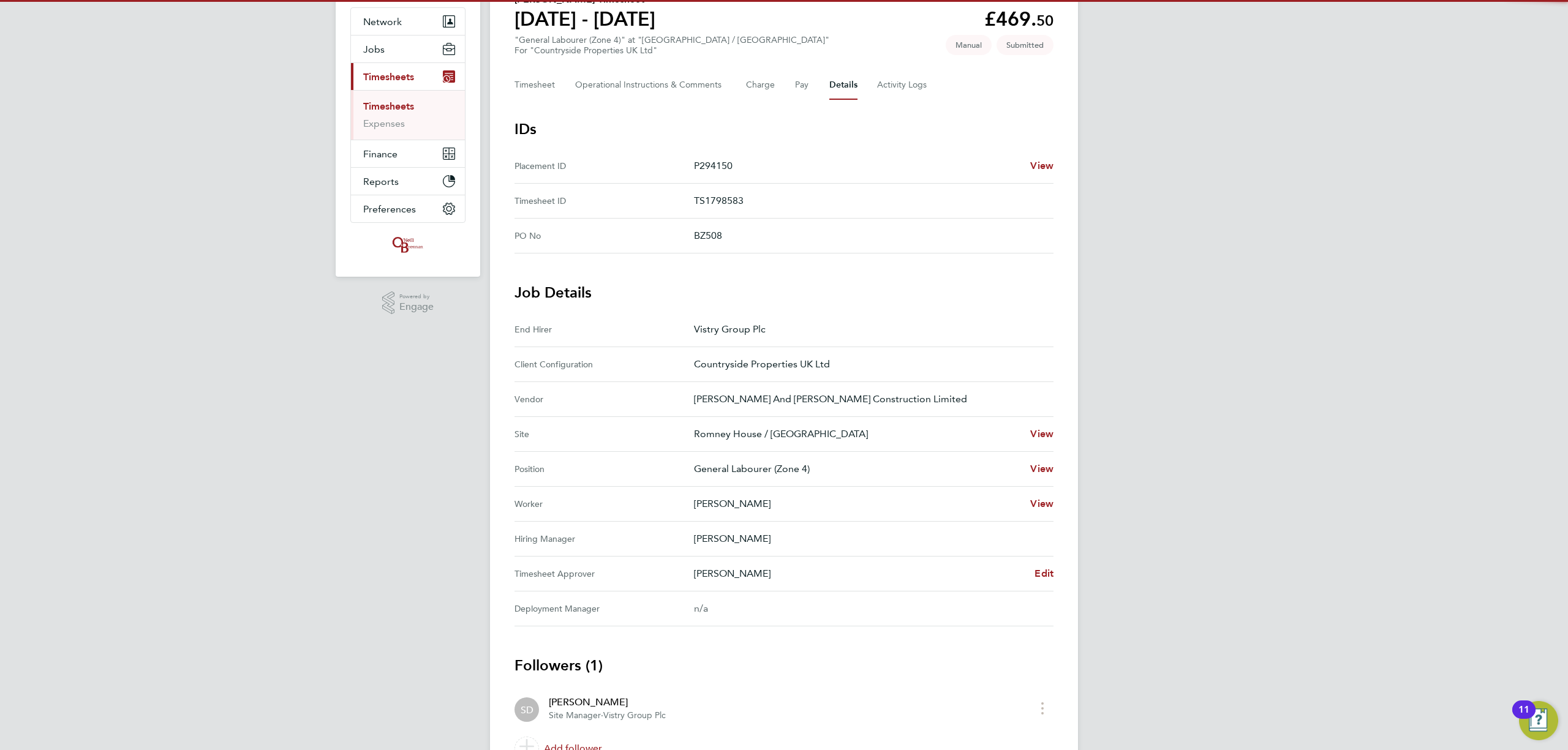
scroll to position [177, 0]
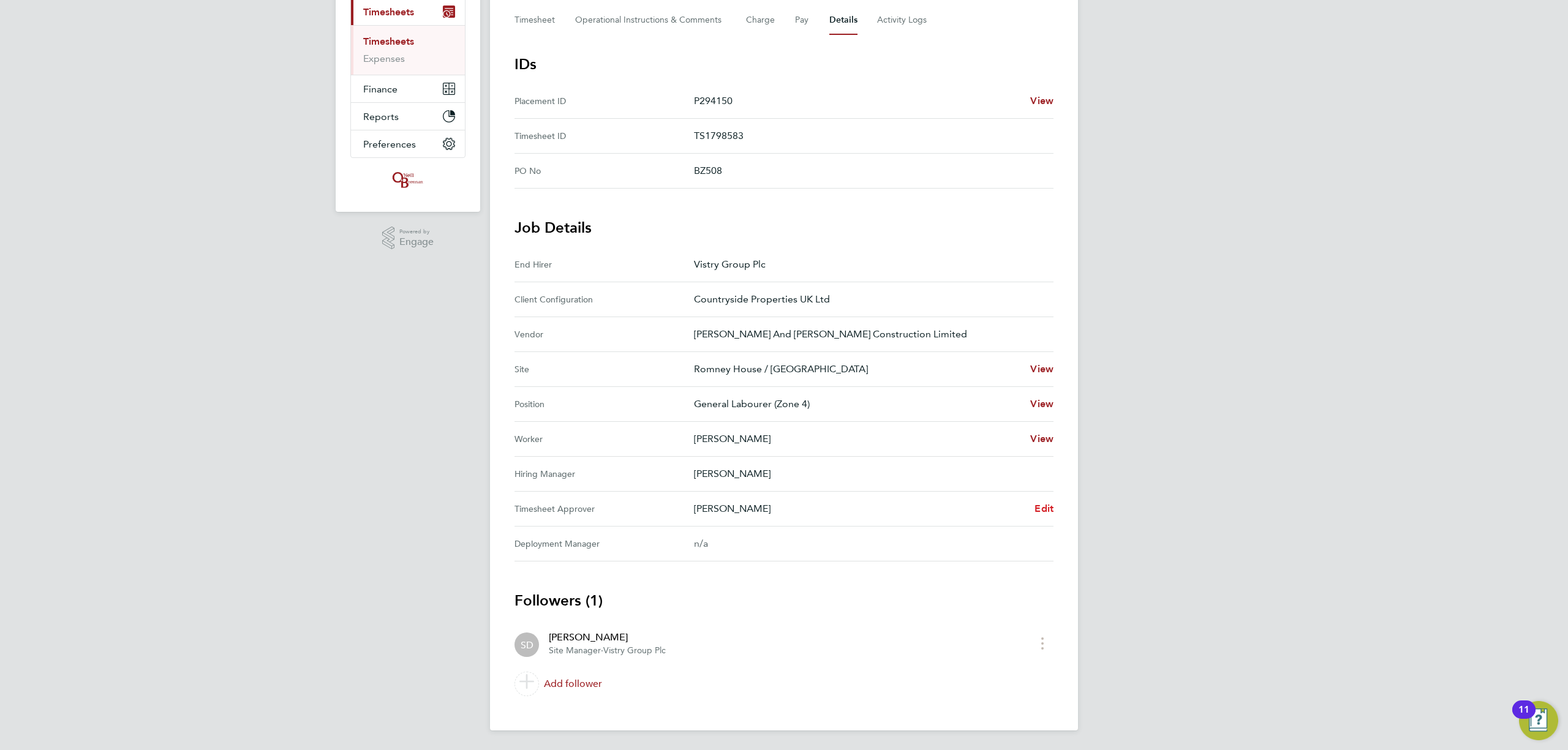
click at [1042, 506] on span "Edit" at bounding box center [1044, 508] width 19 height 11
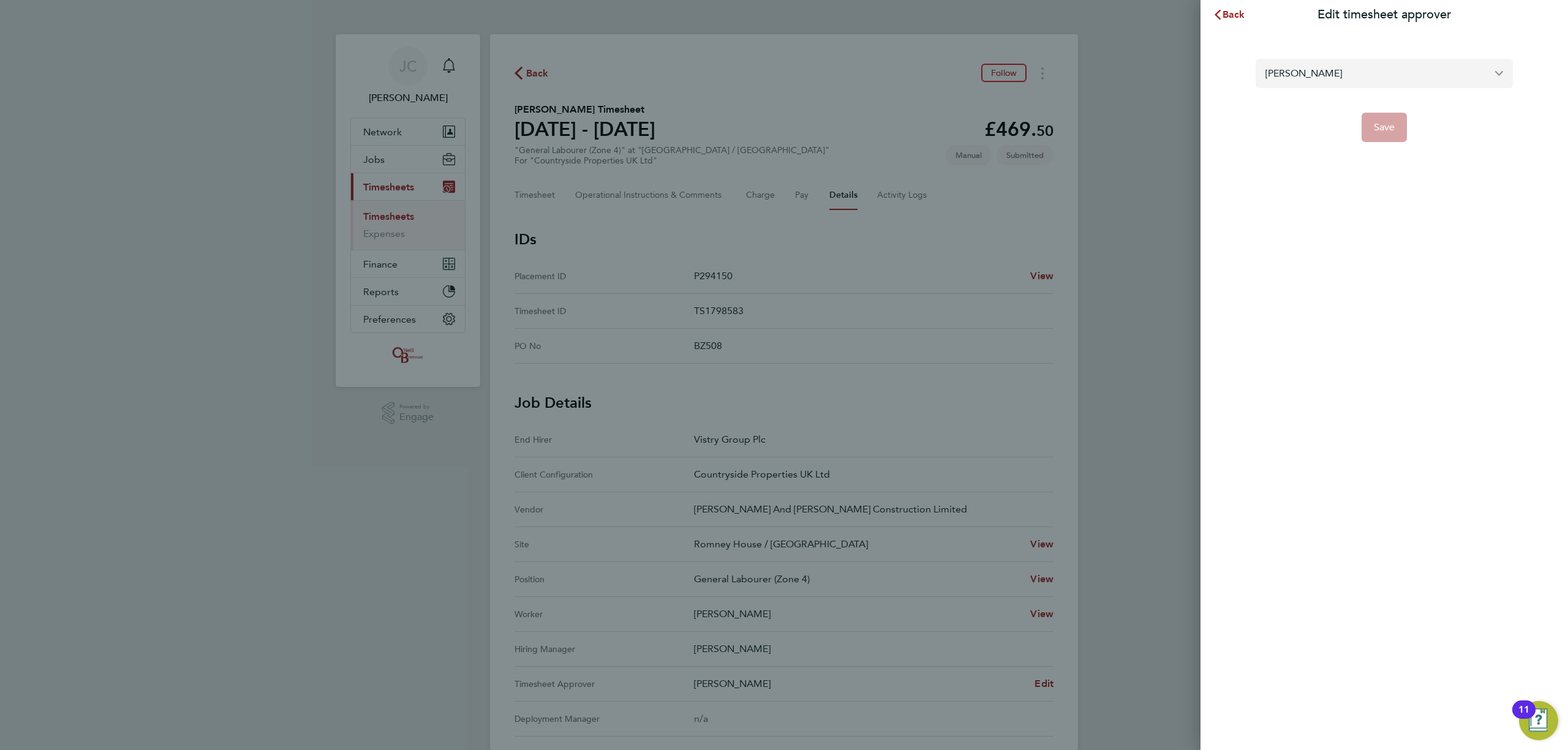
click at [1356, 79] on input "[PERSON_NAME]" at bounding box center [1384, 73] width 257 height 29
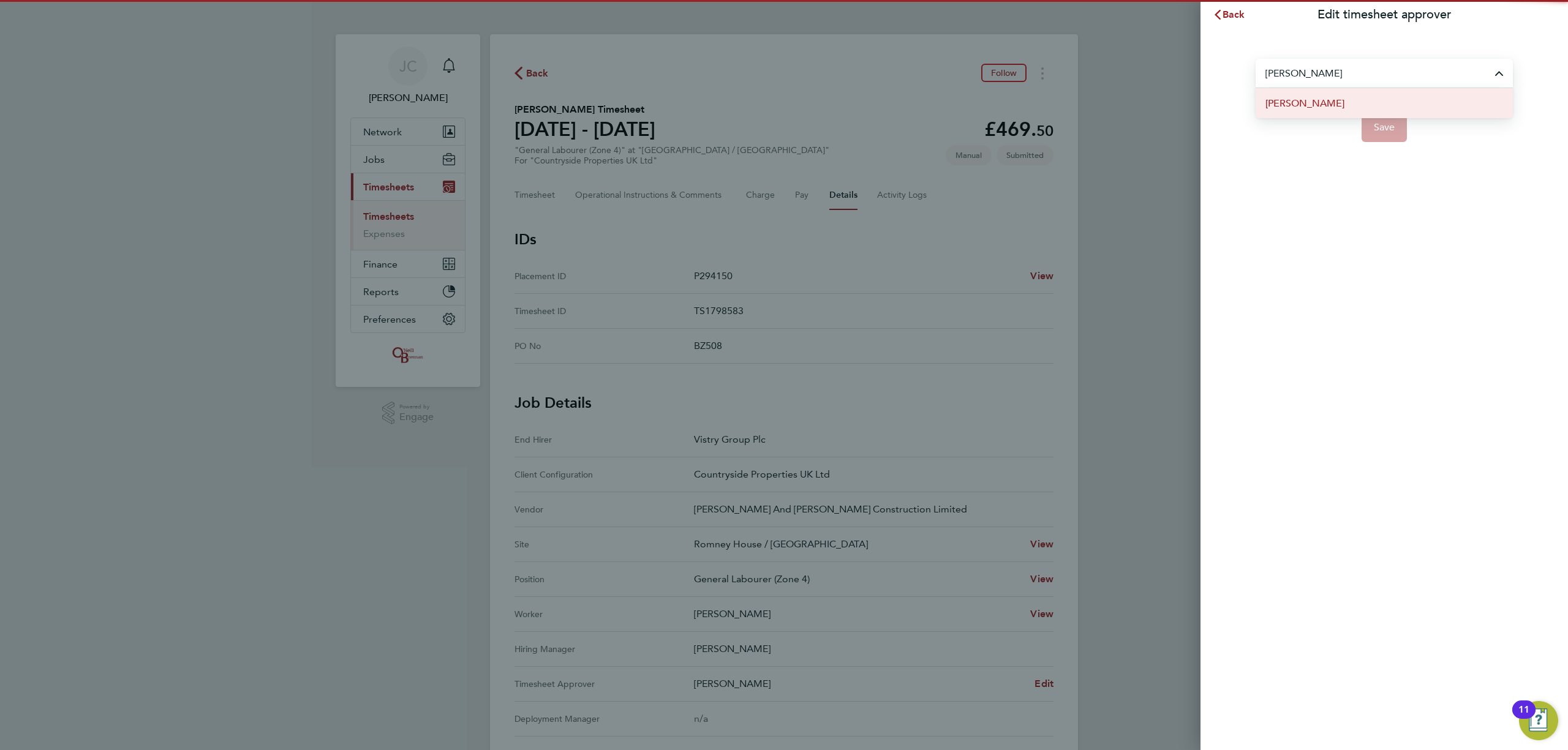
click at [1330, 105] on li "[PERSON_NAME]" at bounding box center [1384, 103] width 257 height 30
type input "[PERSON_NAME]"
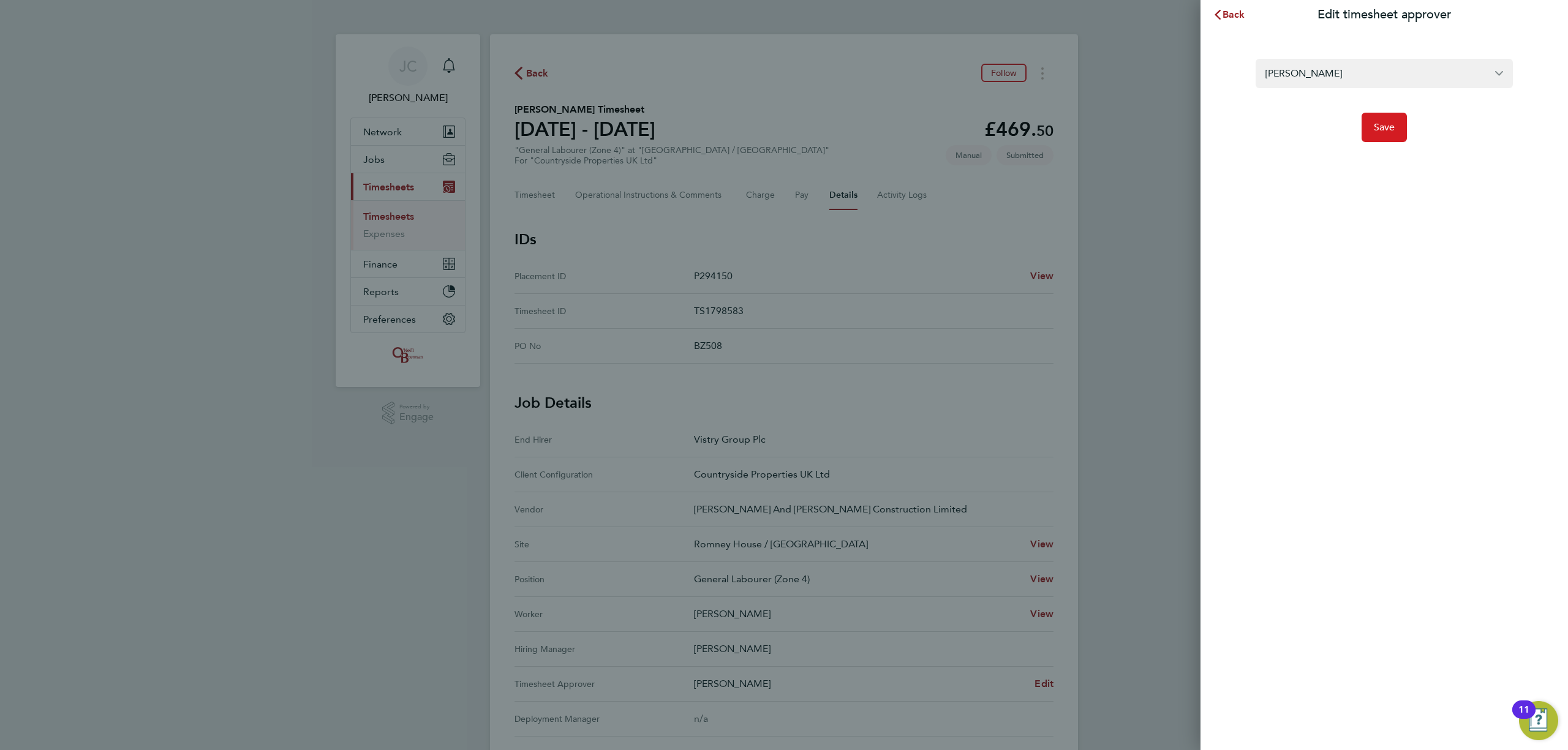
click at [1402, 133] on button "Save" at bounding box center [1384, 127] width 46 height 29
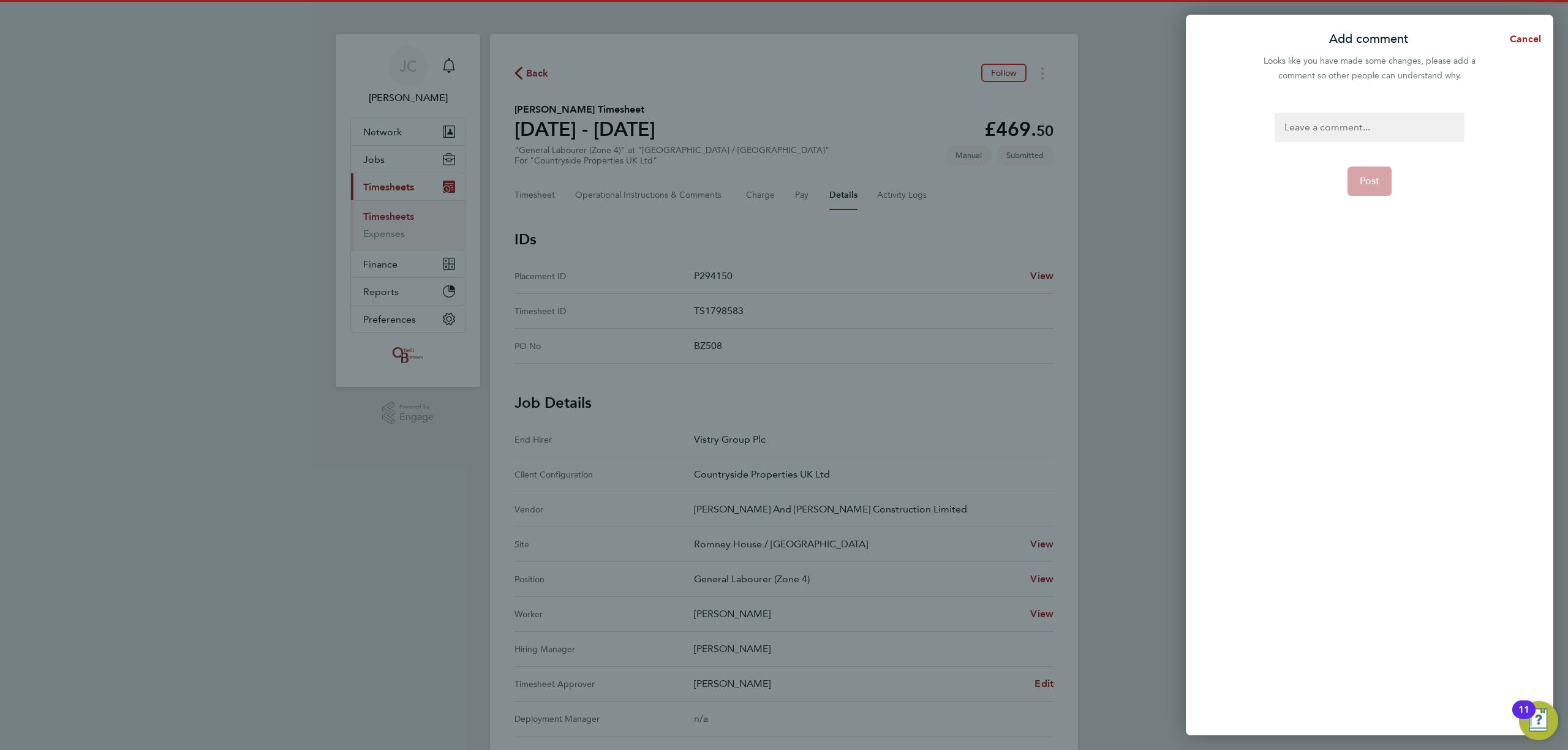
click at [1346, 135] on div at bounding box center [1369, 127] width 189 height 29
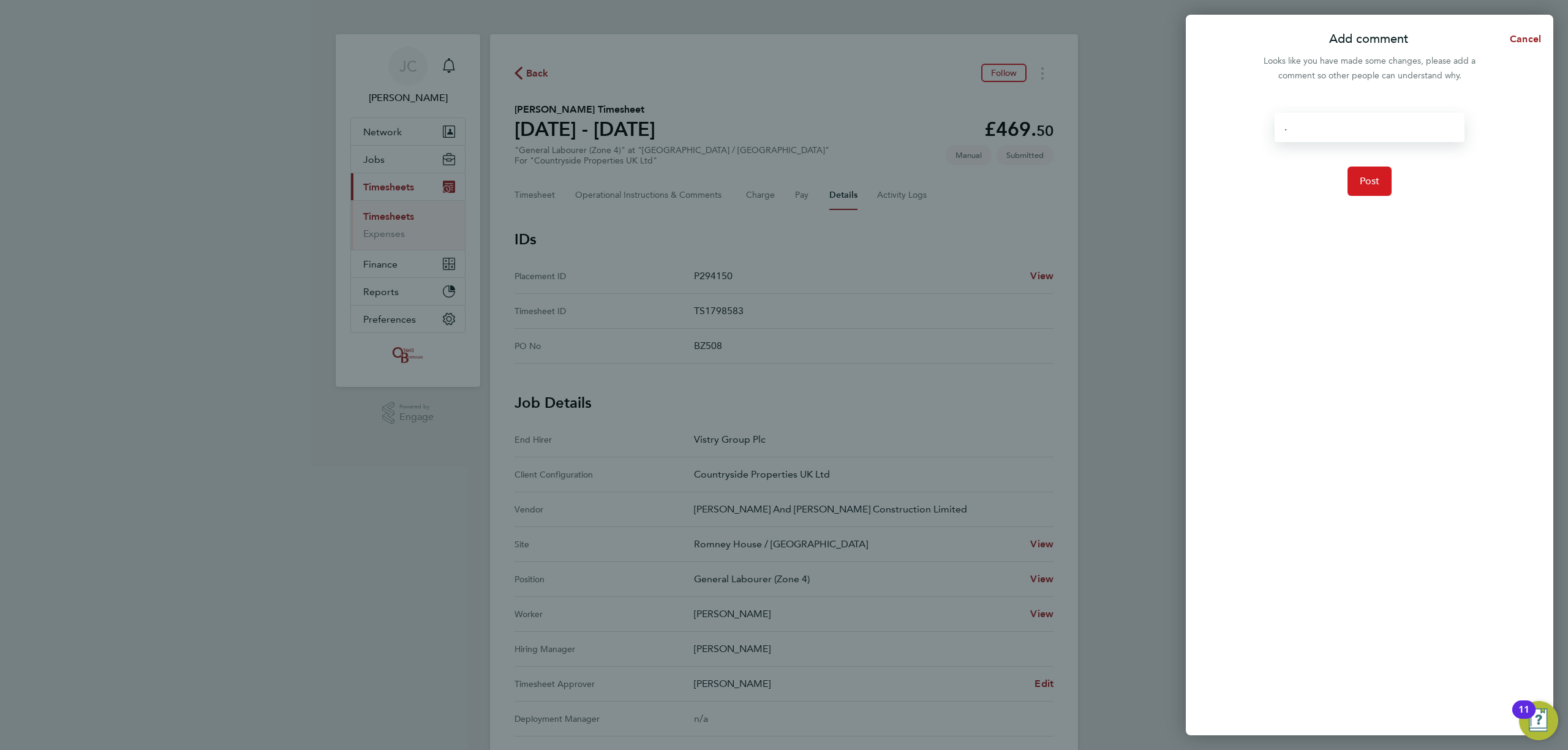
click at [1367, 174] on button "Post" at bounding box center [1370, 181] width 45 height 29
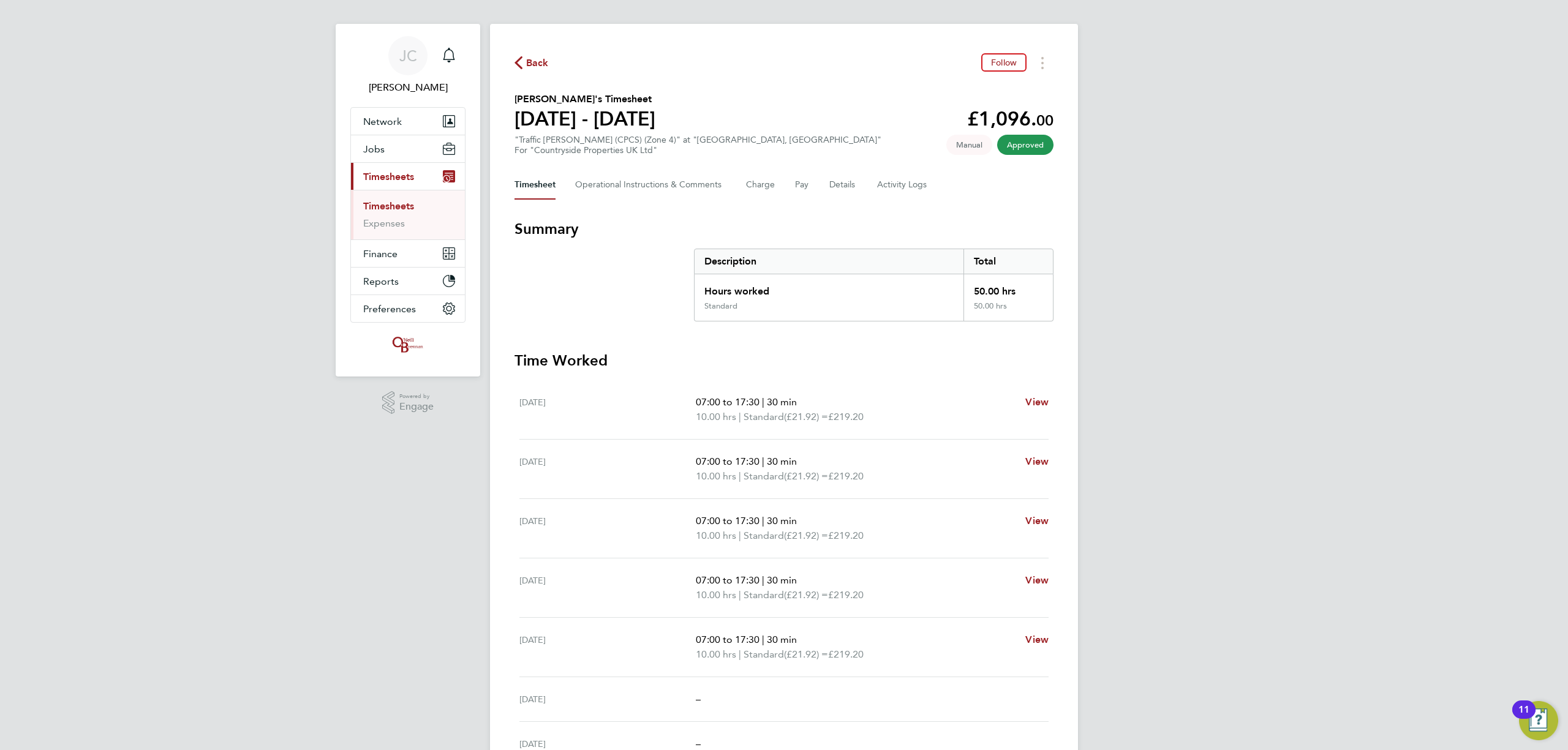
scroll to position [81, 0]
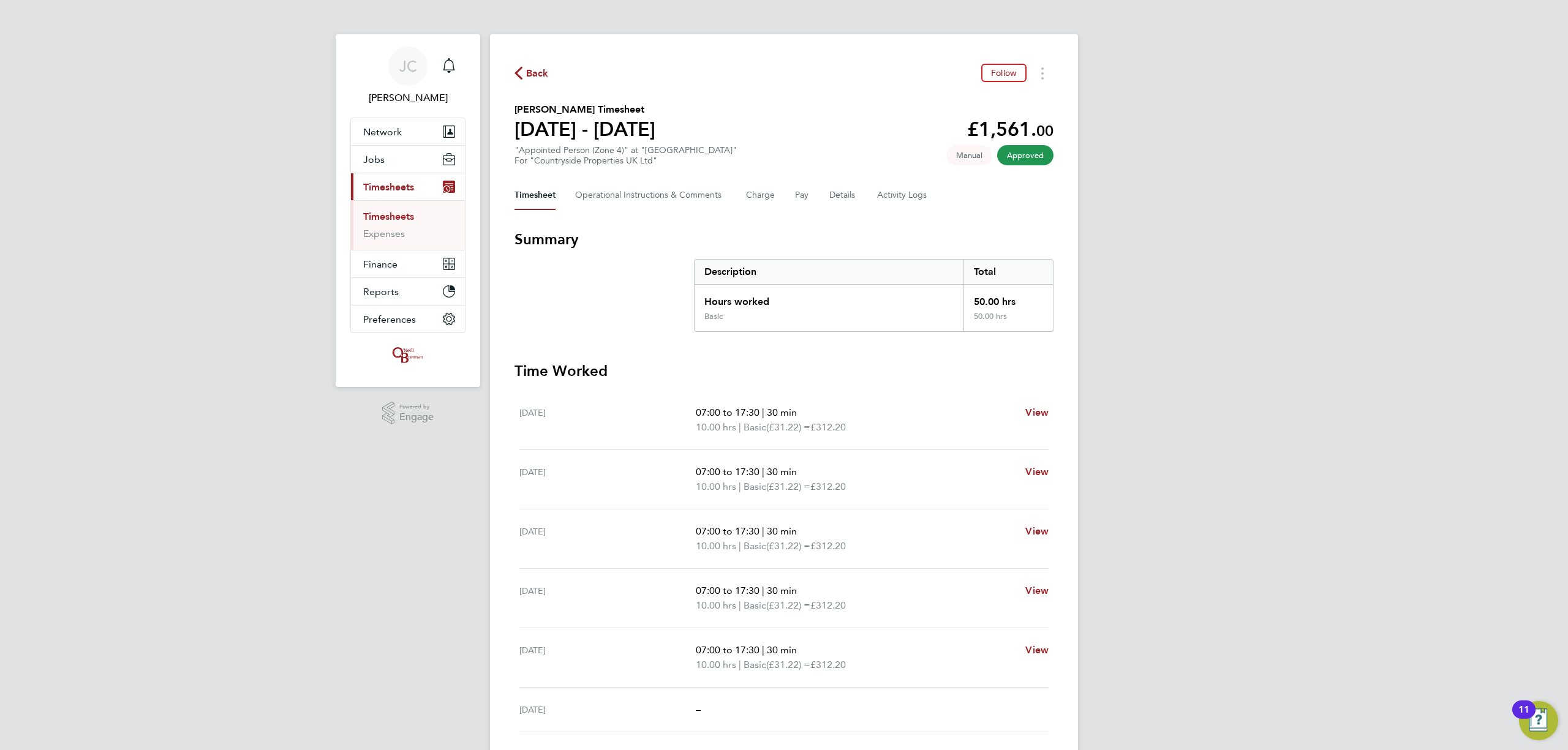
click at [1134, 192] on div "[PERSON_NAME] Notifications Applications: Network Team Members Businesses Sites…" at bounding box center [784, 442] width 1568 height 885
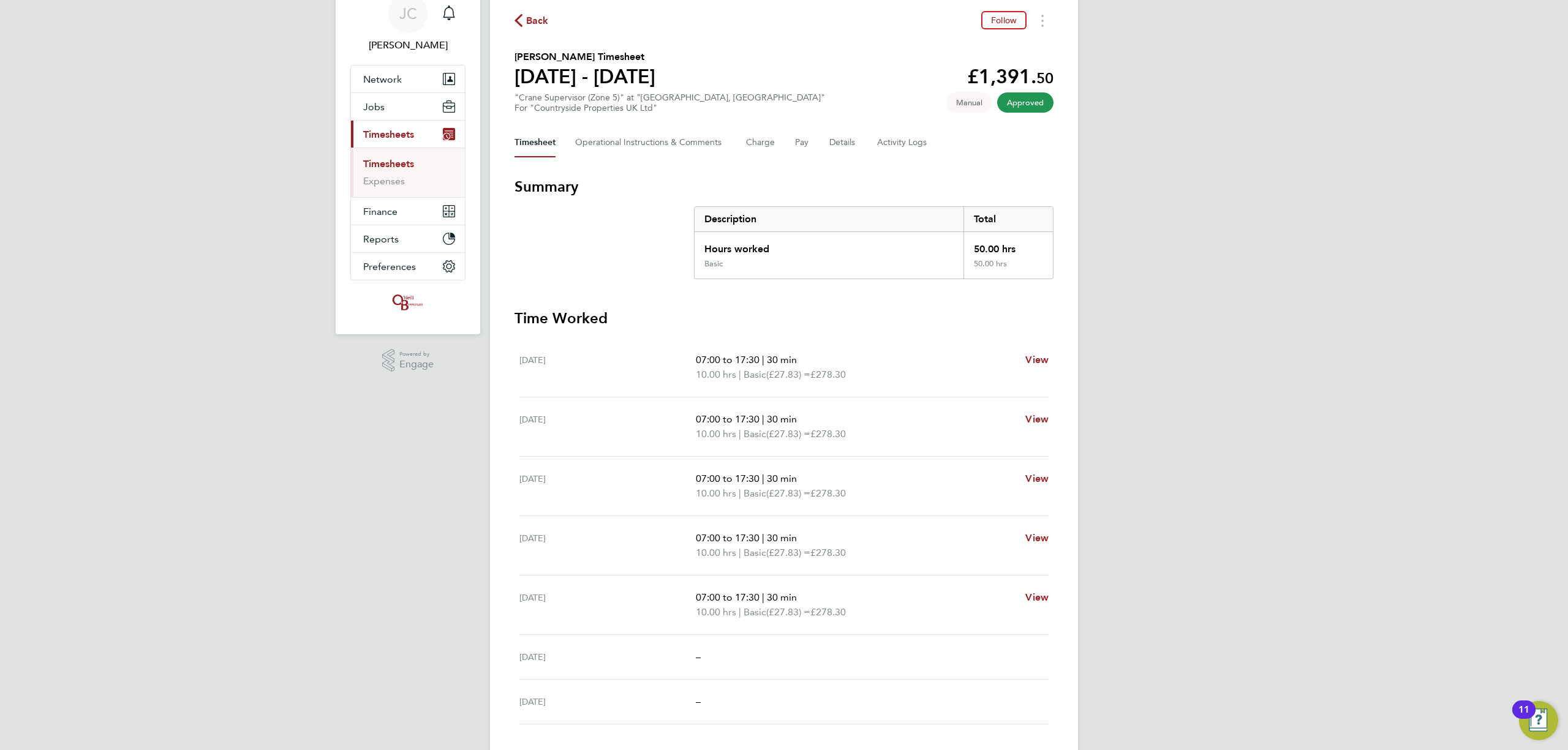
scroll to position [81, 0]
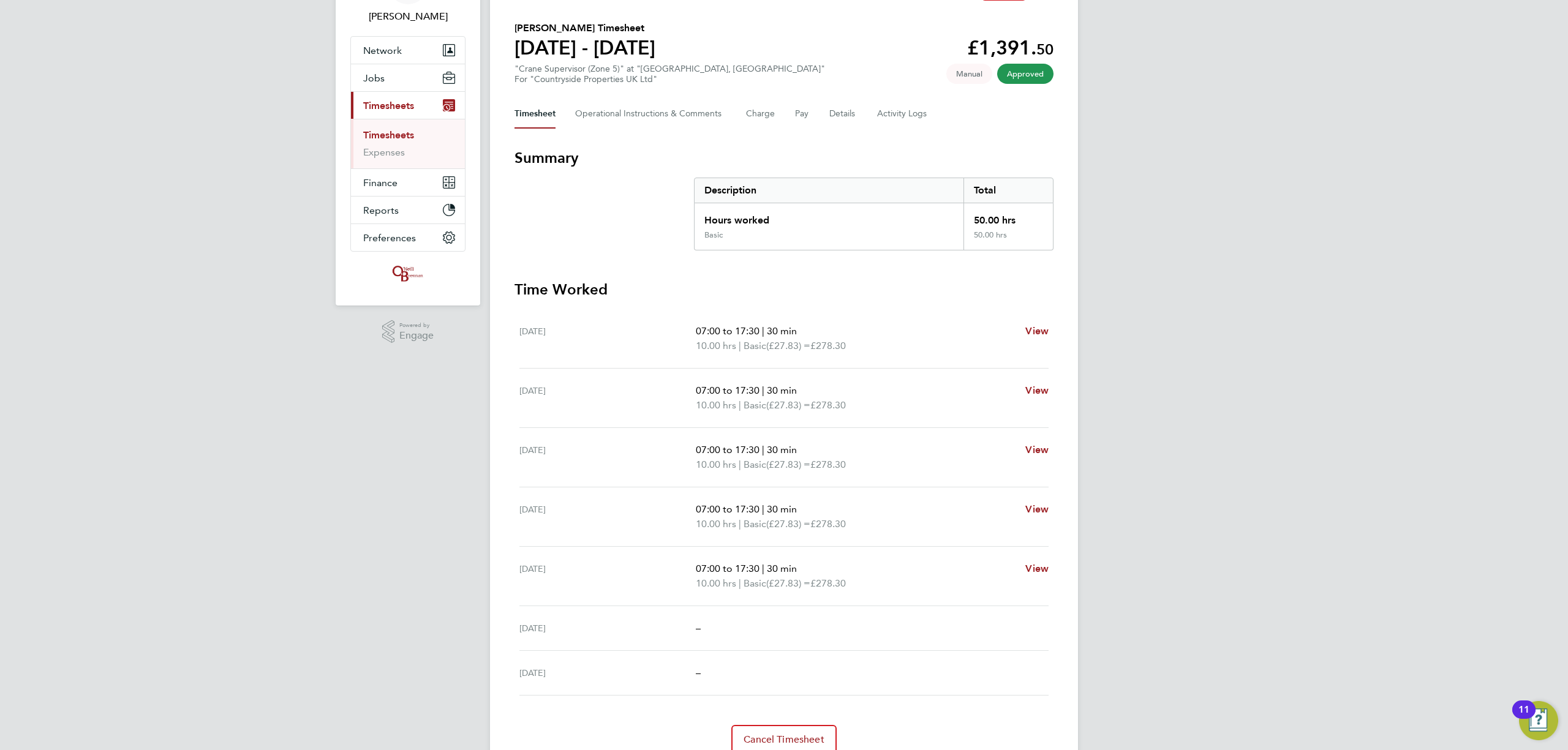
drag, startPoint x: 1120, startPoint y: 387, endPoint x: 1105, endPoint y: 384, distance: 15.3
click at [1120, 386] on div "[PERSON_NAME] Notifications Applications: Network Team Members Businesses Sites…" at bounding box center [784, 361] width 1568 height 885
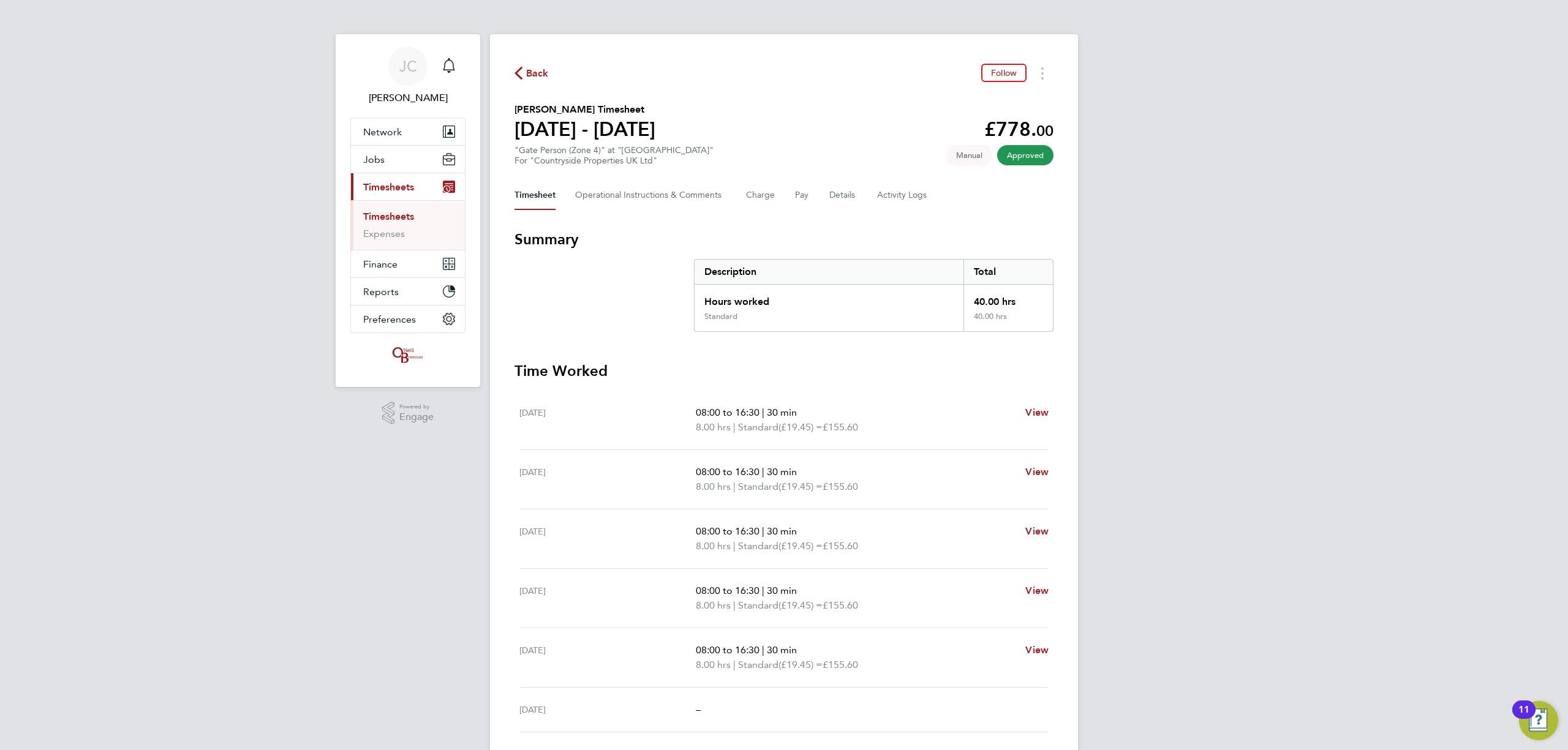
click at [1091, 285] on div "JC James Crawley Notifications Applications: Network Team Members Businesses Si…" at bounding box center [784, 442] width 1568 height 885
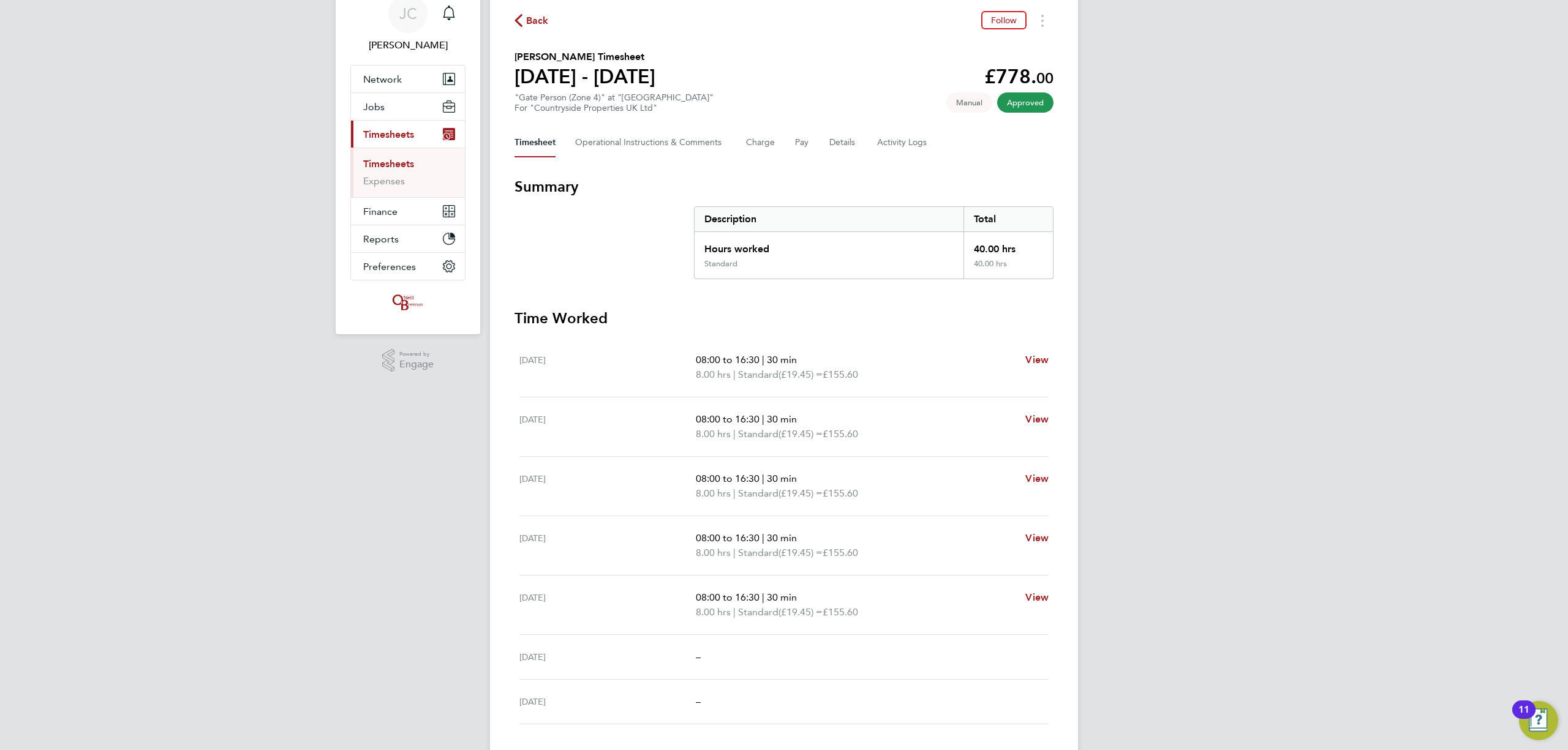
scroll to position [81, 0]
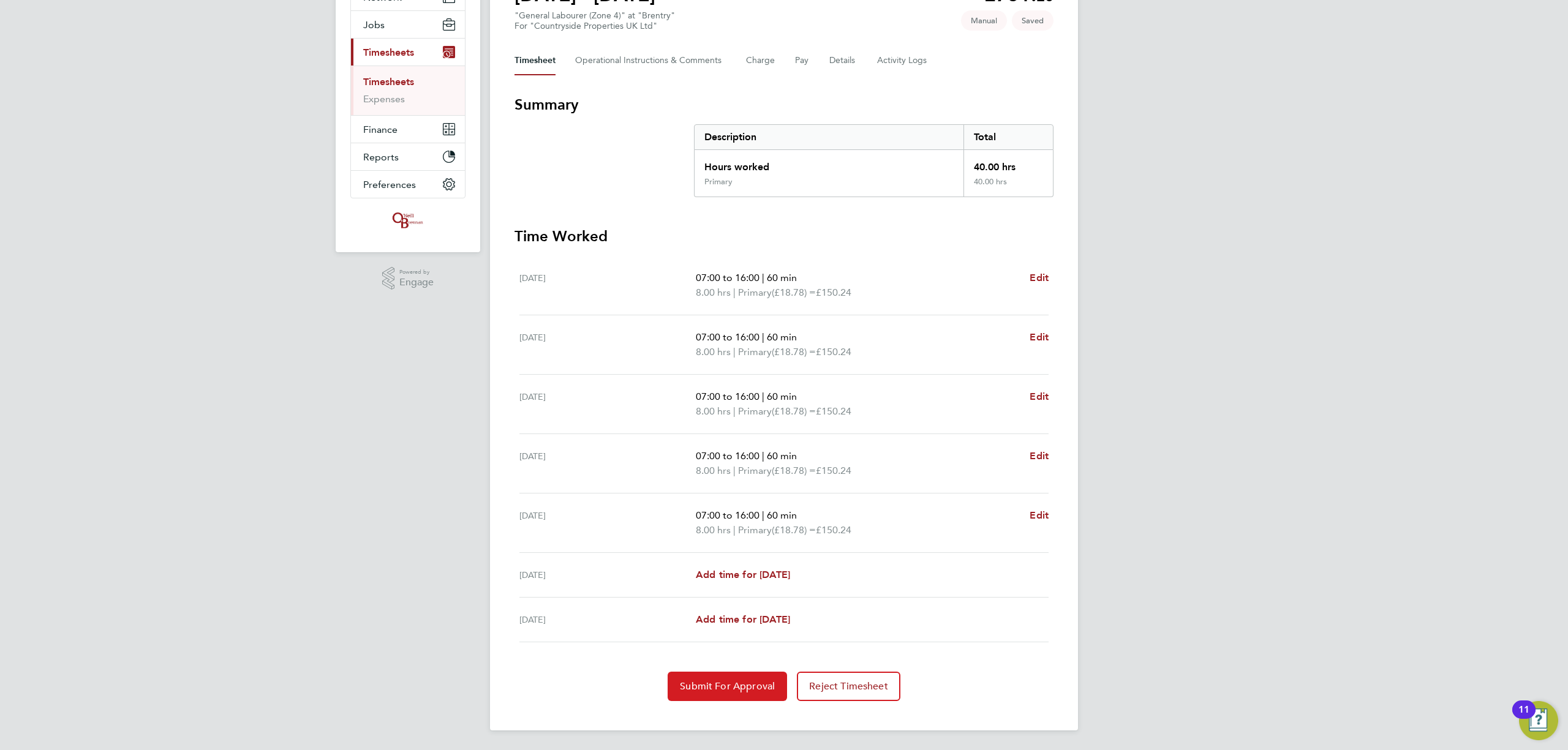
click at [736, 677] on button "Submit For Approval" at bounding box center [727, 687] width 119 height 29
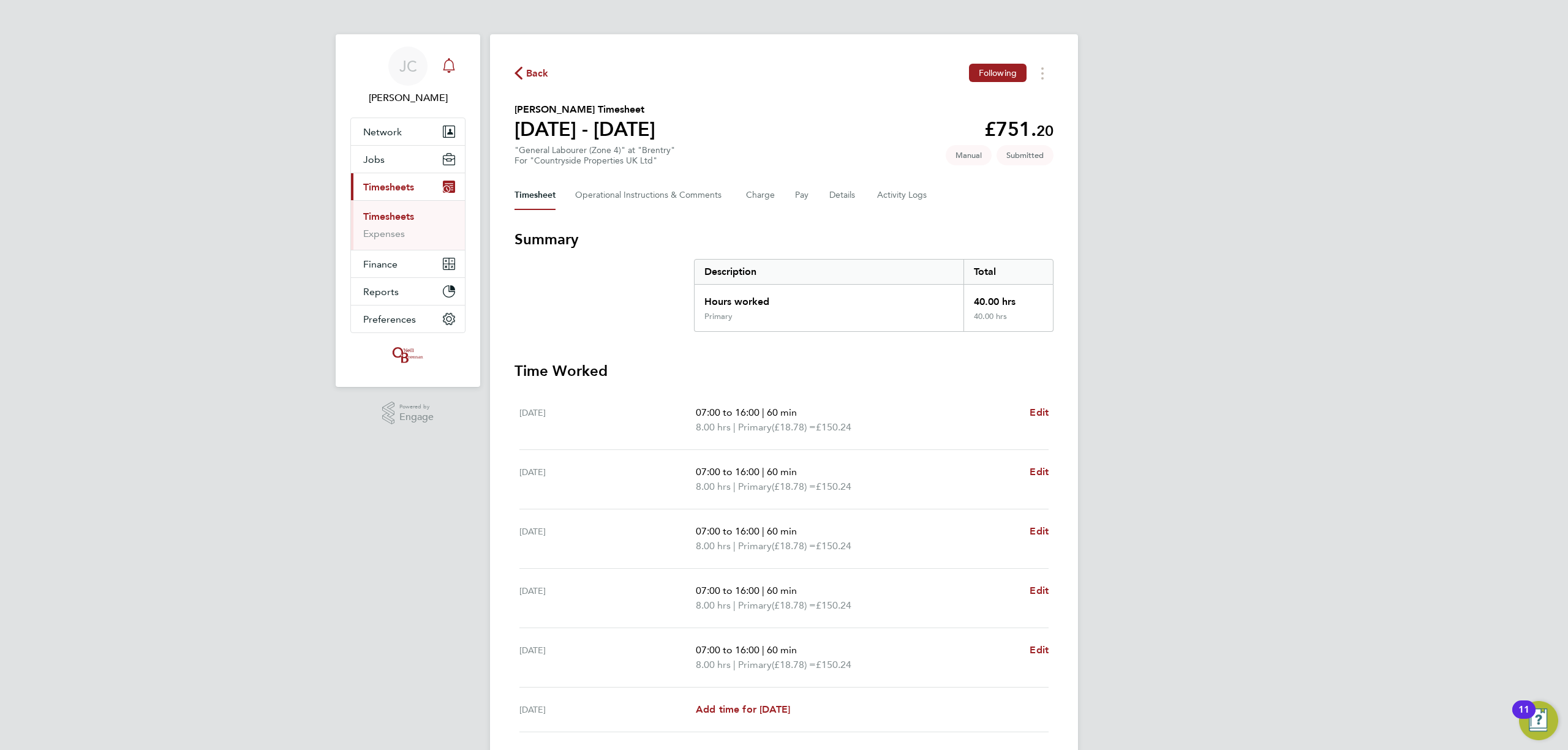
click at [454, 74] on div "Main navigation" at bounding box center [449, 66] width 25 height 25
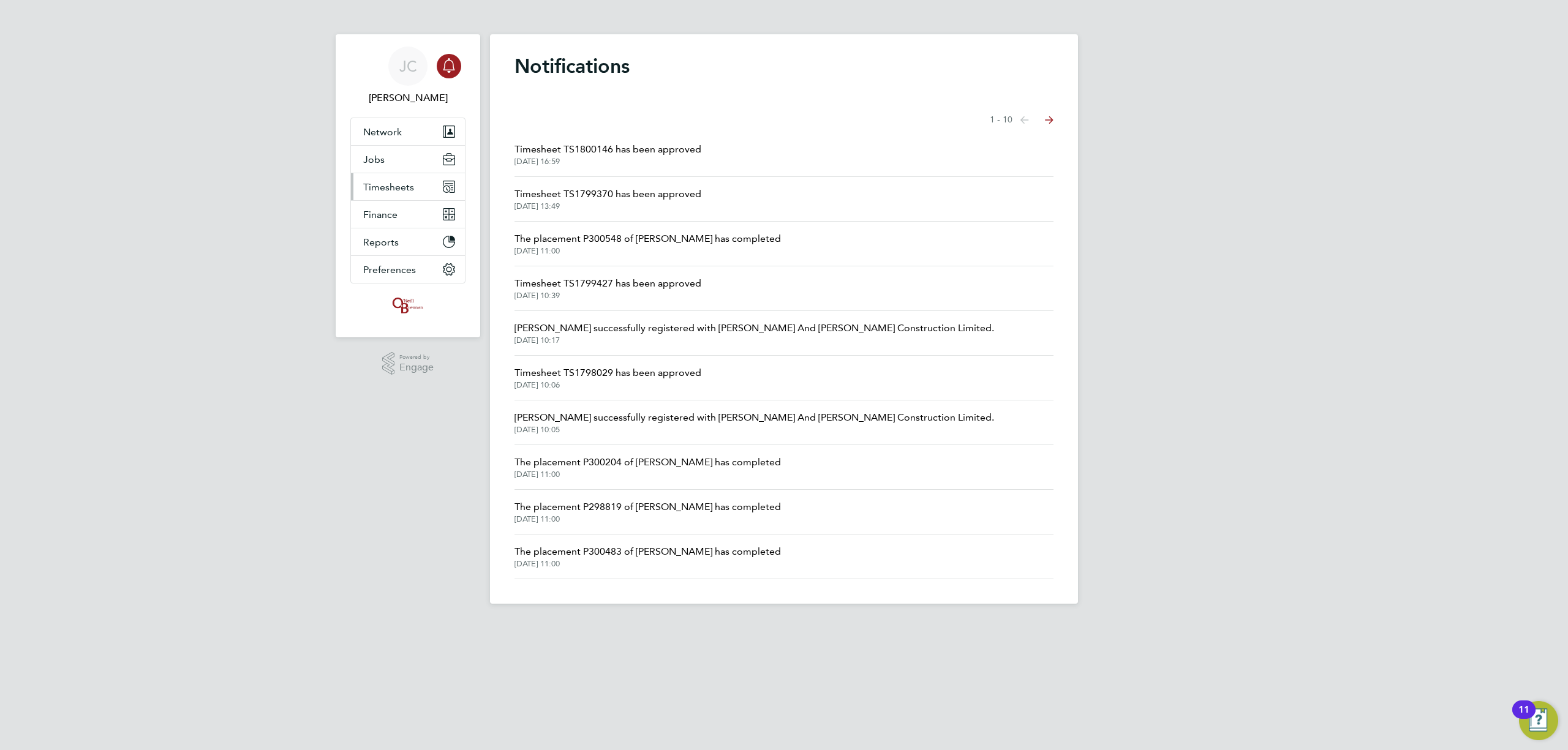
click at [408, 181] on button "Timesheets" at bounding box center [408, 187] width 114 height 27
click at [378, 221] on link "Timesheets" at bounding box center [388, 216] width 51 height 11
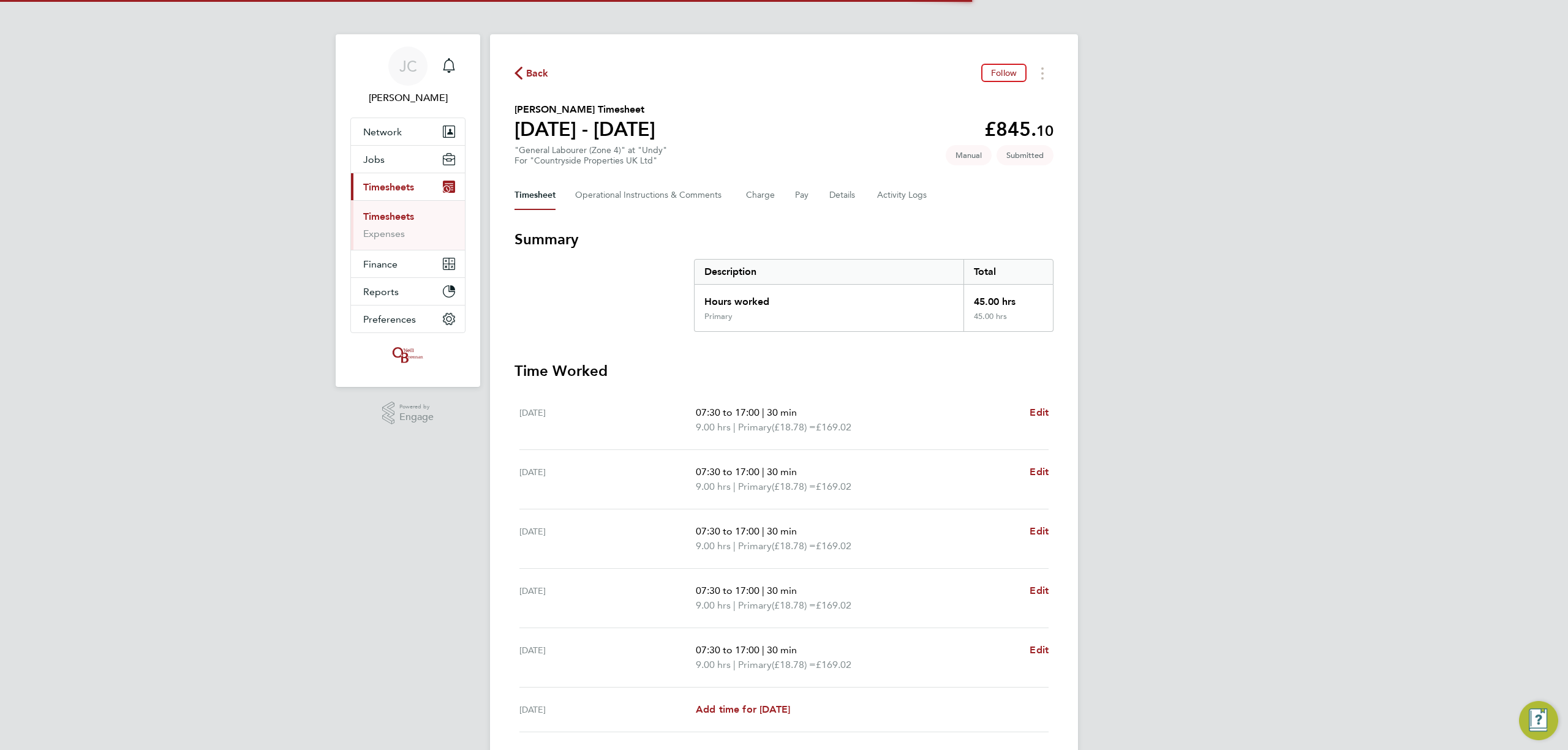
scroll to position [81, 0]
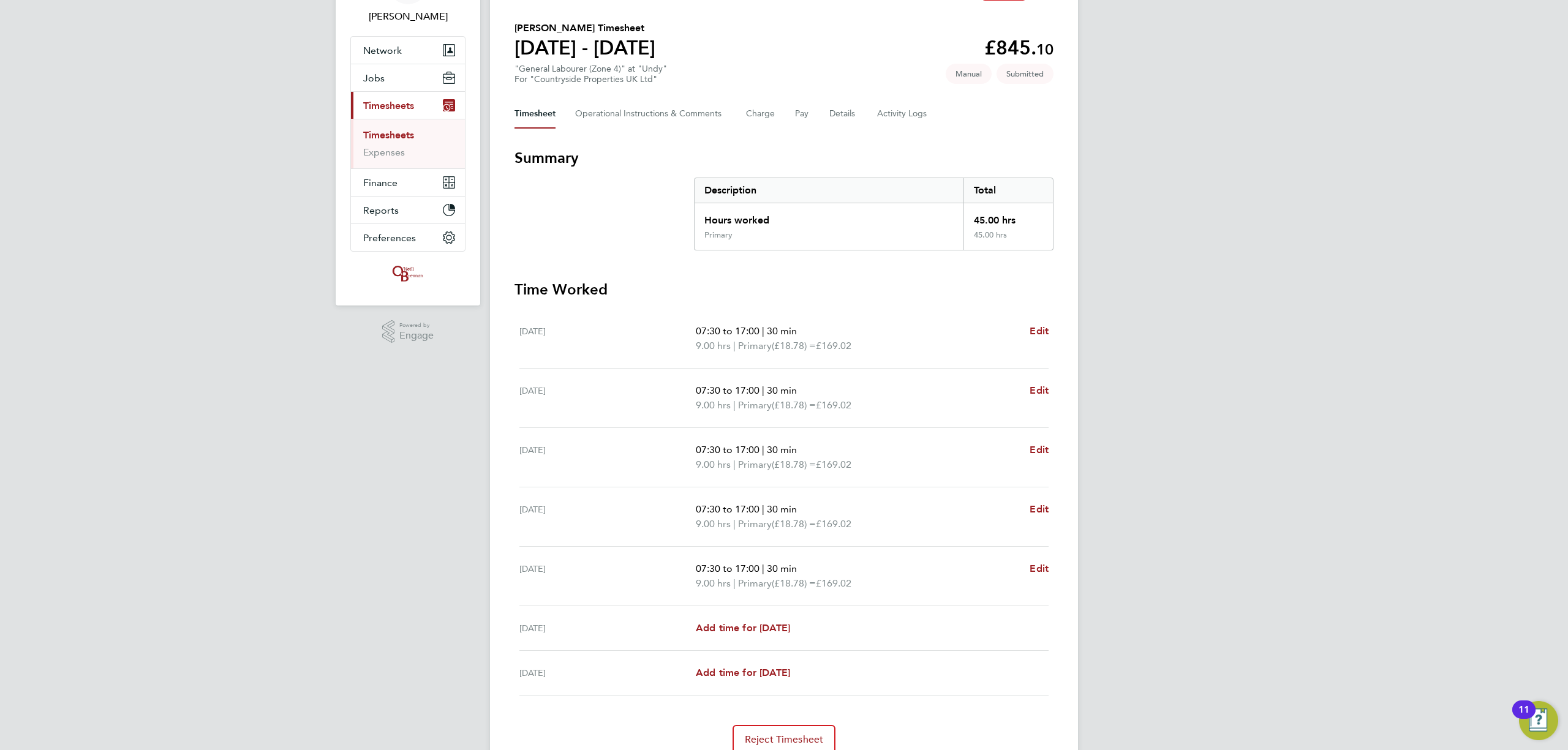
click at [407, 135] on link "Timesheets" at bounding box center [388, 135] width 51 height 11
